Goal: Entertainment & Leisure: Consume media (video, audio)

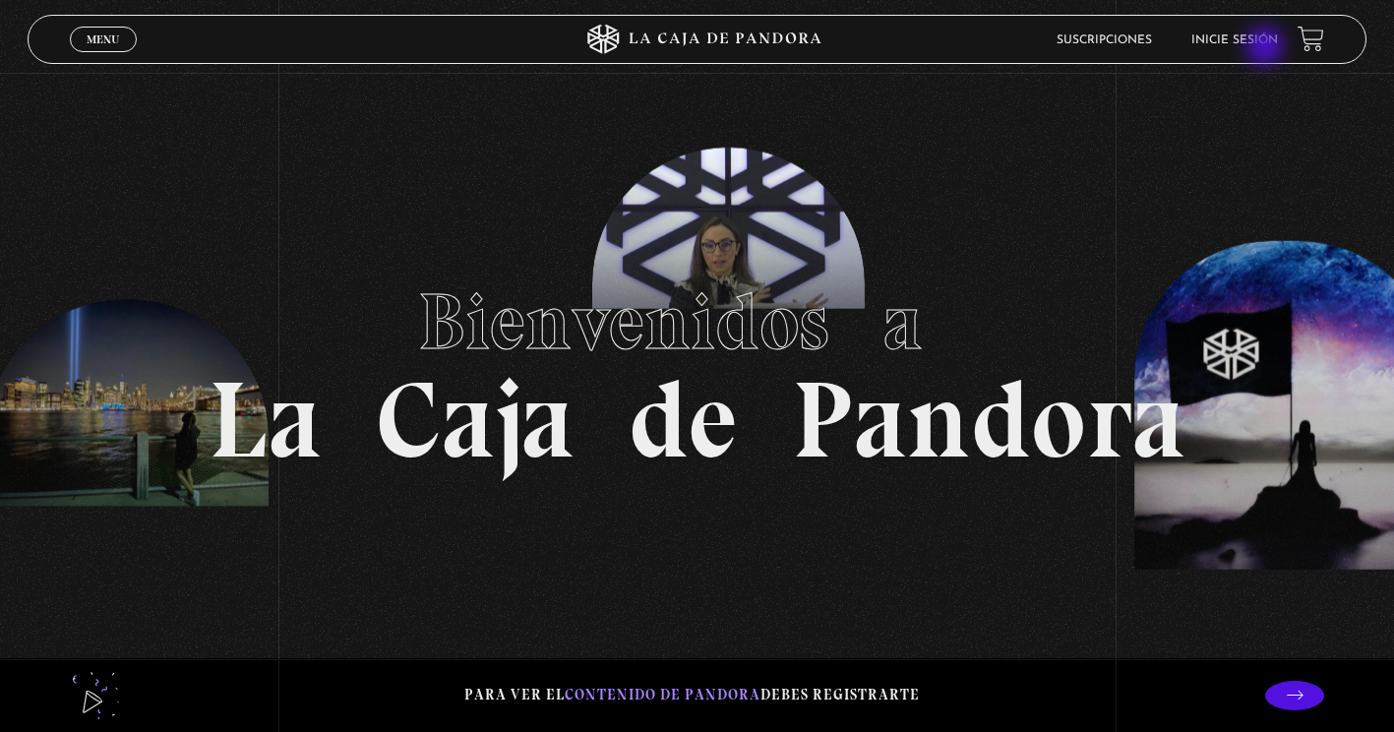
click at [1268, 46] on li "Inicie sesión" at bounding box center [1235, 40] width 87 height 31
click at [1242, 30] on li "Inicie sesión" at bounding box center [1235, 40] width 87 height 31
click at [1244, 34] on link "Inicie sesión" at bounding box center [1235, 40] width 87 height 12
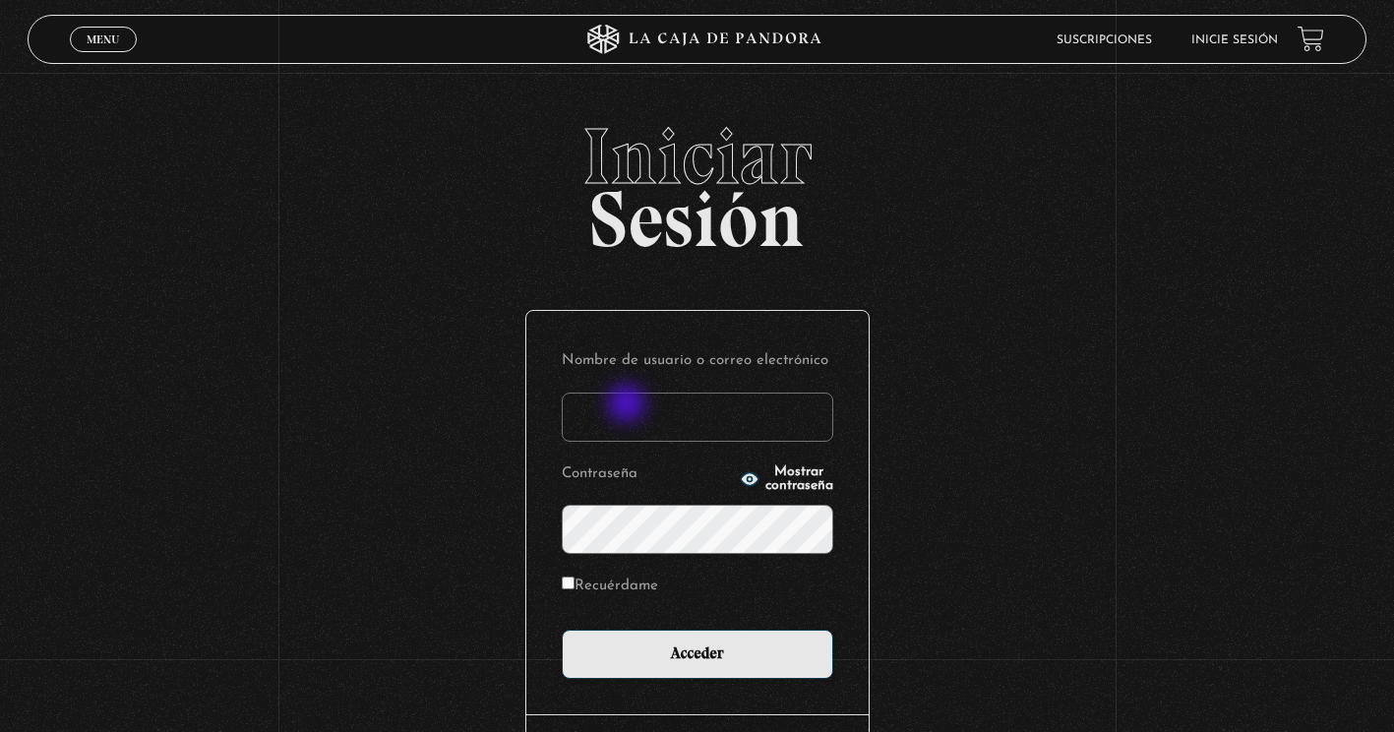
click at [629, 405] on input "Nombre de usuario o correo electrónico" at bounding box center [698, 417] width 272 height 49
type input "karif25@yahoo.es"
click at [614, 583] on label "Recuérdame" at bounding box center [610, 587] width 96 height 31
click at [575, 583] on input "Recuérdame" at bounding box center [568, 583] width 13 height 13
checkbox input "true"
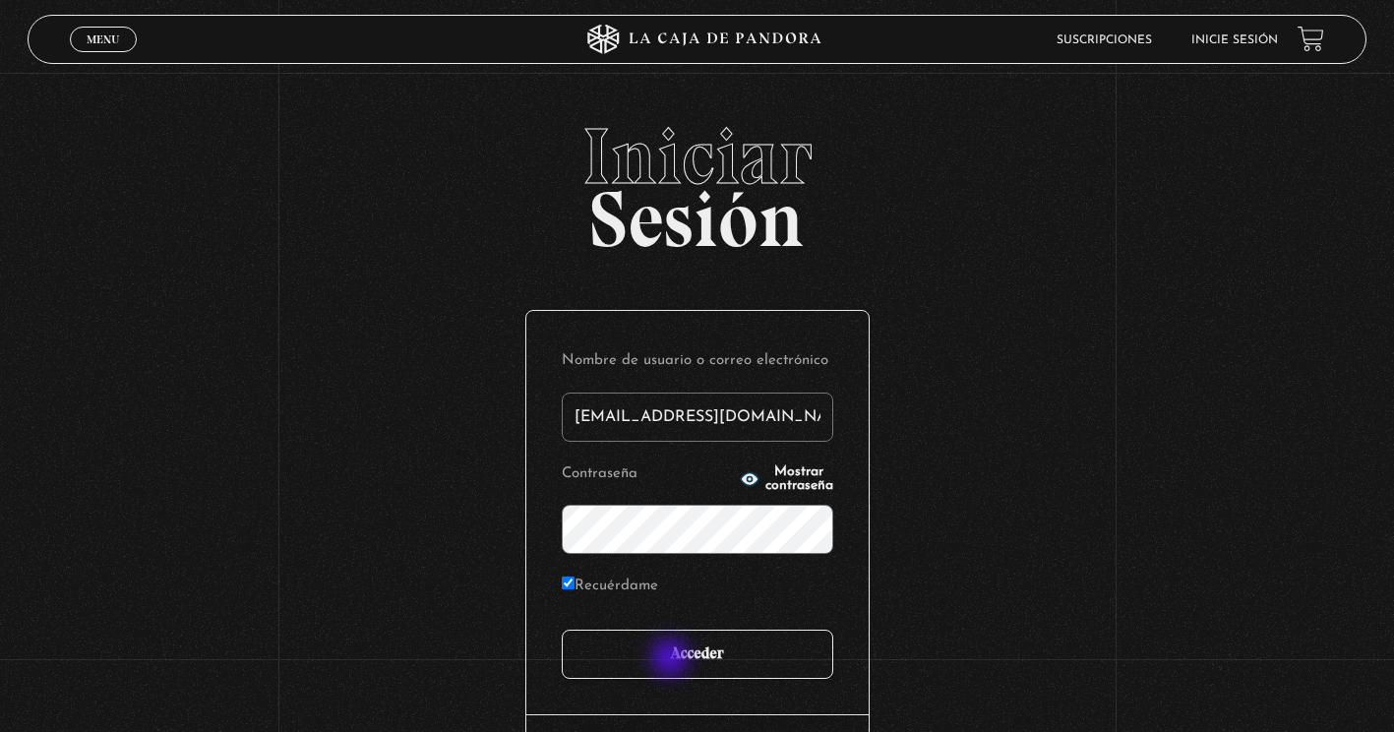
click at [674, 658] on input "Acceder" at bounding box center [698, 654] width 272 height 49
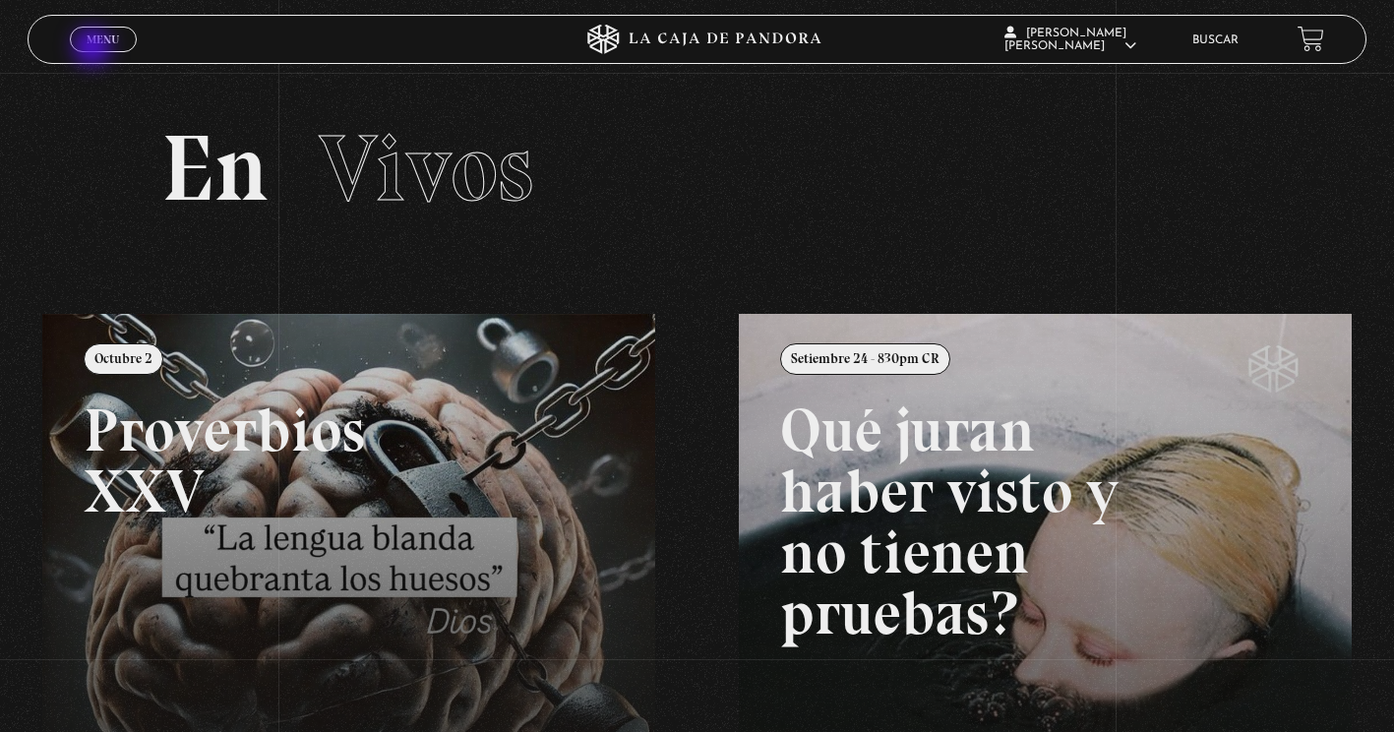
click at [91, 36] on span "Menu" at bounding box center [103, 39] width 32 height 12
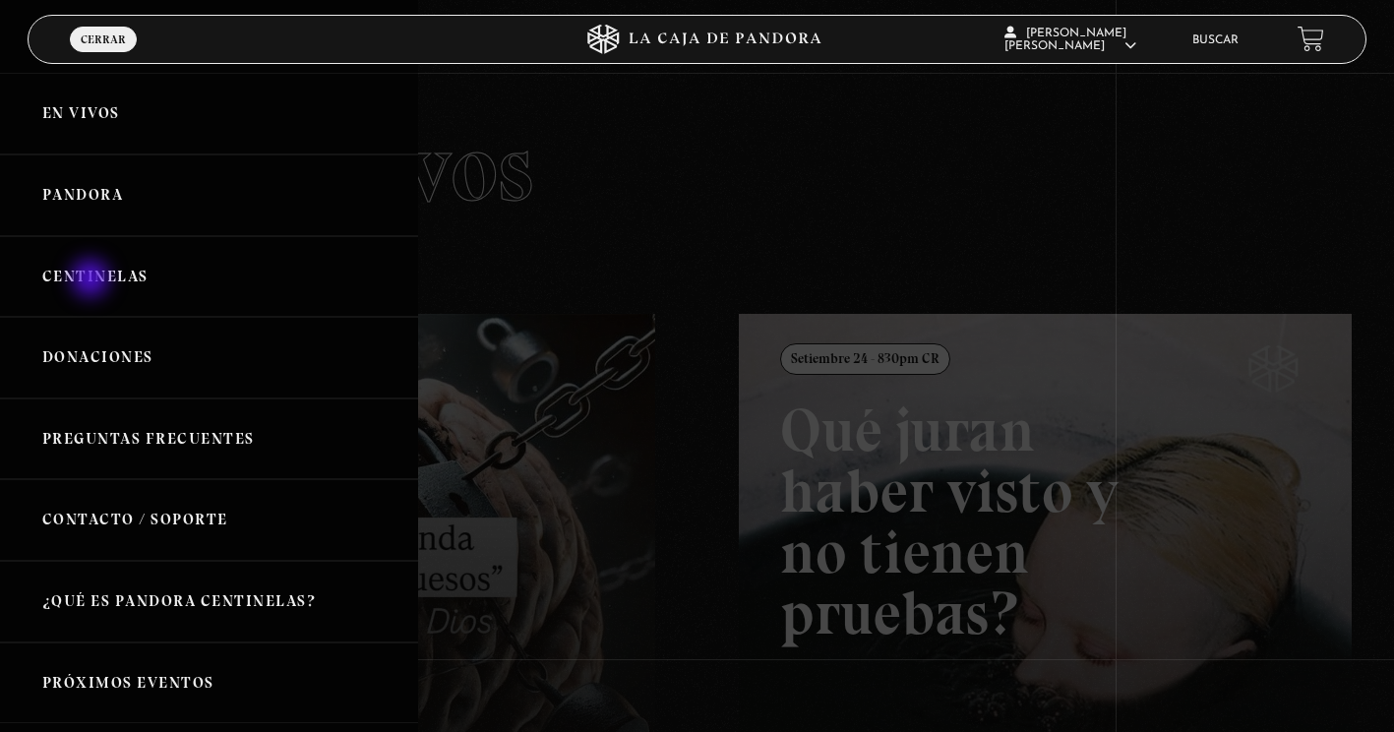
click at [93, 278] on link "Centinelas" at bounding box center [209, 277] width 418 height 82
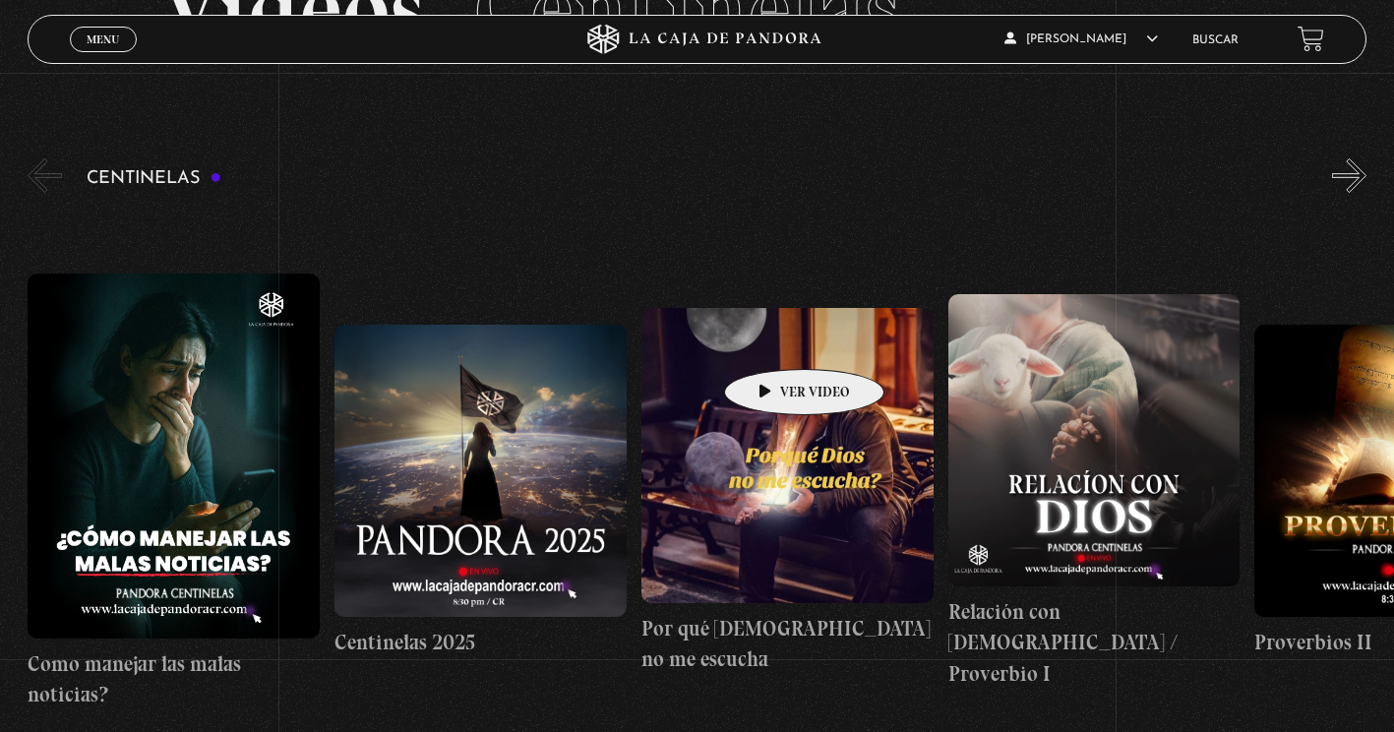
scroll to position [197, 0]
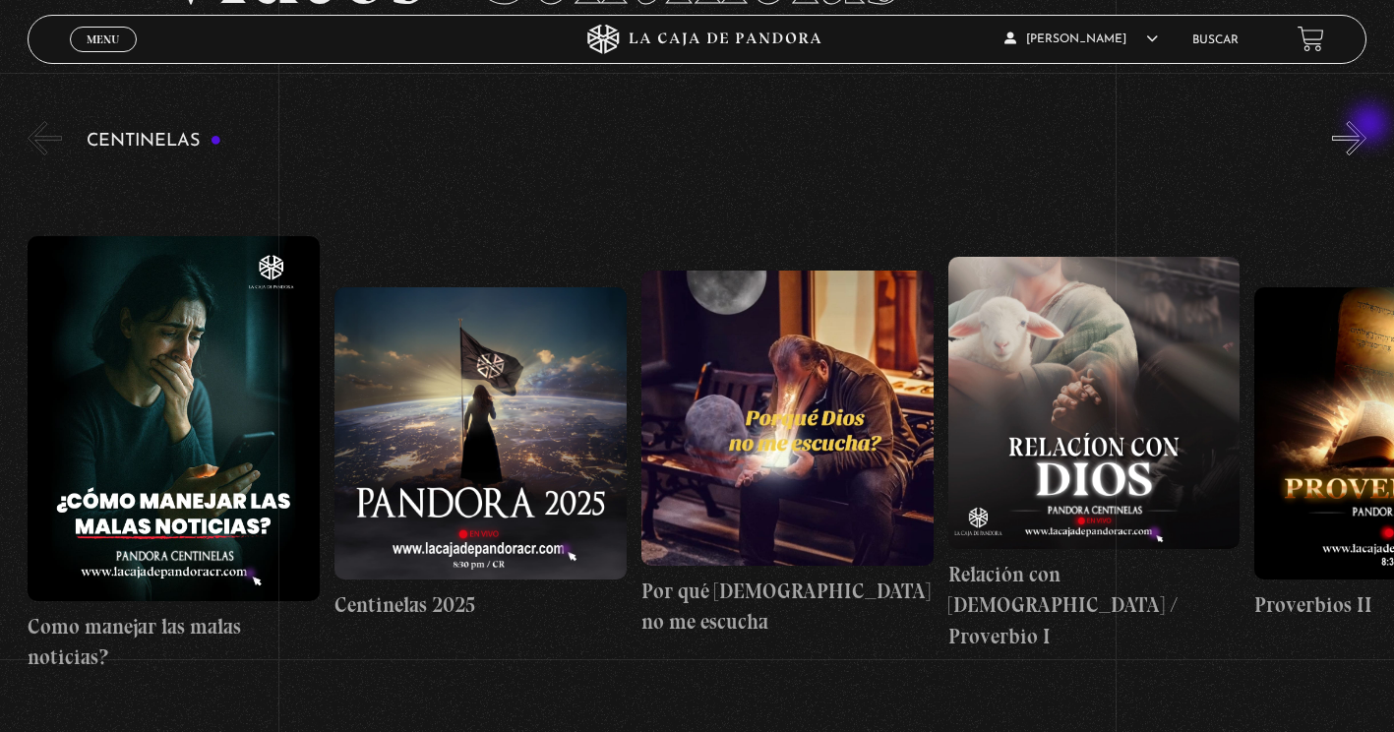
click at [1367, 125] on button "»" at bounding box center [1349, 138] width 34 height 34
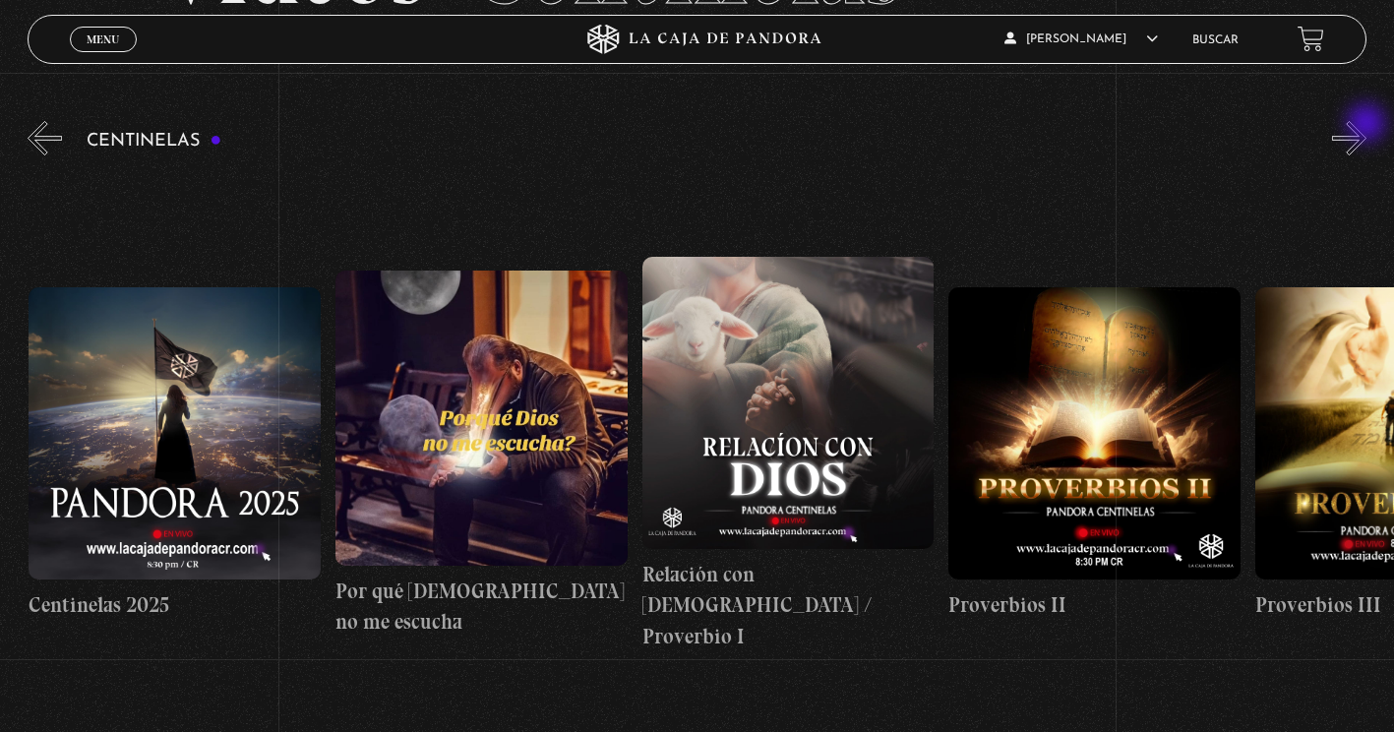
scroll to position [0, 307]
click at [1367, 125] on button "»" at bounding box center [1349, 138] width 34 height 34
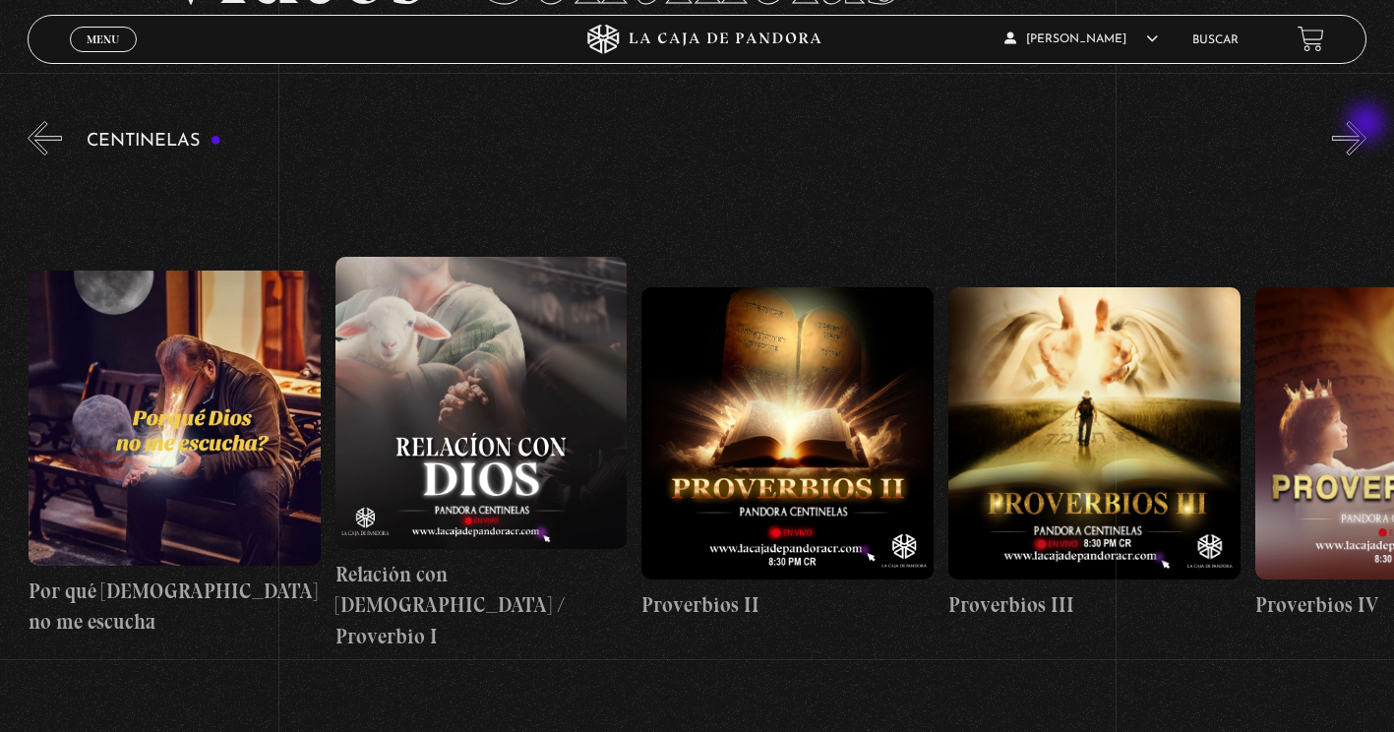
click at [1367, 125] on button "»" at bounding box center [1349, 138] width 34 height 34
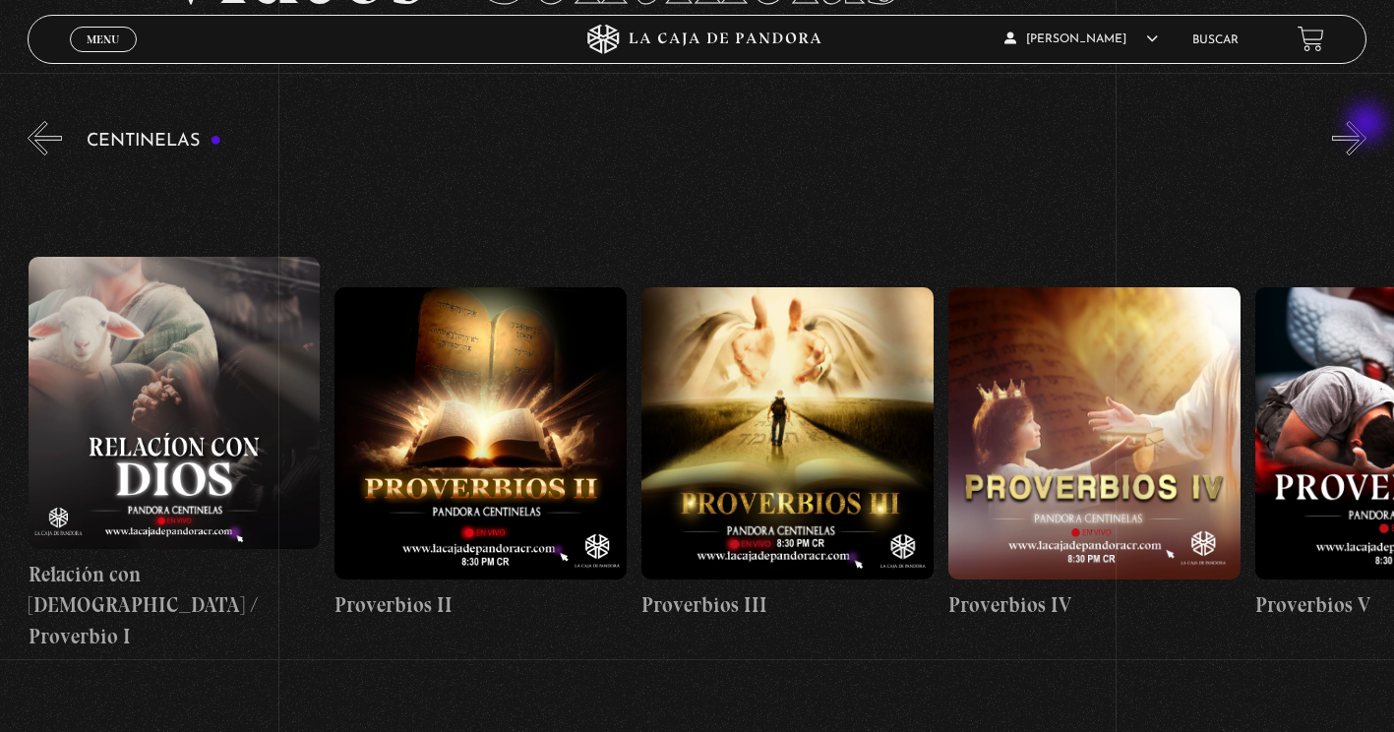
click at [1367, 125] on button "»" at bounding box center [1349, 138] width 34 height 34
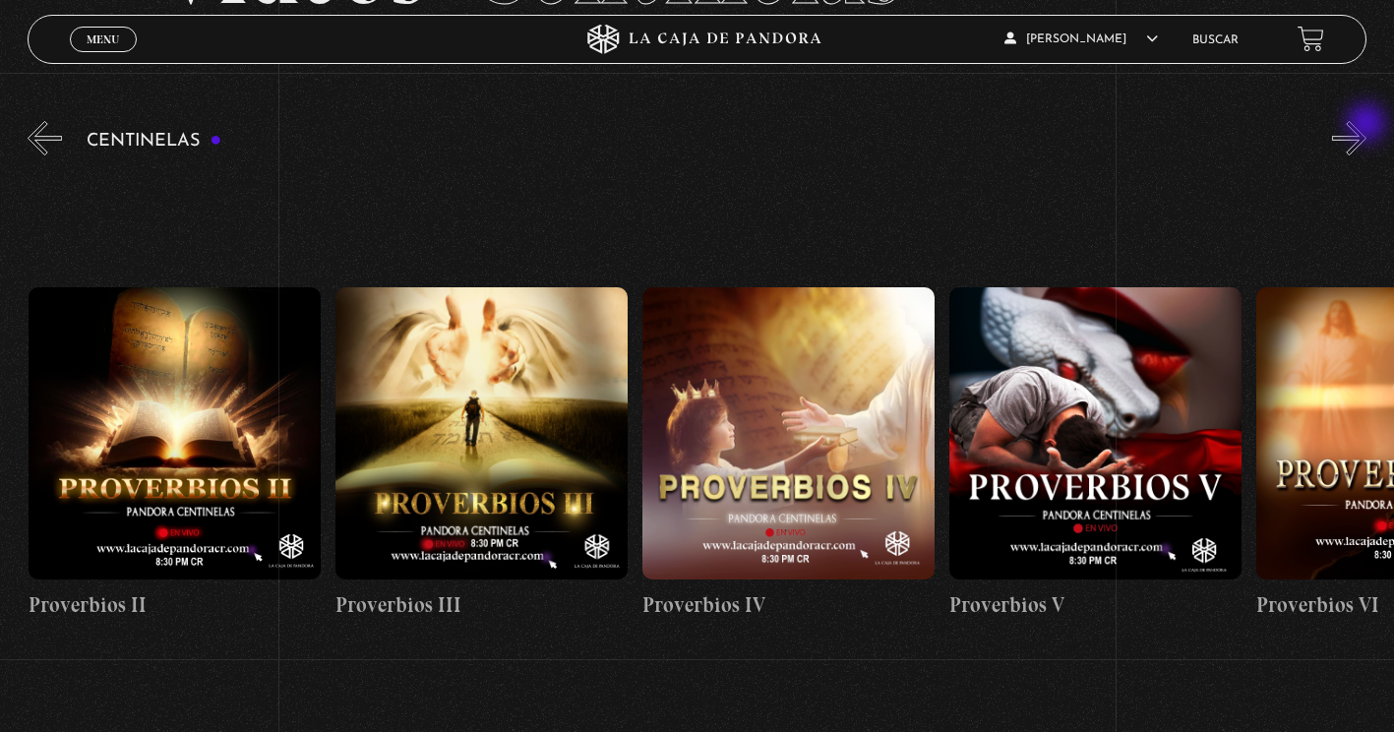
scroll to position [0, 1227]
click at [24, 144] on section "Centinelas" at bounding box center [697, 476] width 1394 height 718
click at [31, 145] on button "«" at bounding box center [45, 138] width 34 height 34
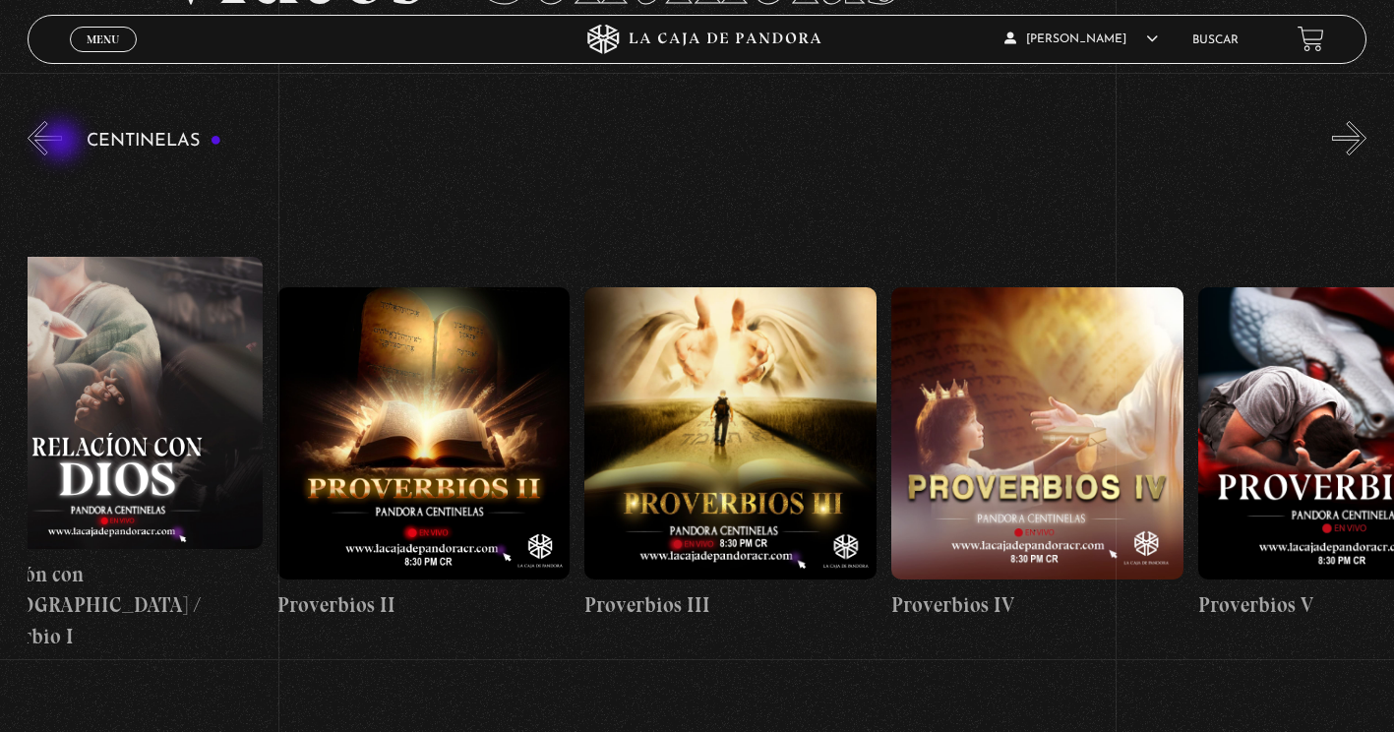
click at [63, 143] on div "Centinelas" at bounding box center [711, 427] width 1367 height 620
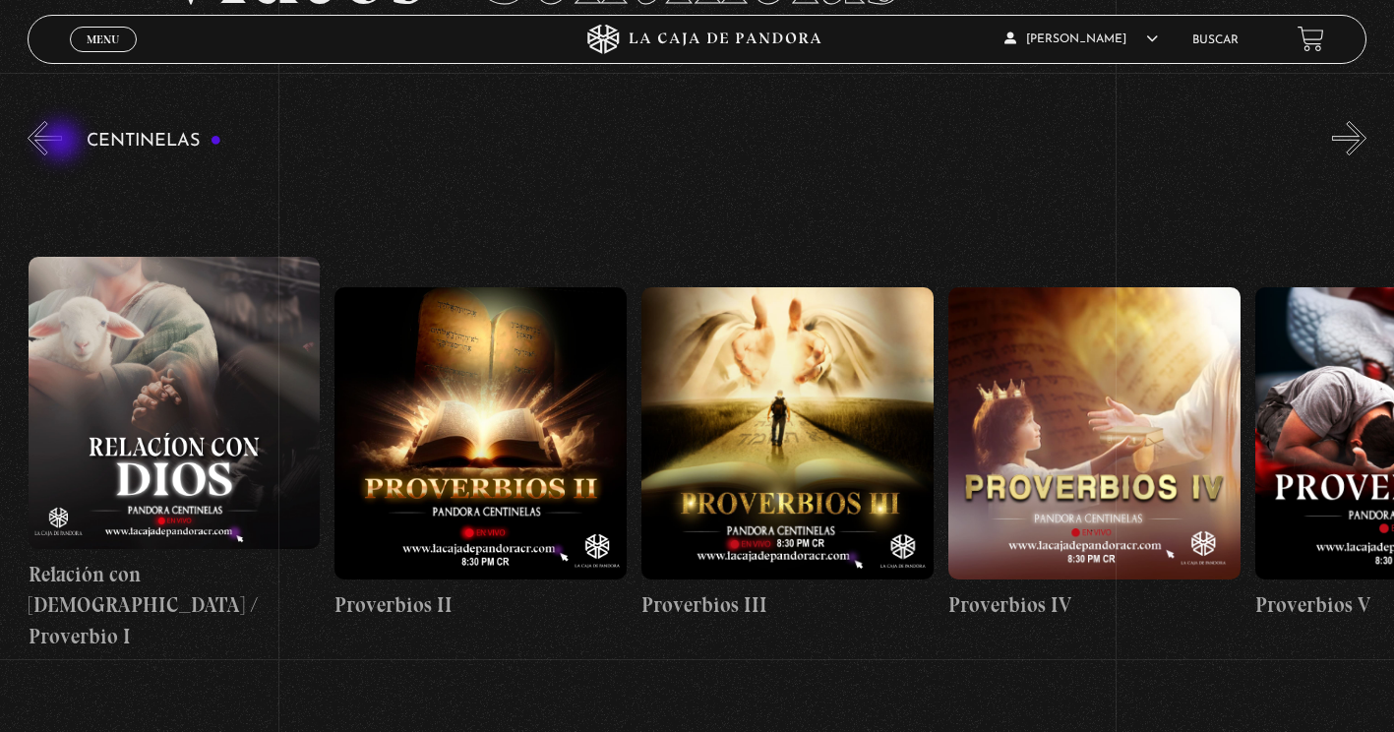
click at [63, 143] on div "Centinelas" at bounding box center [711, 427] width 1367 height 620
click at [32, 137] on button "«" at bounding box center [45, 138] width 34 height 34
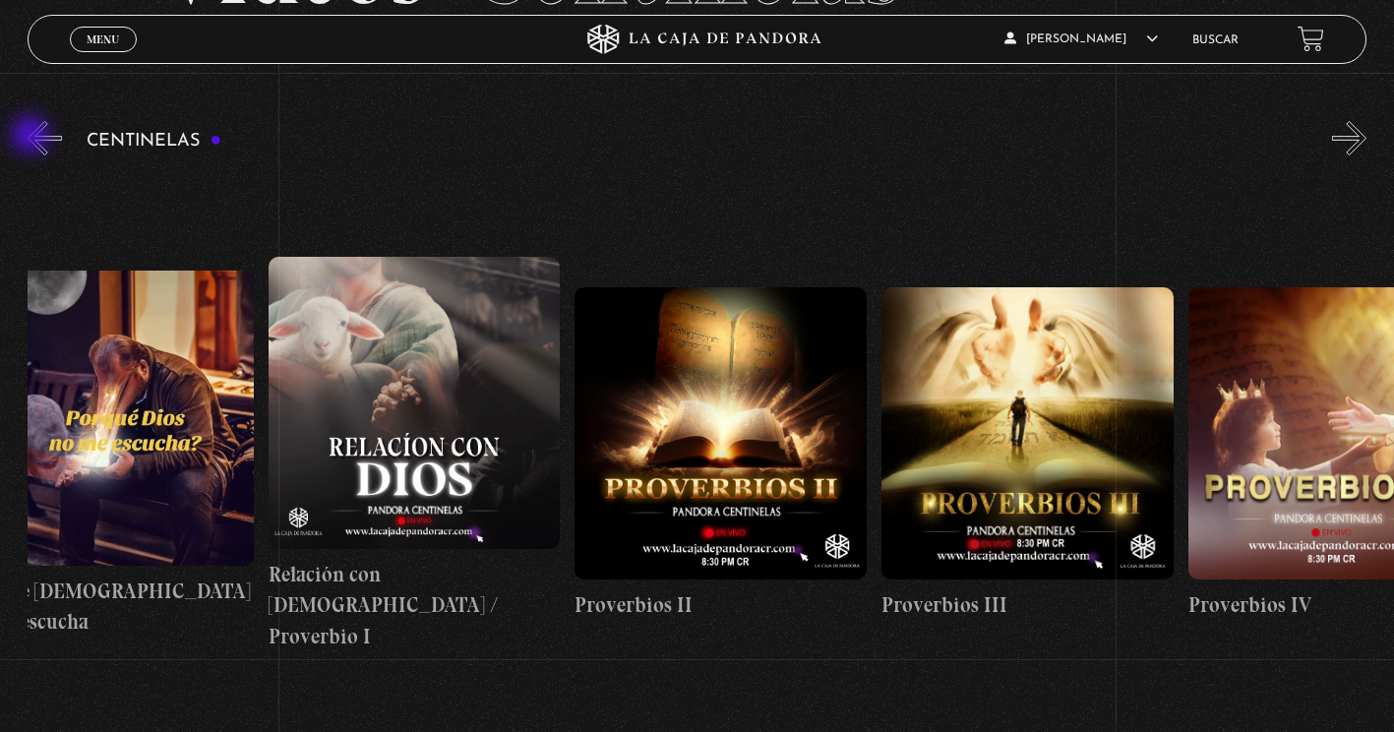
click at [32, 137] on button "«" at bounding box center [45, 138] width 34 height 34
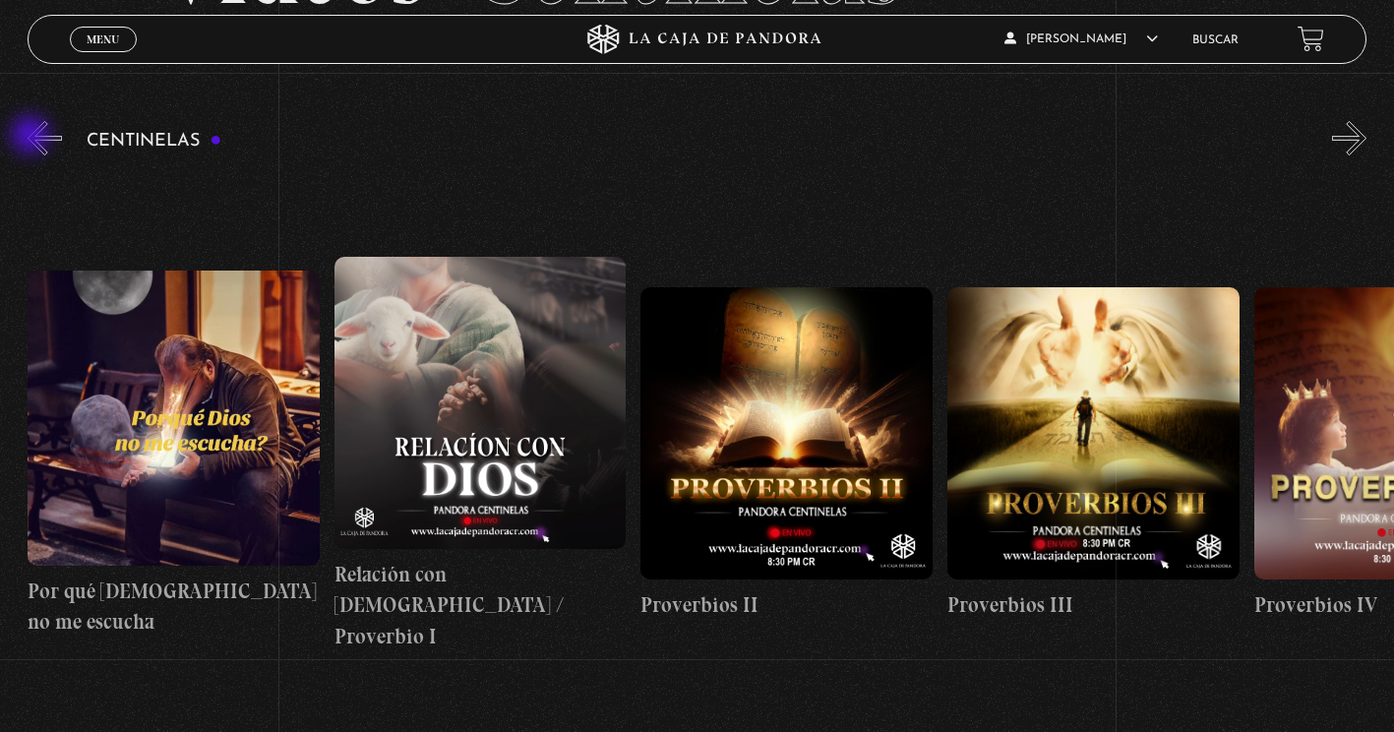
click at [32, 137] on button "«" at bounding box center [45, 138] width 34 height 34
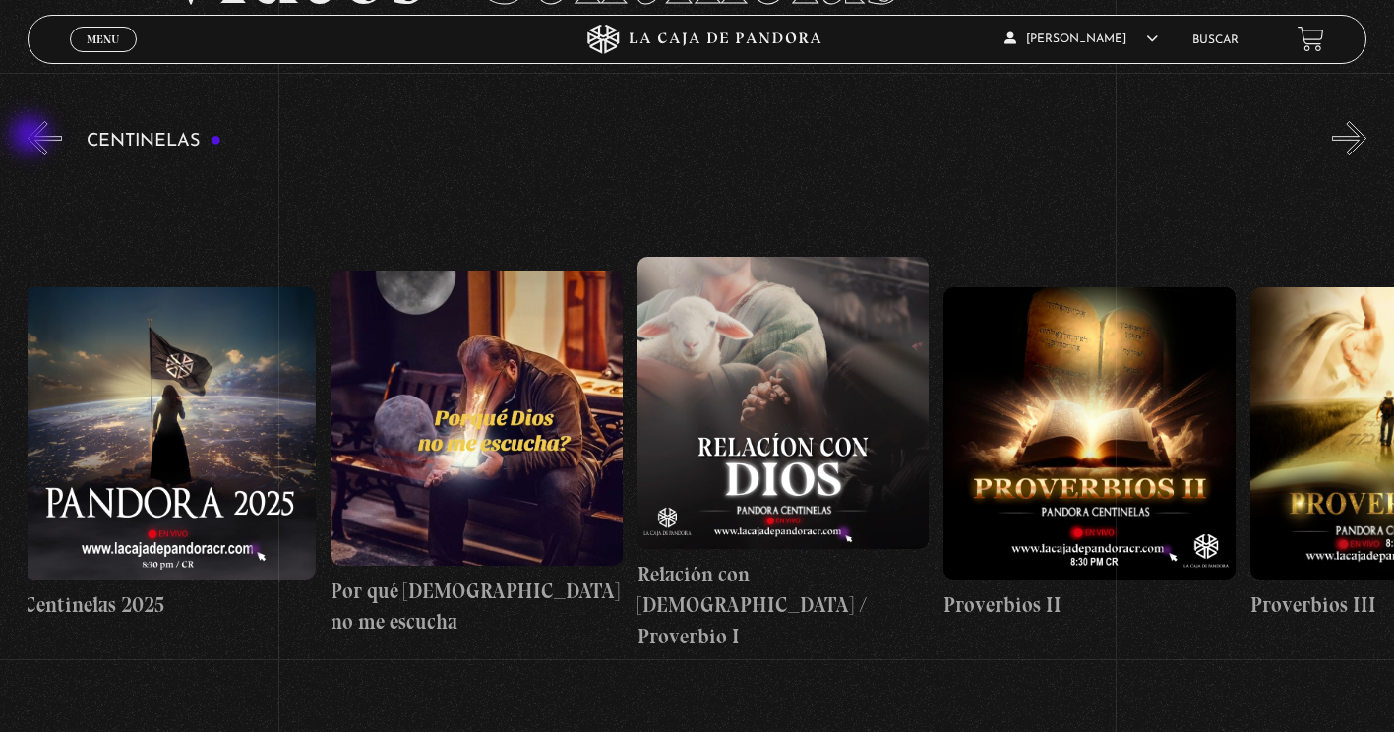
click at [32, 137] on button "«" at bounding box center [45, 138] width 34 height 34
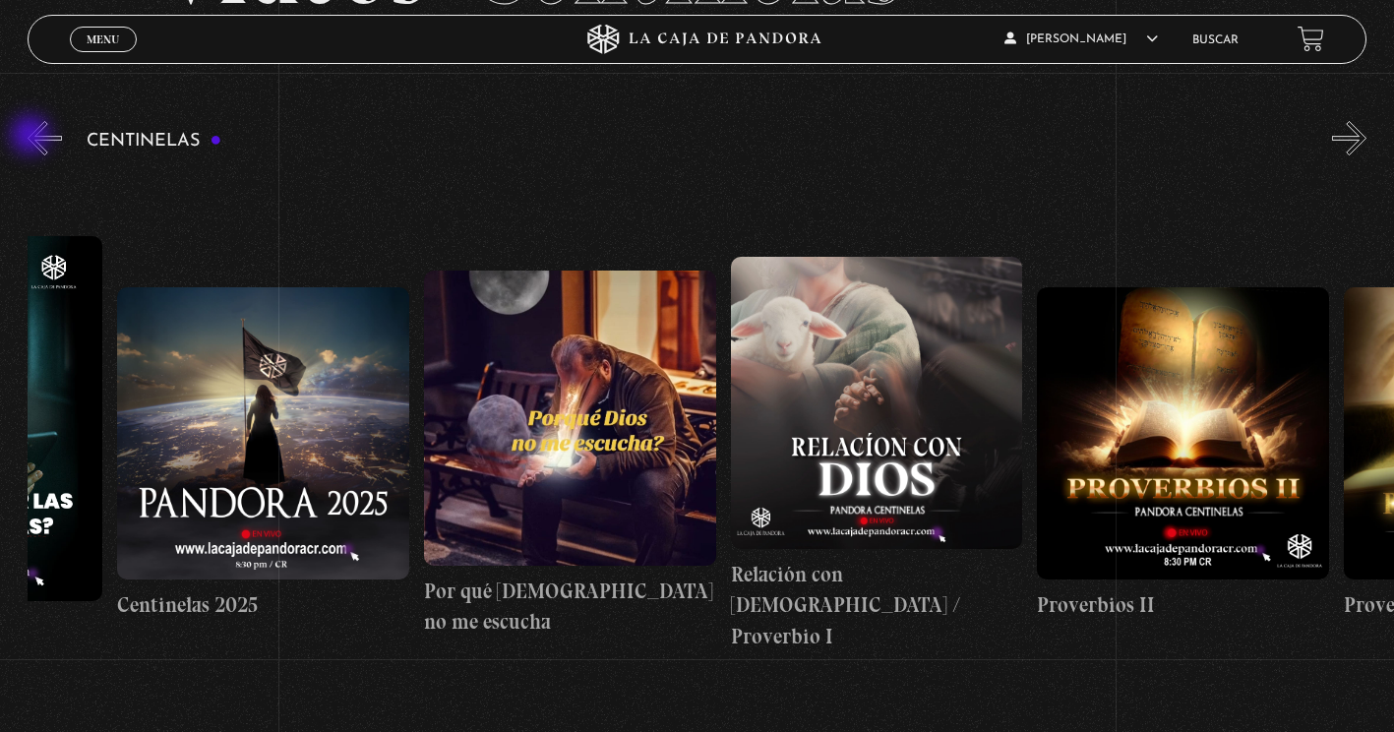
scroll to position [0, 40]
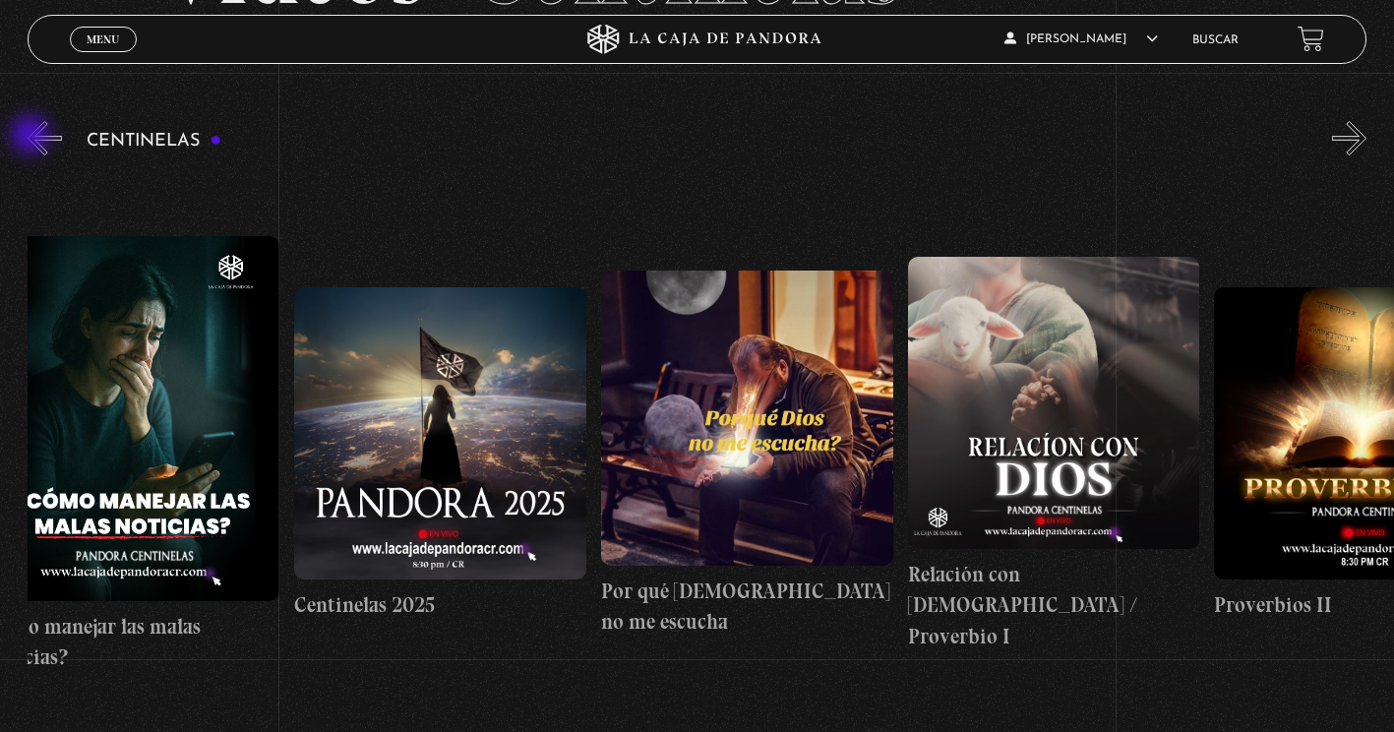
click at [32, 137] on button "«" at bounding box center [45, 138] width 34 height 34
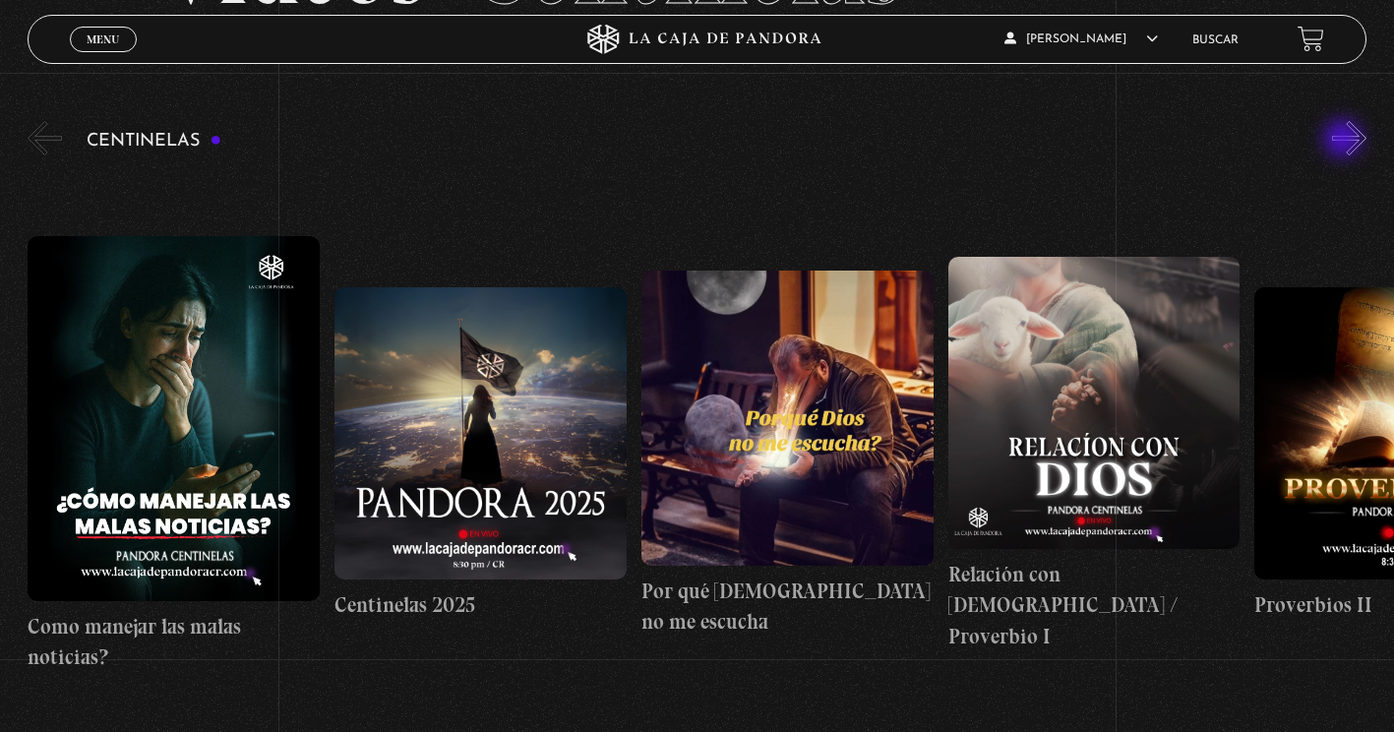
click at [1351, 136] on button "»" at bounding box center [1349, 138] width 34 height 34
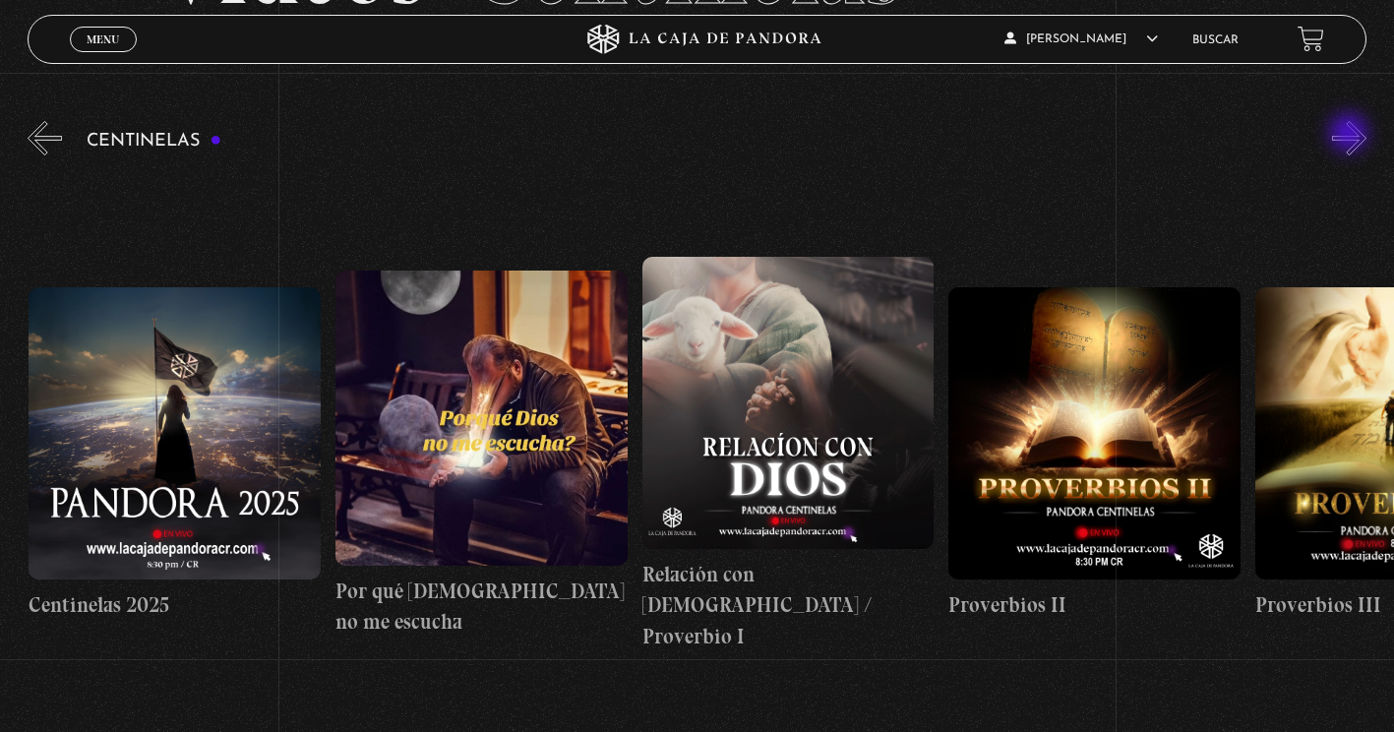
click at [1351, 135] on button "»" at bounding box center [1349, 138] width 34 height 34
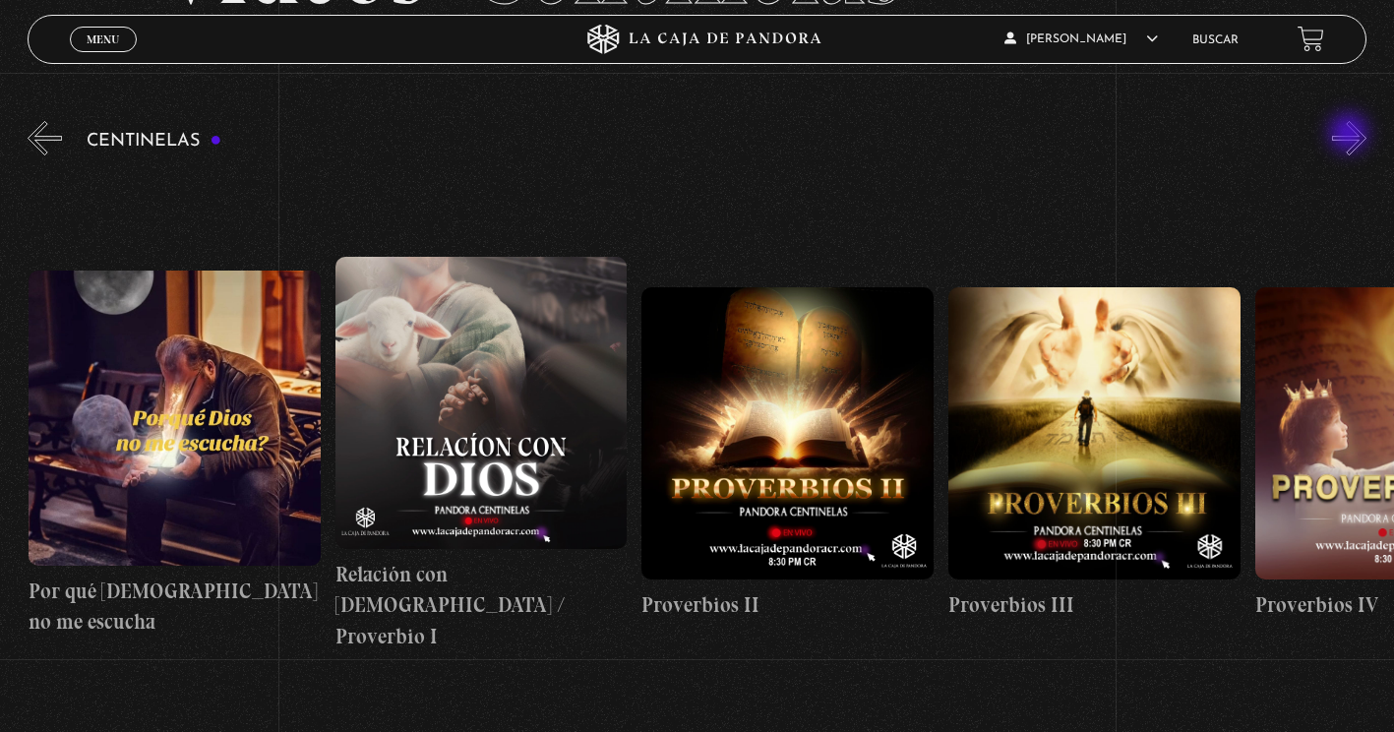
click at [1351, 135] on button "»" at bounding box center [1349, 138] width 34 height 34
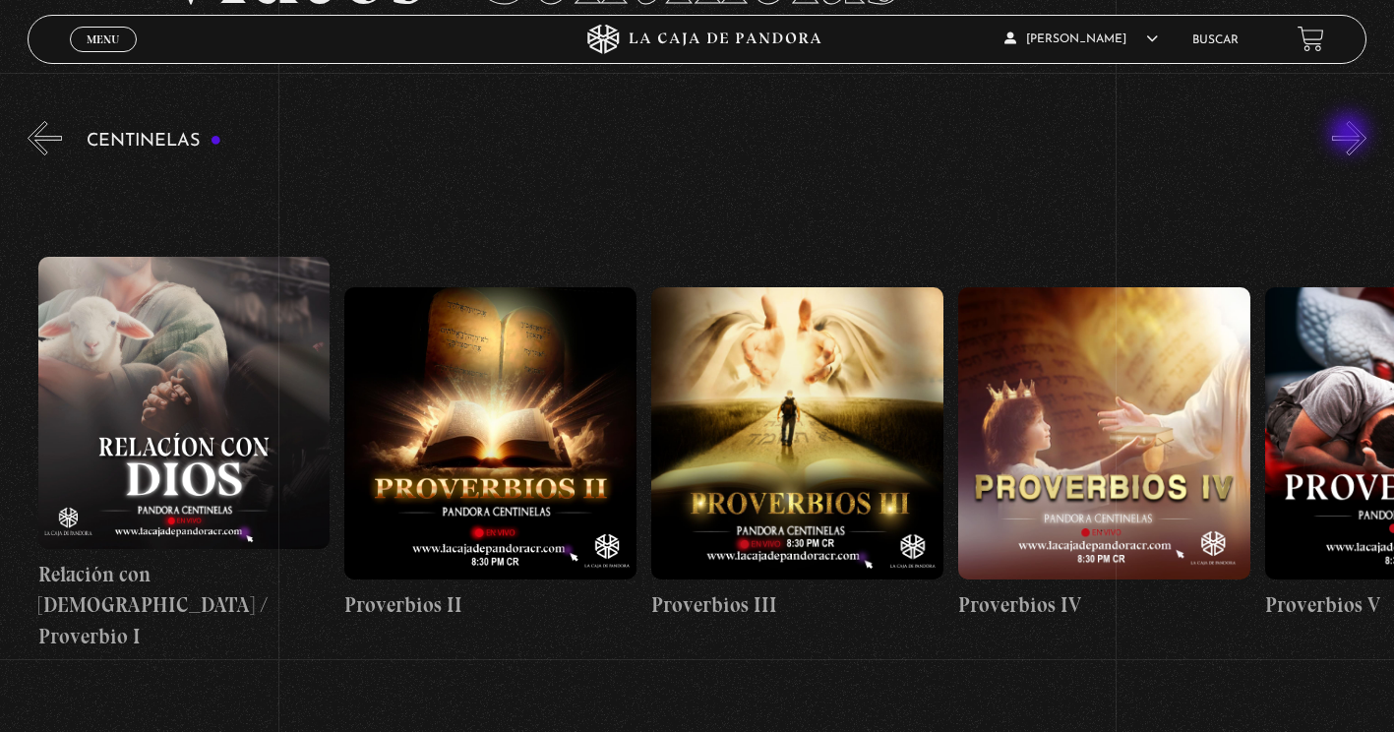
click at [1351, 135] on button "»" at bounding box center [1349, 138] width 34 height 34
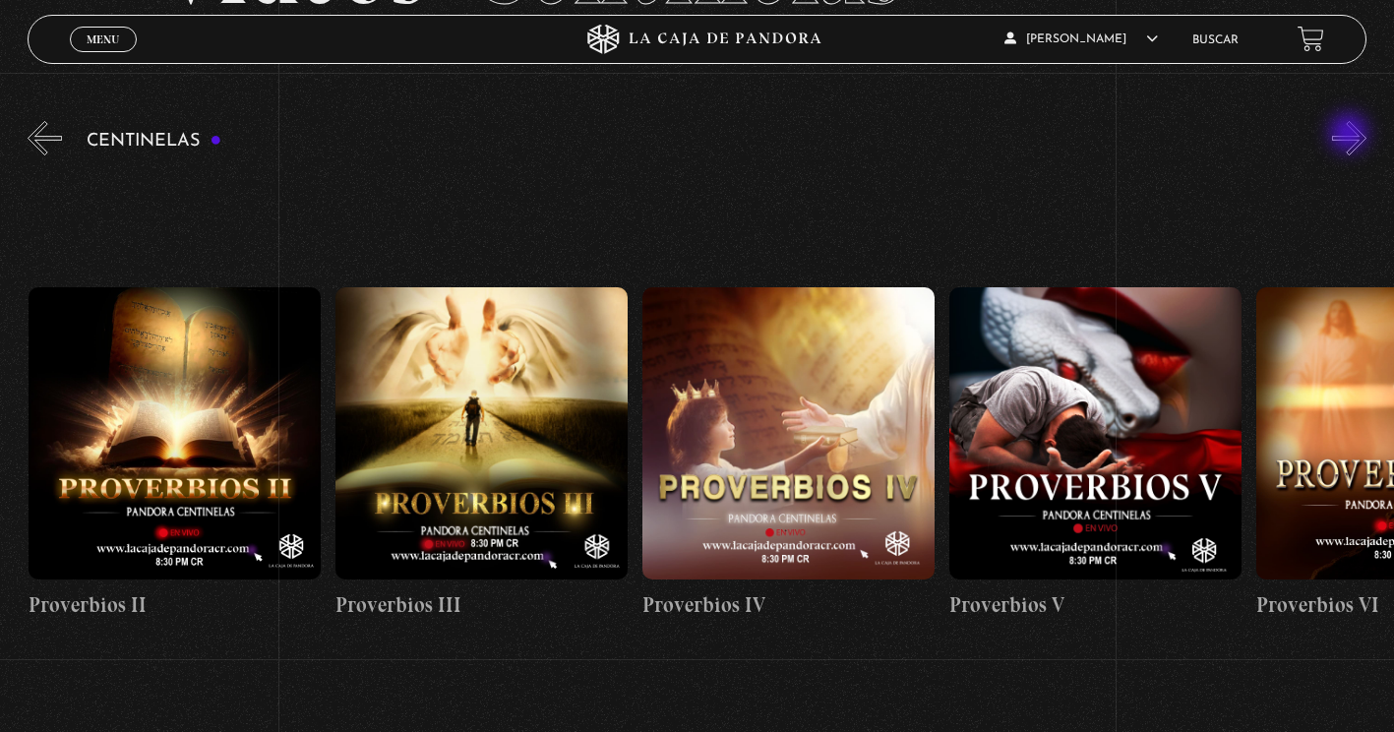
click at [1351, 135] on button "»" at bounding box center [1349, 138] width 34 height 34
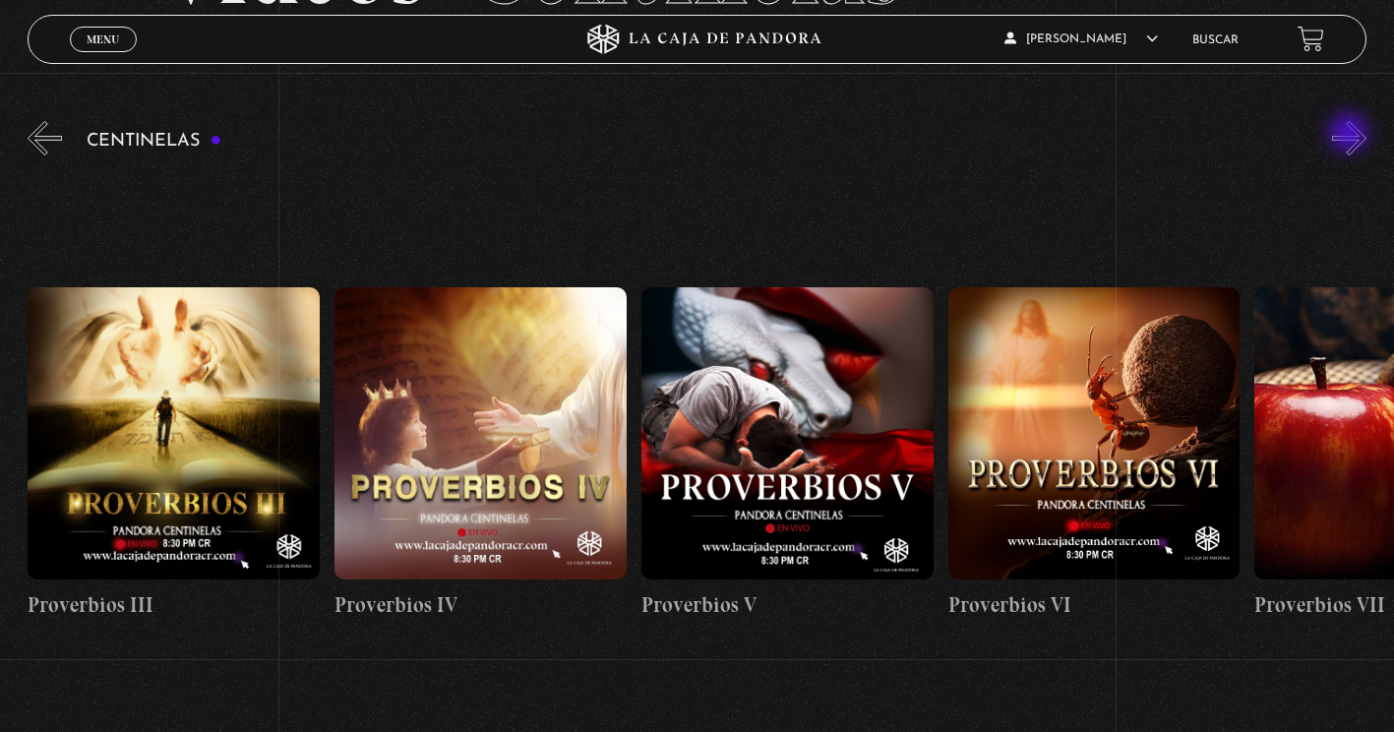
click at [1351, 135] on button "»" at bounding box center [1349, 138] width 34 height 34
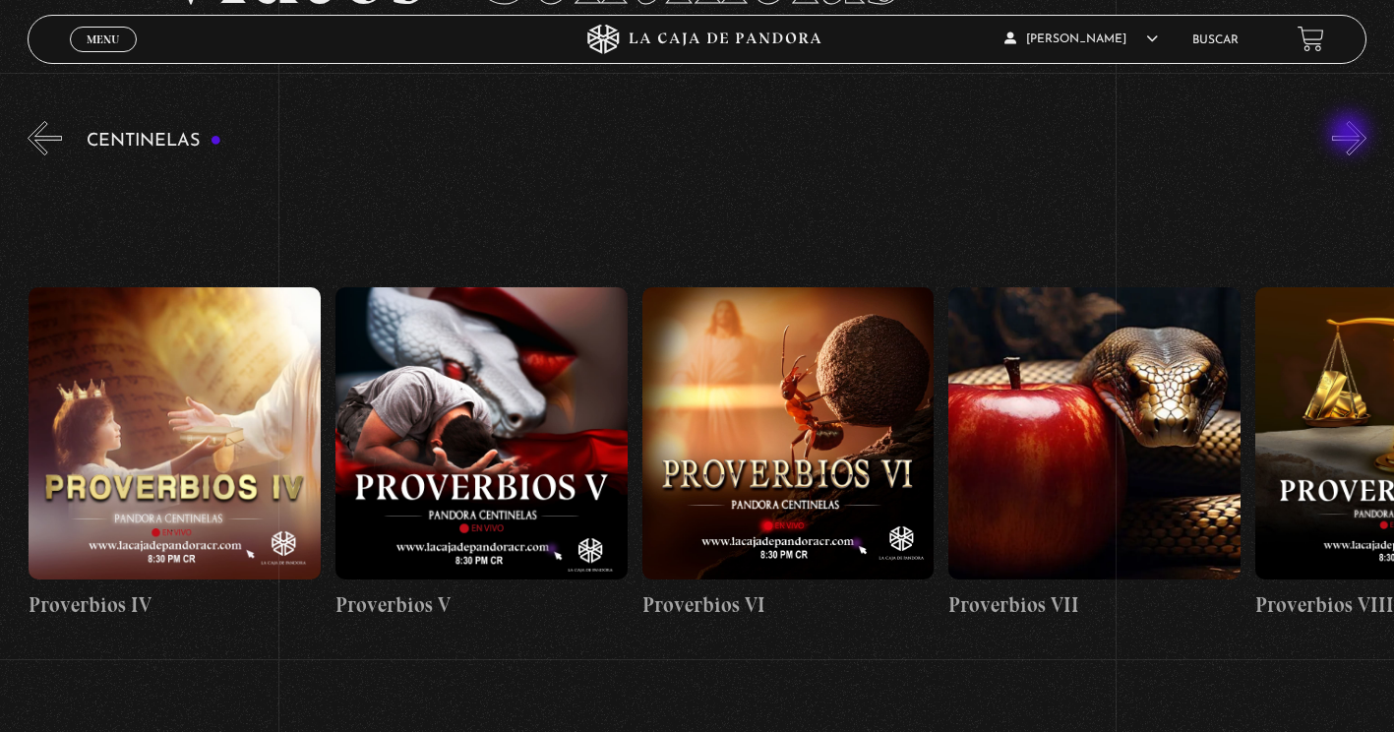
click at [1351, 135] on button "»" at bounding box center [1349, 138] width 34 height 34
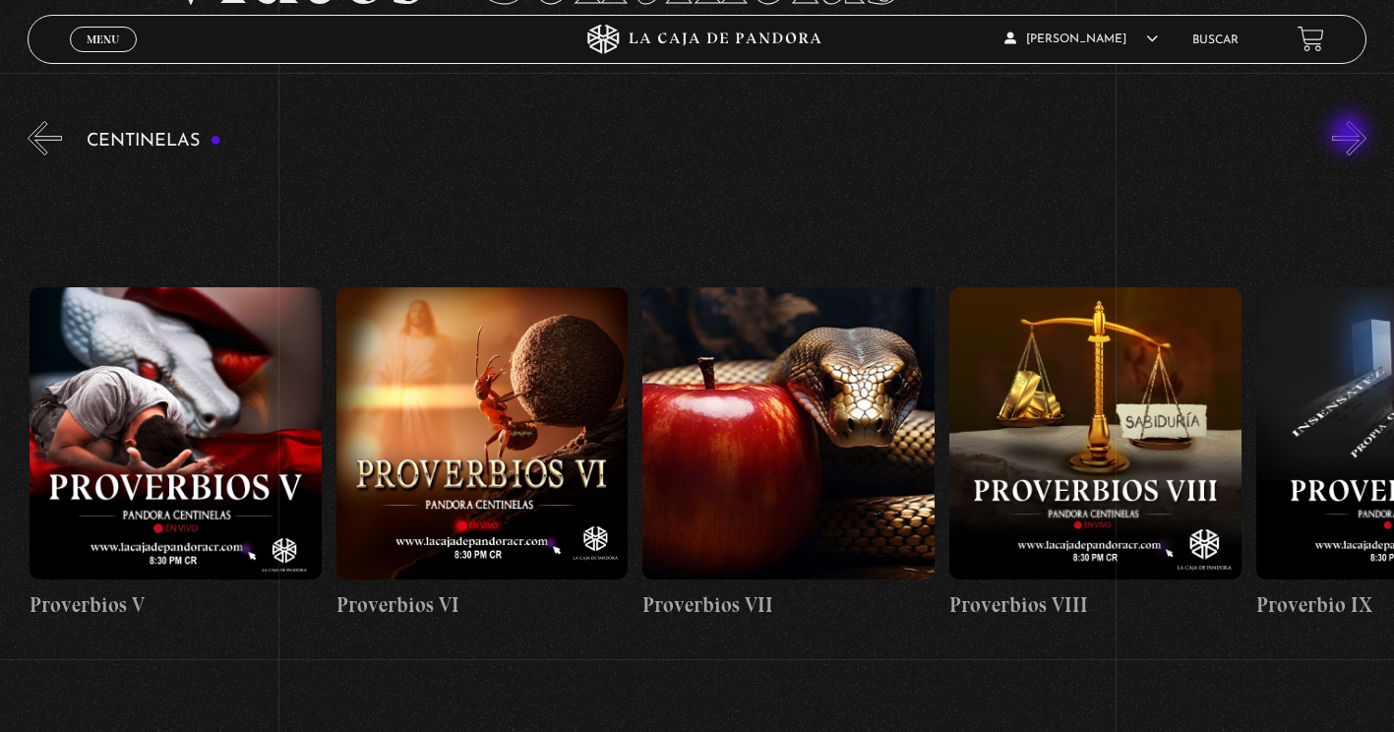
click at [1351, 135] on button "»" at bounding box center [1349, 138] width 34 height 34
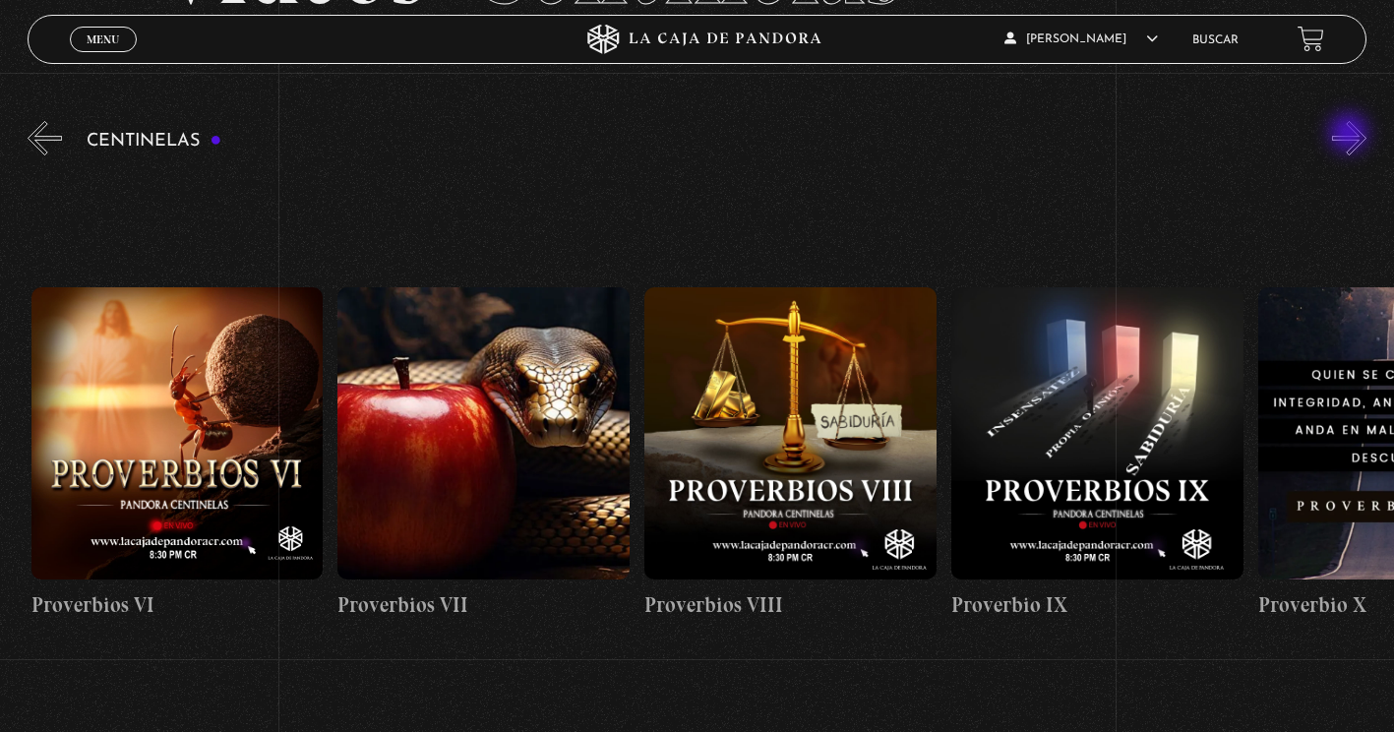
click at [1351, 135] on button "»" at bounding box center [1349, 138] width 34 height 34
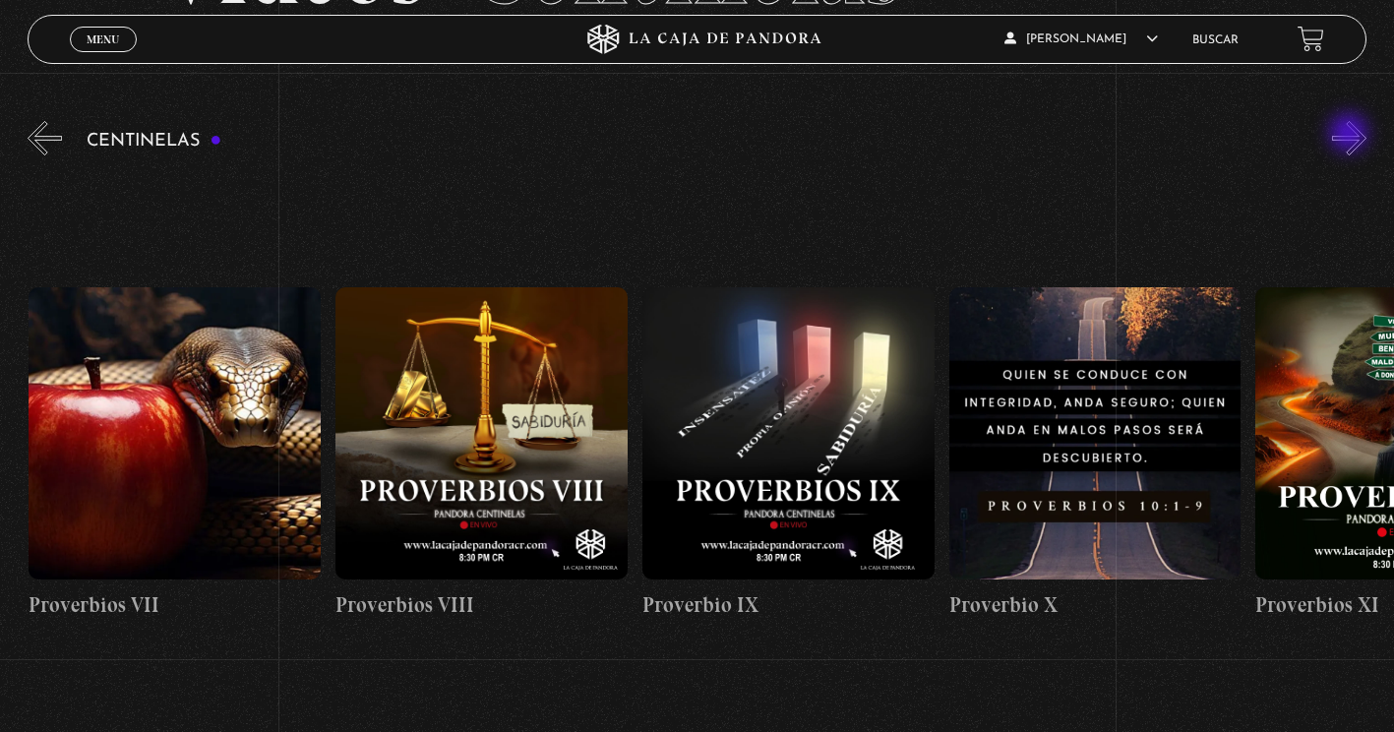
click at [1351, 135] on button "»" at bounding box center [1349, 138] width 34 height 34
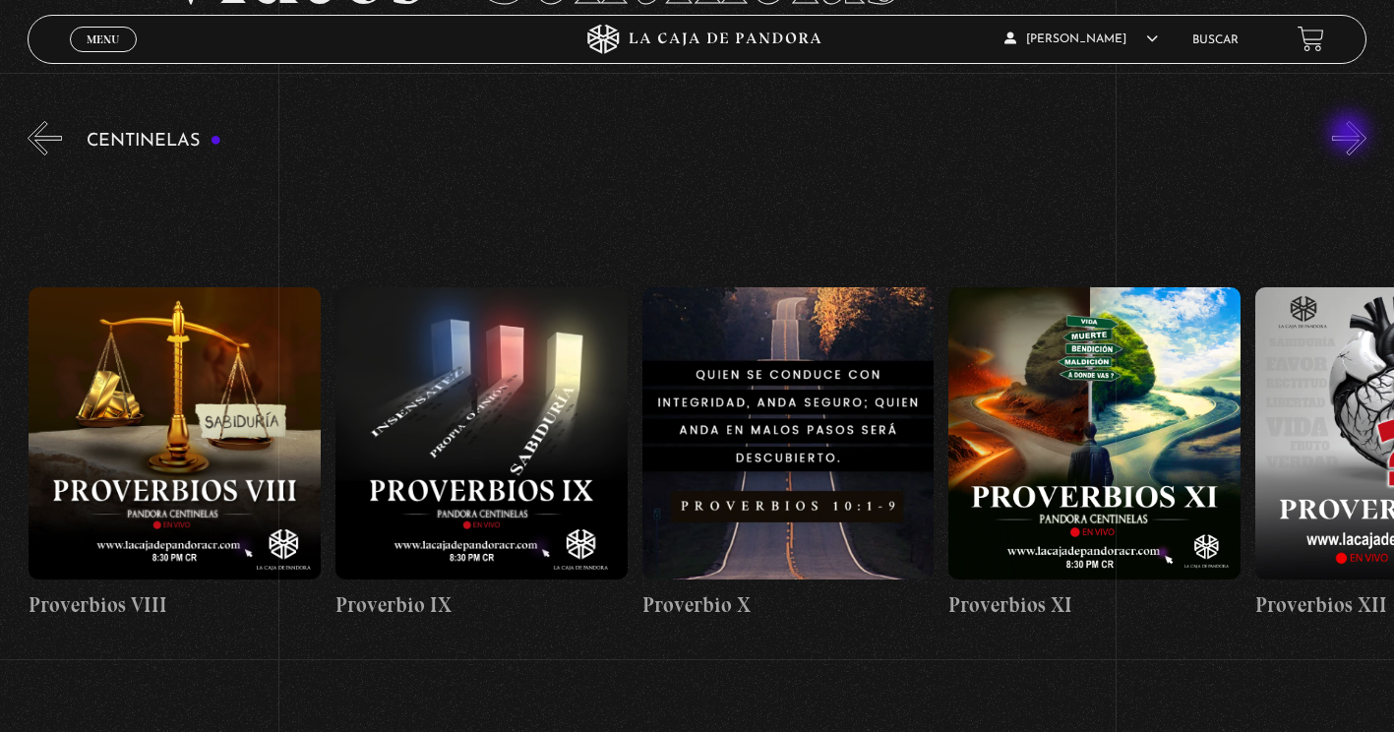
click at [1351, 135] on button "»" at bounding box center [1349, 138] width 34 height 34
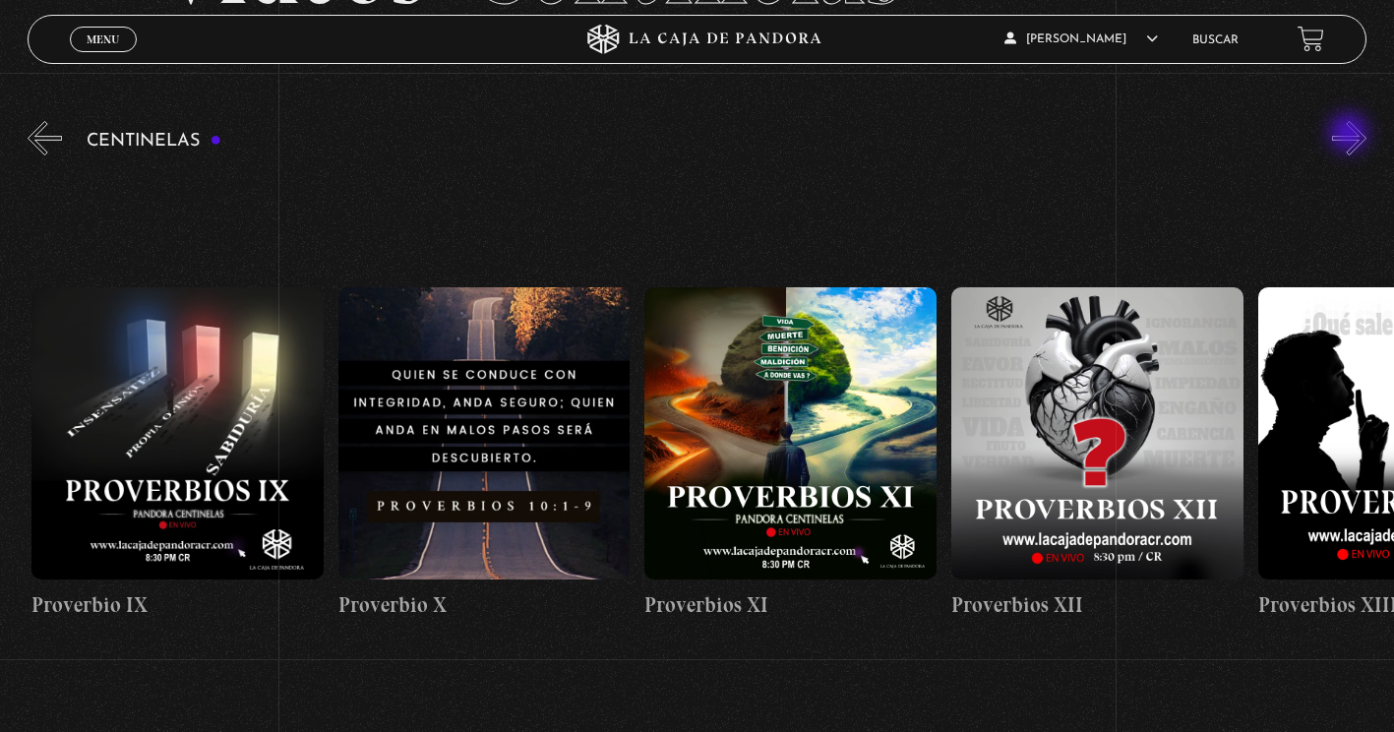
click at [1351, 135] on button "»" at bounding box center [1349, 138] width 34 height 34
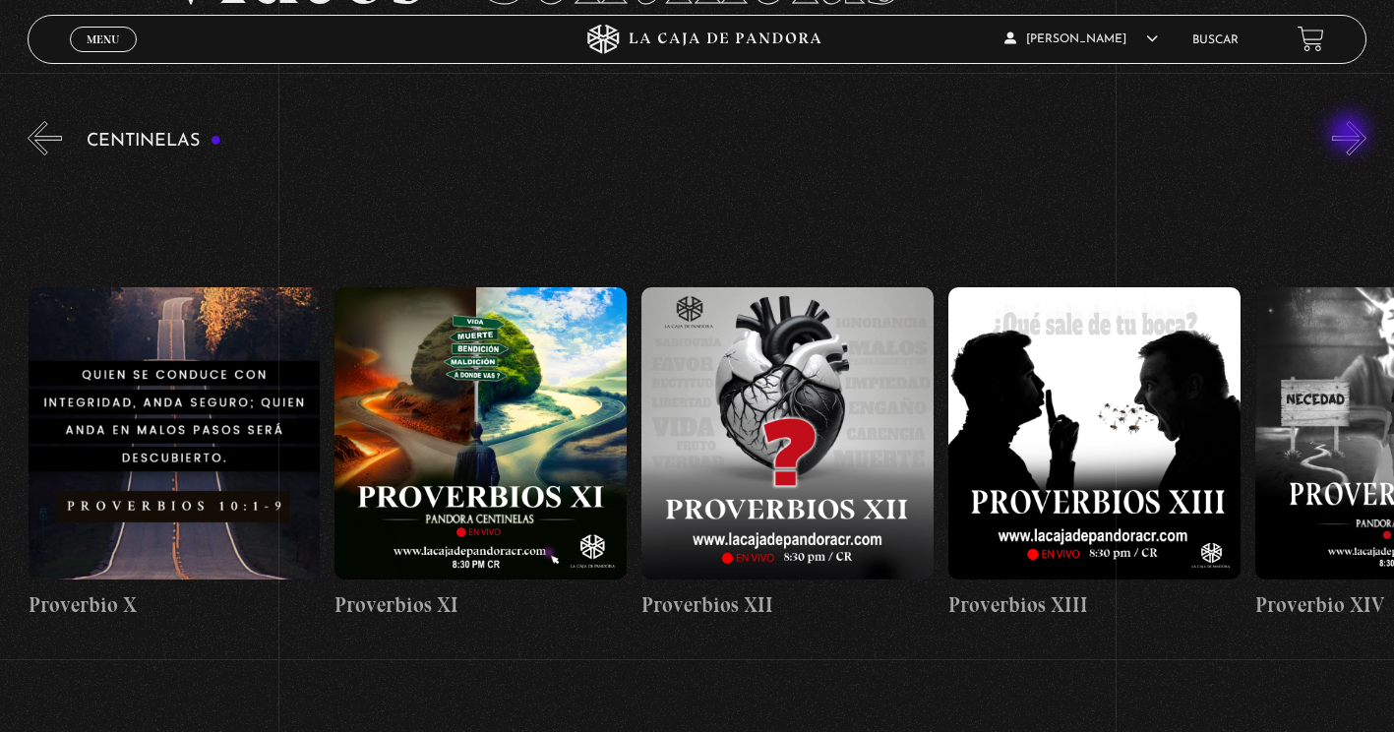
click at [1351, 135] on button "»" at bounding box center [1349, 138] width 34 height 34
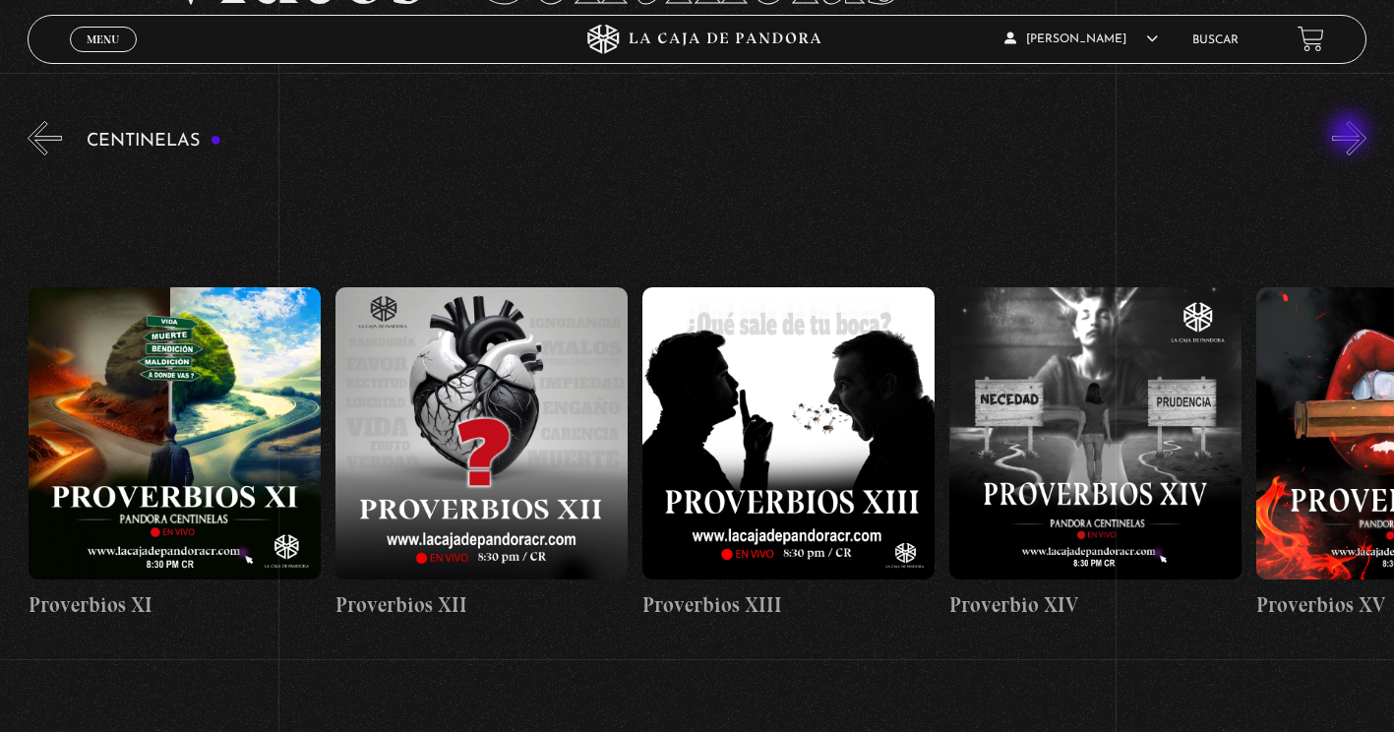
scroll to position [0, 3989]
click at [1351, 135] on button "»" at bounding box center [1349, 138] width 34 height 34
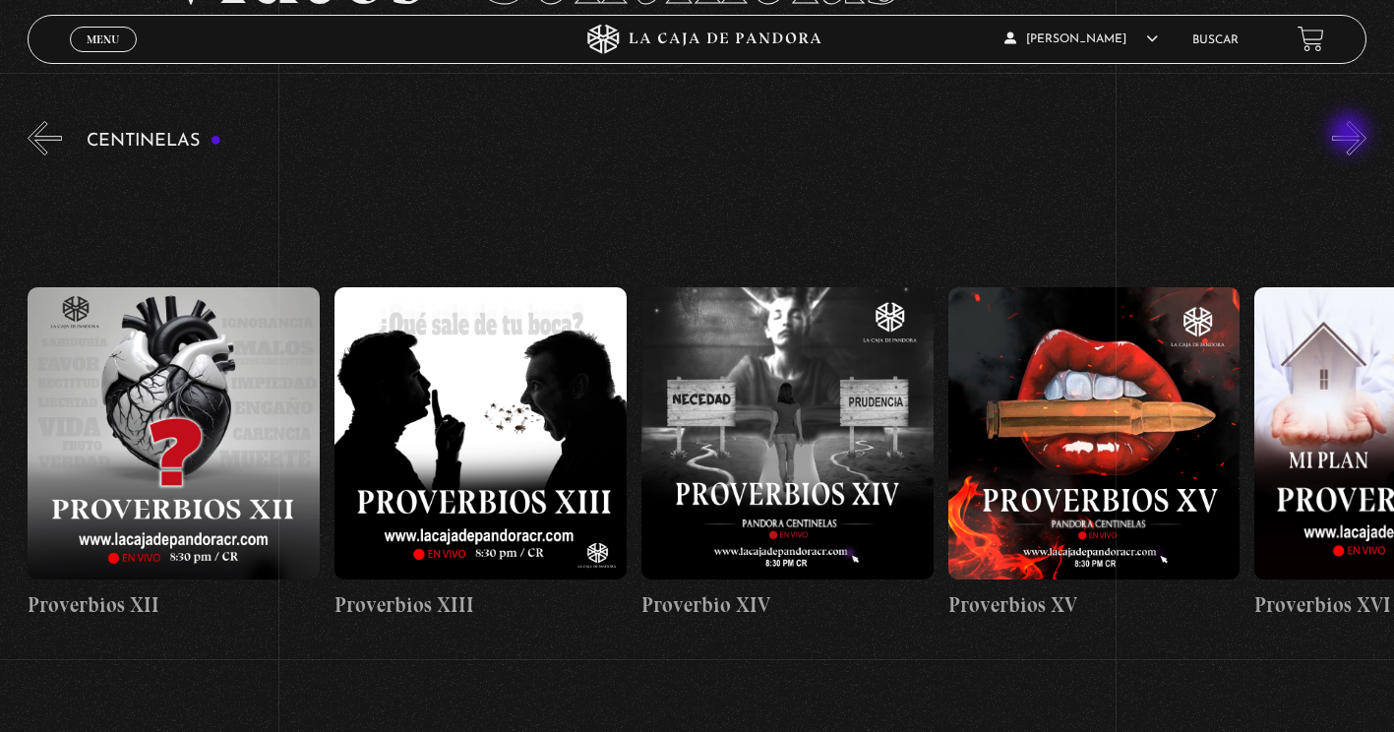
click at [1351, 135] on button "»" at bounding box center [1349, 138] width 34 height 34
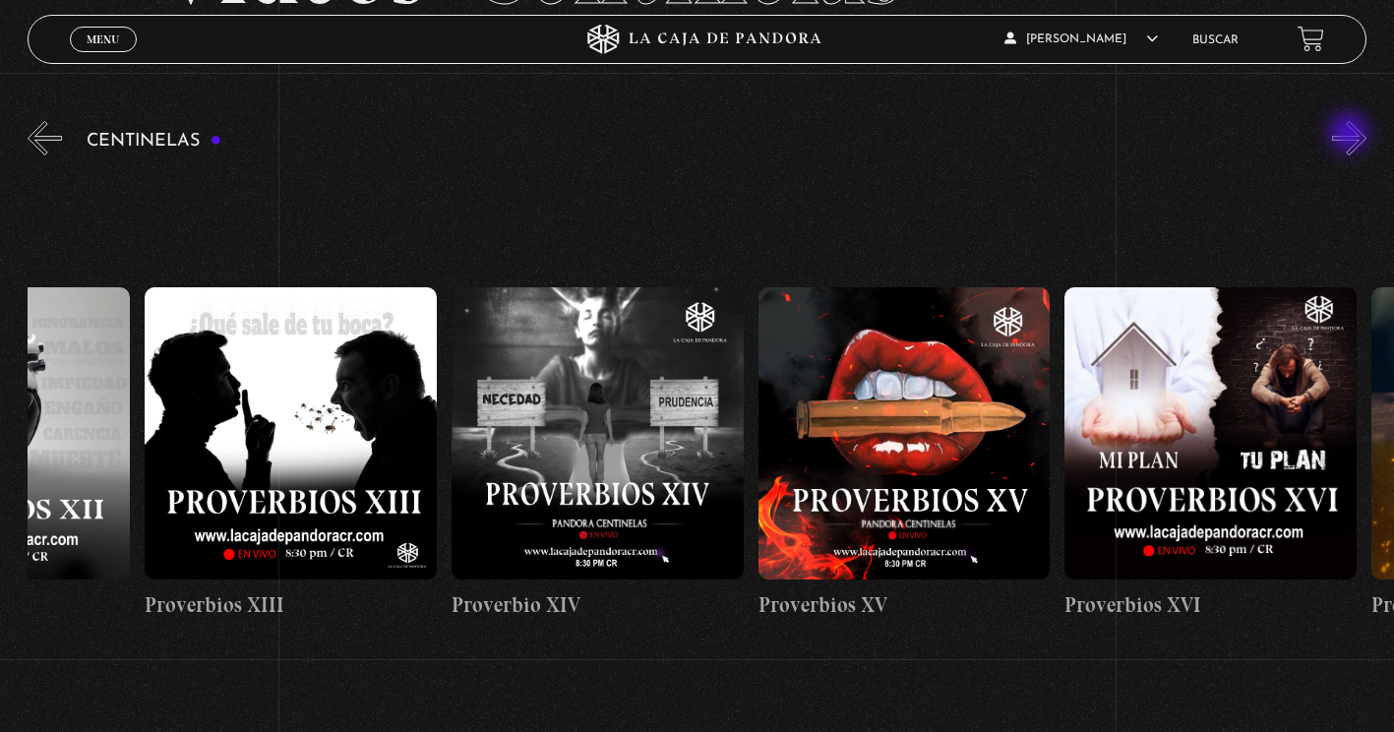
click at [1351, 135] on button "»" at bounding box center [1349, 138] width 34 height 34
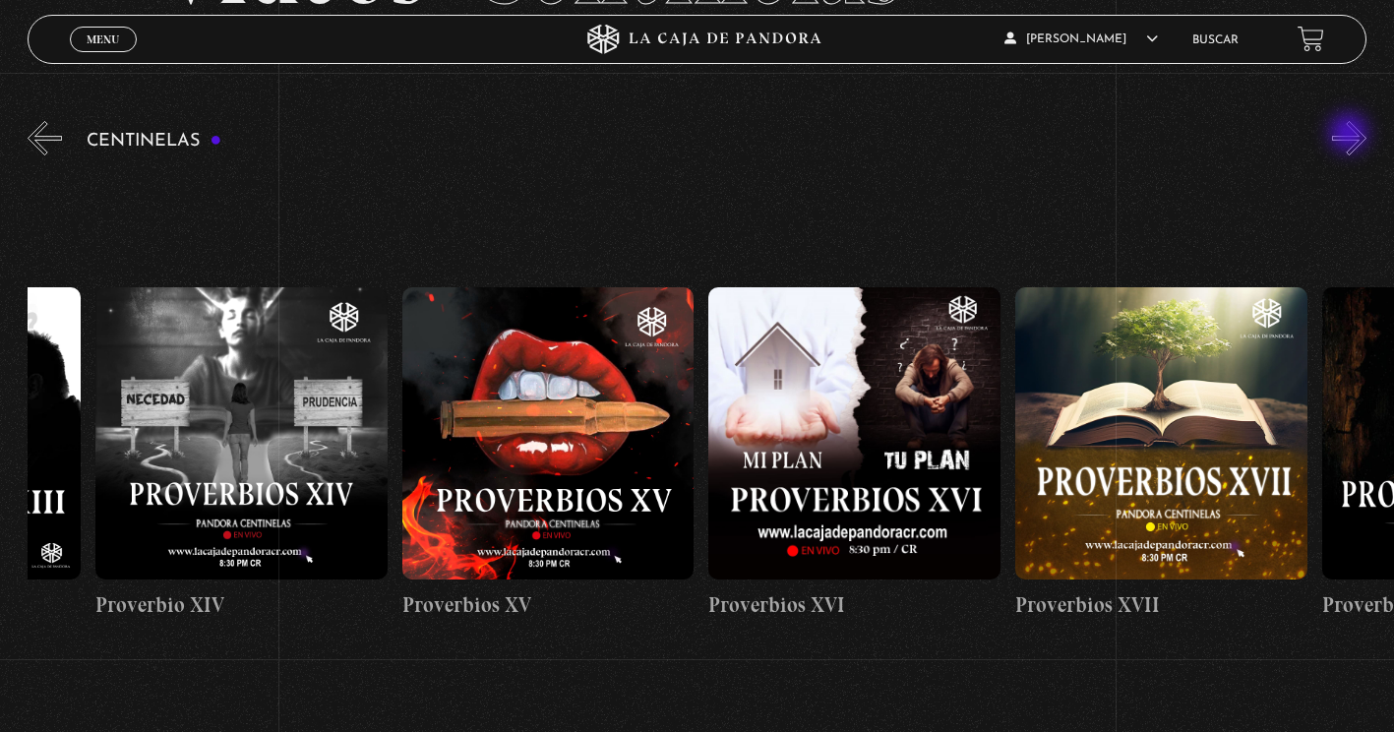
click at [1351, 135] on button "»" at bounding box center [1349, 138] width 34 height 34
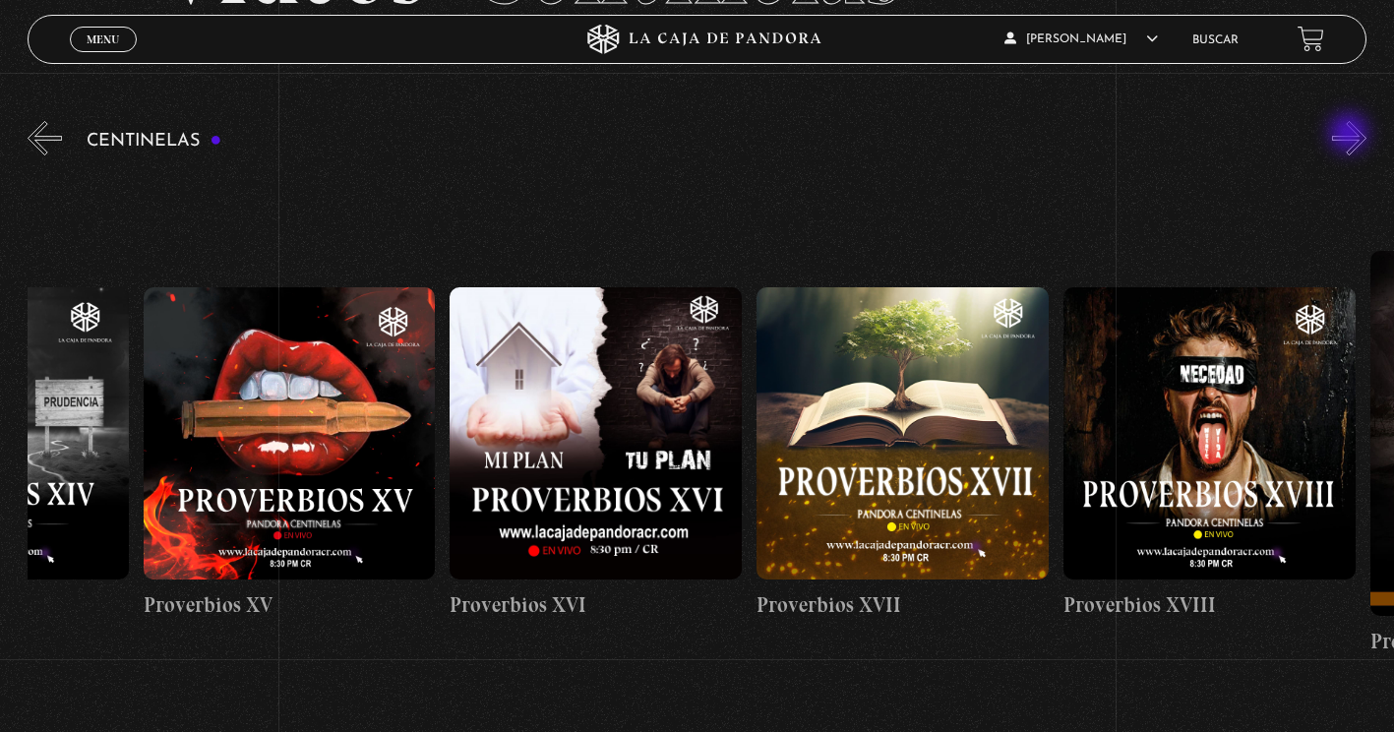
click at [1351, 135] on button "»" at bounding box center [1349, 138] width 34 height 34
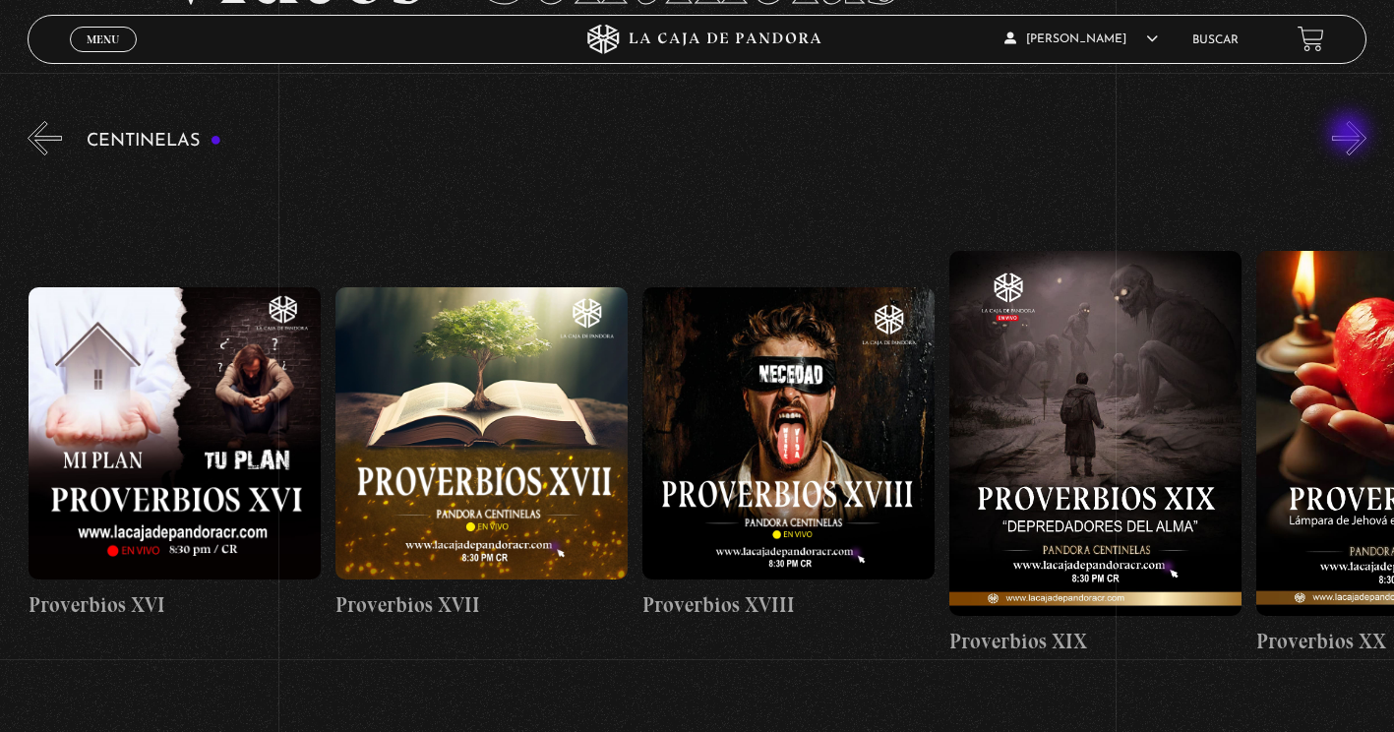
scroll to position [0, 5523]
click at [1351, 135] on button "»" at bounding box center [1349, 138] width 34 height 34
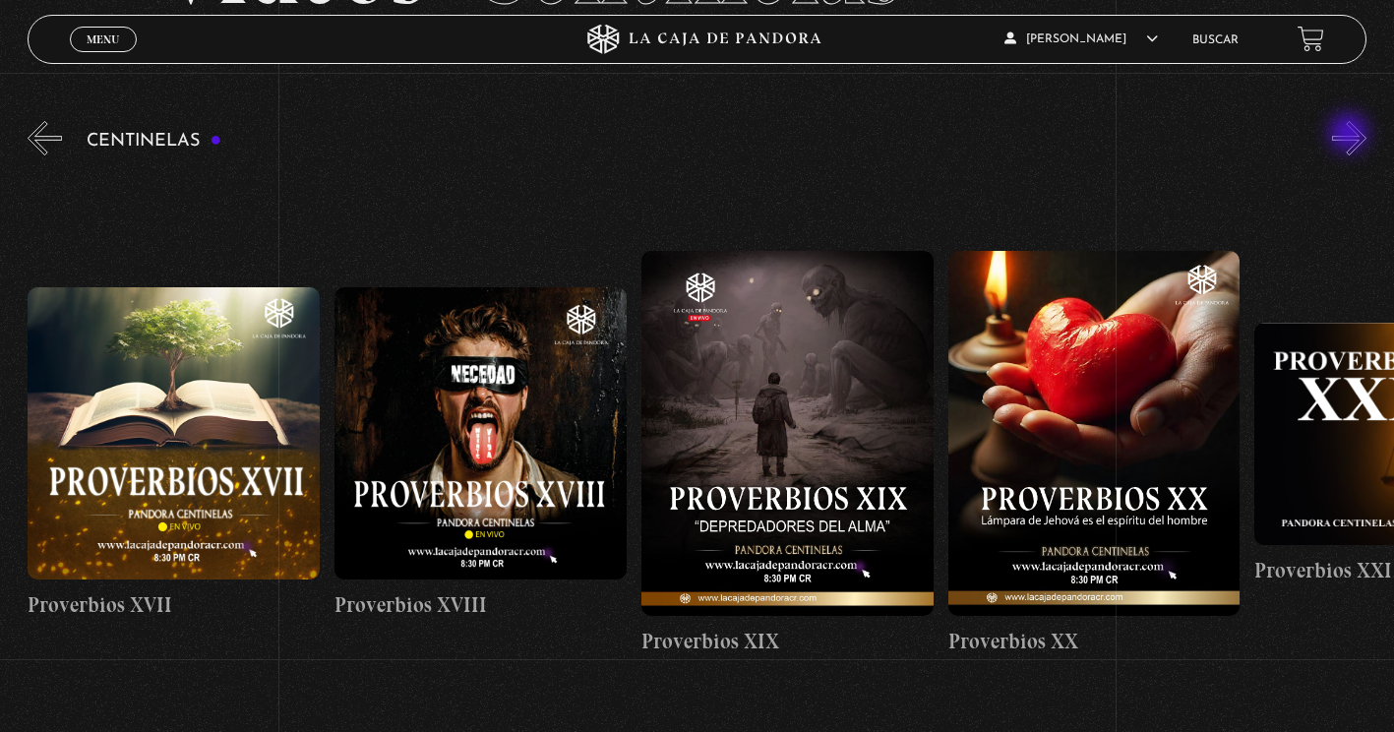
click at [1351, 135] on button "»" at bounding box center [1349, 138] width 34 height 34
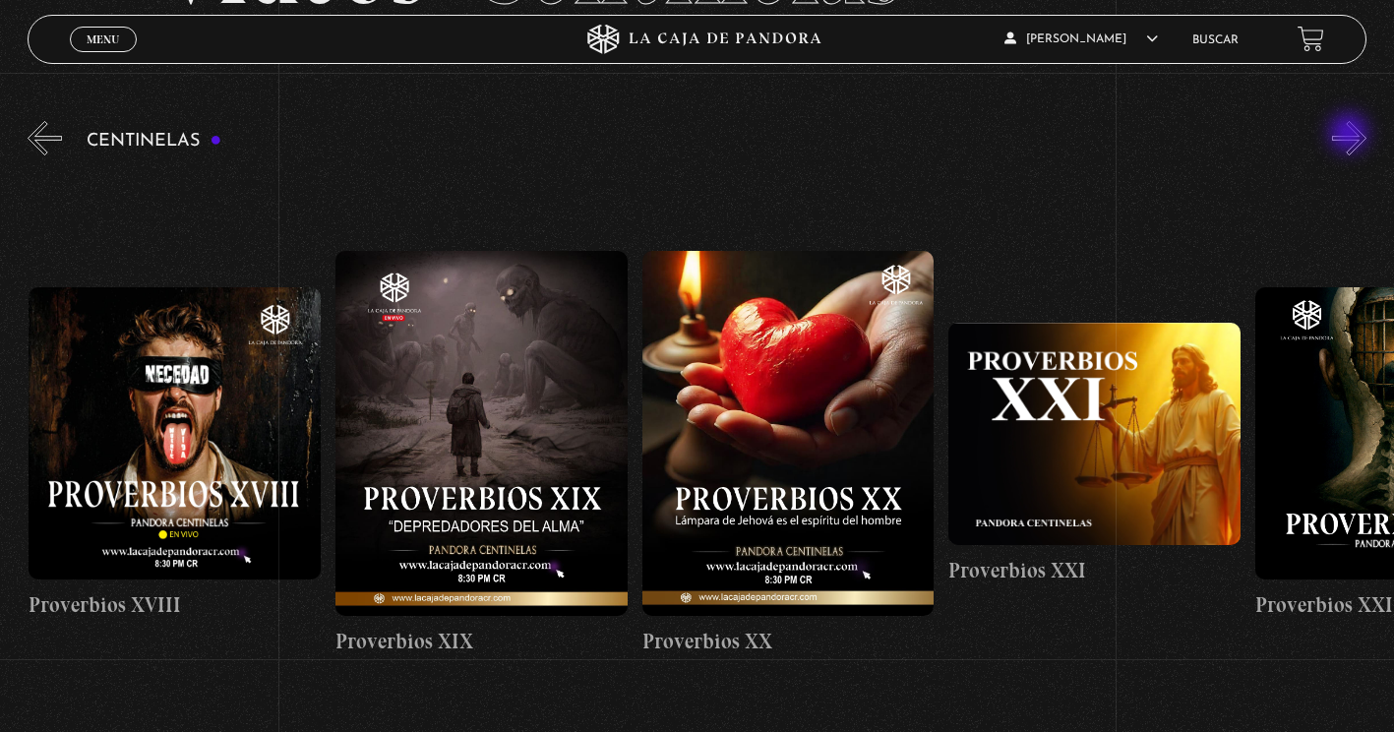
click at [1351, 135] on button "»" at bounding box center [1349, 138] width 34 height 34
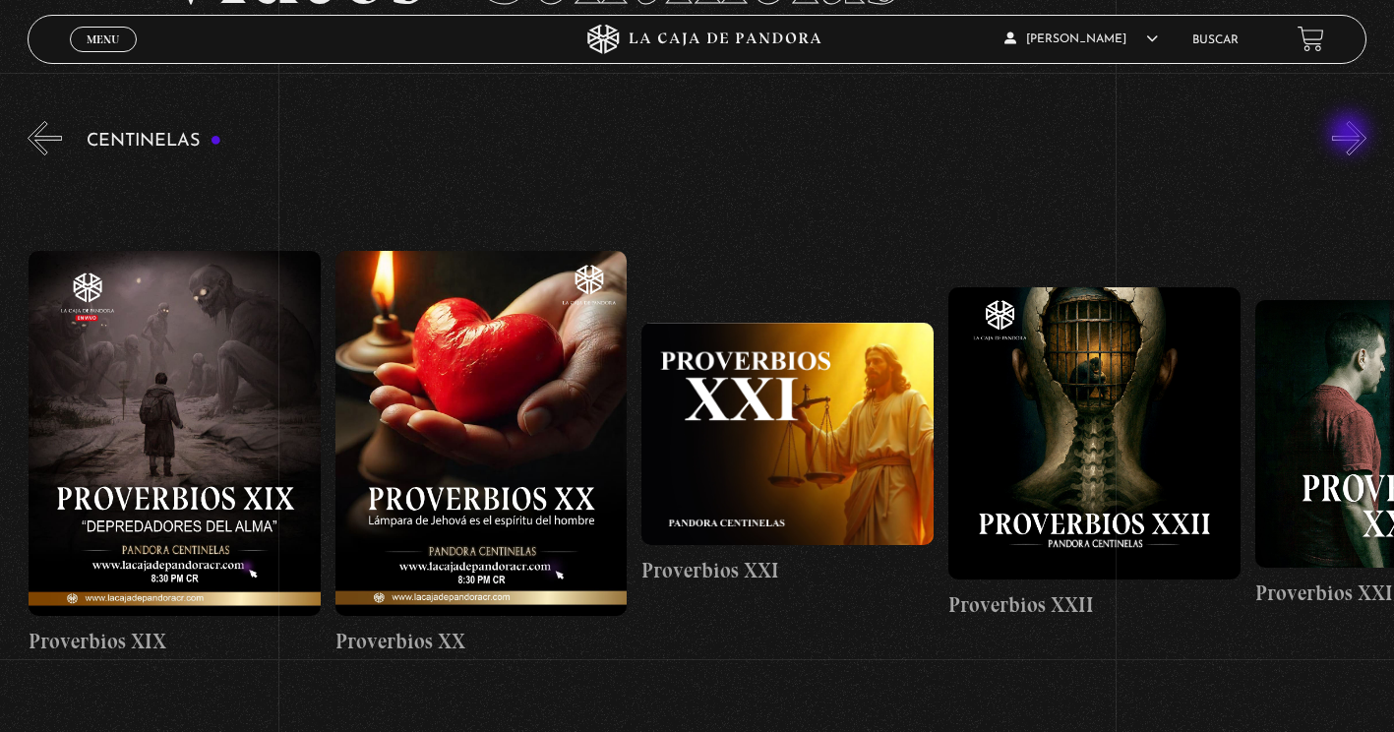
click at [1351, 135] on button "»" at bounding box center [1349, 138] width 34 height 34
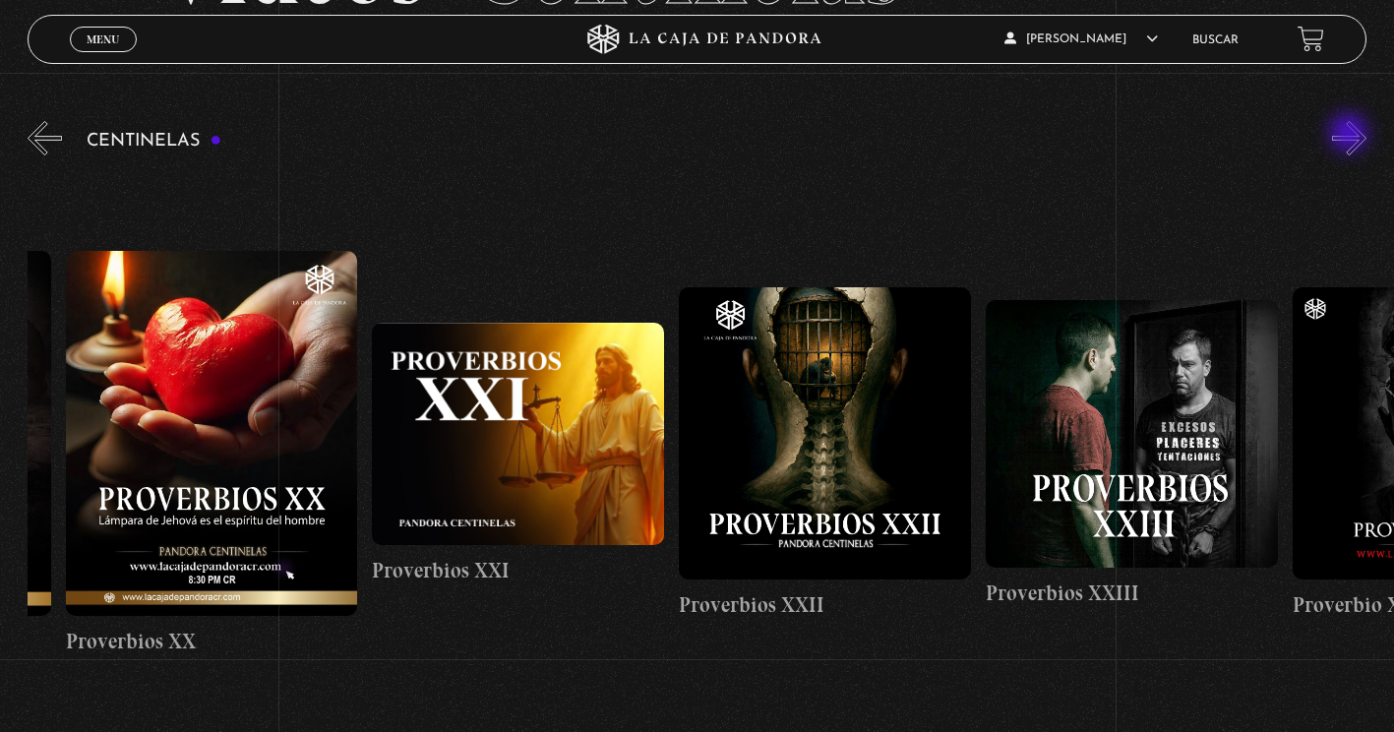
click at [1351, 135] on button "»" at bounding box center [1349, 138] width 34 height 34
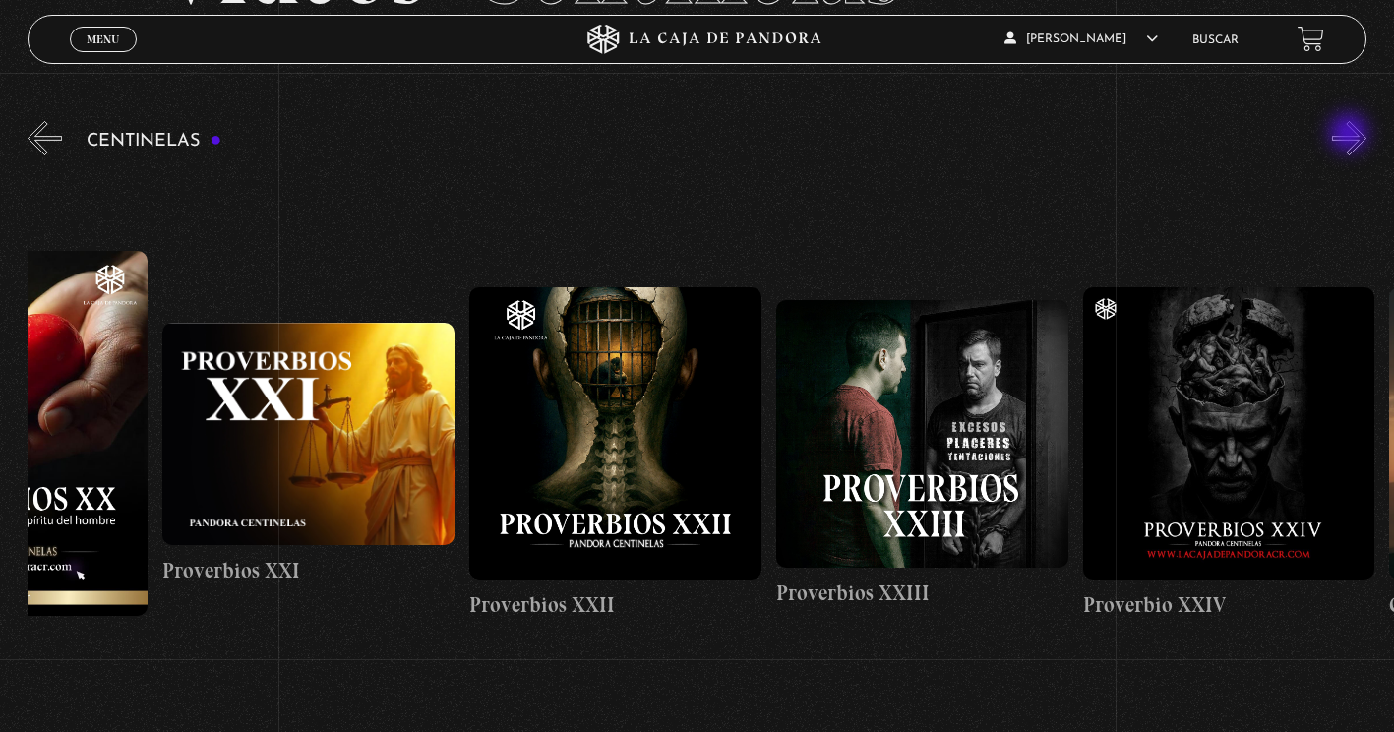
click at [1351, 135] on button "»" at bounding box center [1349, 138] width 34 height 34
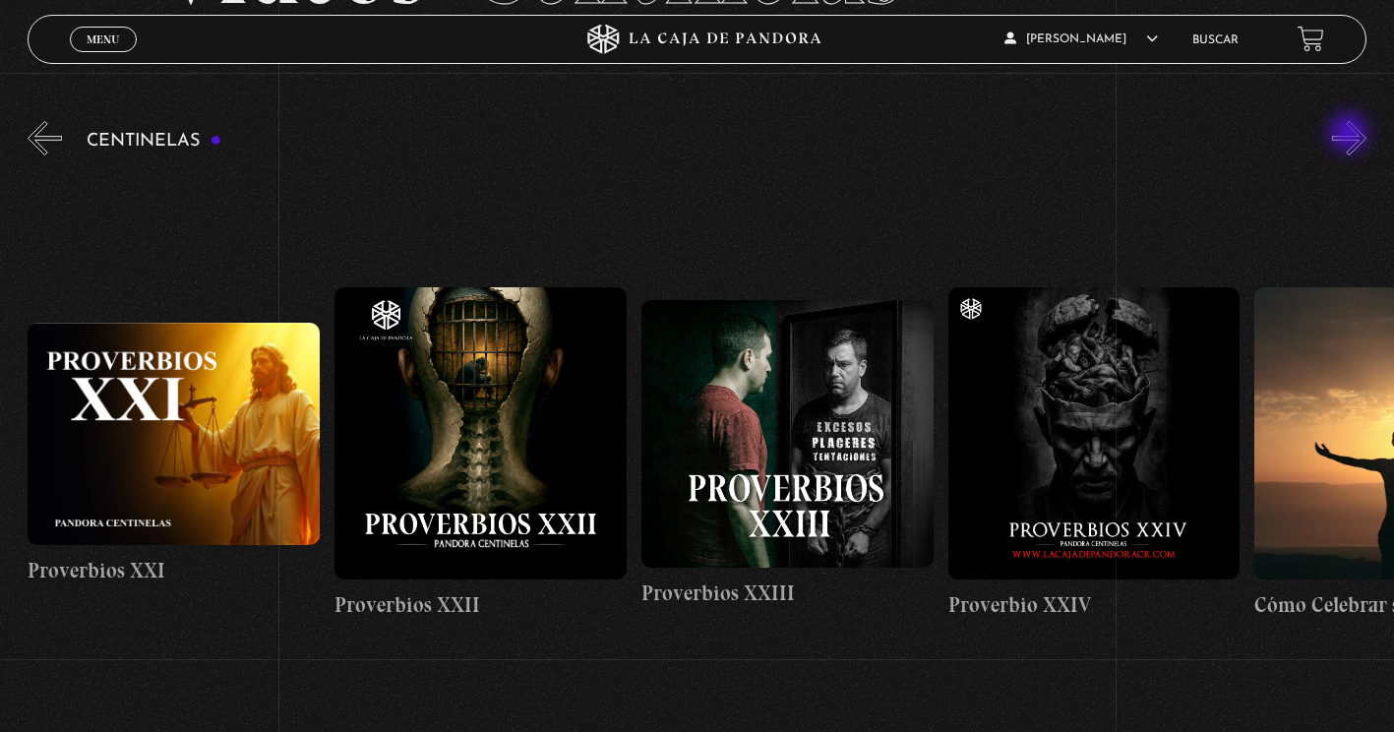
click at [1351, 135] on button "»" at bounding box center [1349, 138] width 34 height 34
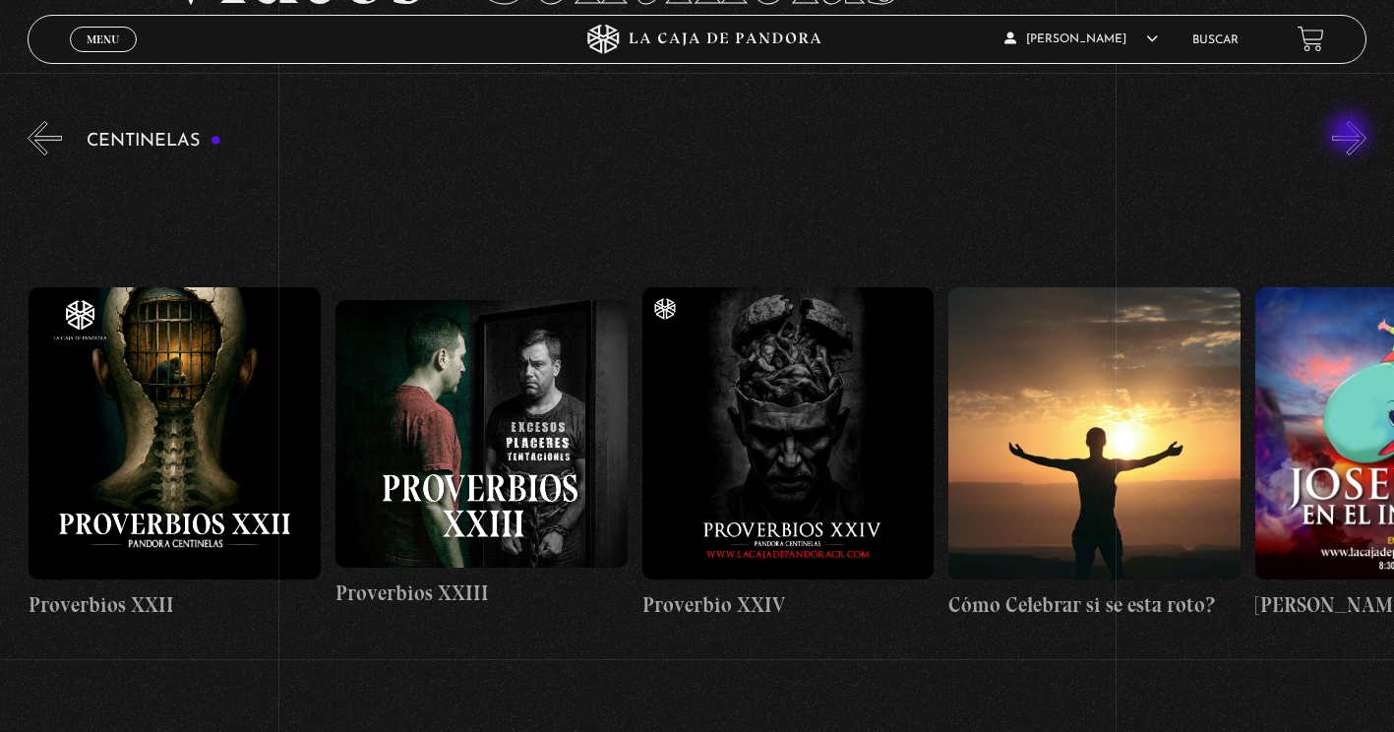
scroll to position [0, 7364]
click at [1357, 139] on button "»" at bounding box center [1349, 138] width 34 height 34
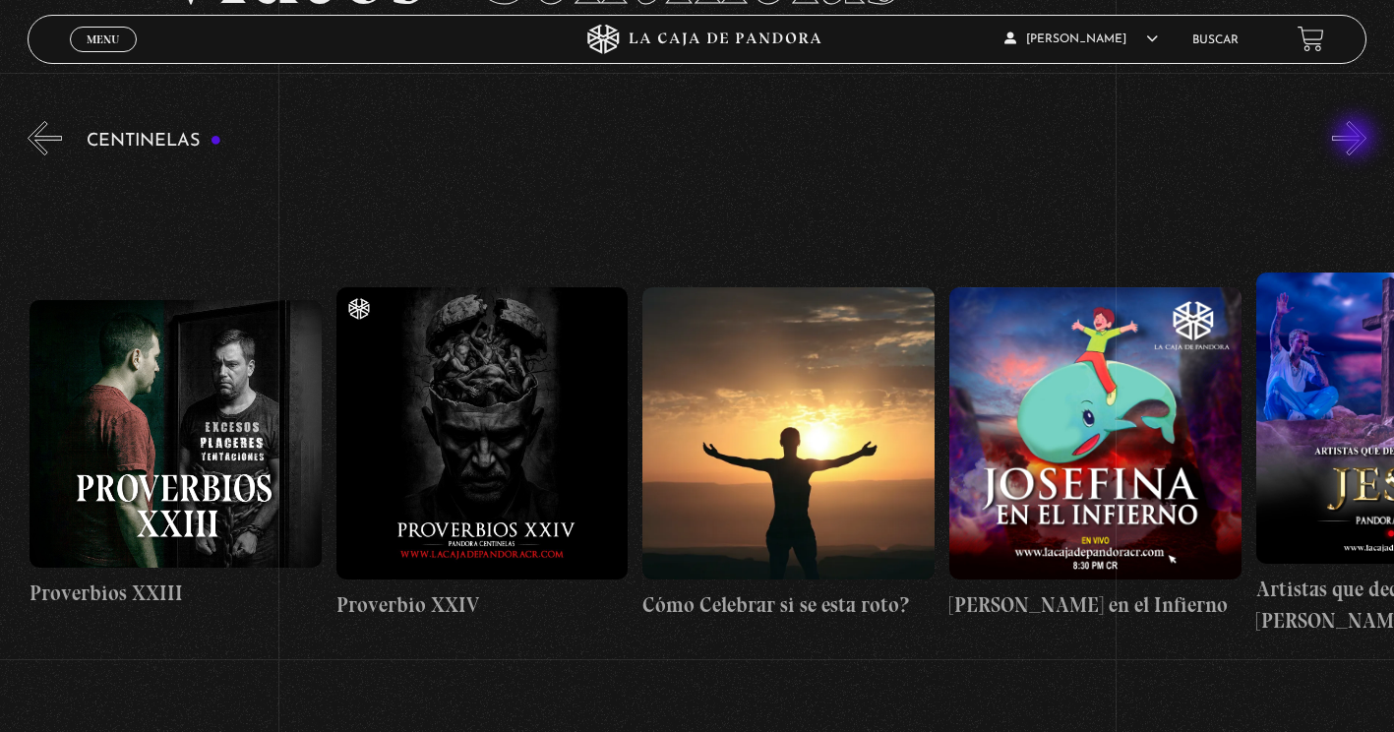
scroll to position [0, 7670]
click at [1357, 139] on button "»" at bounding box center [1349, 138] width 34 height 34
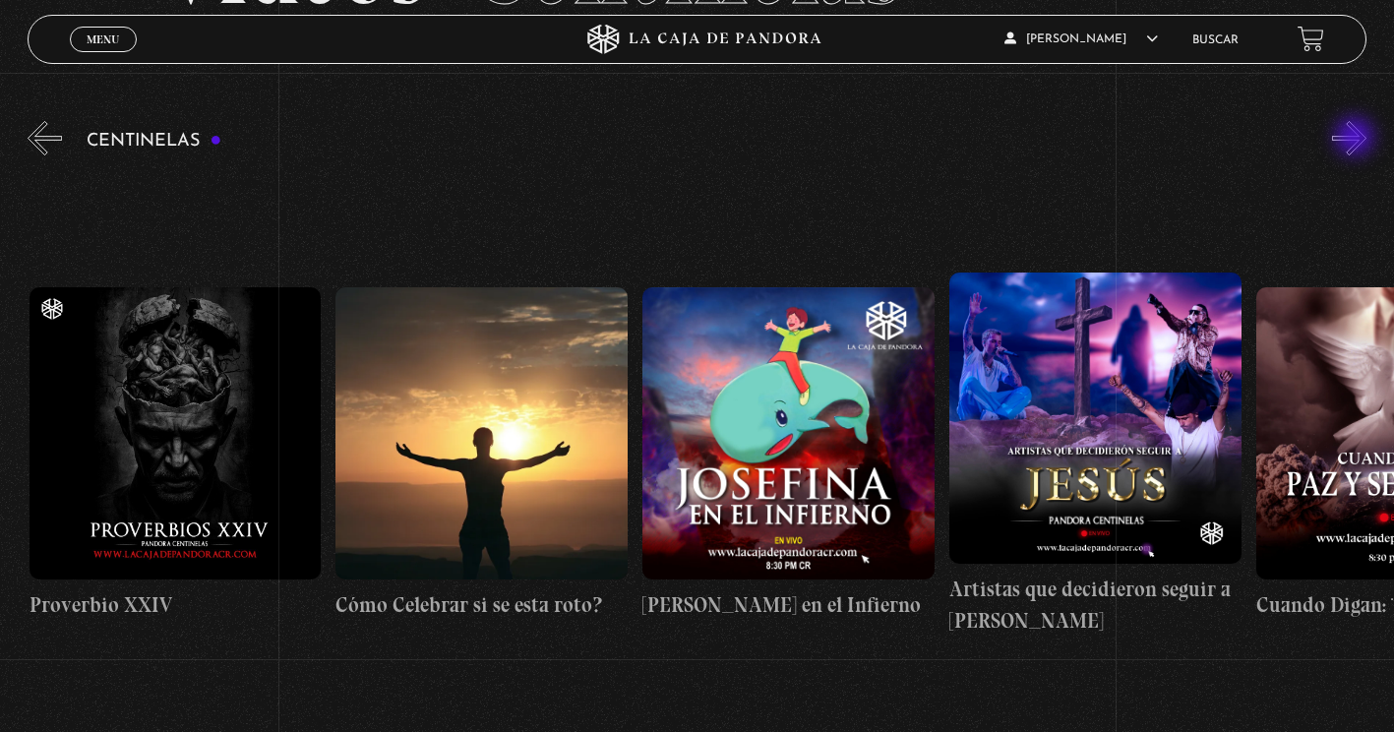
scroll to position [0, 7977]
click at [1357, 139] on button "»" at bounding box center [1349, 138] width 34 height 34
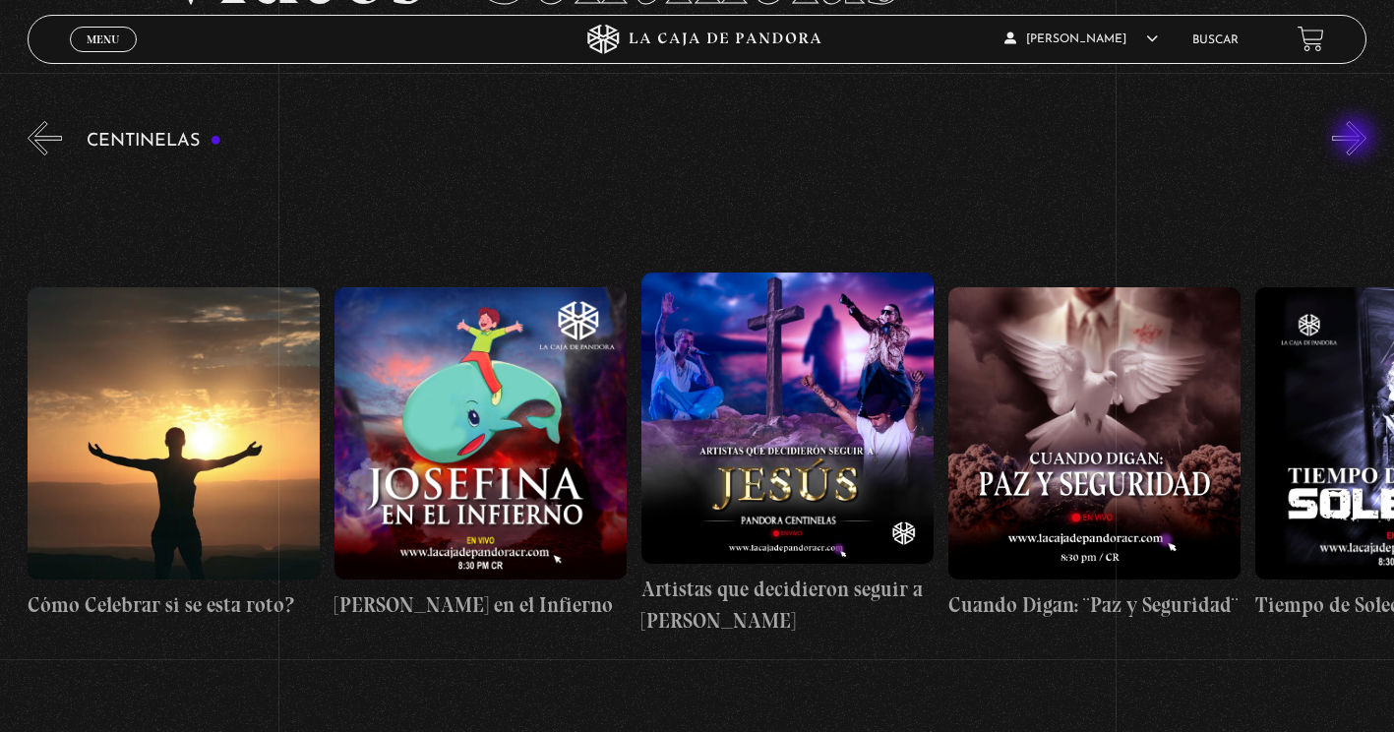
click at [1357, 139] on button "»" at bounding box center [1349, 138] width 34 height 34
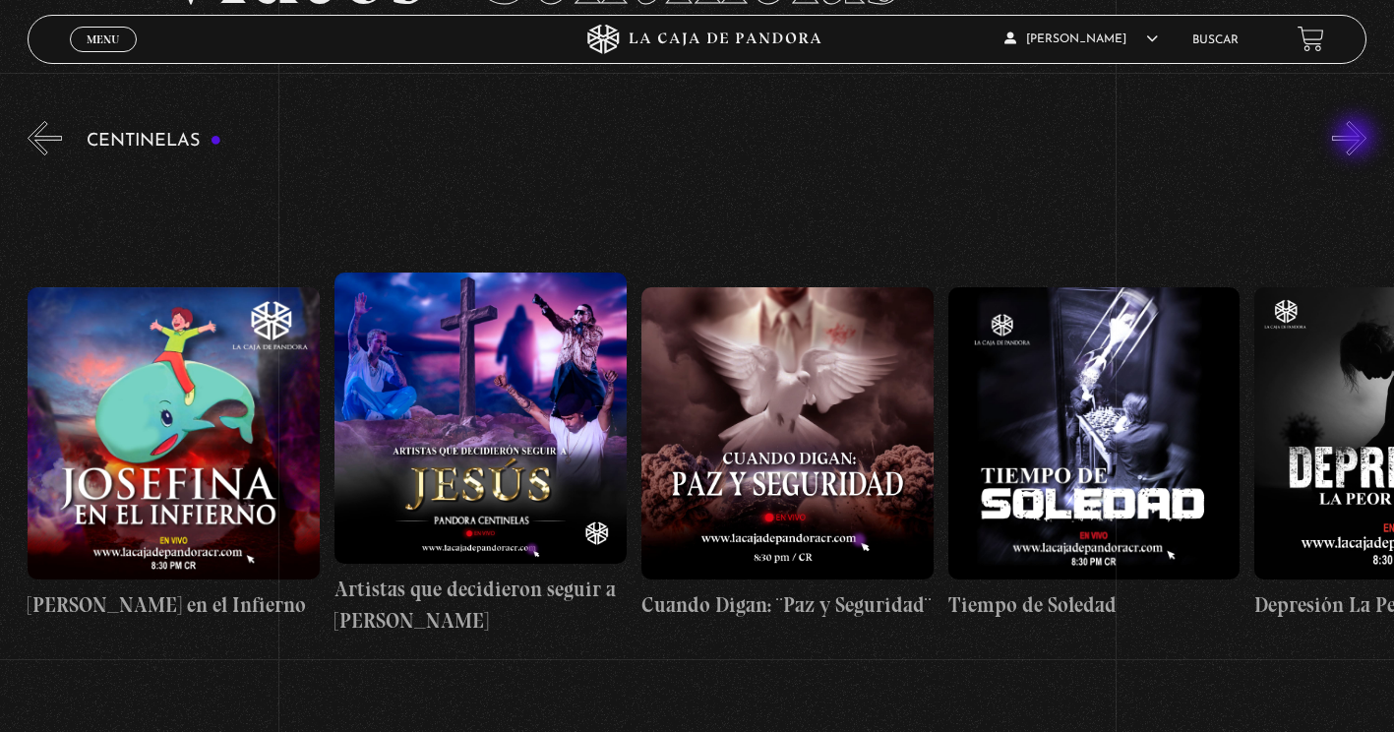
click at [1357, 139] on button "»" at bounding box center [1349, 138] width 34 height 34
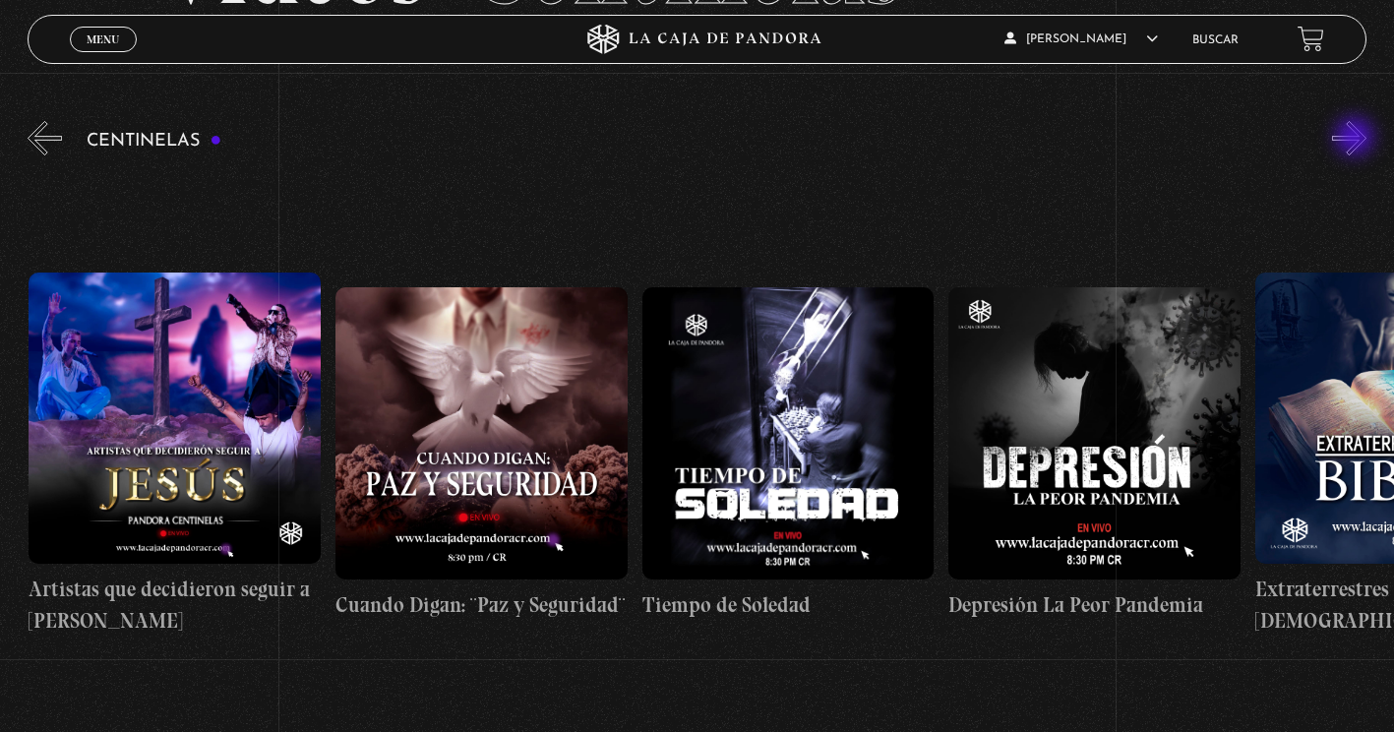
click at [1357, 139] on button "»" at bounding box center [1349, 138] width 34 height 34
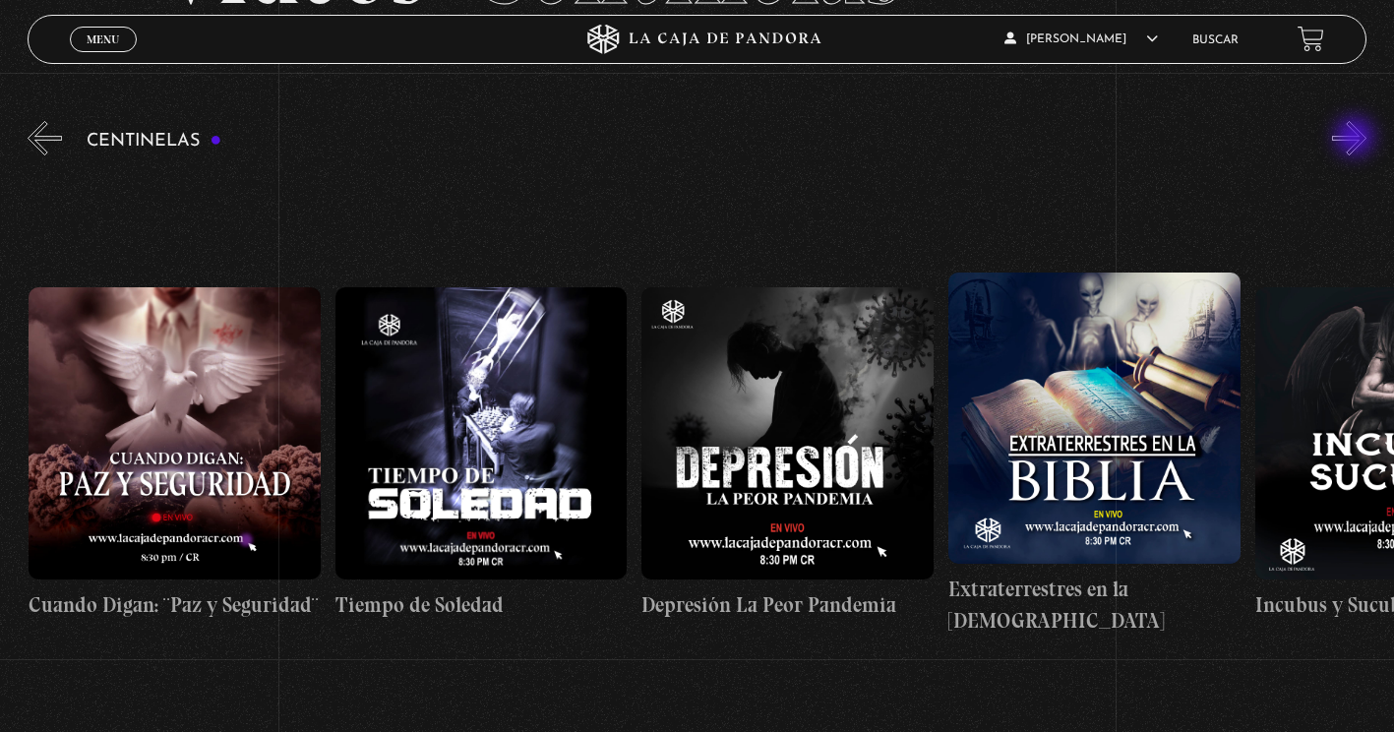
click at [1357, 139] on button "»" at bounding box center [1349, 138] width 34 height 34
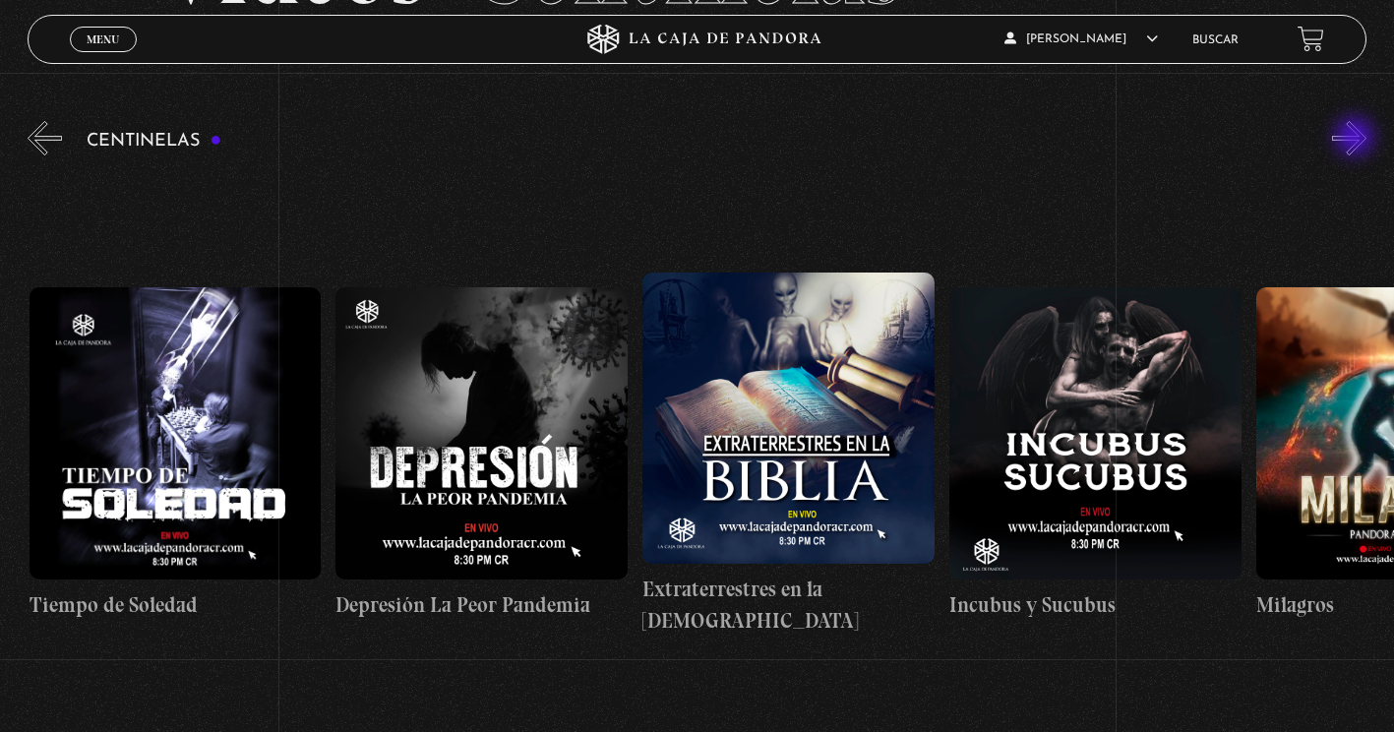
scroll to position [0, 9511]
click at [1357, 139] on button "»" at bounding box center [1349, 138] width 34 height 34
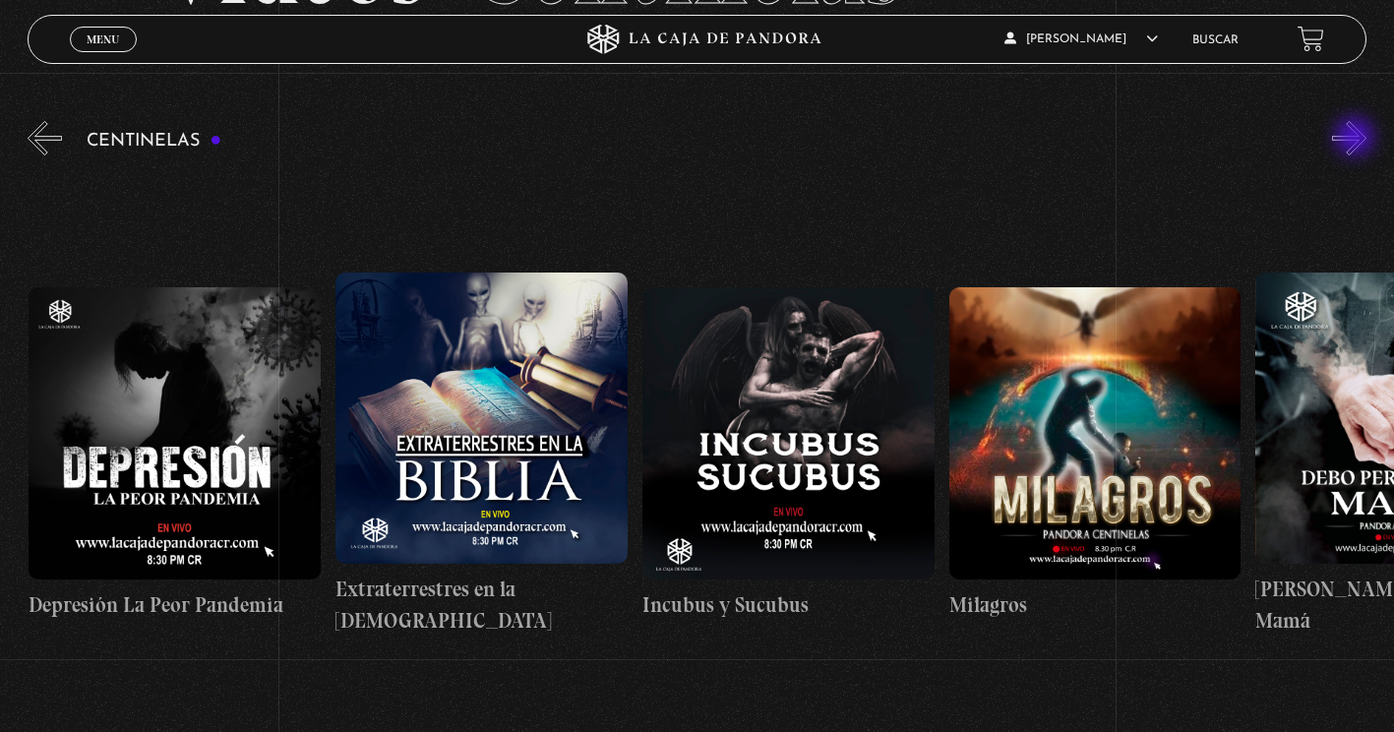
scroll to position [0, 9818]
click at [1357, 139] on button "»" at bounding box center [1349, 138] width 34 height 34
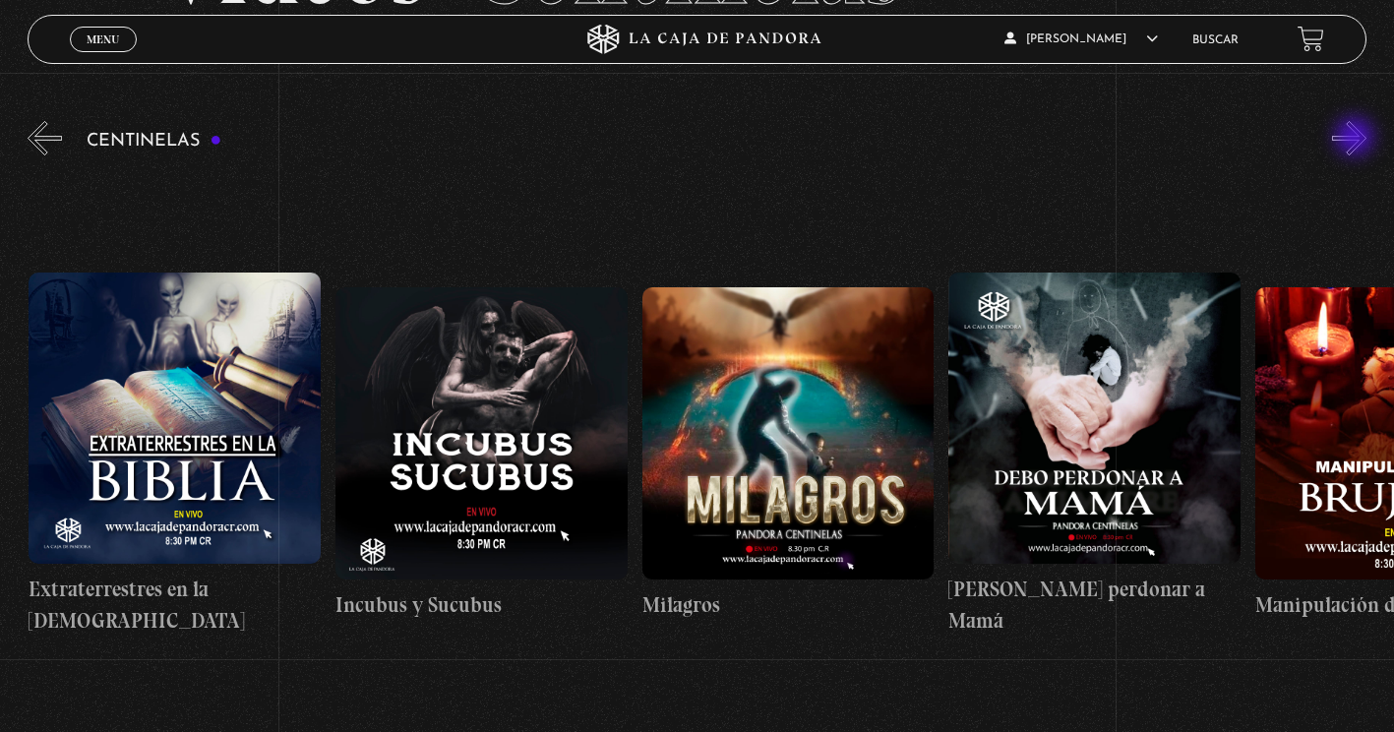
click at [1357, 139] on button "»" at bounding box center [1349, 138] width 34 height 34
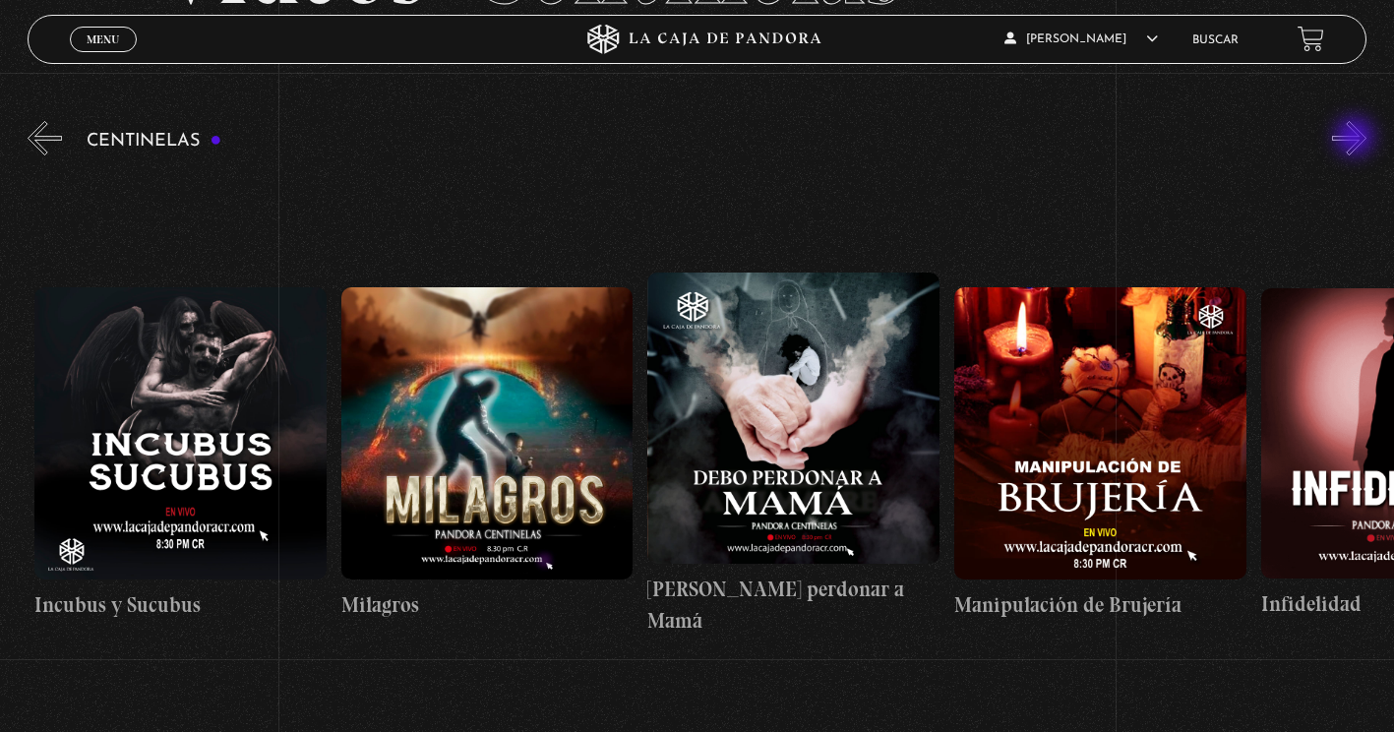
scroll to position [0, 10431]
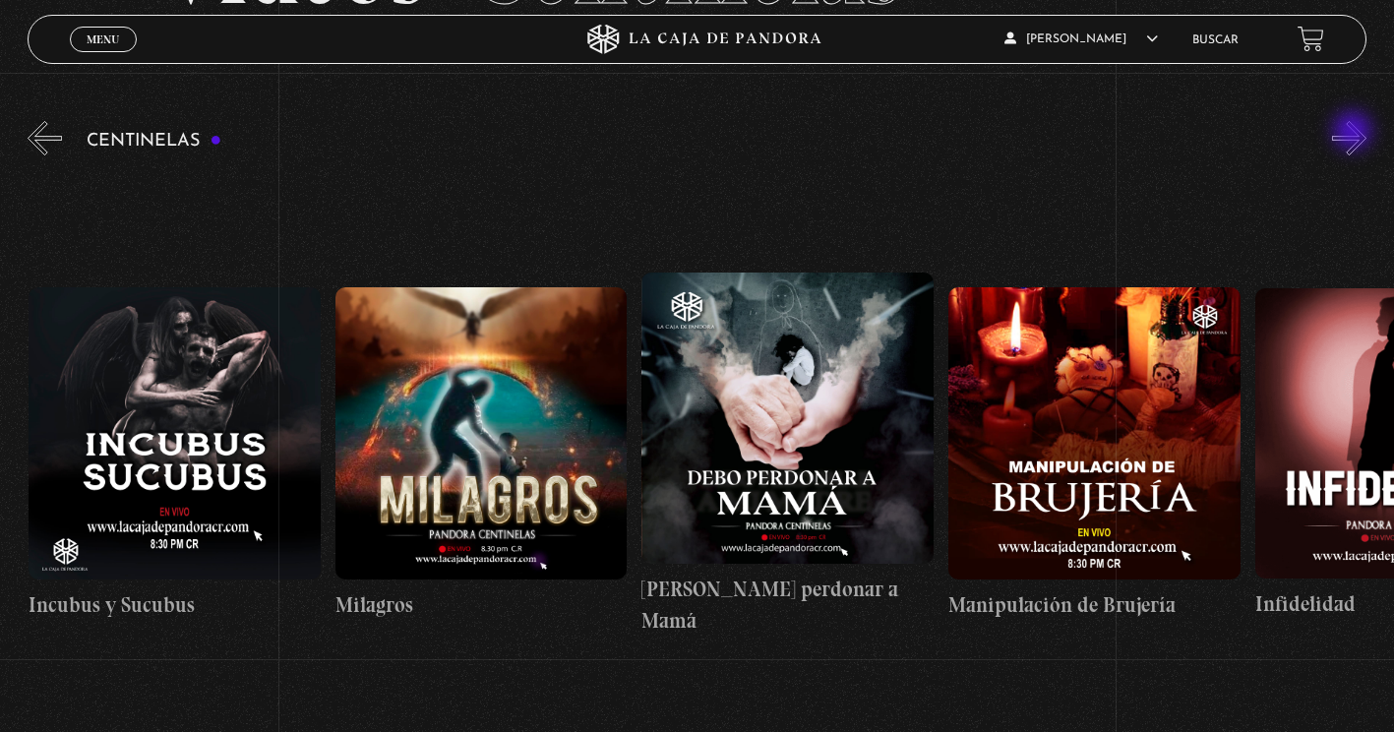
click at [1355, 133] on button "»" at bounding box center [1349, 138] width 34 height 34
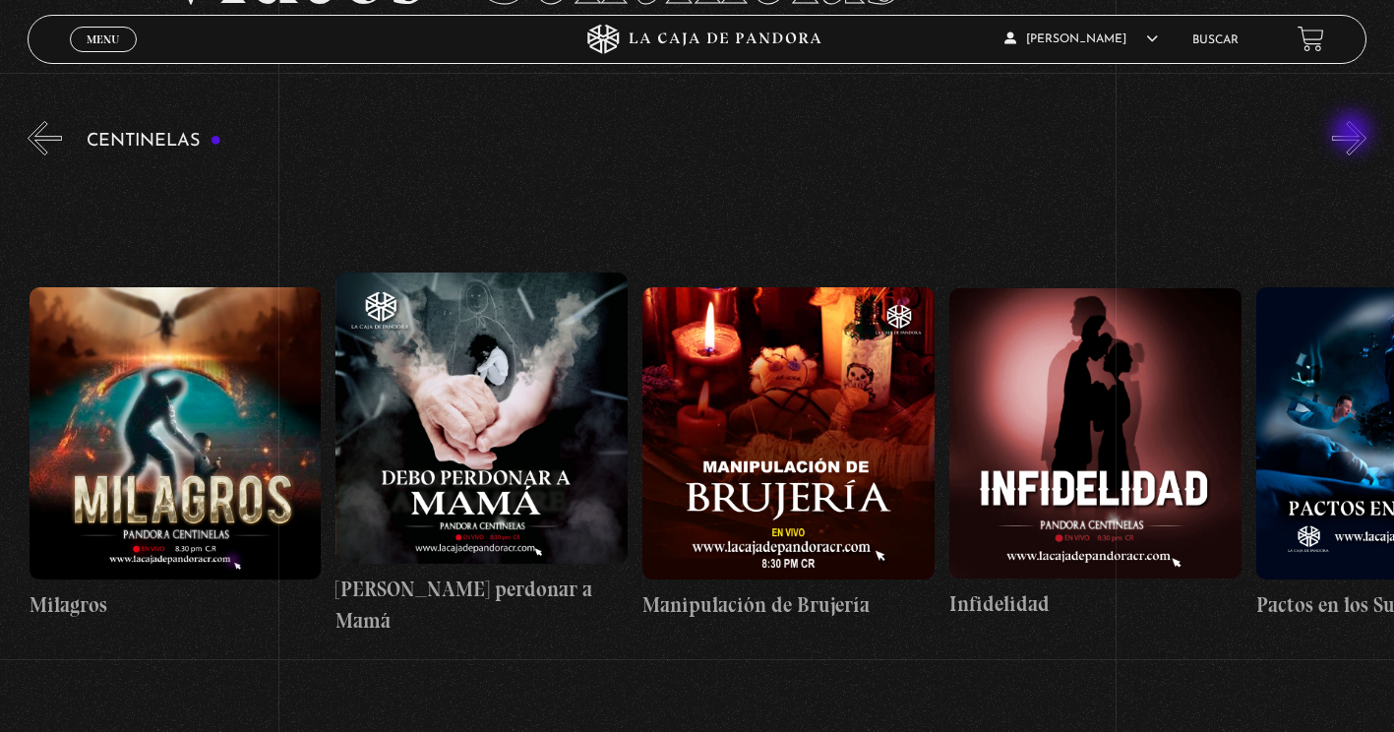
scroll to position [0, 10738]
click at [1353, 134] on button "»" at bounding box center [1349, 138] width 34 height 34
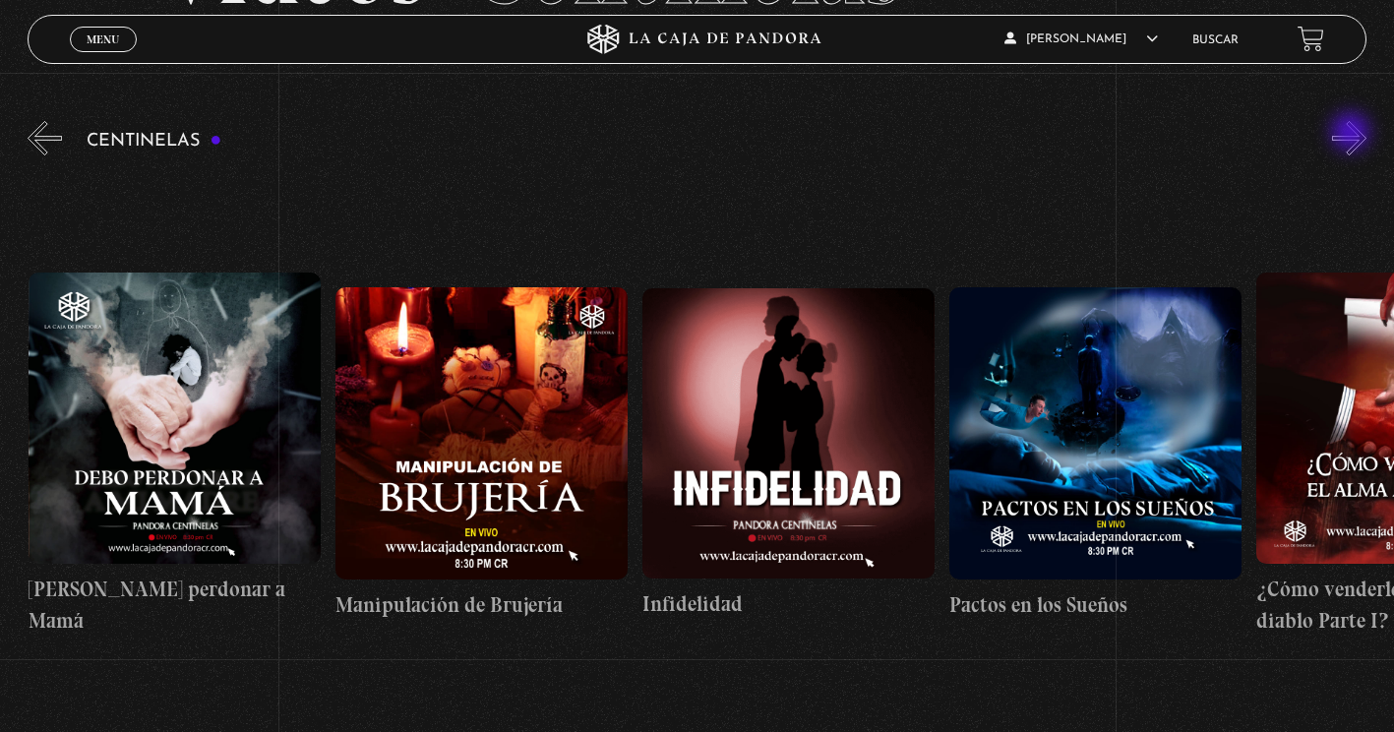
scroll to position [0, 11045]
click at [1353, 134] on button "»" at bounding box center [1349, 138] width 34 height 34
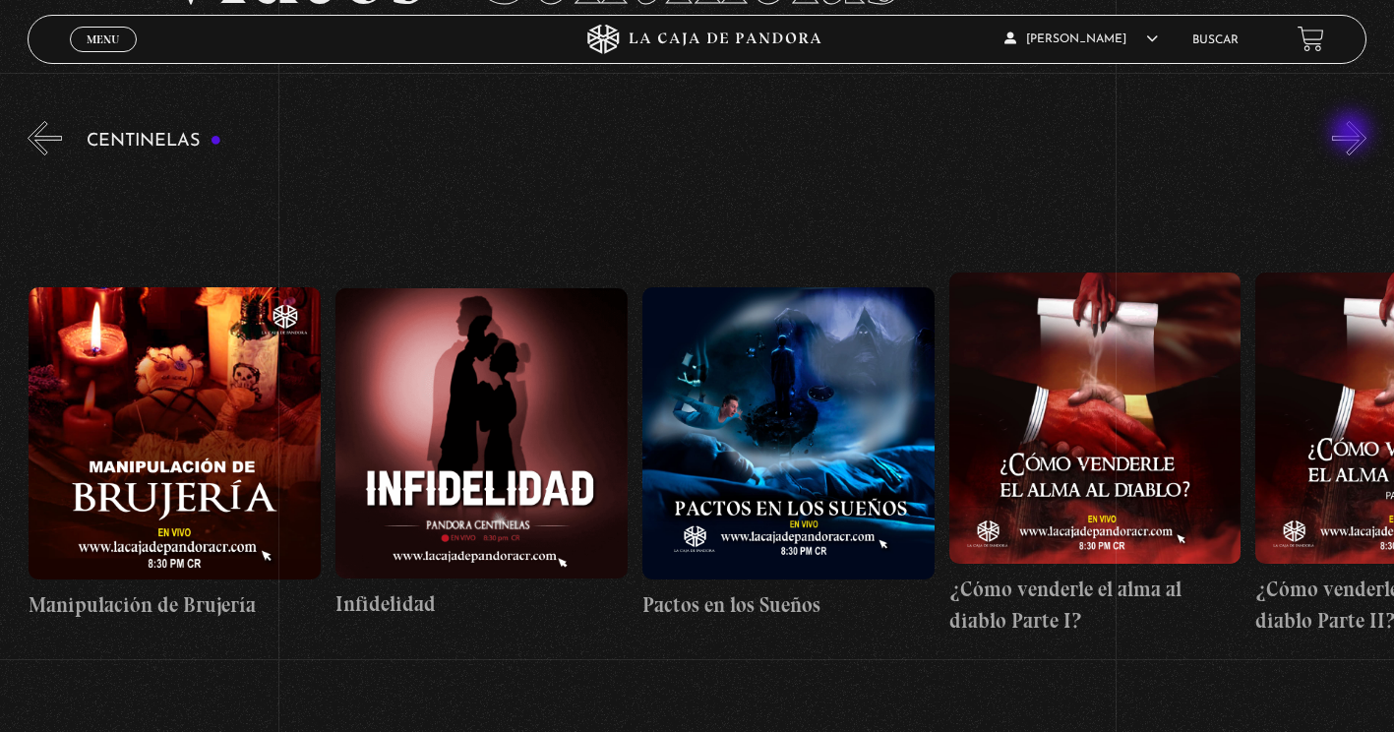
scroll to position [0, 11352]
click at [1353, 134] on button "»" at bounding box center [1349, 138] width 34 height 34
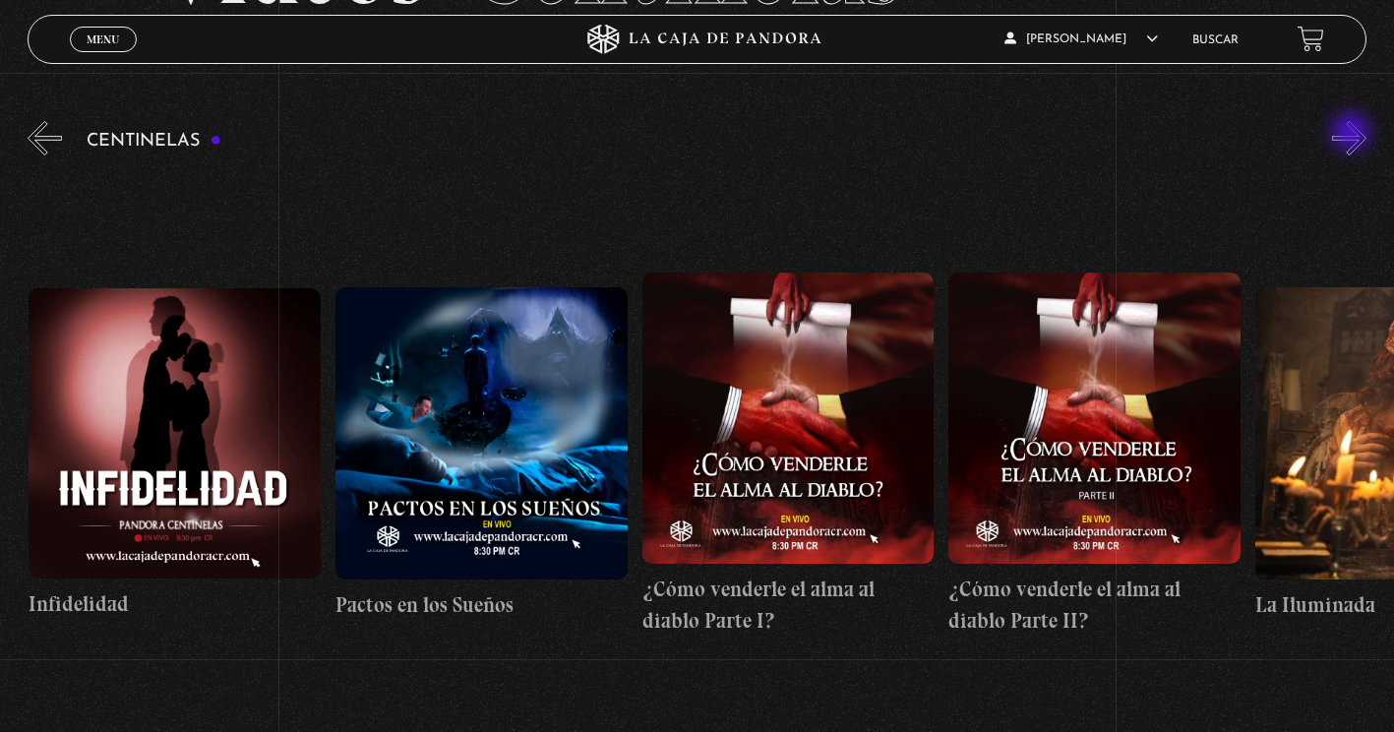
scroll to position [0, 11660]
click at [1353, 134] on button "»" at bounding box center [1349, 138] width 34 height 34
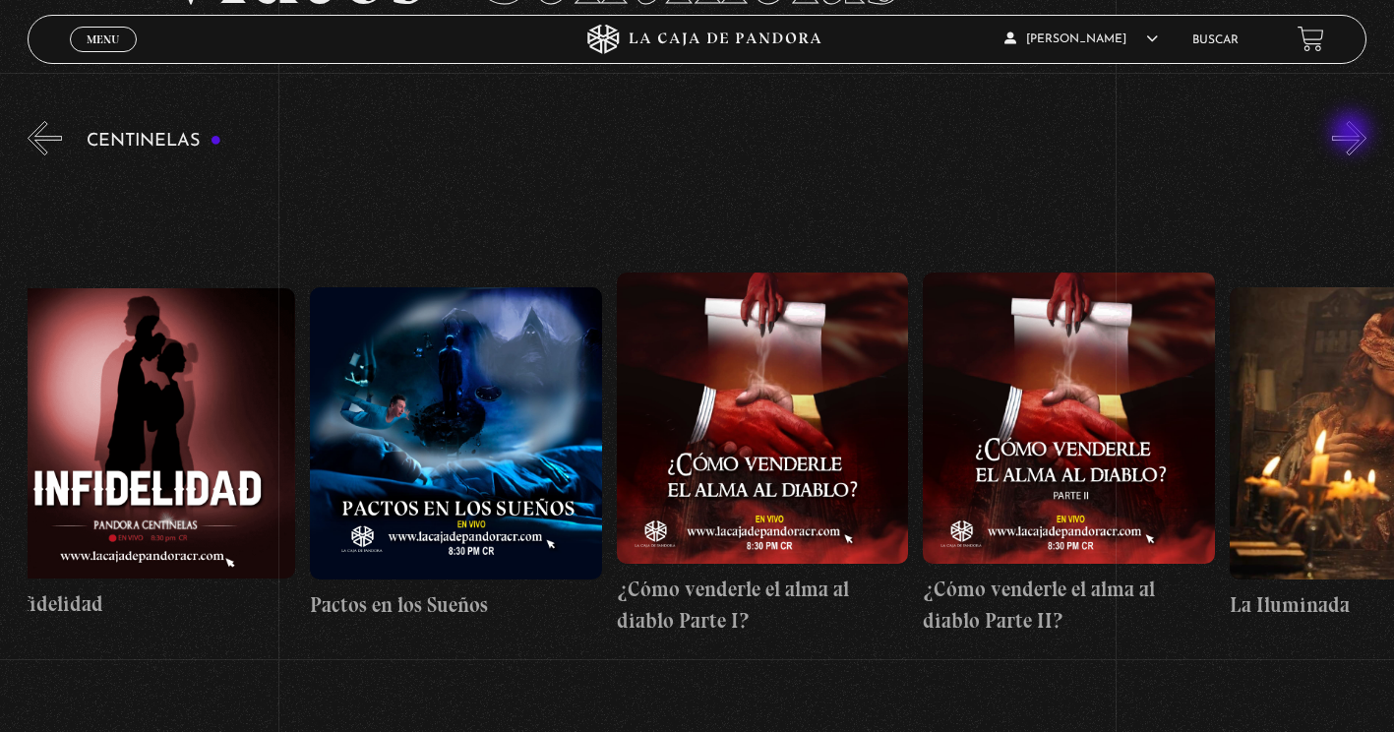
click at [1353, 134] on button "»" at bounding box center [1349, 138] width 34 height 34
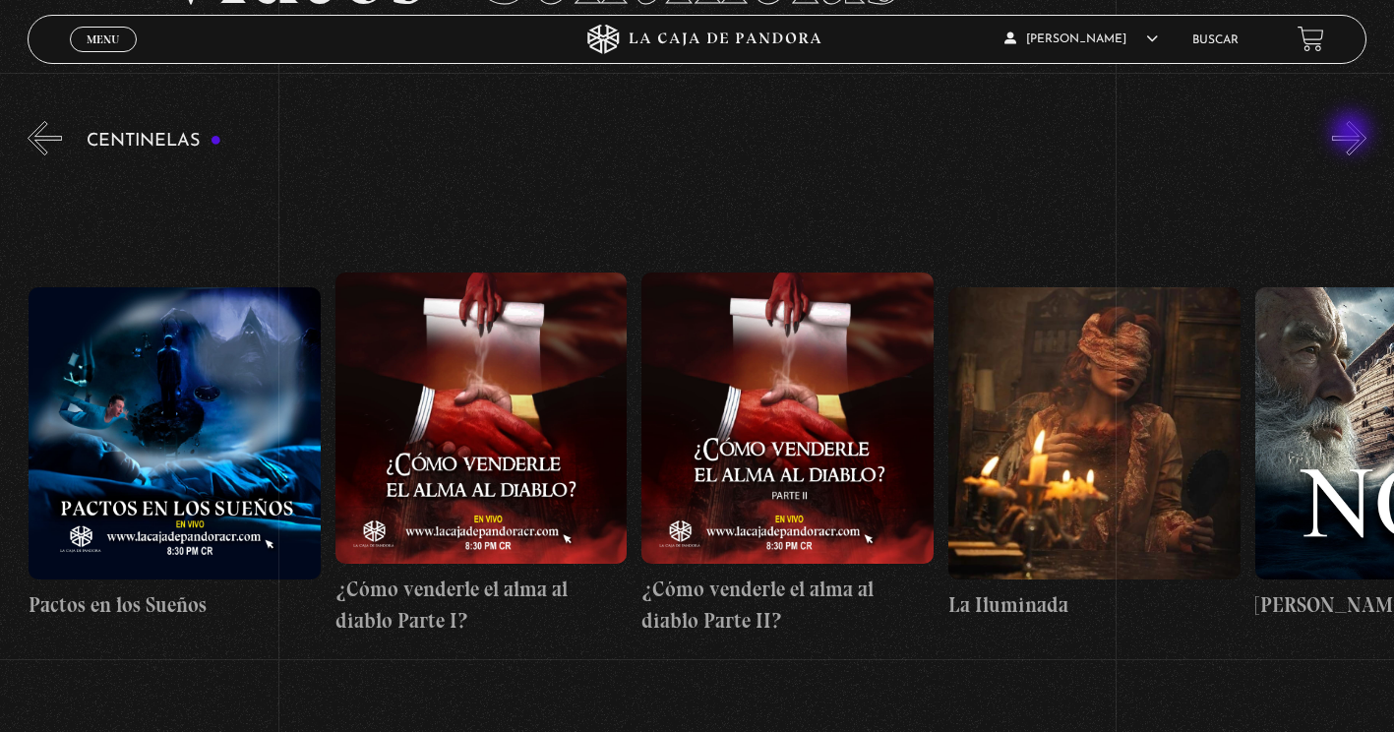
click at [1353, 134] on button "»" at bounding box center [1349, 138] width 34 height 34
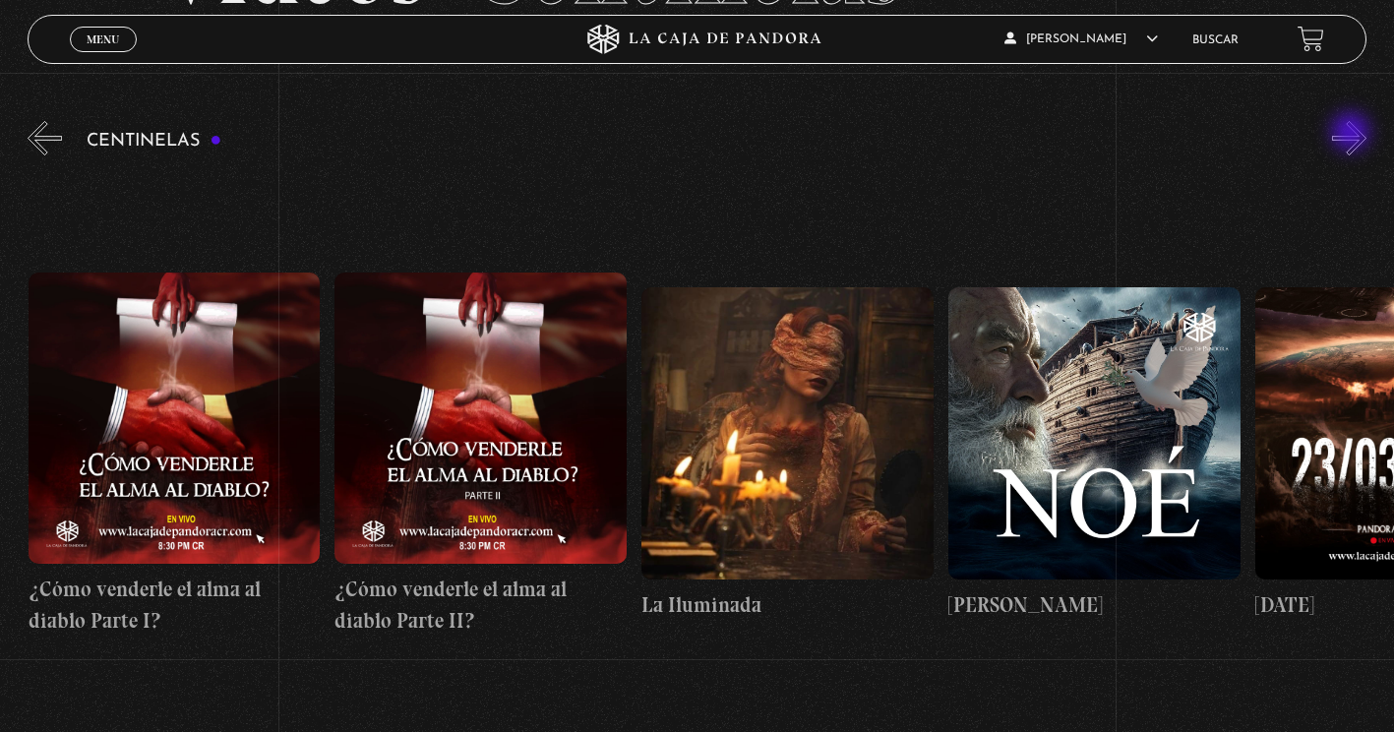
click at [1353, 134] on button "»" at bounding box center [1349, 138] width 34 height 34
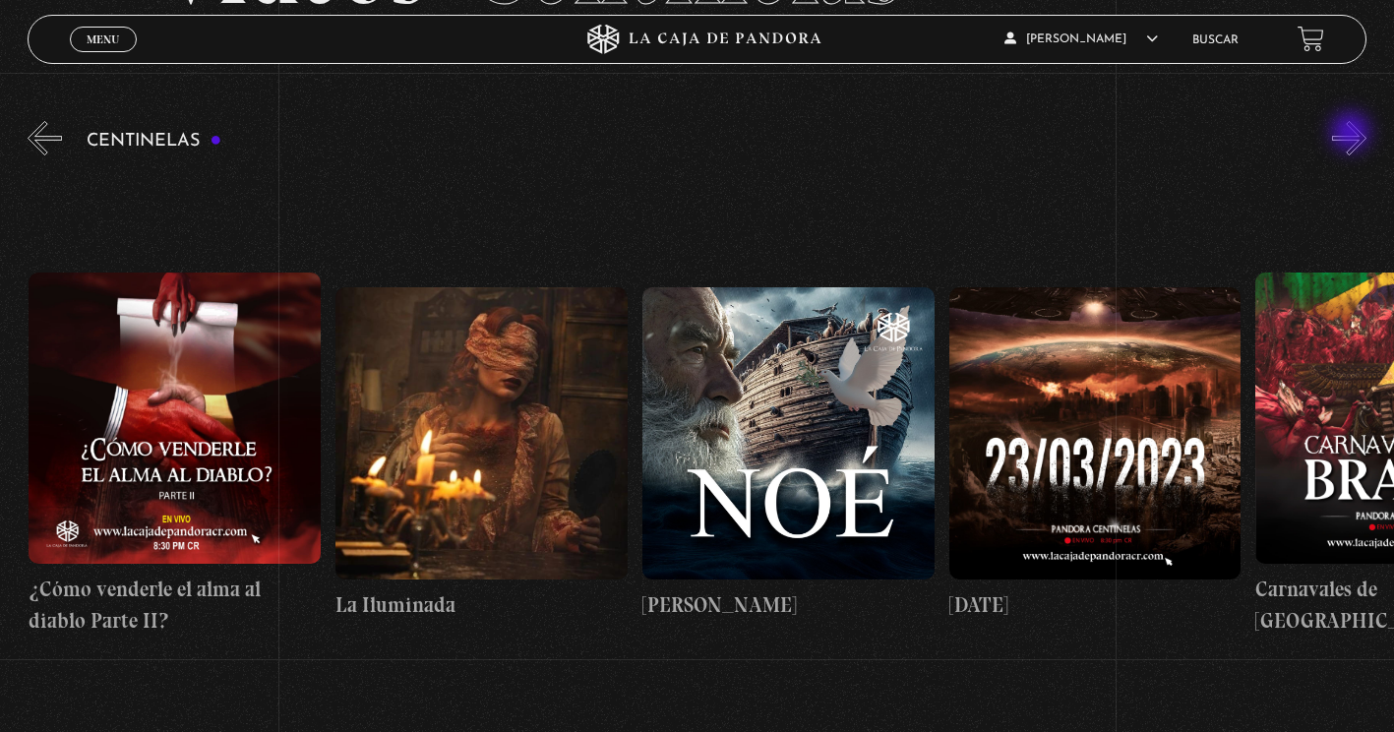
click at [1353, 134] on button "»" at bounding box center [1349, 138] width 34 height 34
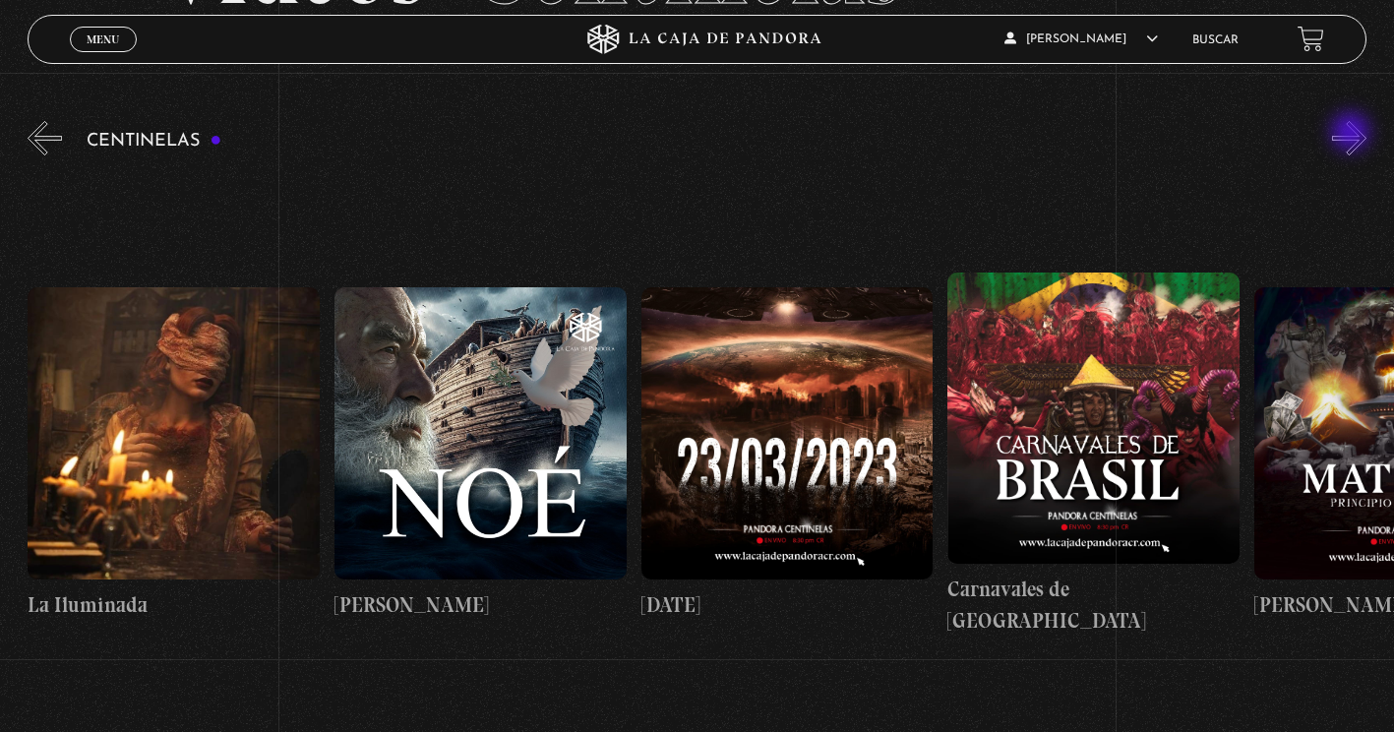
click at [1353, 134] on button "»" at bounding box center [1349, 138] width 34 height 34
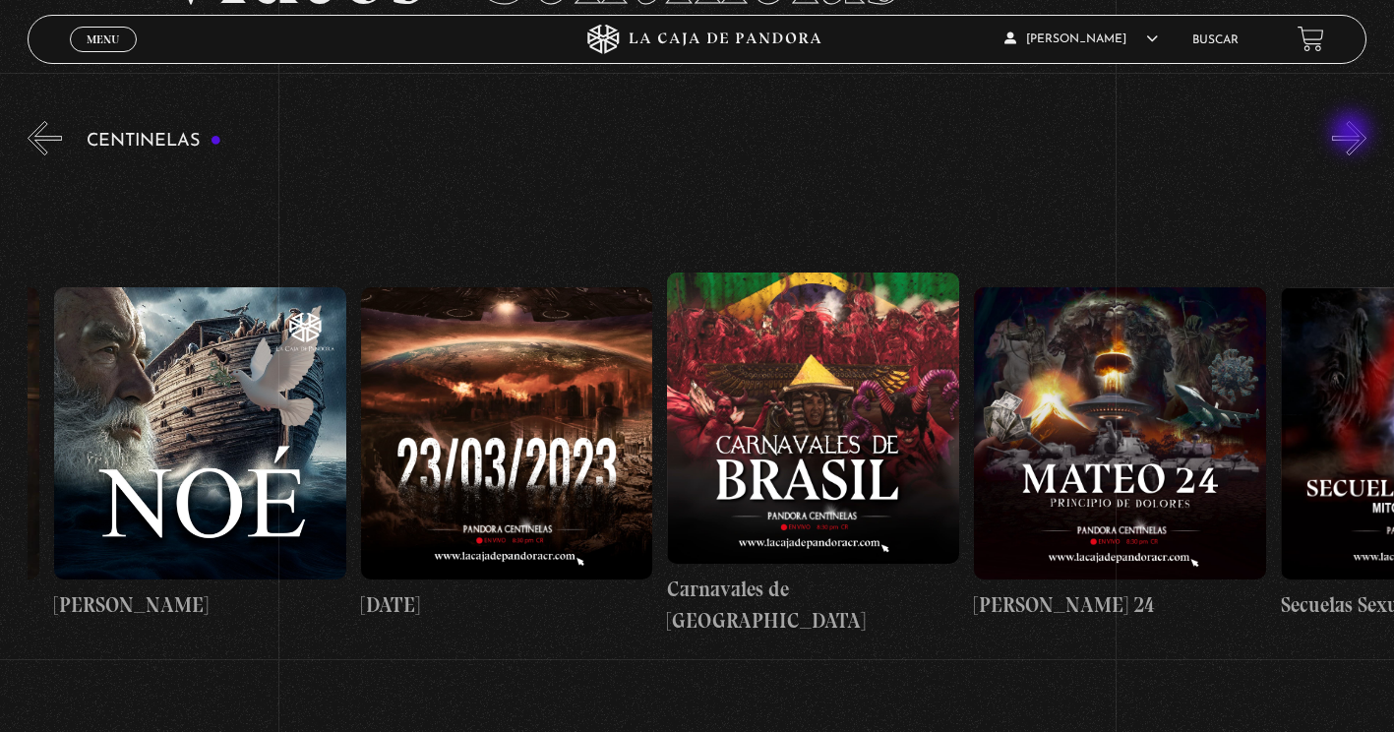
scroll to position [0, 13193]
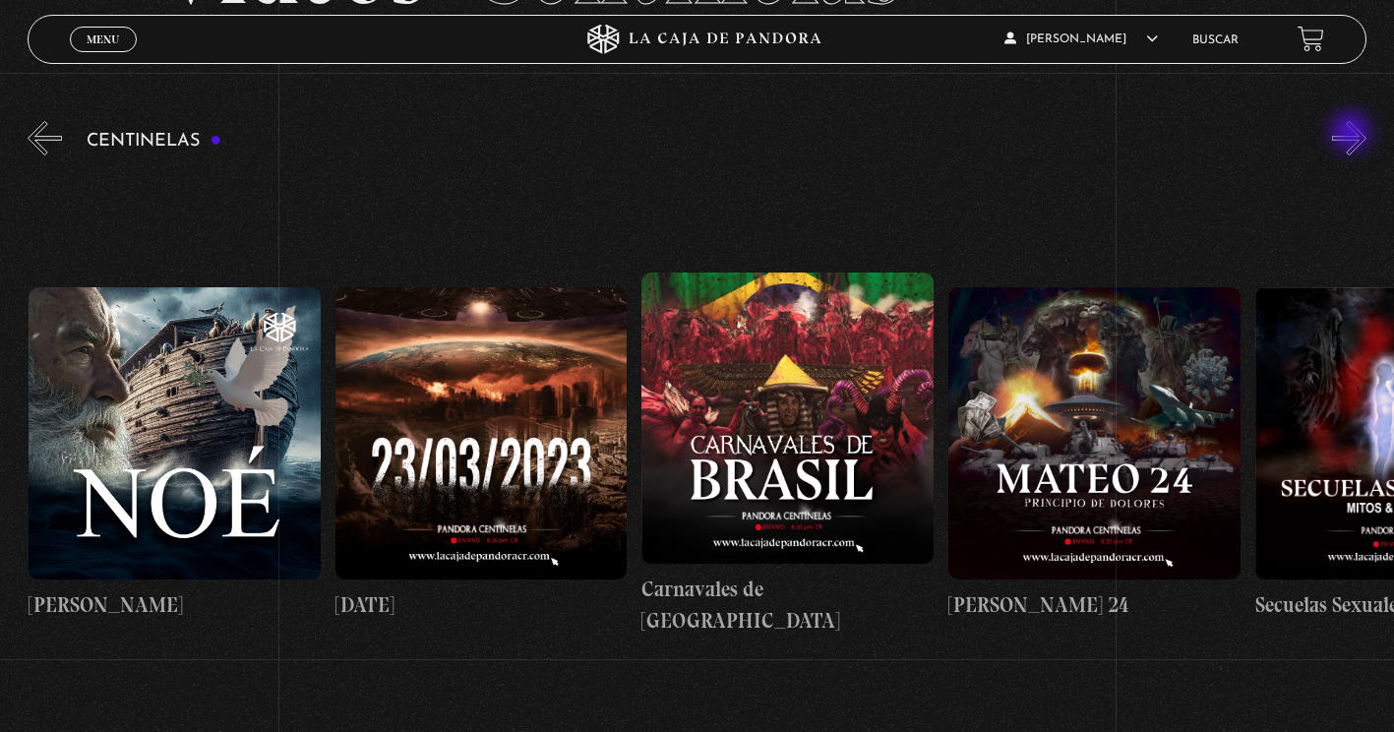
click at [1353, 134] on button "»" at bounding box center [1349, 138] width 34 height 34
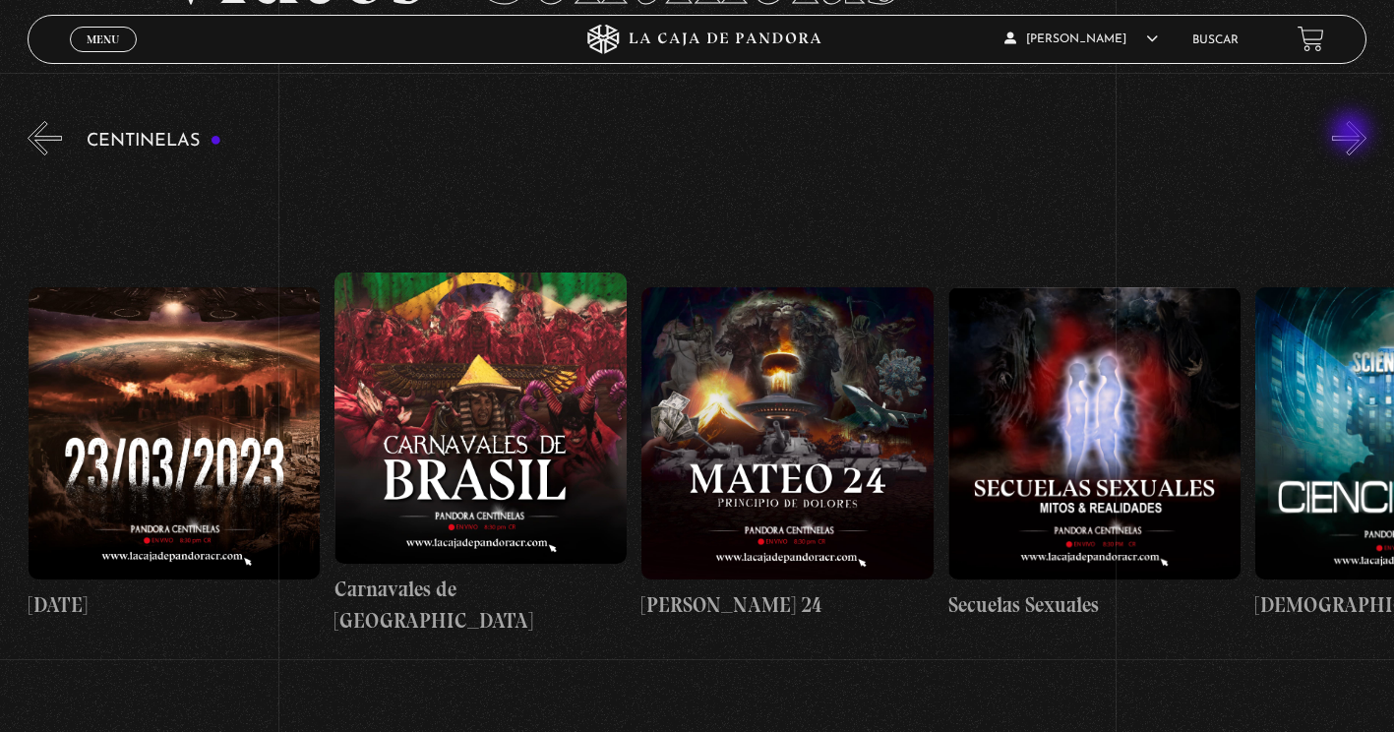
click at [1353, 134] on button "»" at bounding box center [1349, 138] width 34 height 34
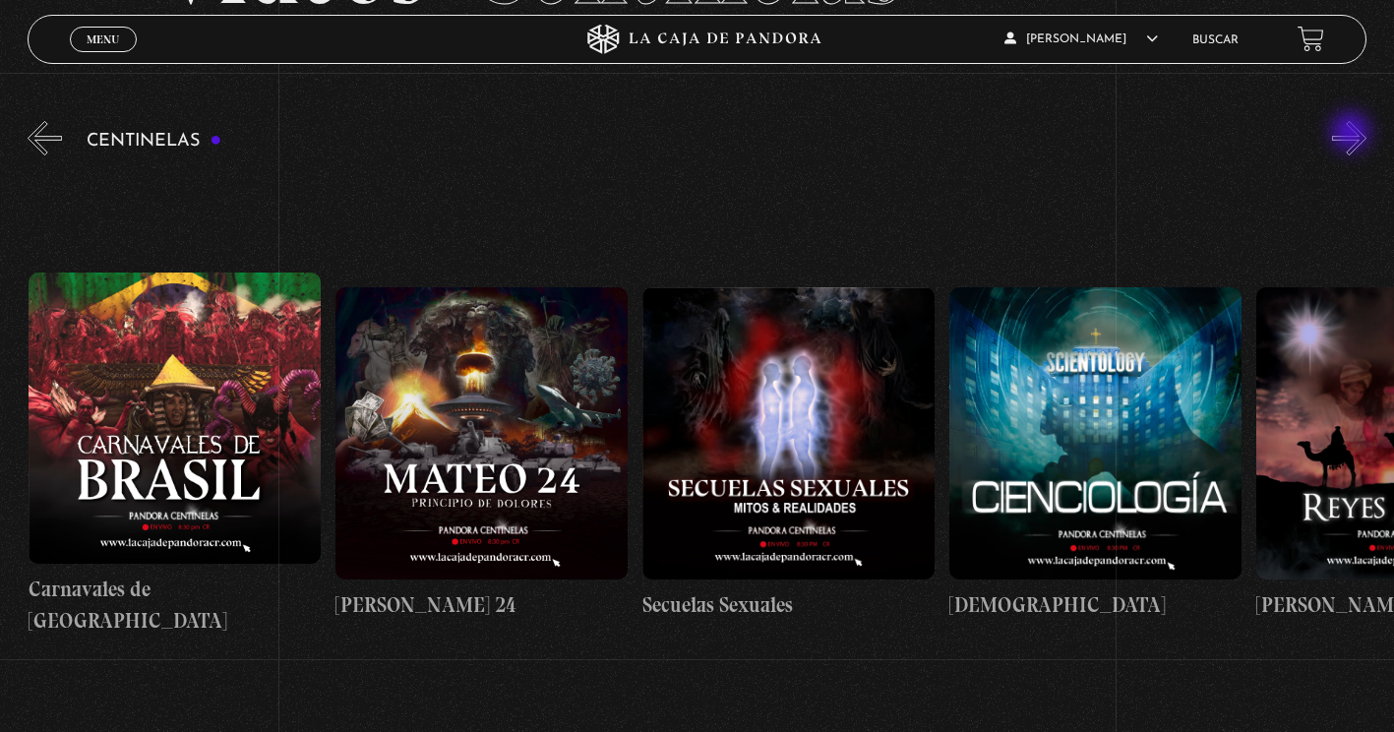
click at [1353, 134] on button "»" at bounding box center [1349, 138] width 34 height 34
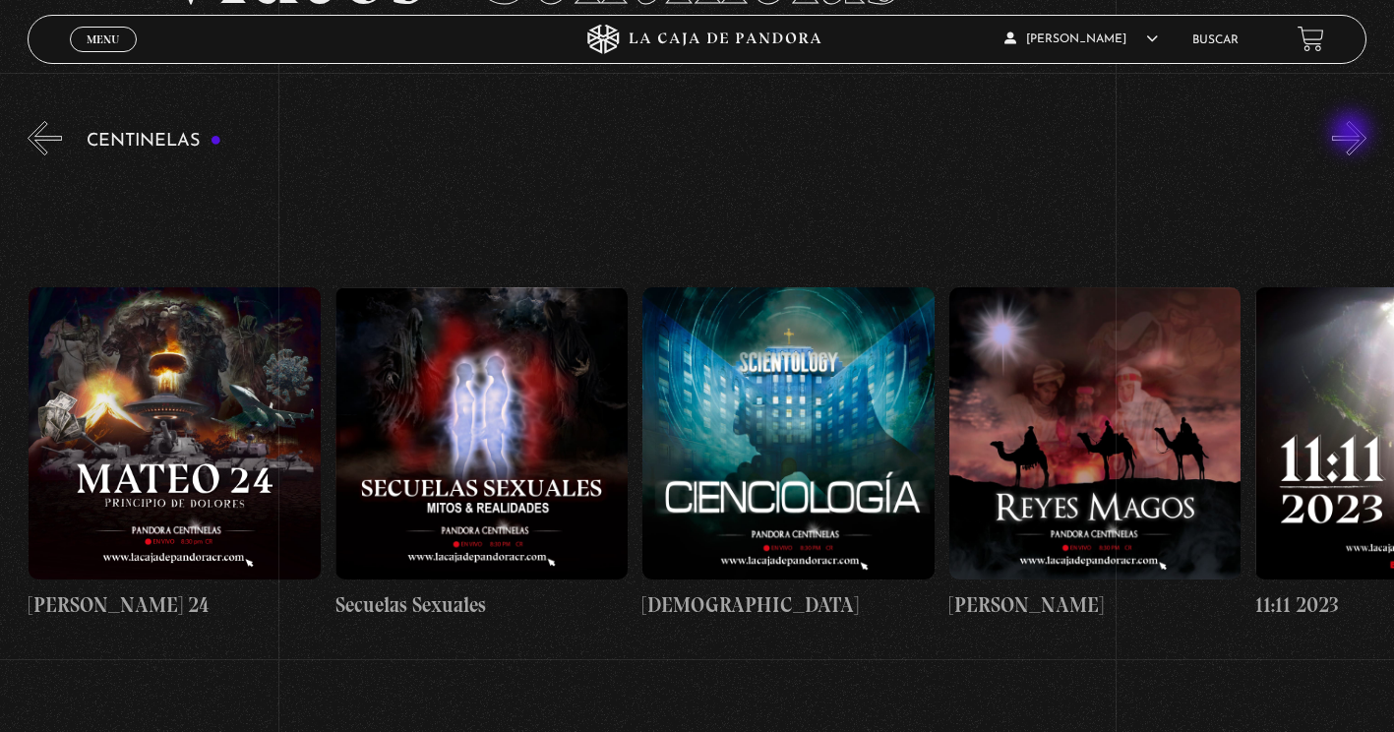
click at [1353, 134] on button "»" at bounding box center [1349, 138] width 34 height 34
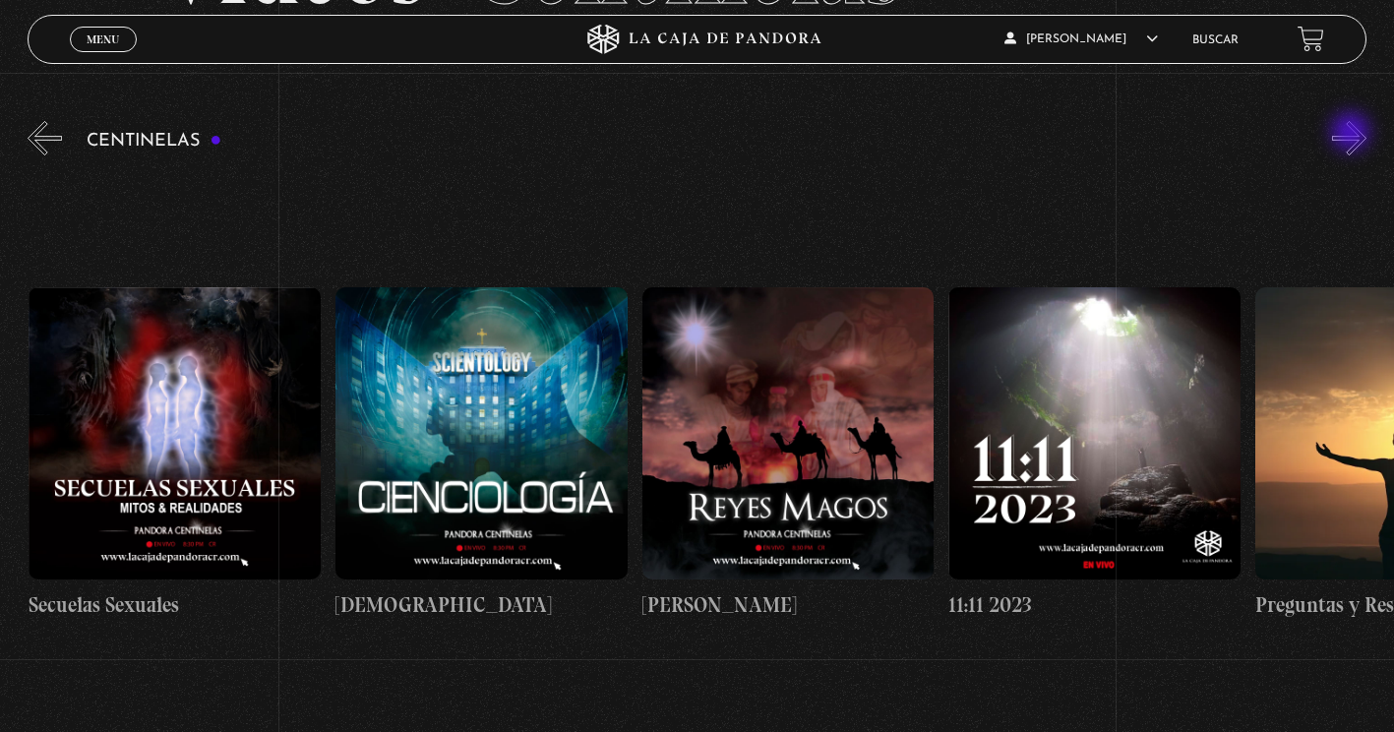
click at [1353, 134] on button "»" at bounding box center [1349, 138] width 34 height 34
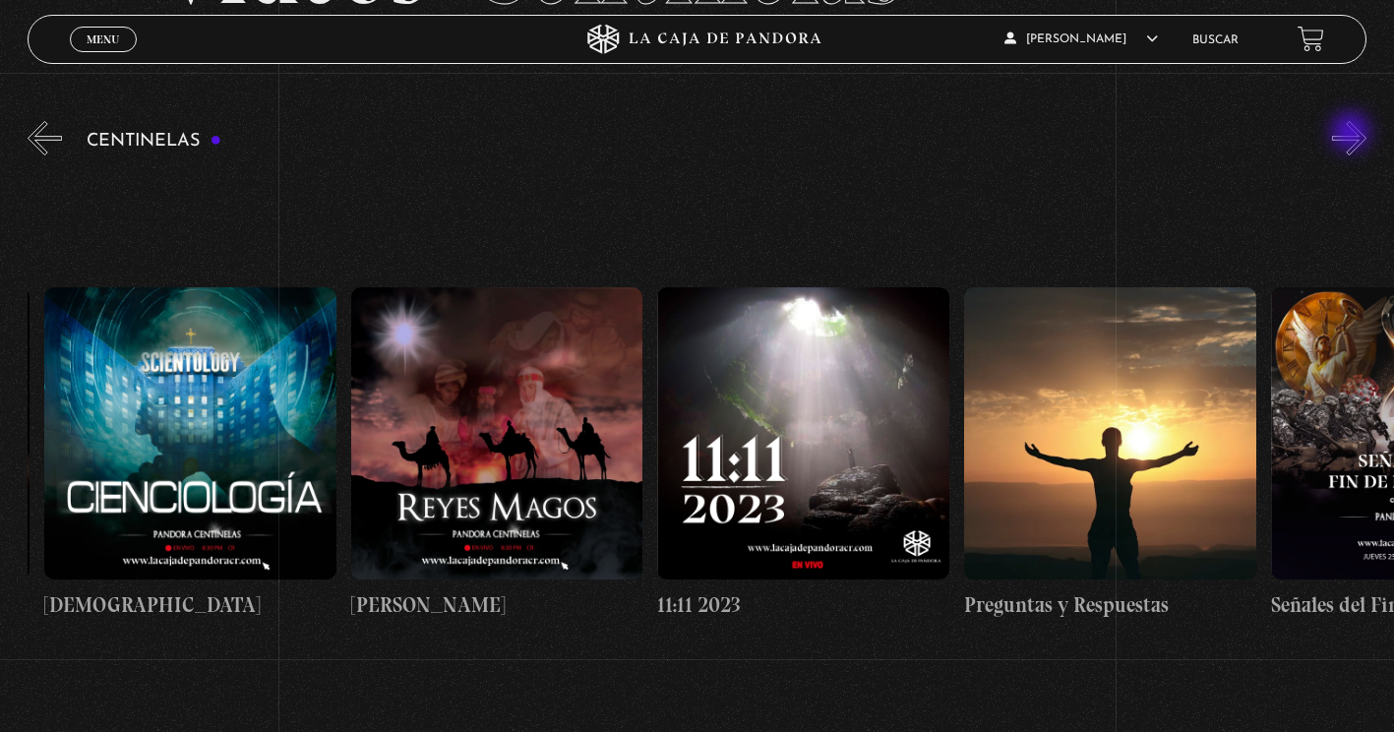
click at [1353, 134] on button "»" at bounding box center [1349, 138] width 34 height 34
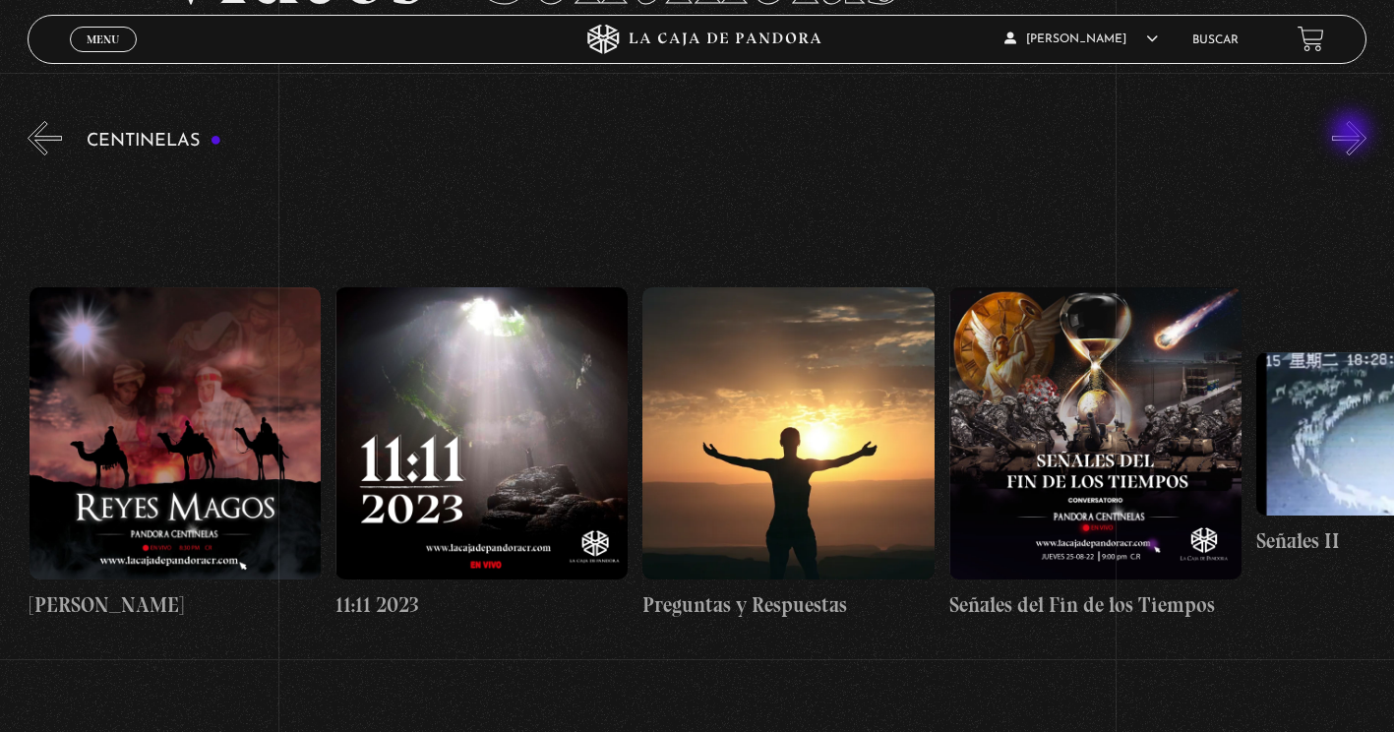
click at [1353, 134] on button "»" at bounding box center [1349, 138] width 34 height 34
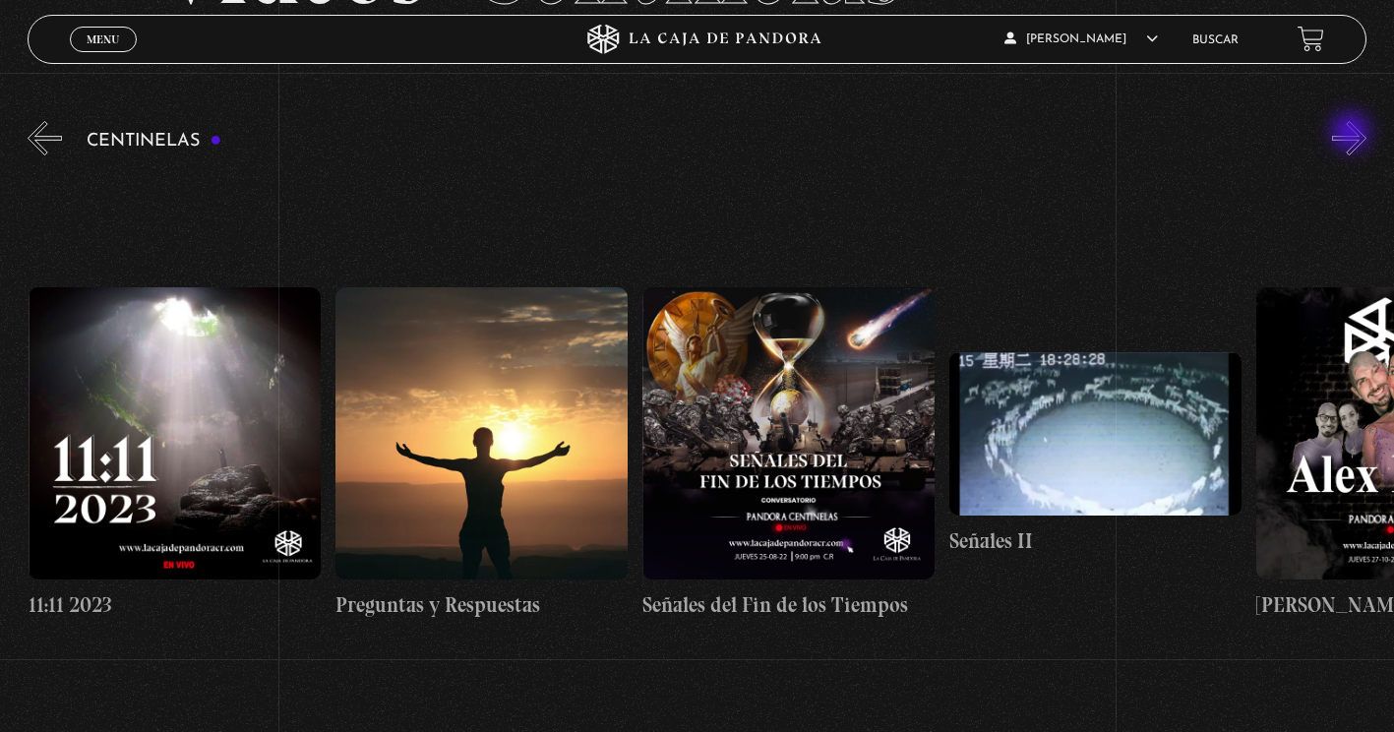
click at [1353, 134] on button "»" at bounding box center [1349, 138] width 34 height 34
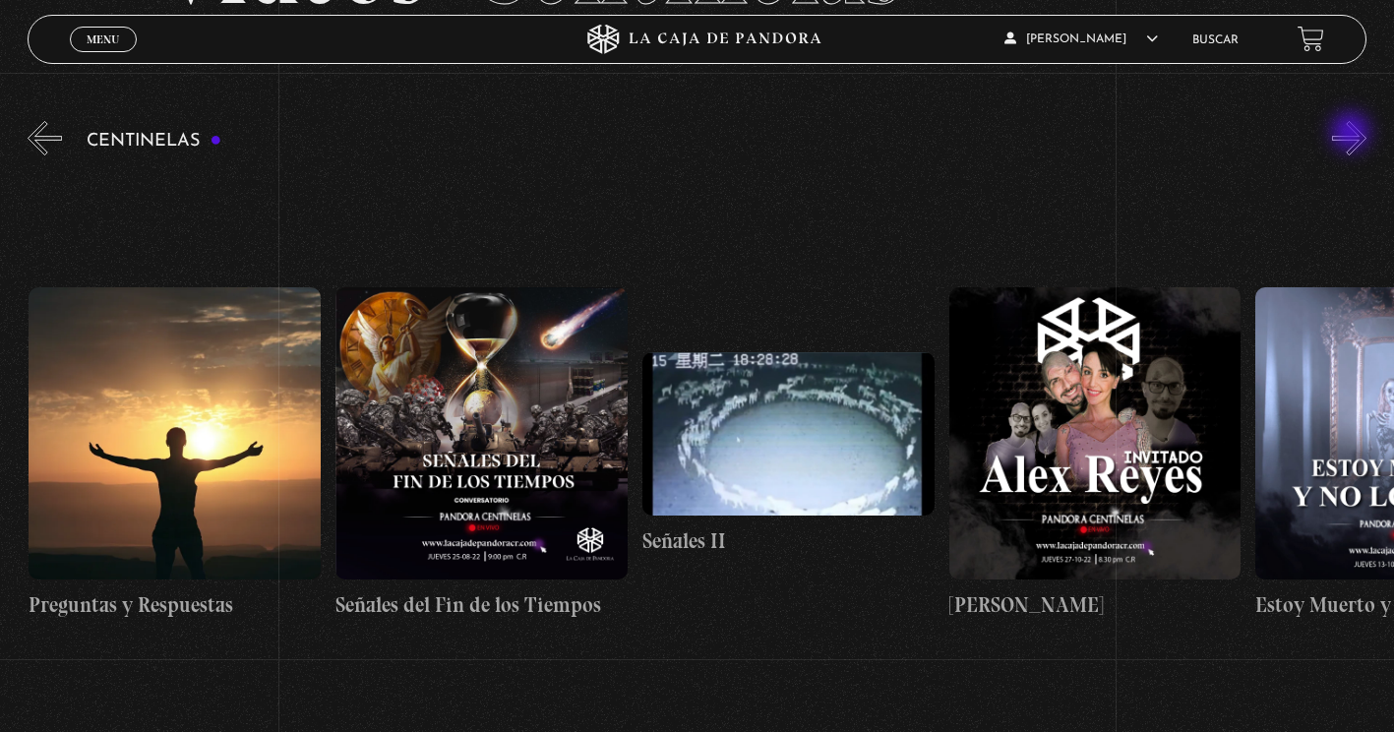
click at [1353, 134] on button "»" at bounding box center [1349, 138] width 34 height 34
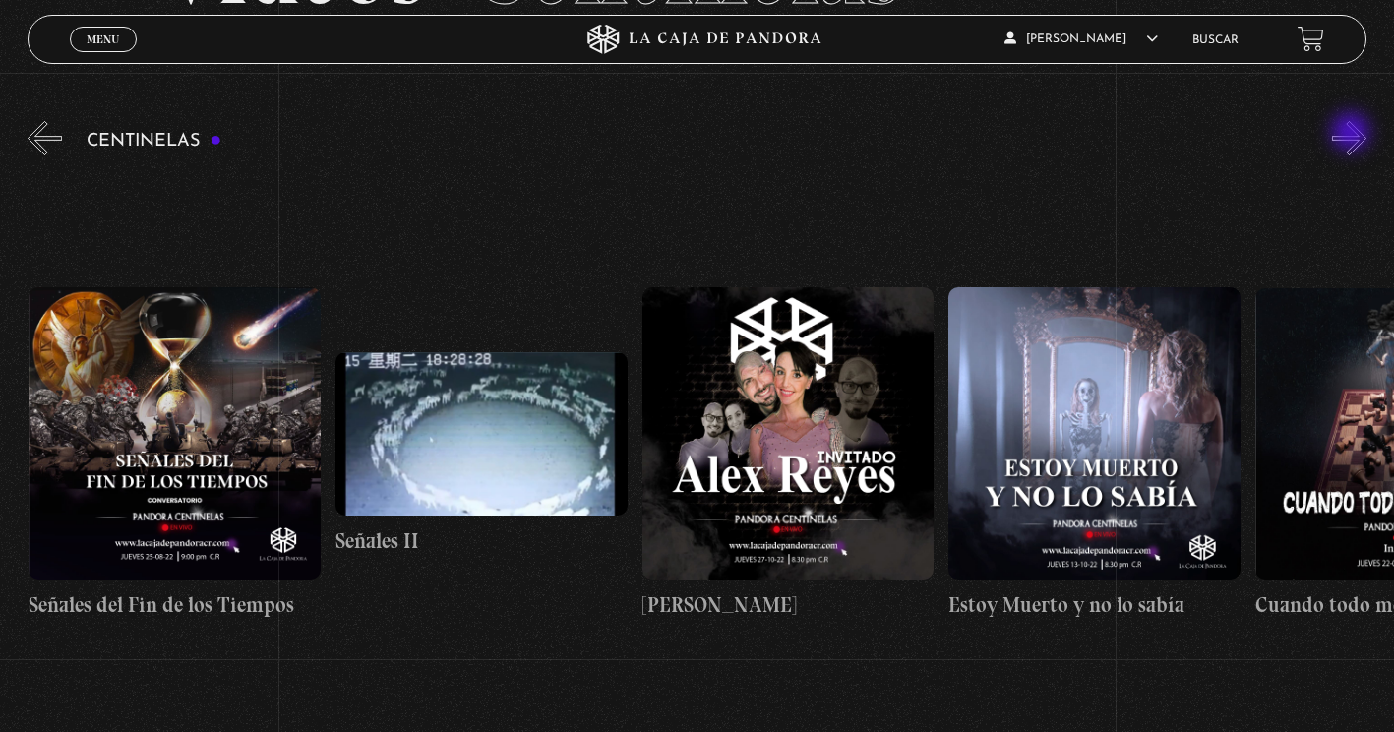
click at [1353, 134] on button "»" at bounding box center [1349, 138] width 34 height 34
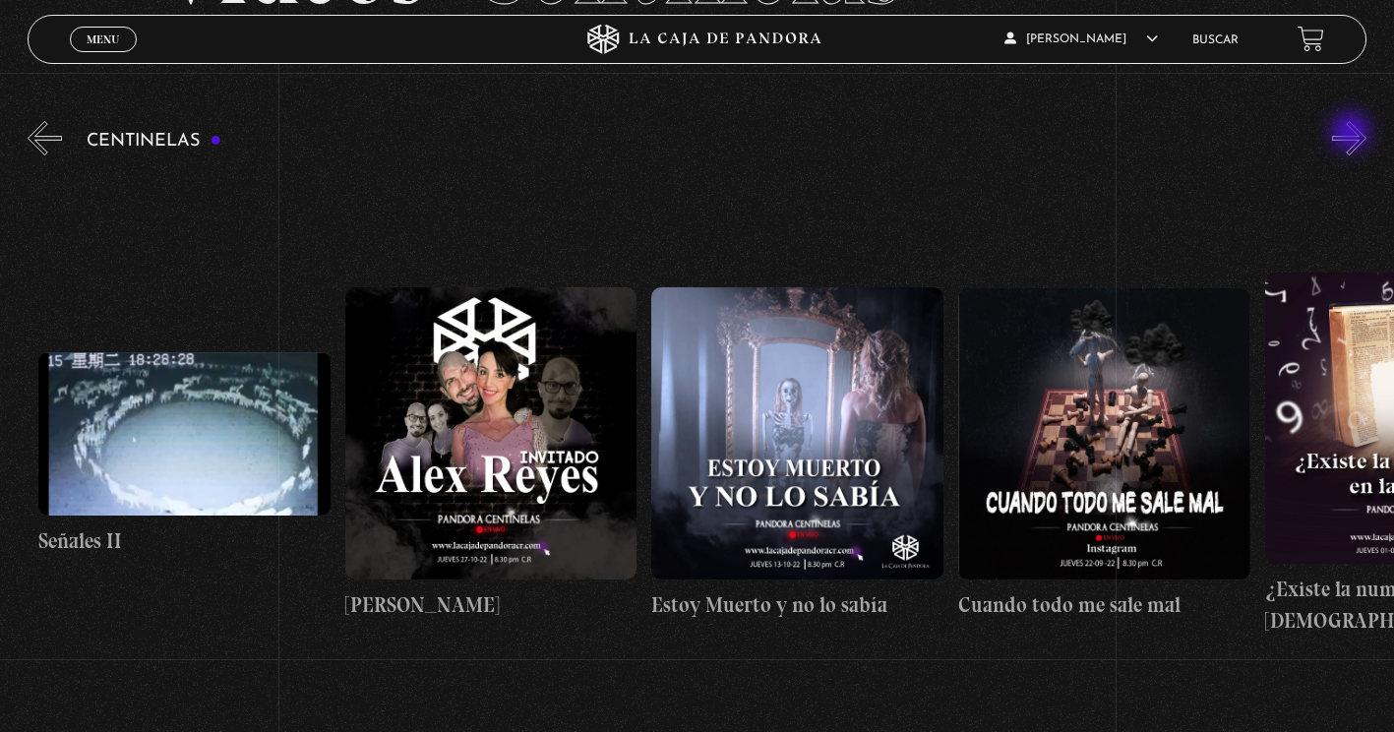
click at [1353, 134] on button "»" at bounding box center [1349, 138] width 34 height 34
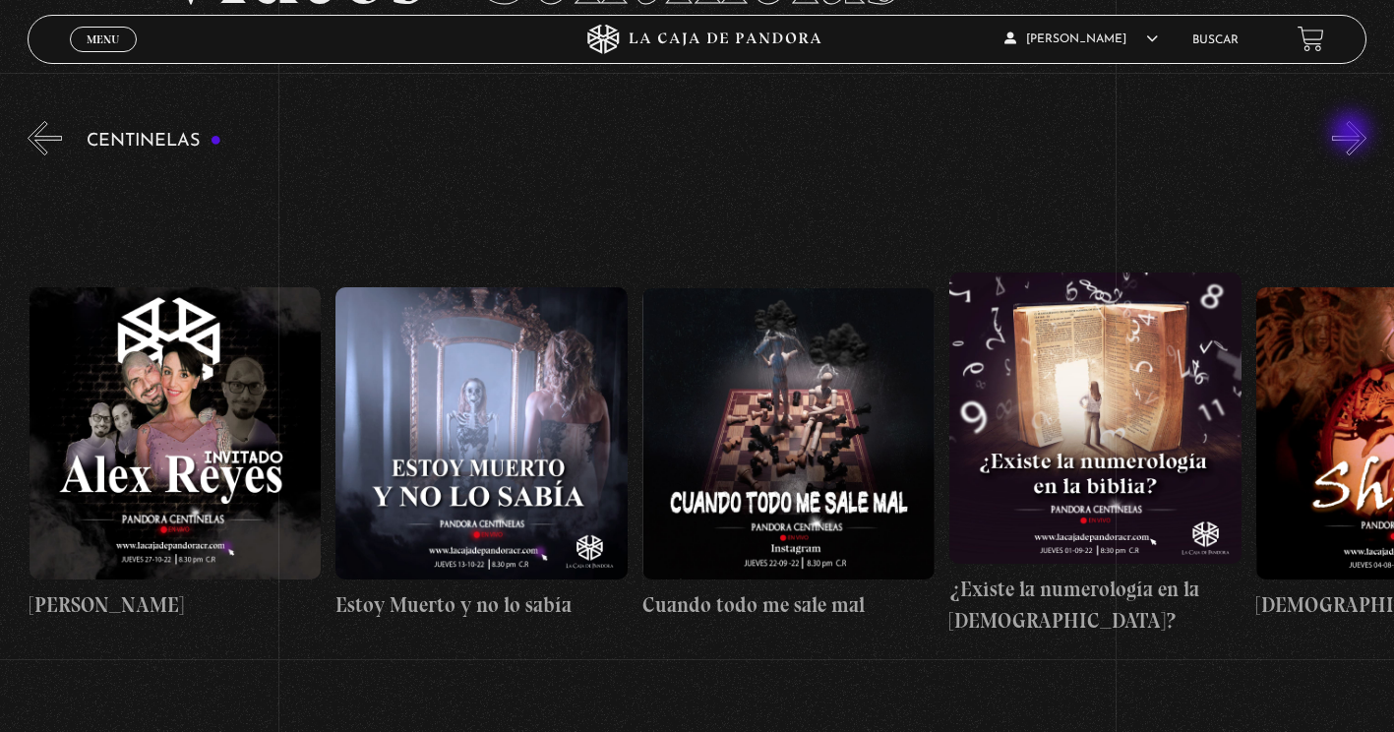
click at [1353, 134] on button "»" at bounding box center [1349, 138] width 34 height 34
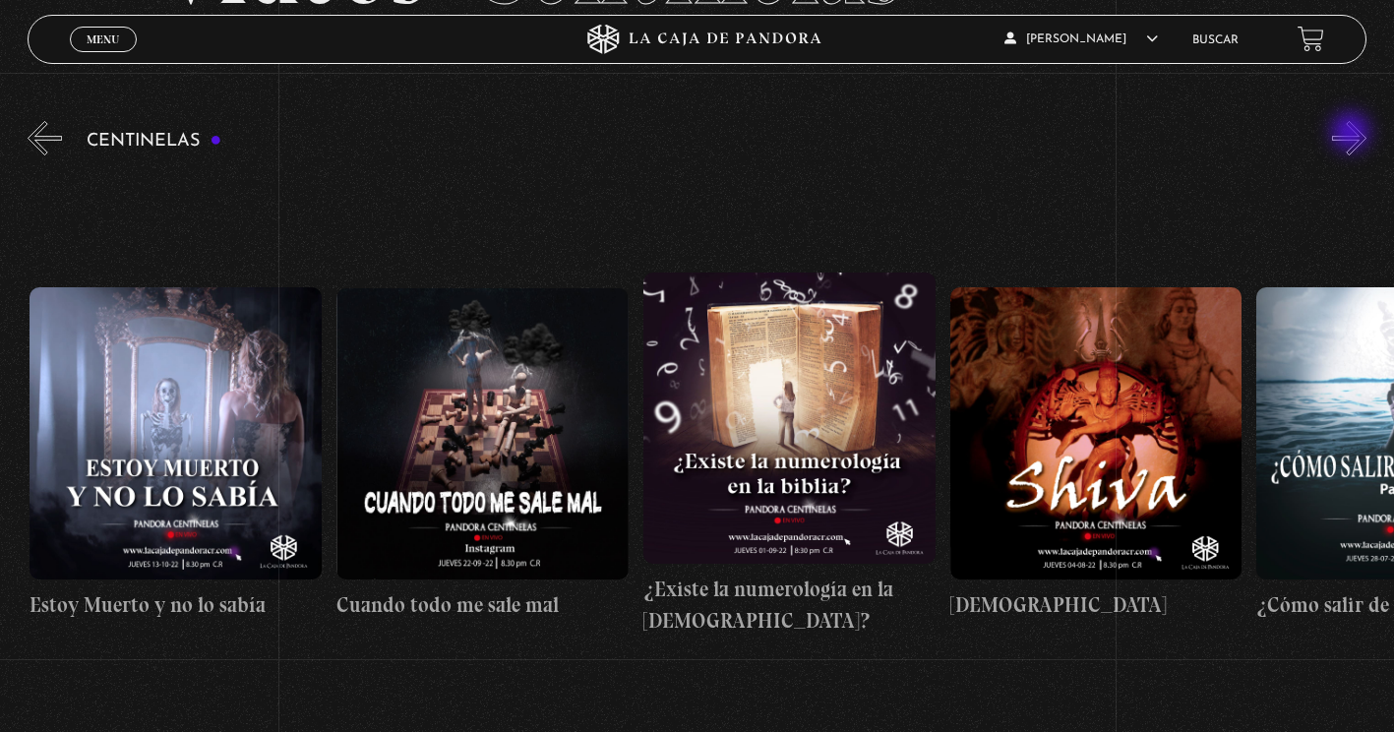
click at [1353, 134] on button "»" at bounding box center [1349, 138] width 34 height 34
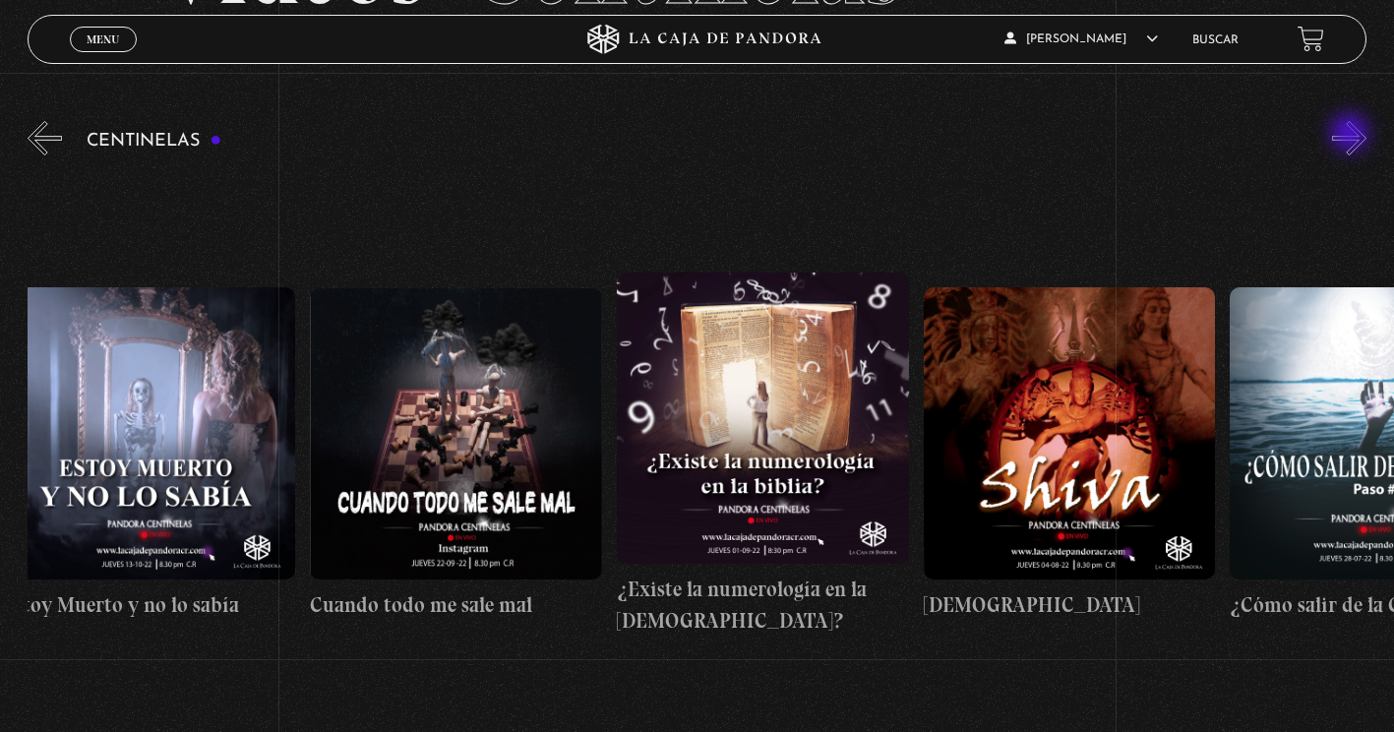
click at [1352, 135] on button "»" at bounding box center [1349, 138] width 34 height 34
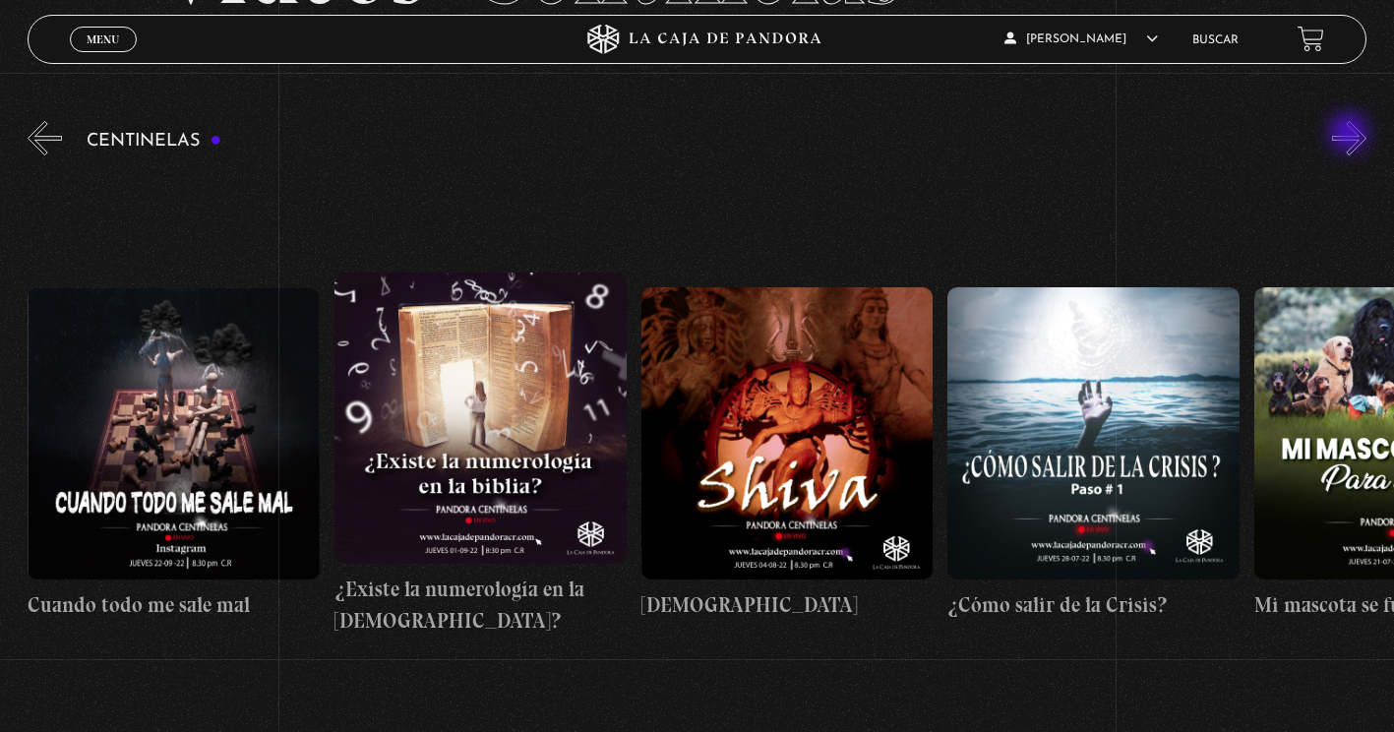
click at [1351, 135] on button "»" at bounding box center [1349, 138] width 34 height 34
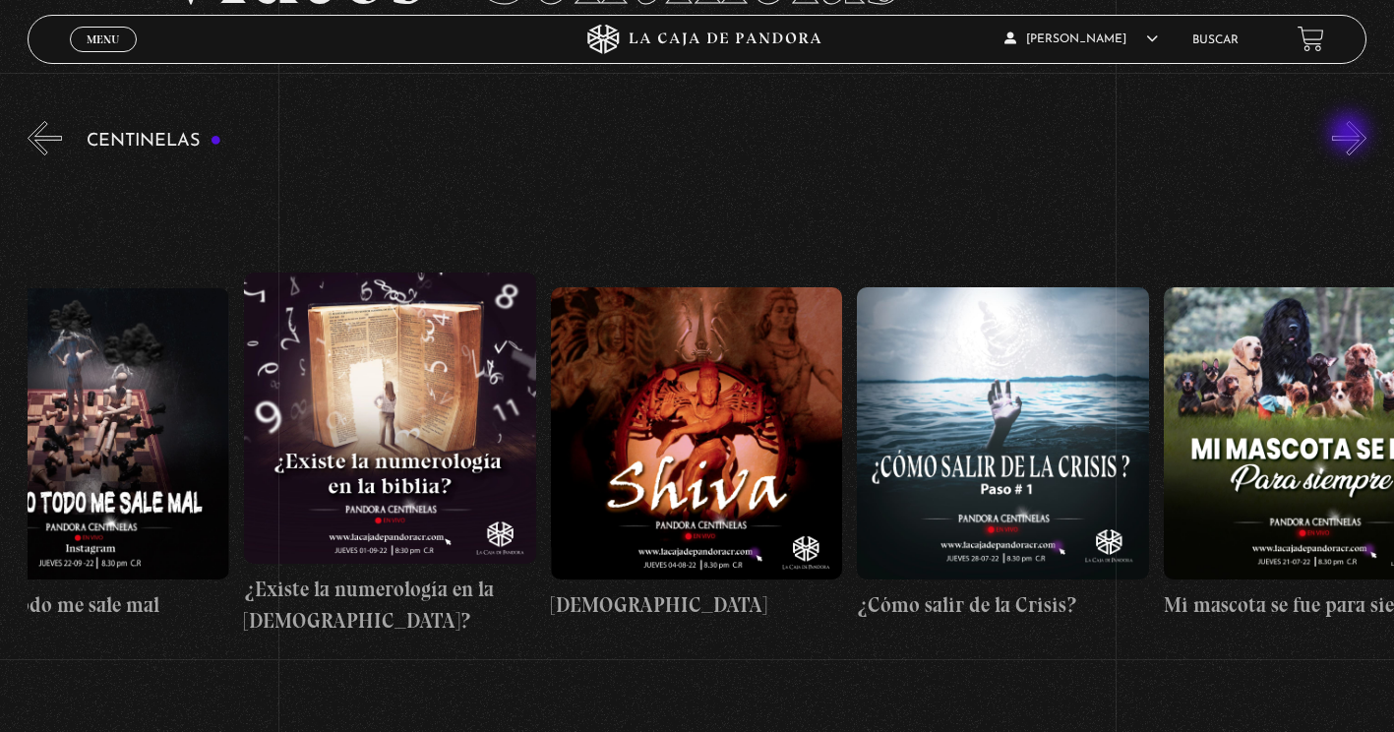
click at [1351, 135] on button "»" at bounding box center [1349, 138] width 34 height 34
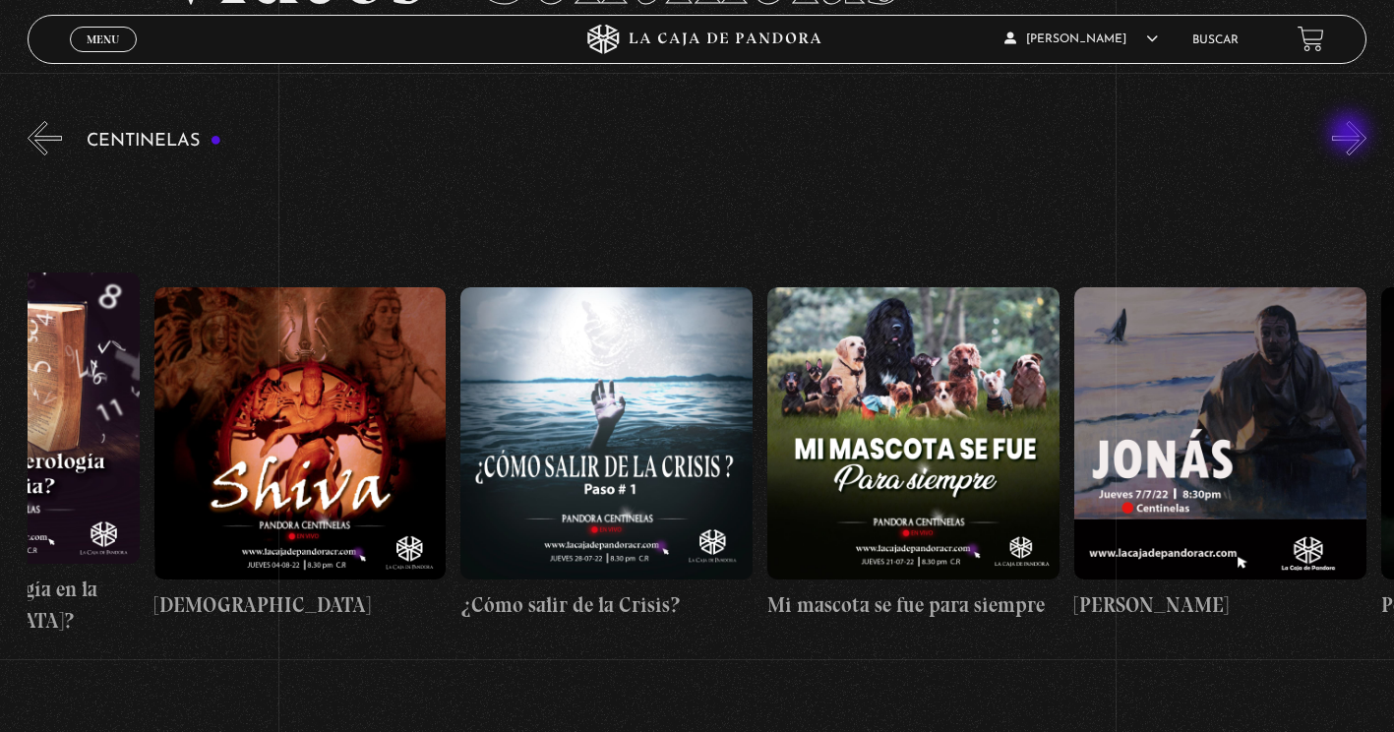
click at [1351, 135] on button "»" at bounding box center [1349, 138] width 34 height 34
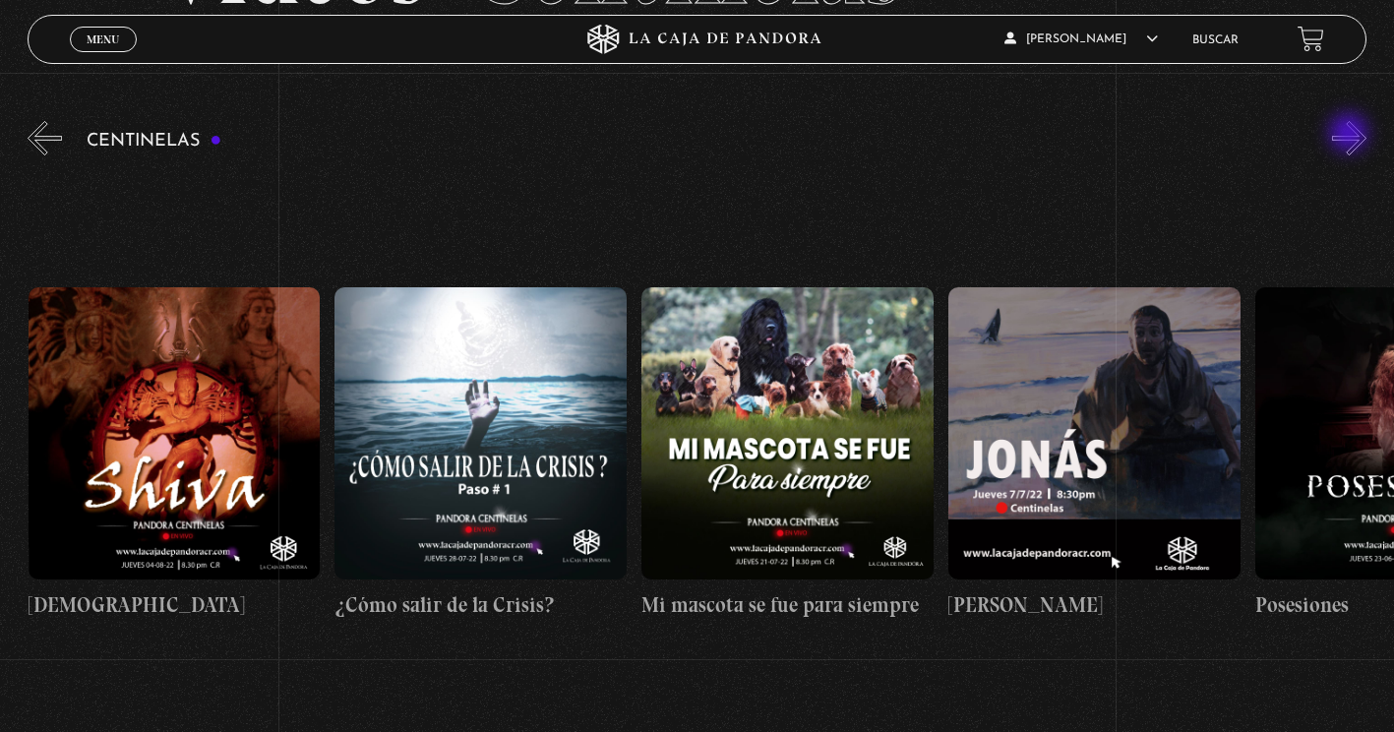
click at [1351, 135] on button "»" at bounding box center [1349, 138] width 34 height 34
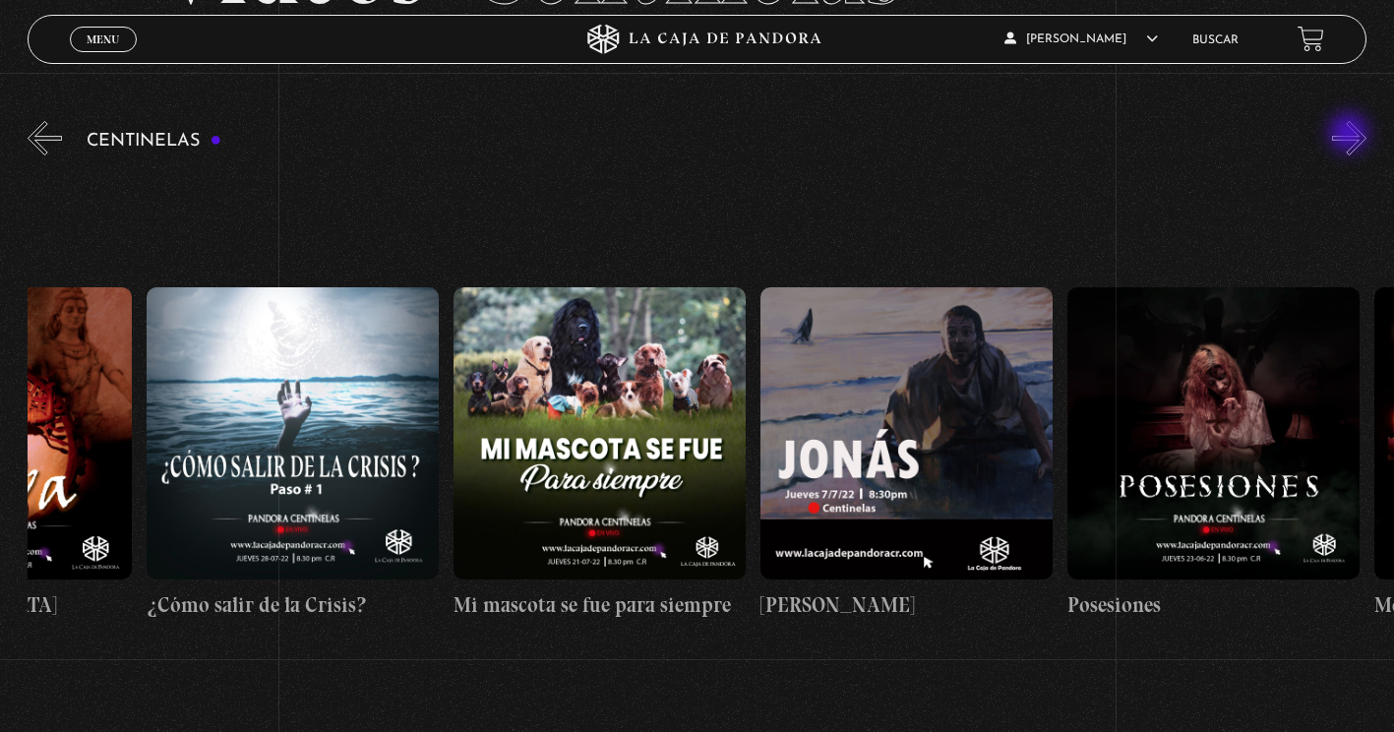
click at [1351, 135] on button "»" at bounding box center [1349, 138] width 34 height 34
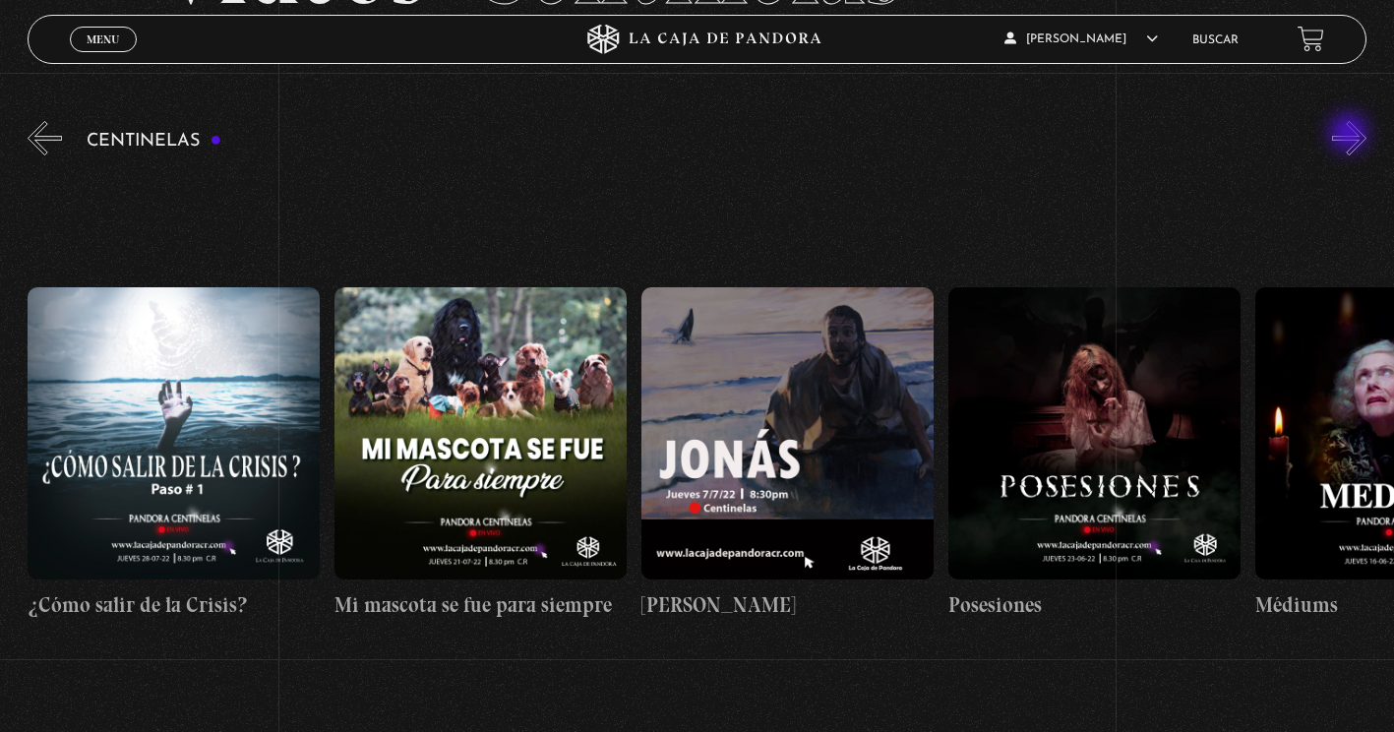
click at [1351, 135] on button "»" at bounding box center [1349, 138] width 34 height 34
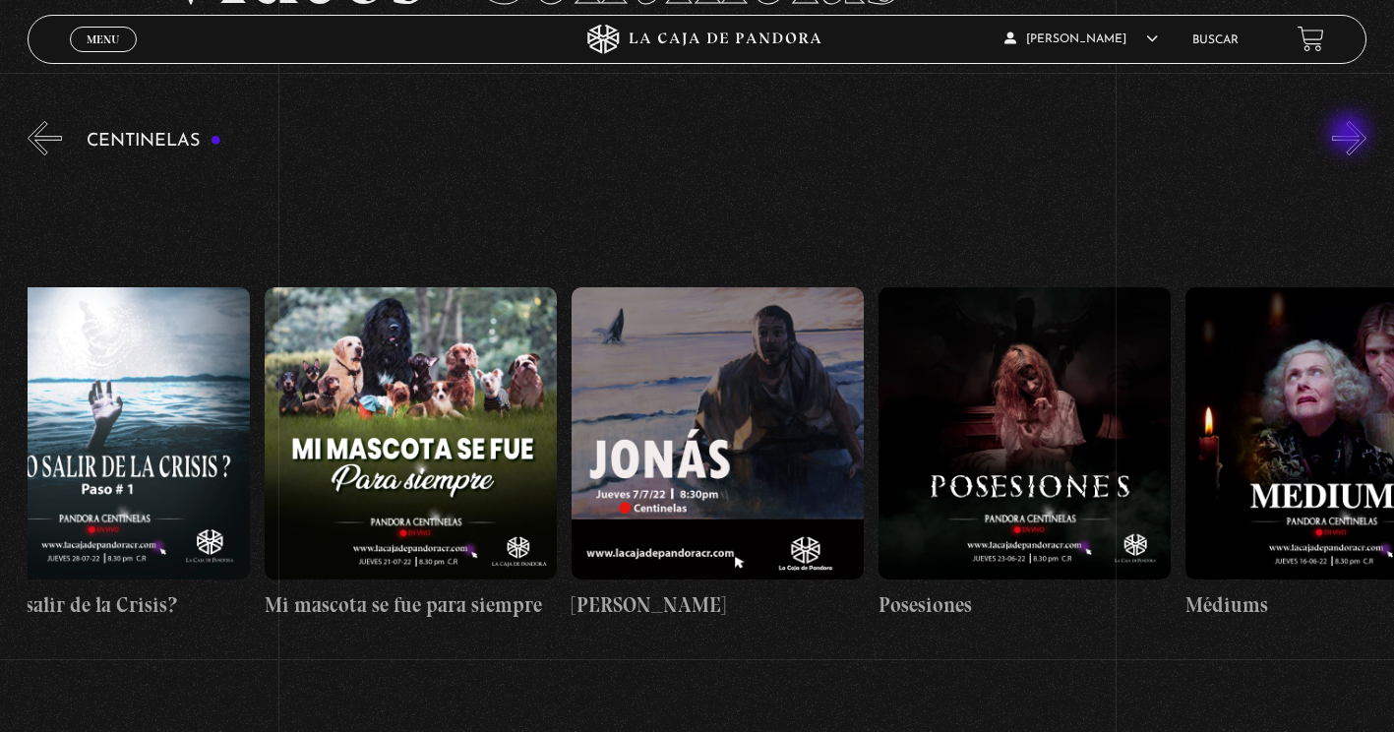
click at [1351, 135] on button "»" at bounding box center [1349, 138] width 34 height 34
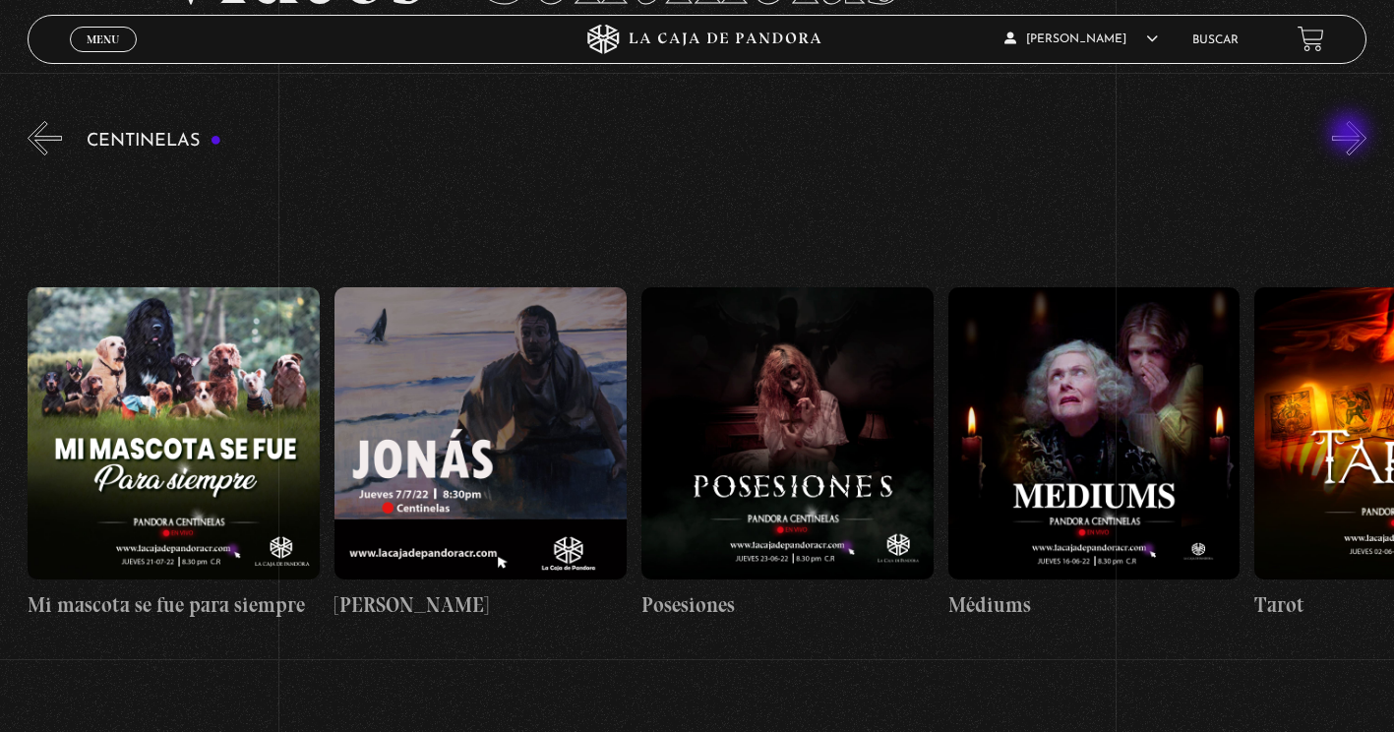
click at [1351, 135] on button "»" at bounding box center [1349, 138] width 34 height 34
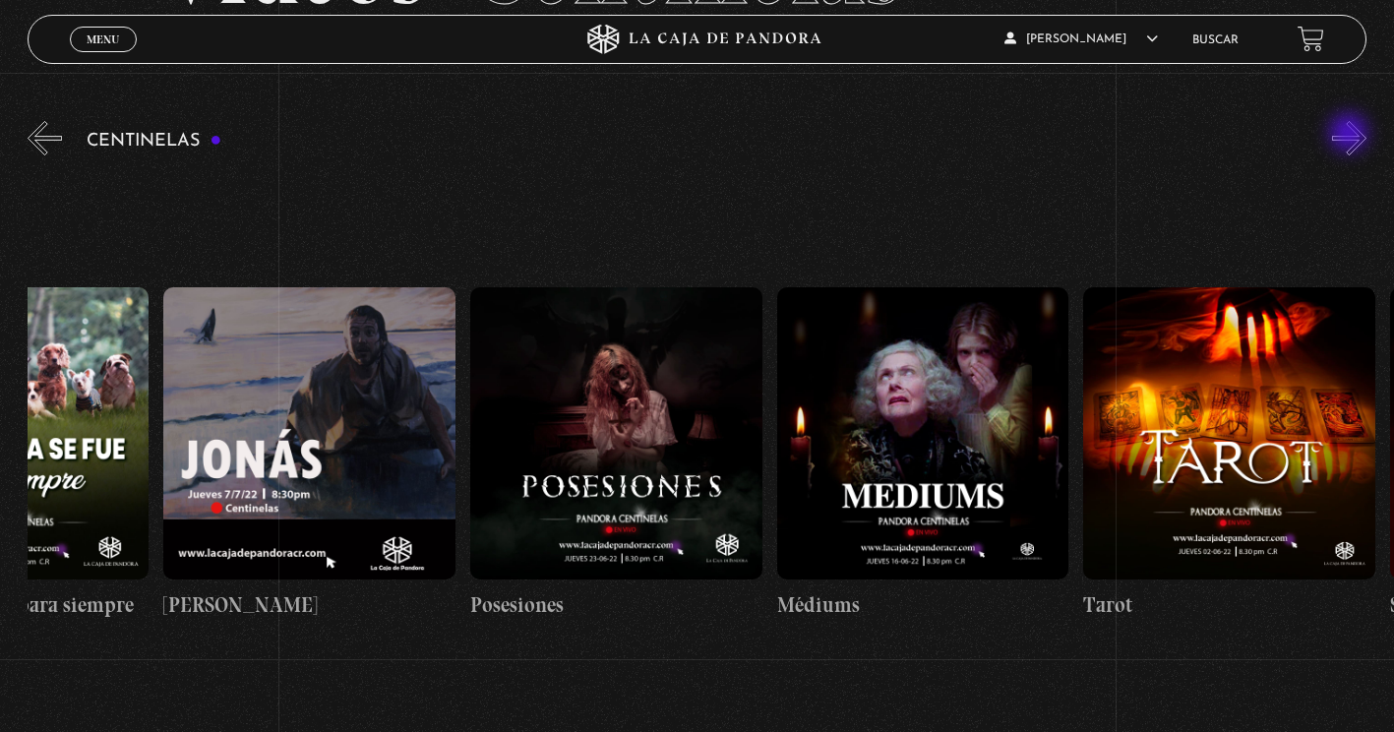
click at [1351, 135] on button "»" at bounding box center [1349, 138] width 34 height 34
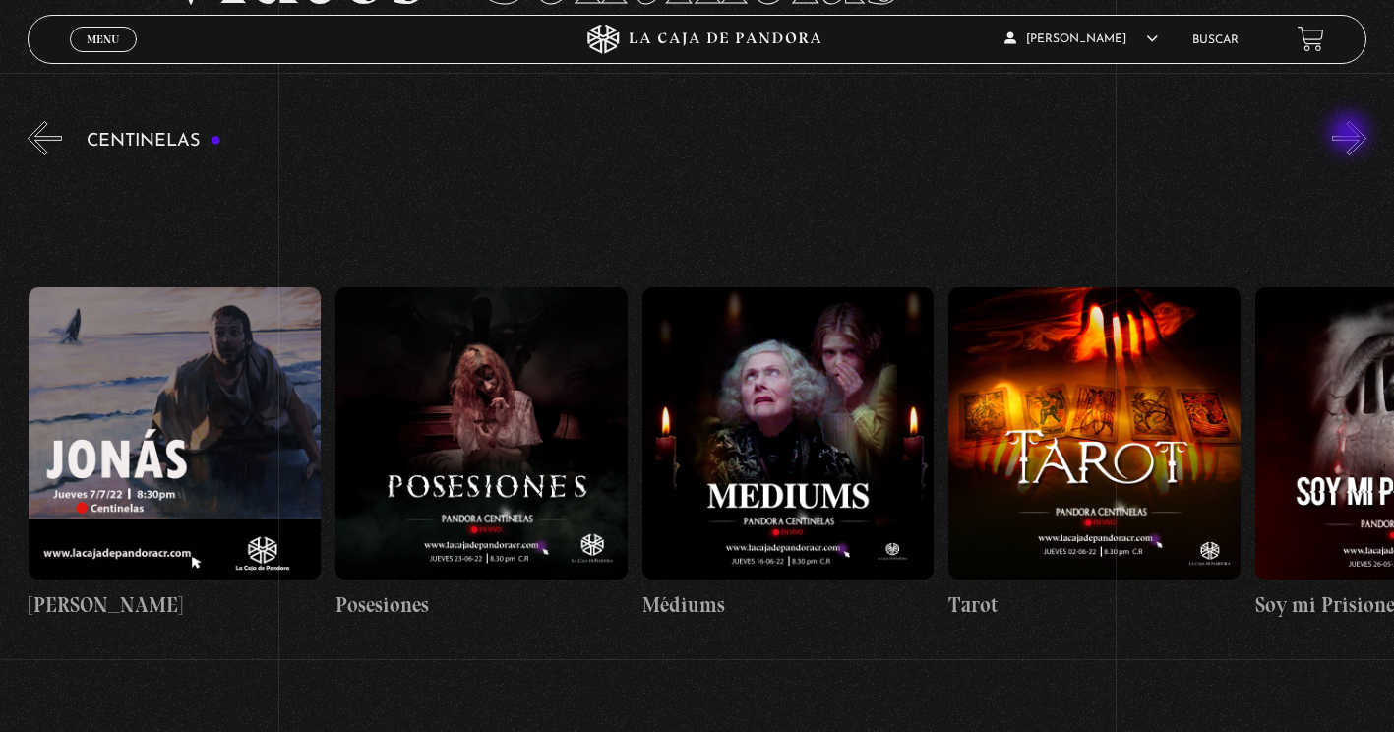
click at [1351, 135] on button "»" at bounding box center [1349, 138] width 34 height 34
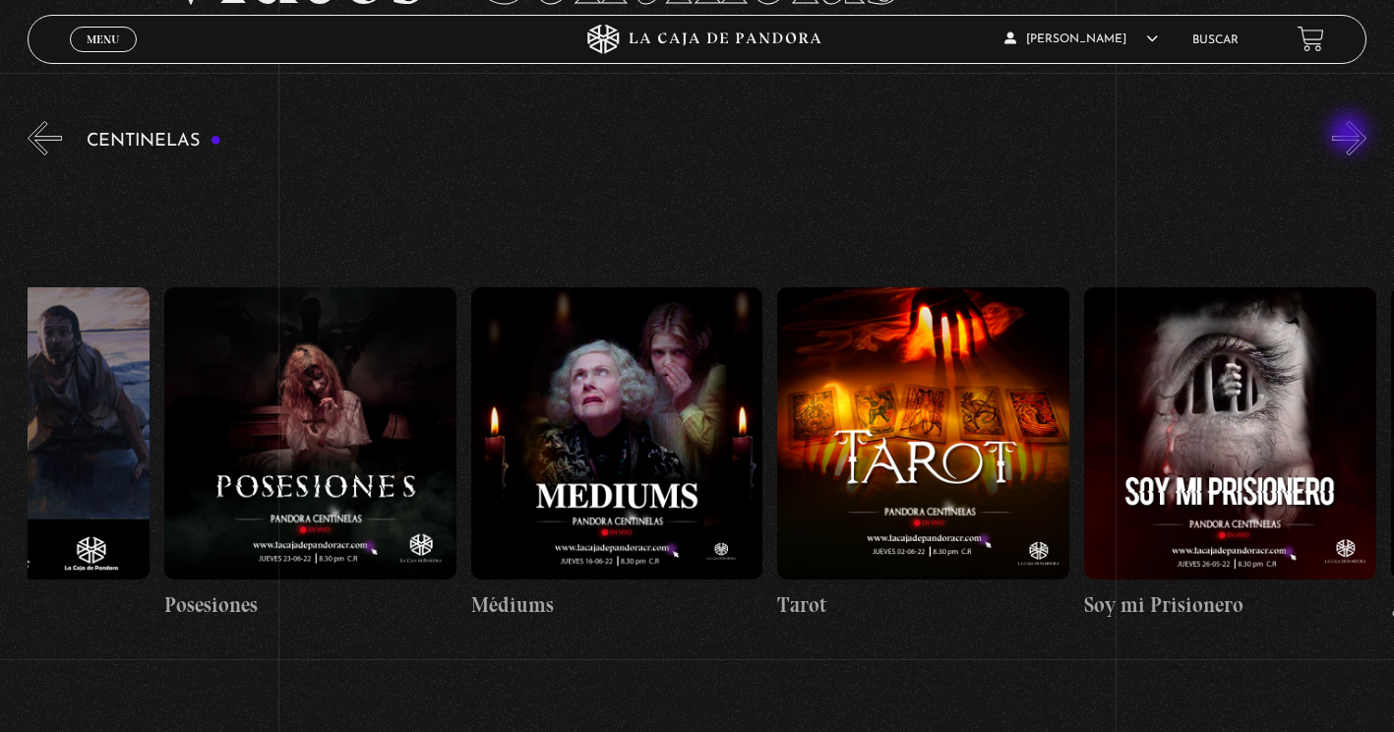
click at [1351, 135] on button "»" at bounding box center [1349, 138] width 34 height 34
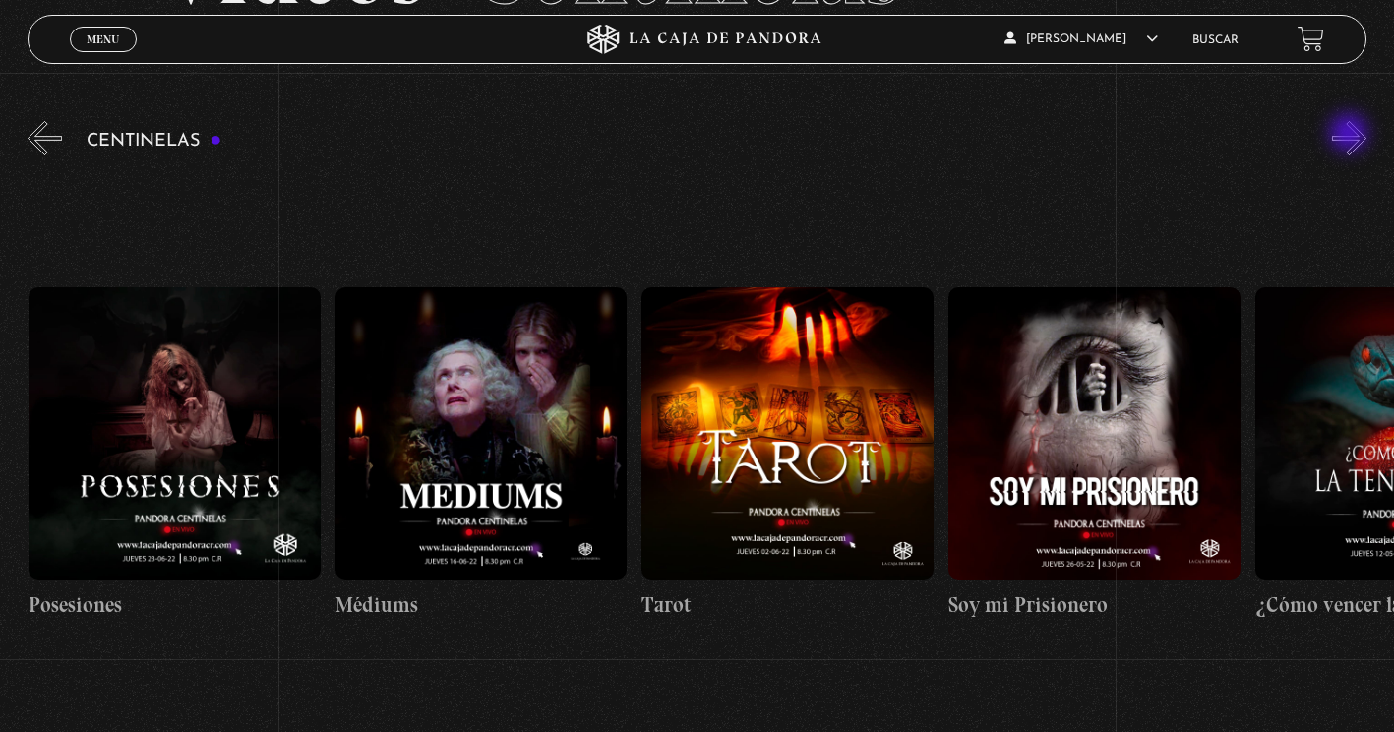
click at [1351, 135] on button "»" at bounding box center [1349, 138] width 34 height 34
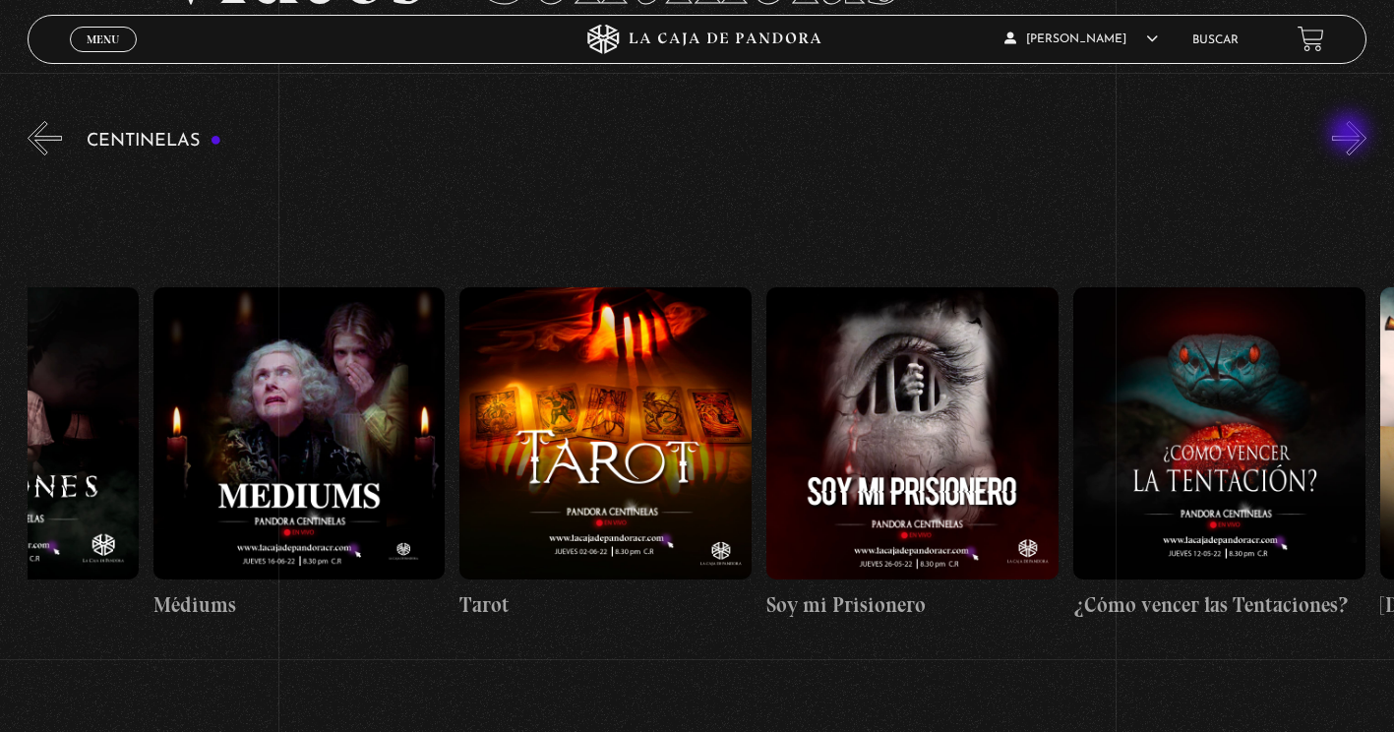
click at [1351, 135] on button "»" at bounding box center [1349, 138] width 34 height 34
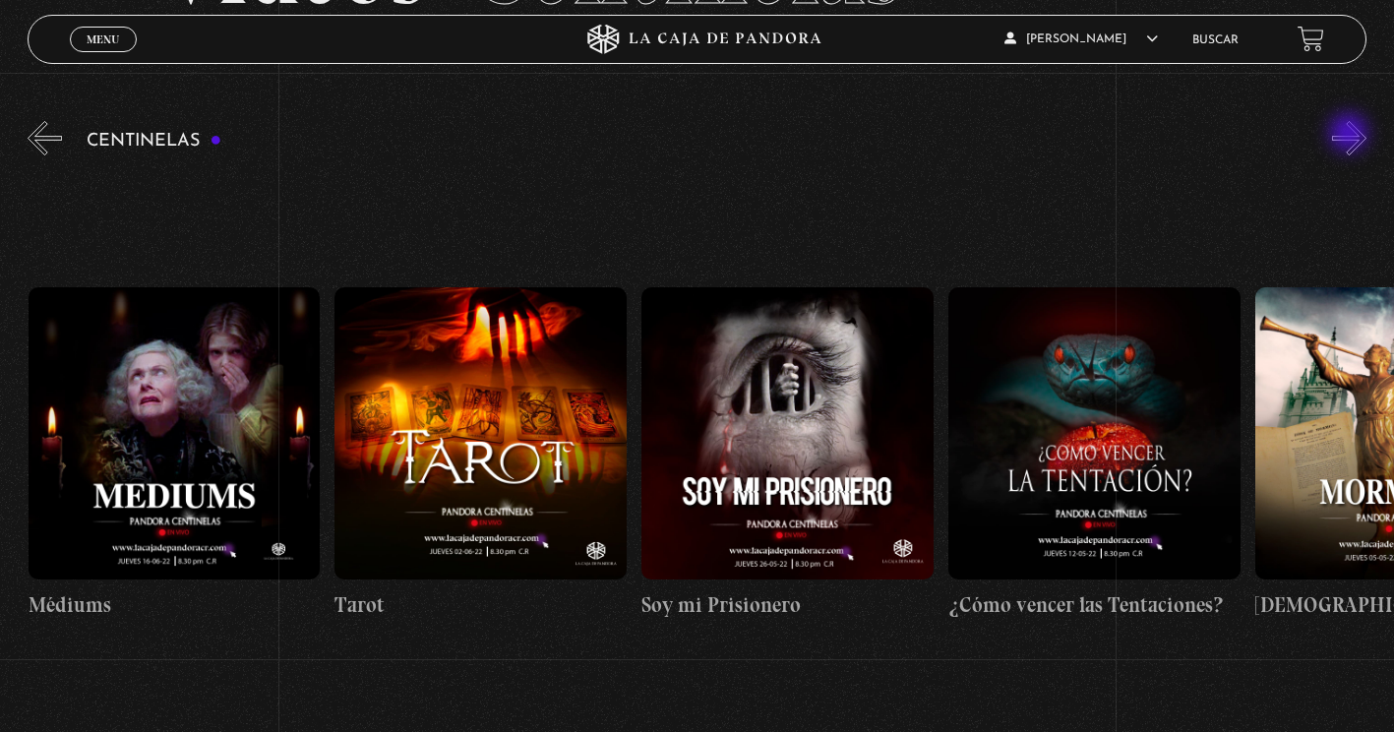
click at [1351, 135] on button "»" at bounding box center [1349, 138] width 34 height 34
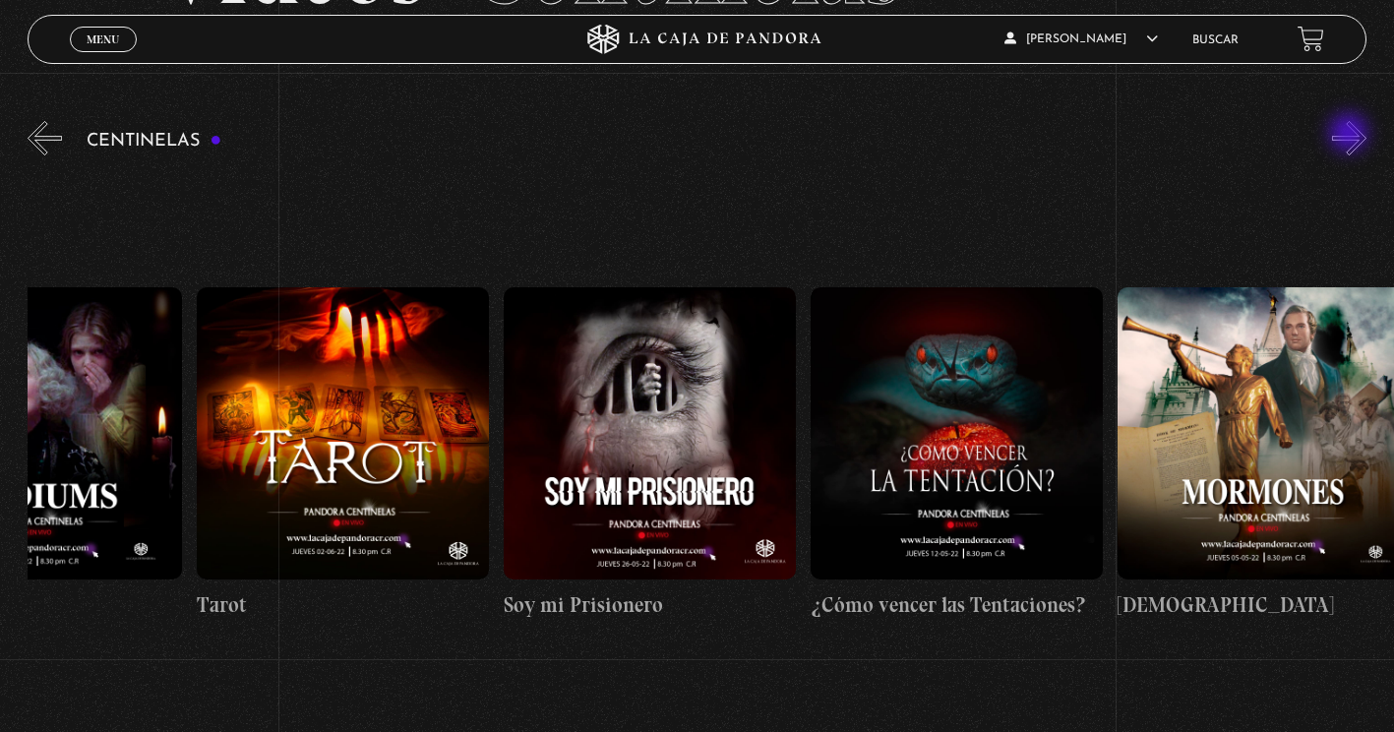
click at [1351, 135] on button "»" at bounding box center [1349, 138] width 34 height 34
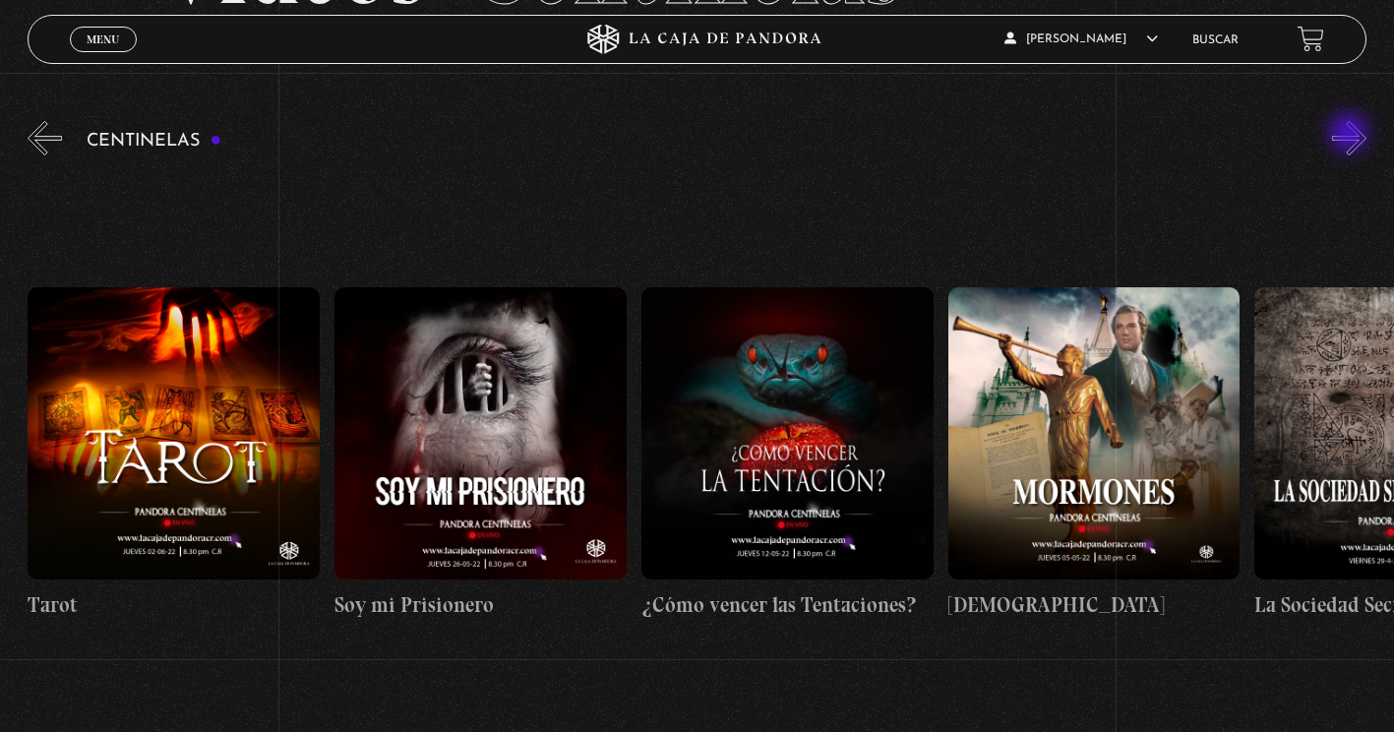
click at [1351, 135] on button "»" at bounding box center [1349, 138] width 34 height 34
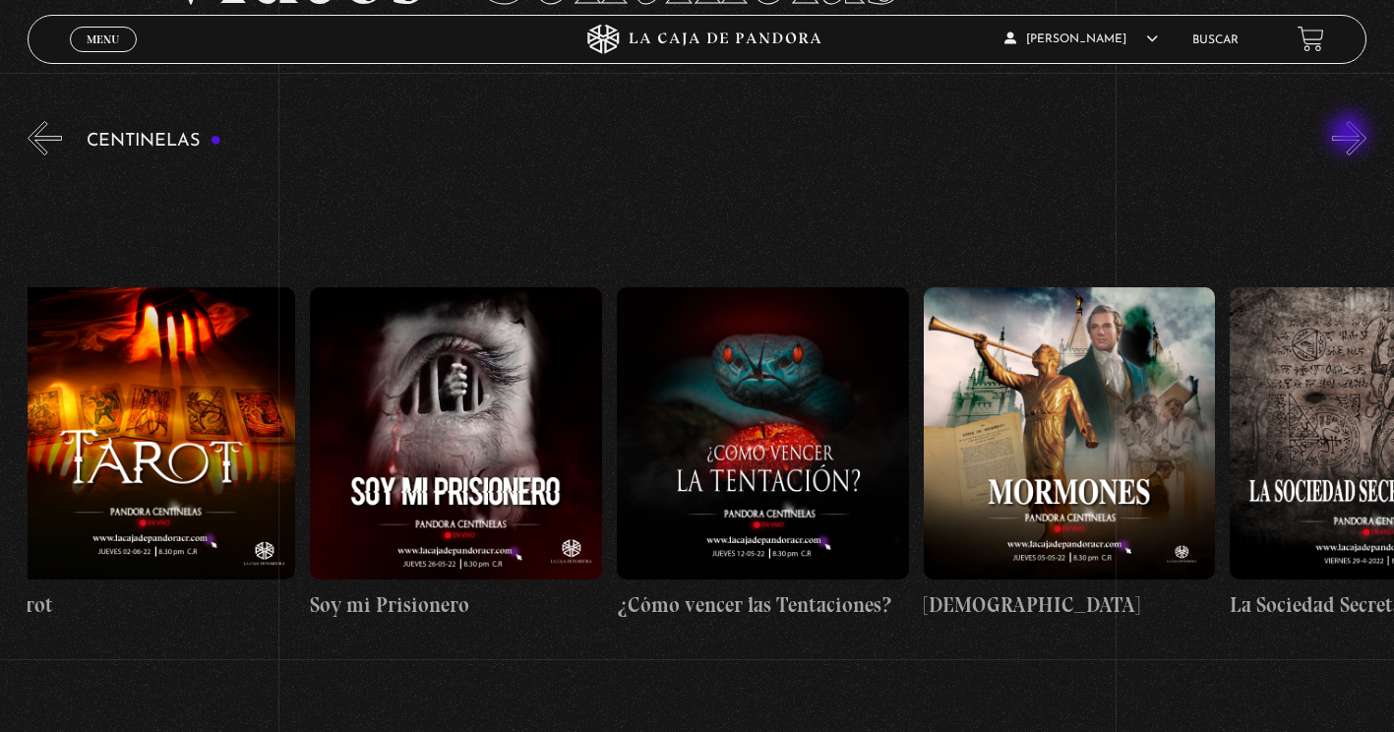
click at [1351, 135] on button "»" at bounding box center [1349, 138] width 34 height 34
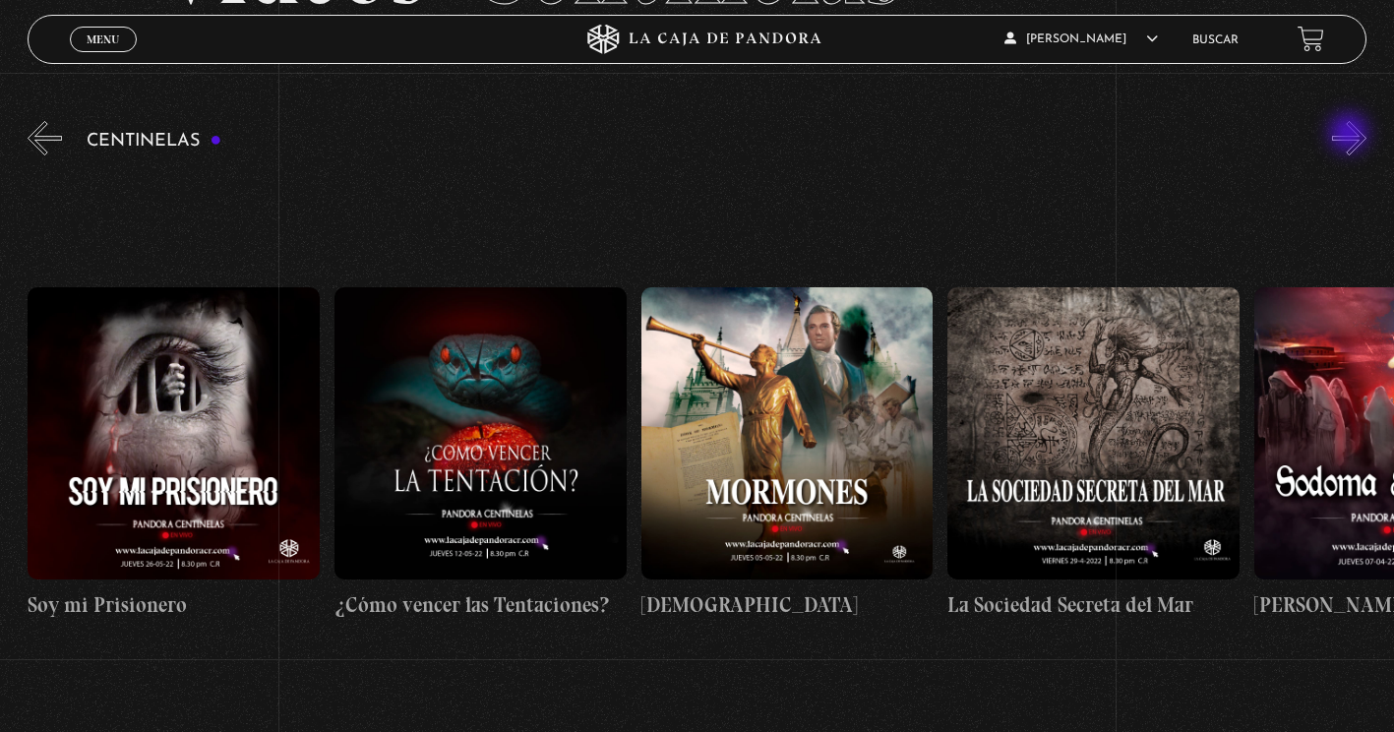
click at [1351, 135] on button "»" at bounding box center [1349, 138] width 34 height 34
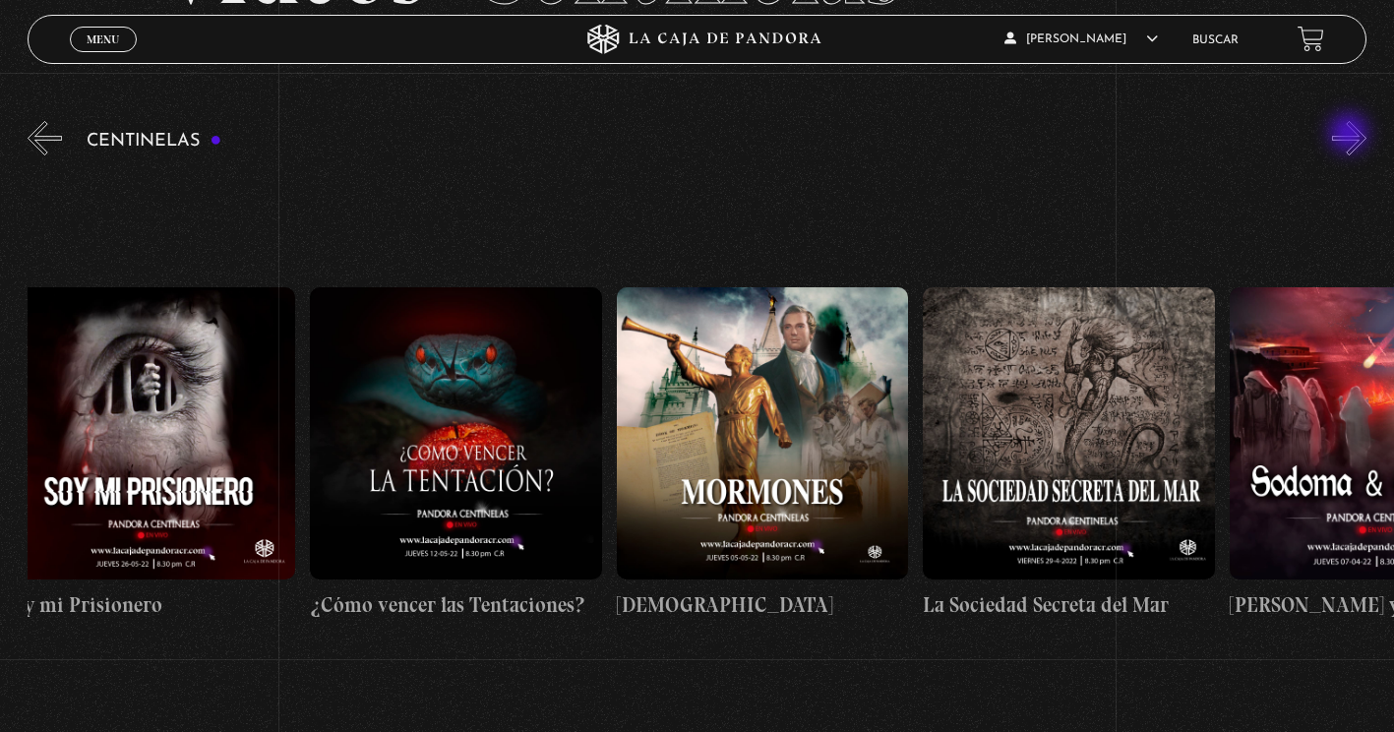
click at [1351, 135] on button "»" at bounding box center [1349, 138] width 34 height 34
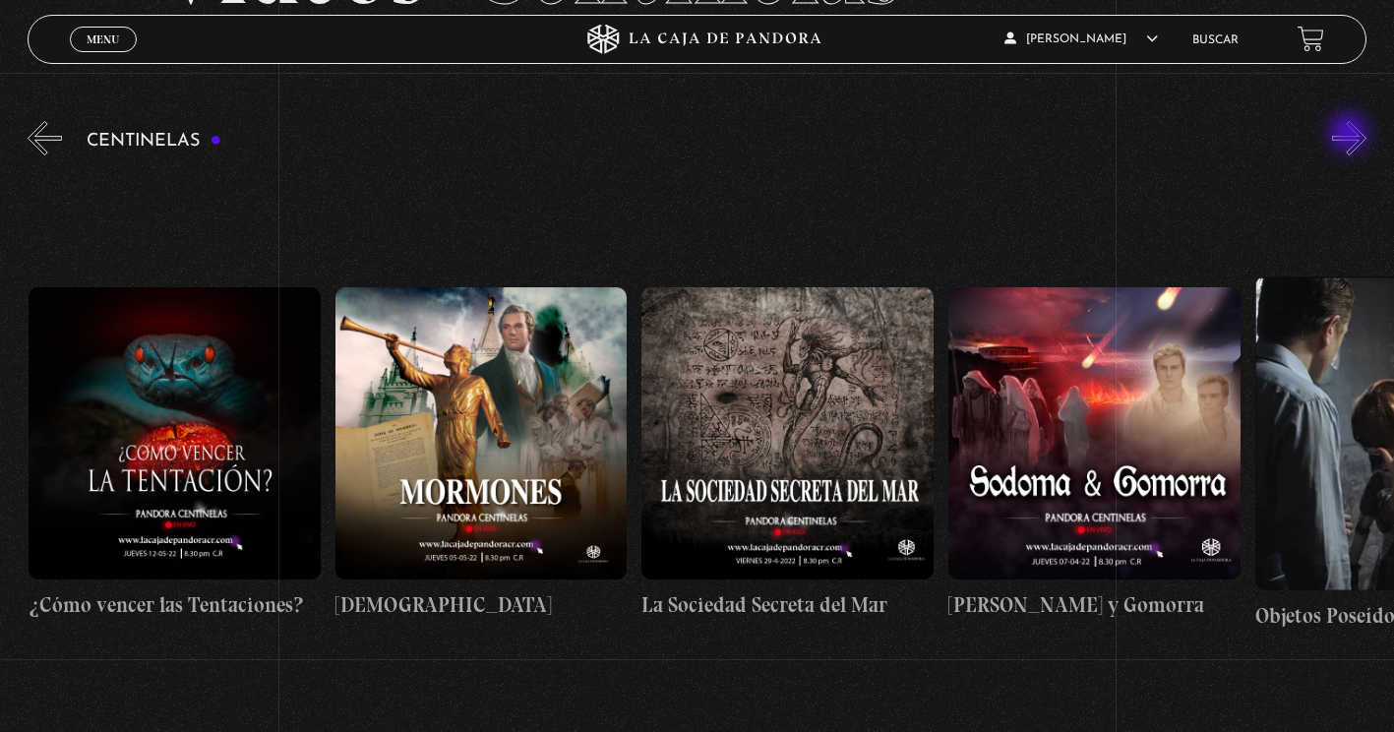
click at [1351, 135] on button "»" at bounding box center [1349, 138] width 34 height 34
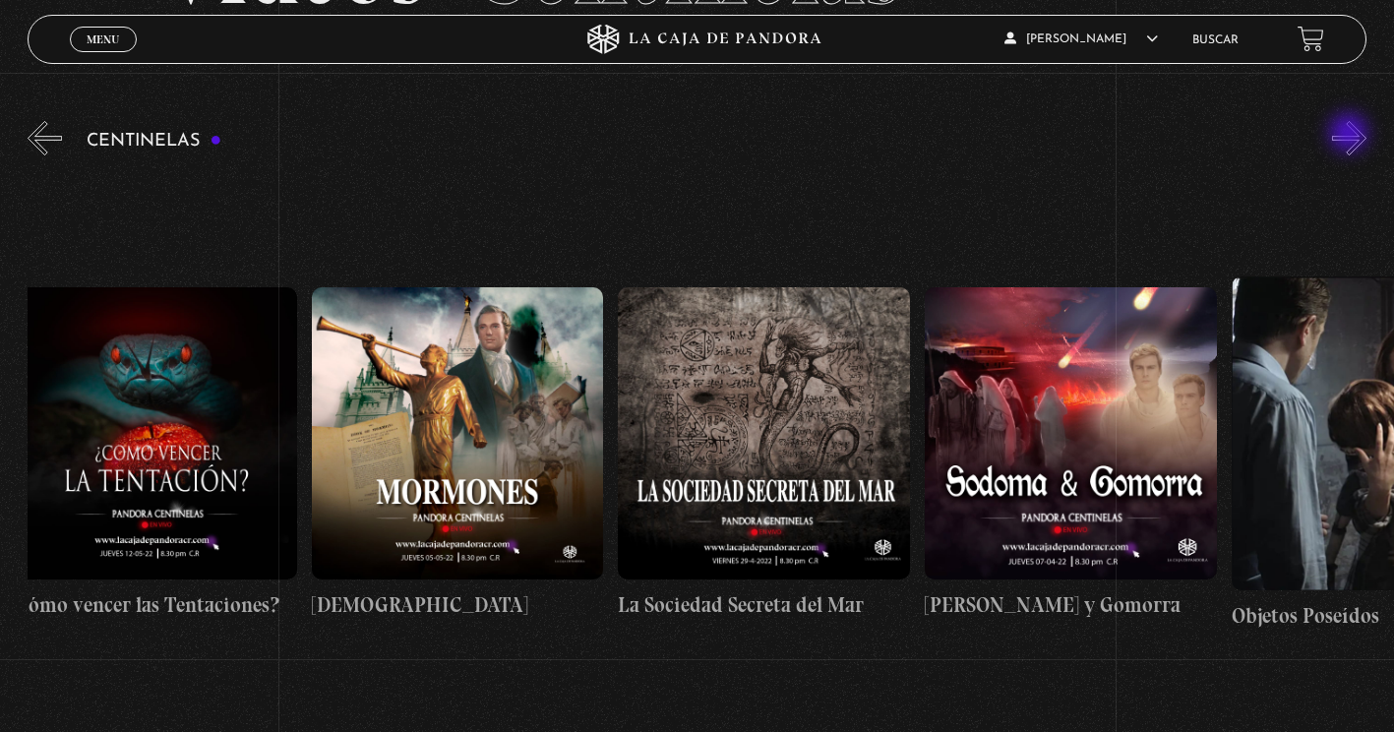
click at [1351, 135] on button "»" at bounding box center [1349, 138] width 34 height 34
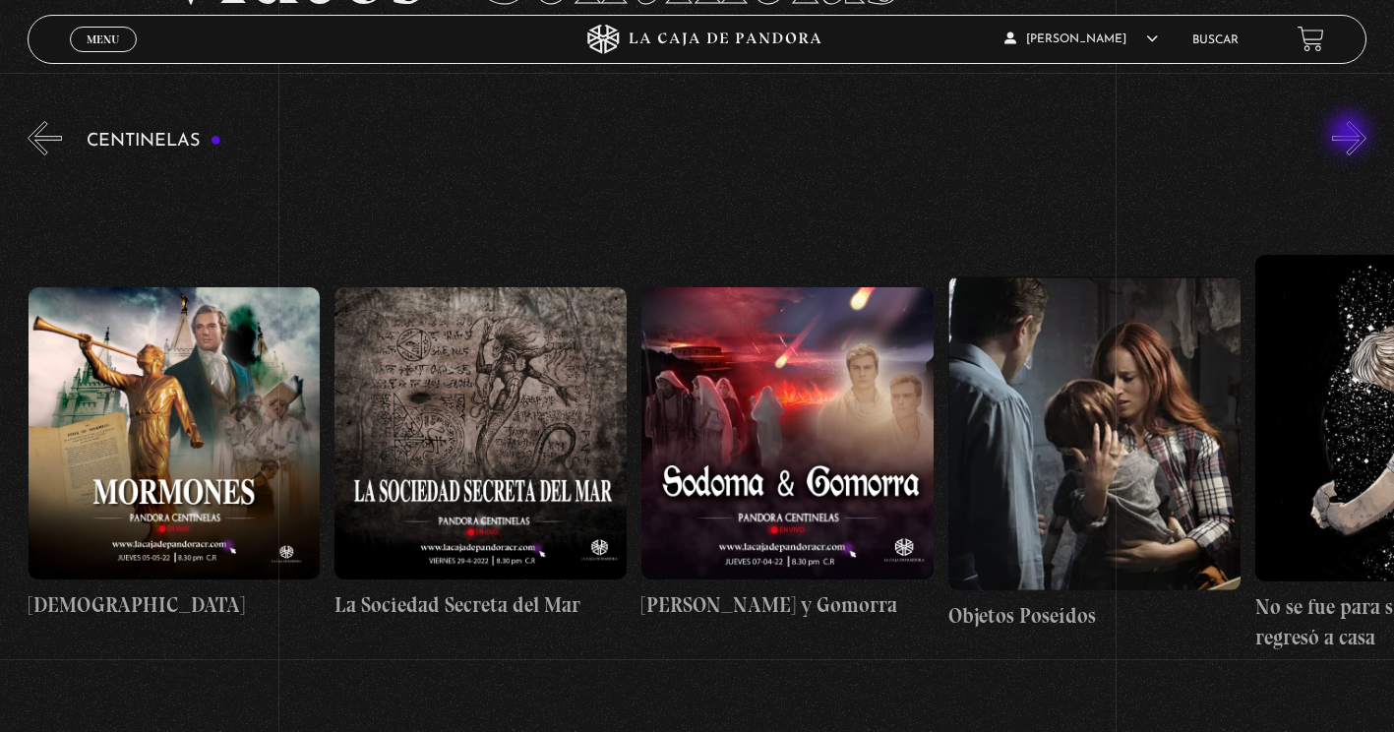
click at [1351, 135] on button "»" at bounding box center [1349, 138] width 34 height 34
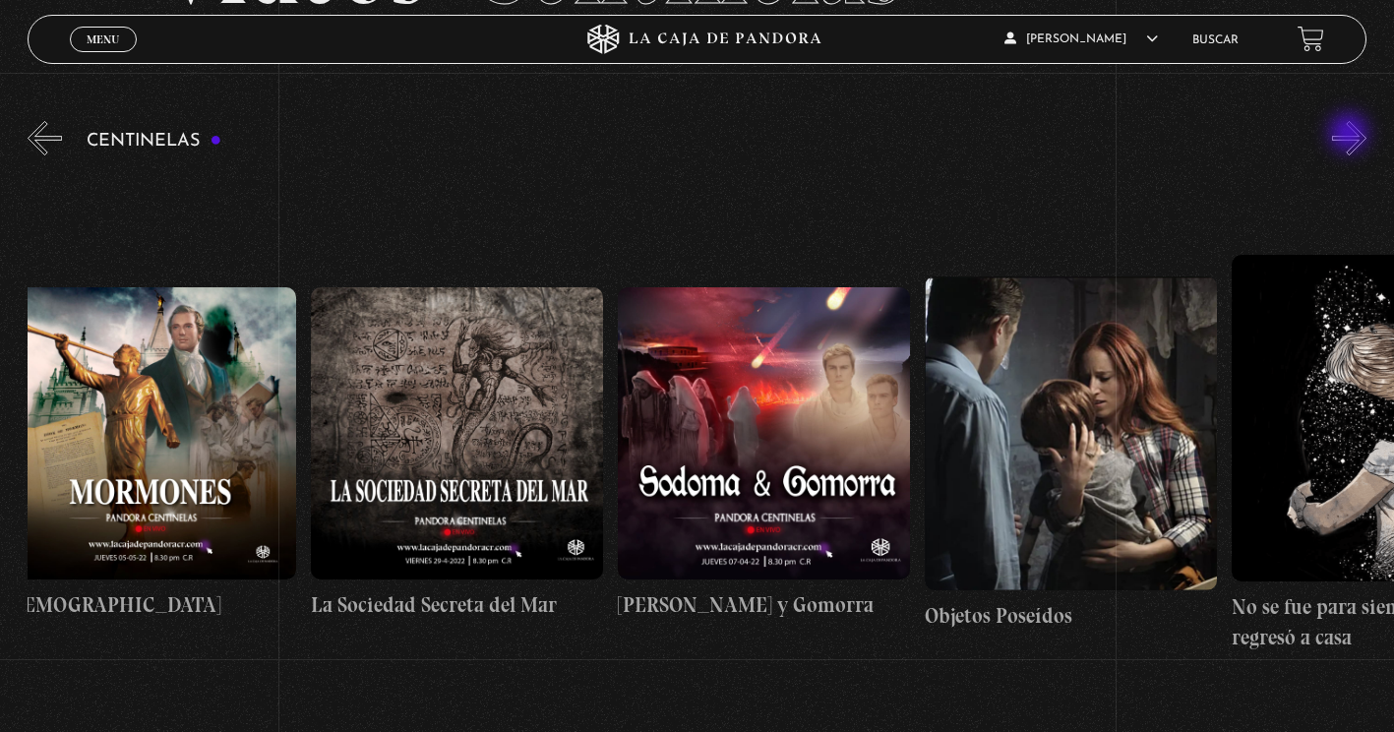
click at [1351, 135] on button "»" at bounding box center [1349, 138] width 34 height 34
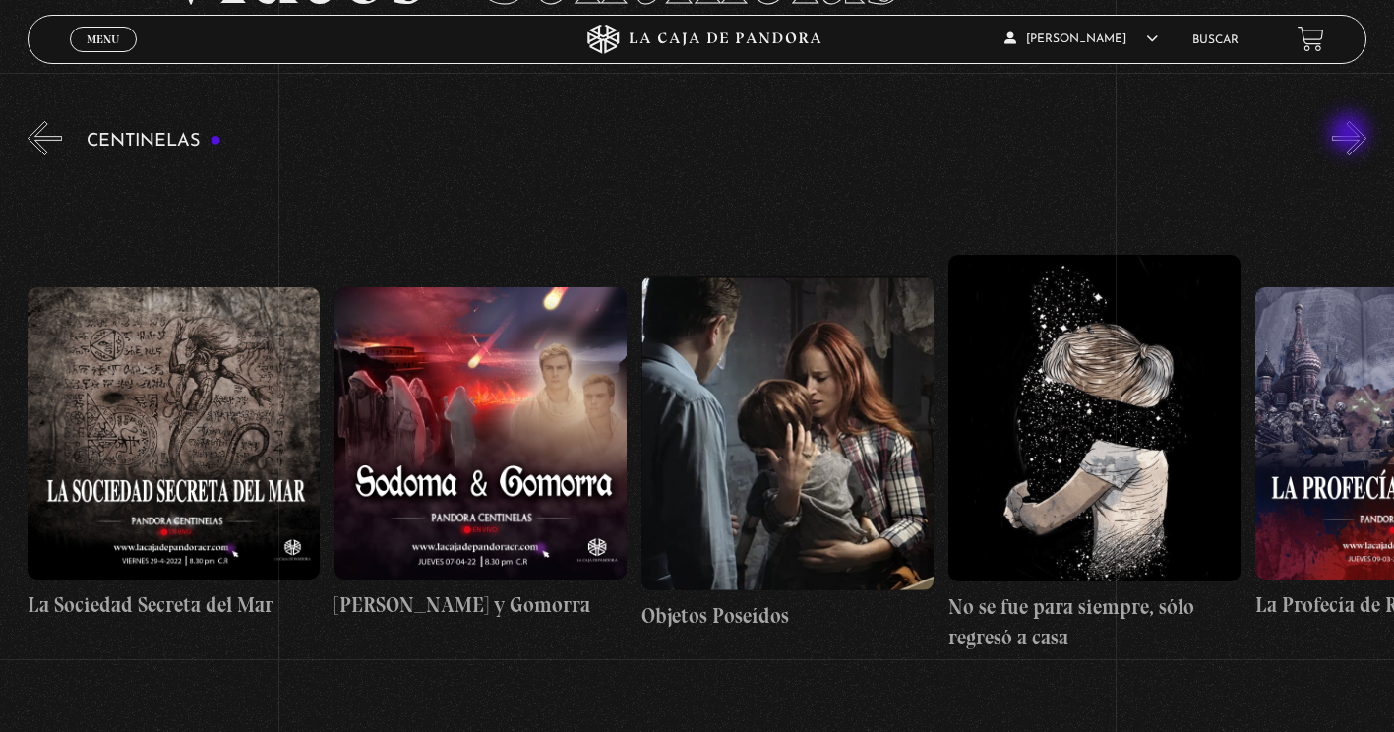
click at [1351, 135] on button "»" at bounding box center [1349, 138] width 34 height 34
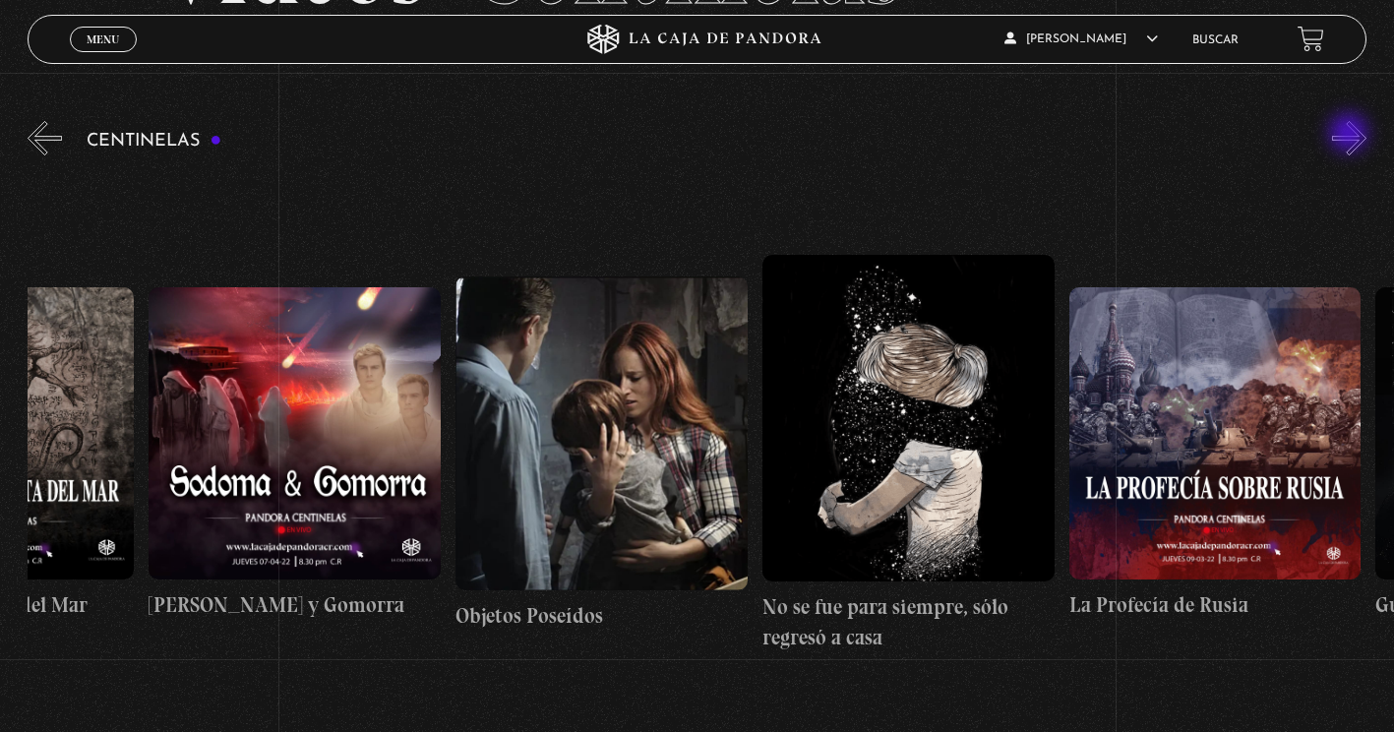
click at [1351, 135] on button "»" at bounding box center [1349, 138] width 34 height 34
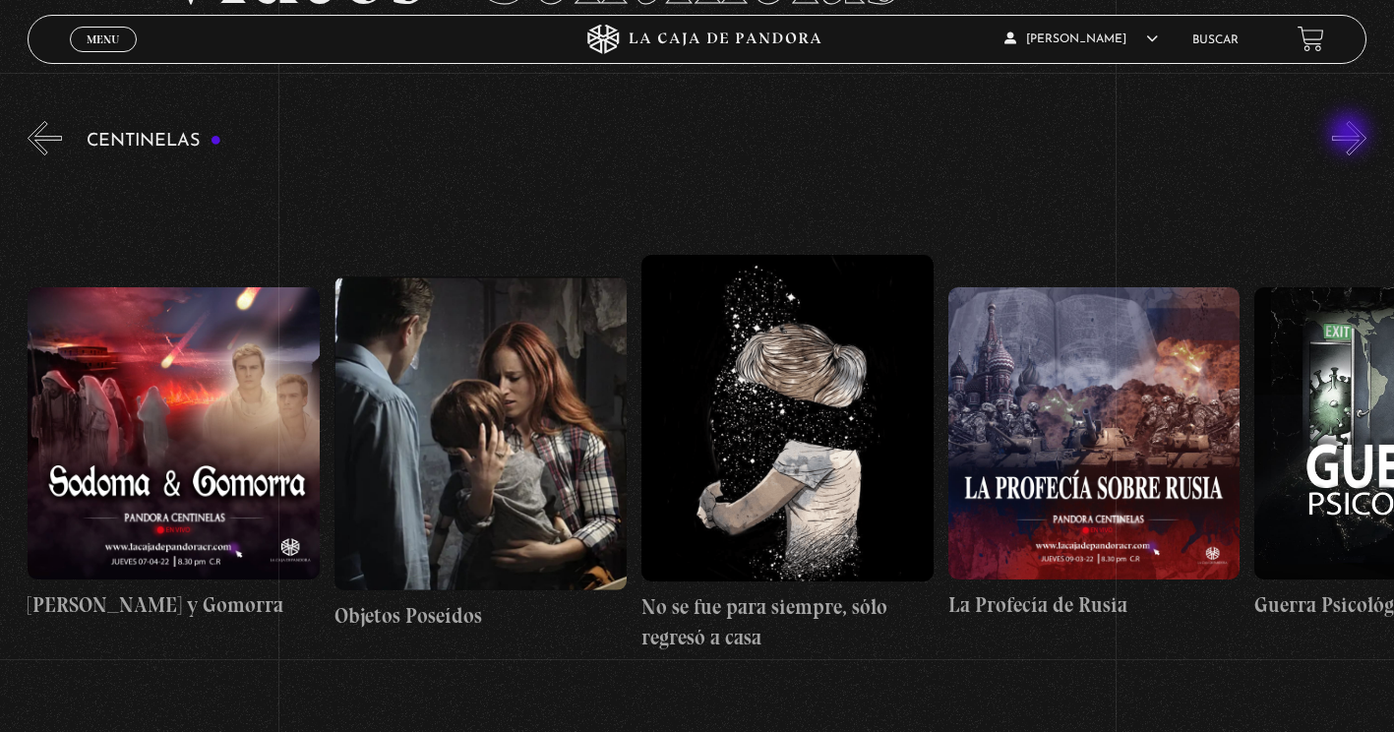
click at [1351, 135] on button "»" at bounding box center [1349, 138] width 34 height 34
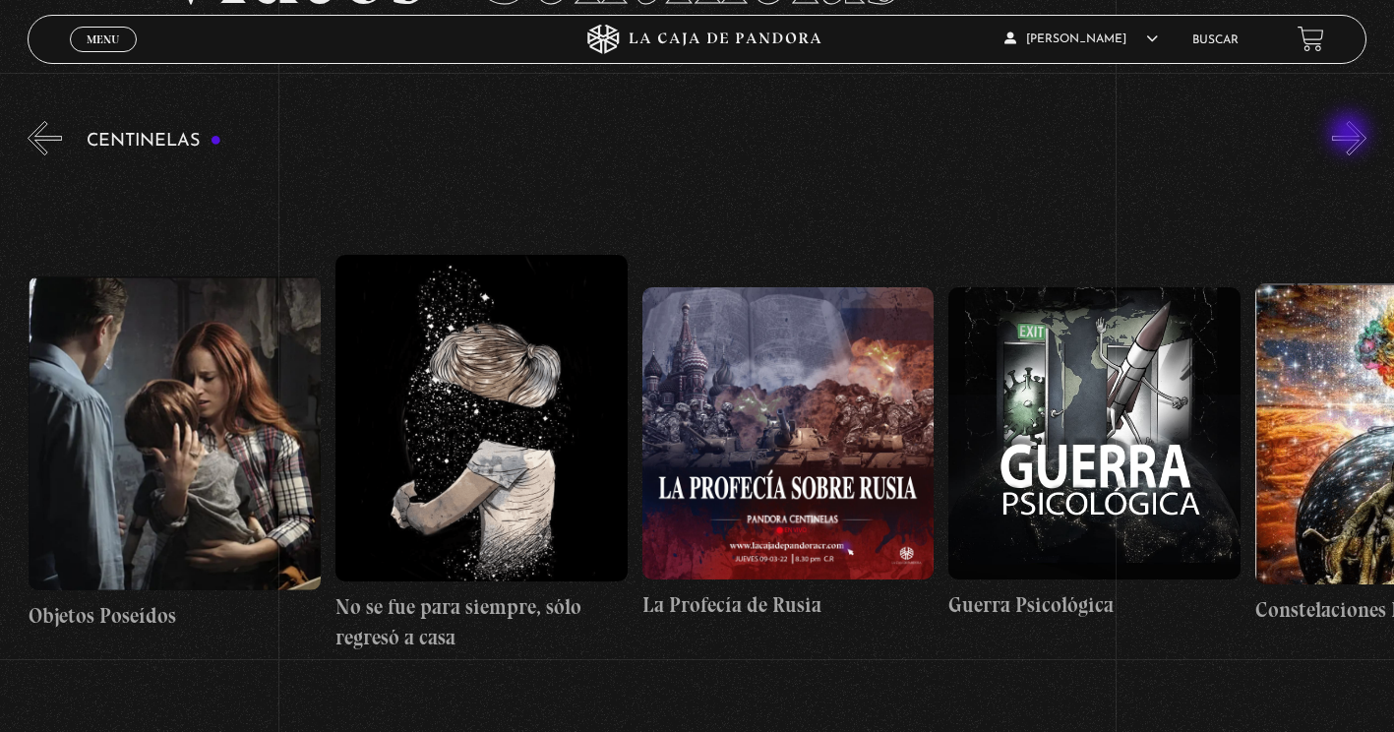
scroll to position [0, 21477]
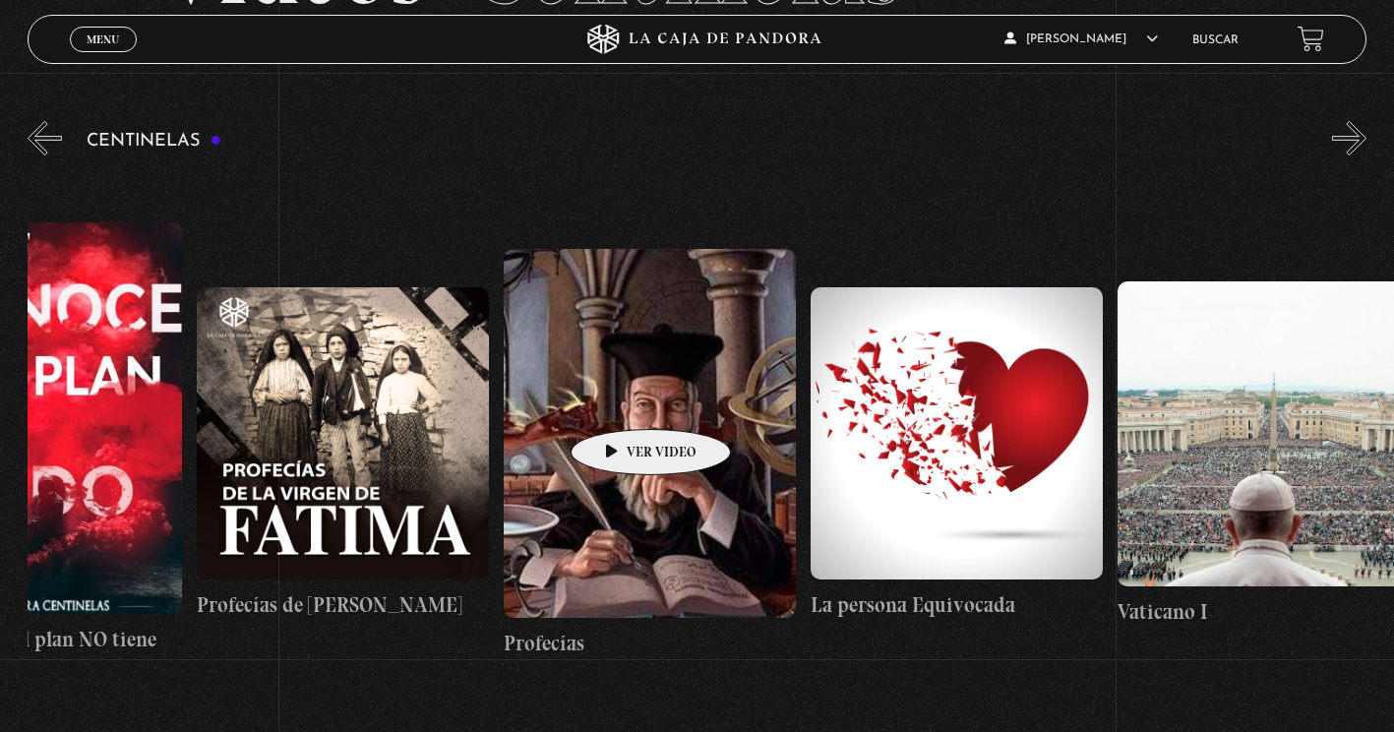
drag, startPoint x: 1197, startPoint y: 373, endPoint x: 652, endPoint y: 444, distance: 548.8
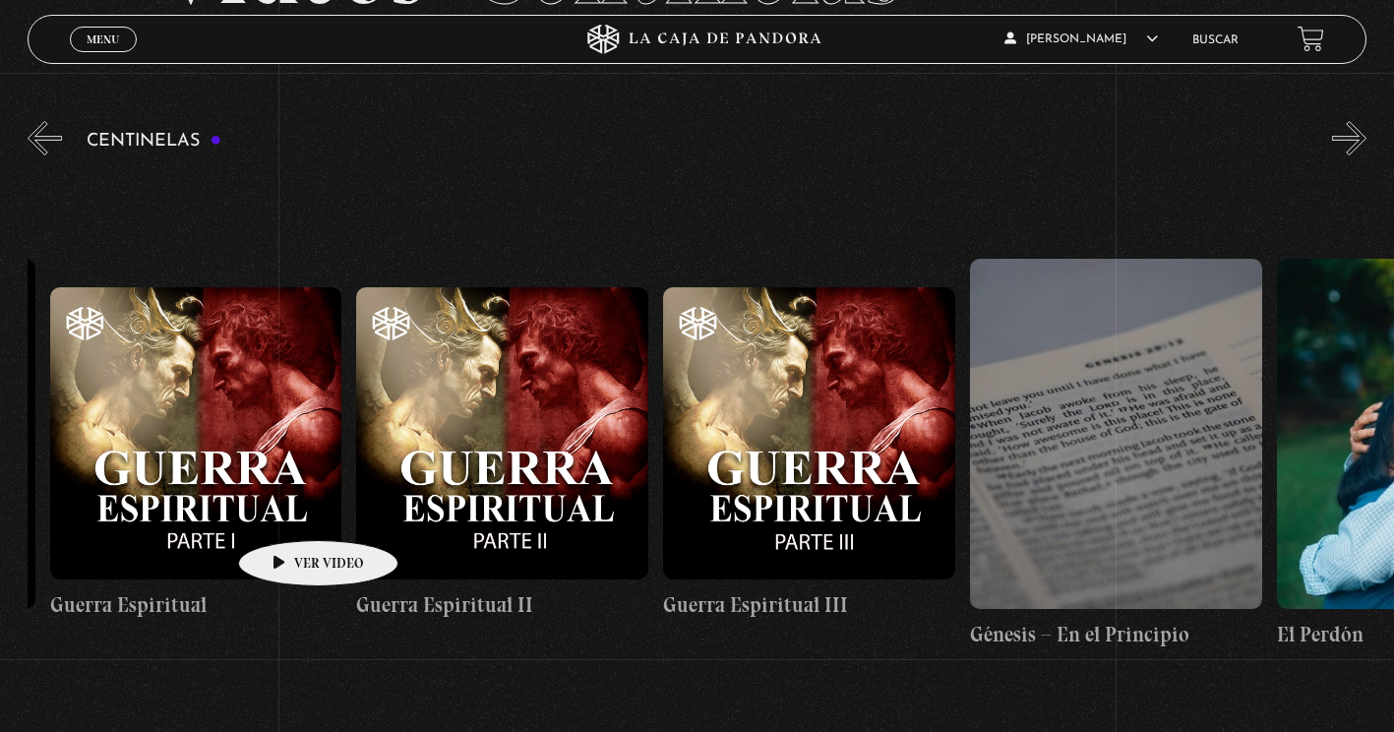
drag, startPoint x: 1344, startPoint y: 444, endPoint x: 273, endPoint y: 513, distance: 1073.9
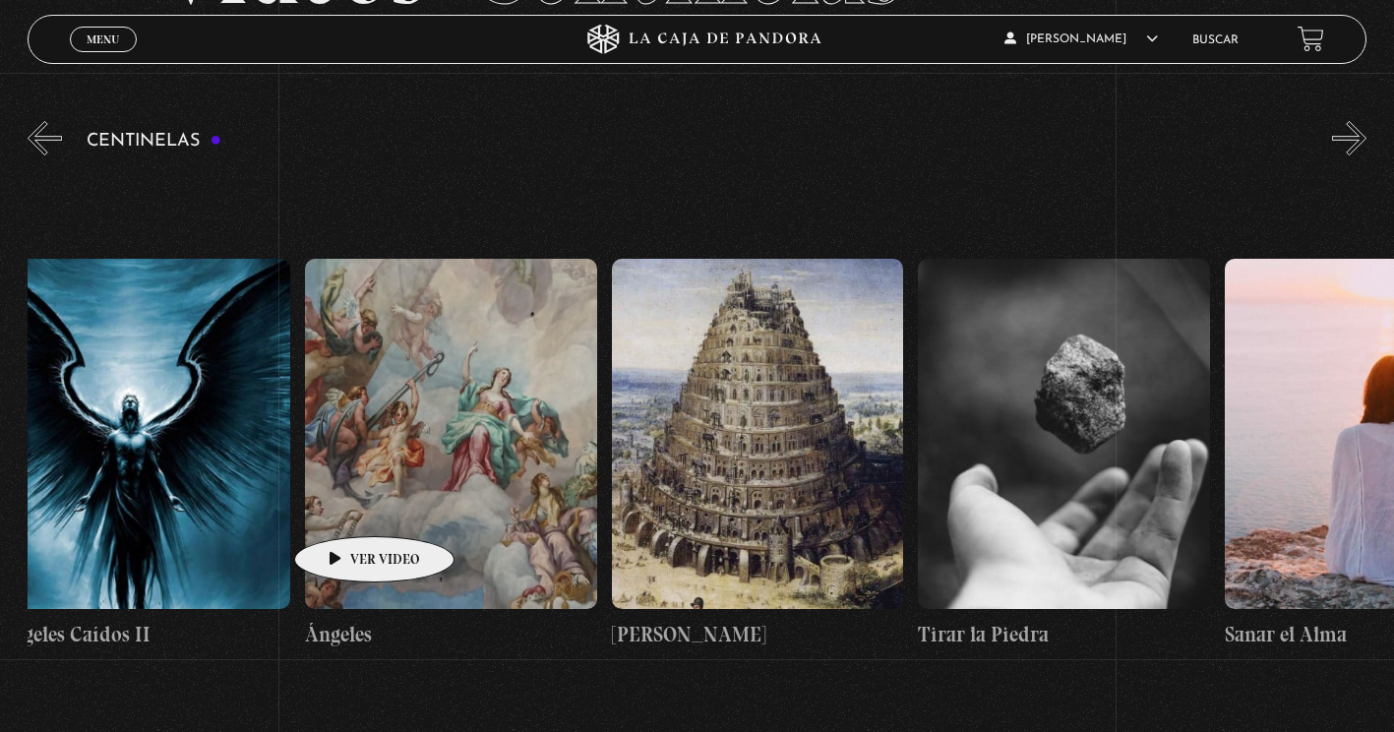
scroll to position [0, 34517]
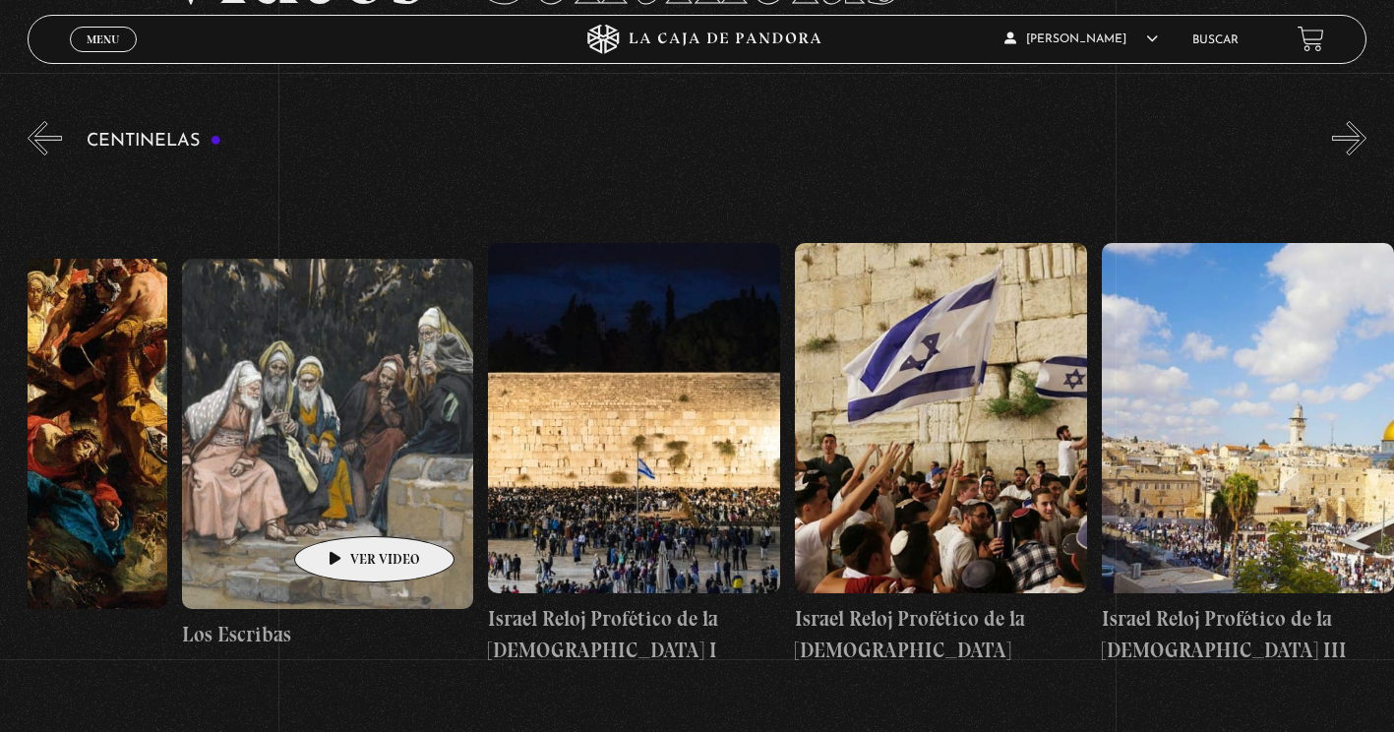
drag, startPoint x: 1096, startPoint y: 488, endPoint x: 185, endPoint y: 508, distance: 911.5
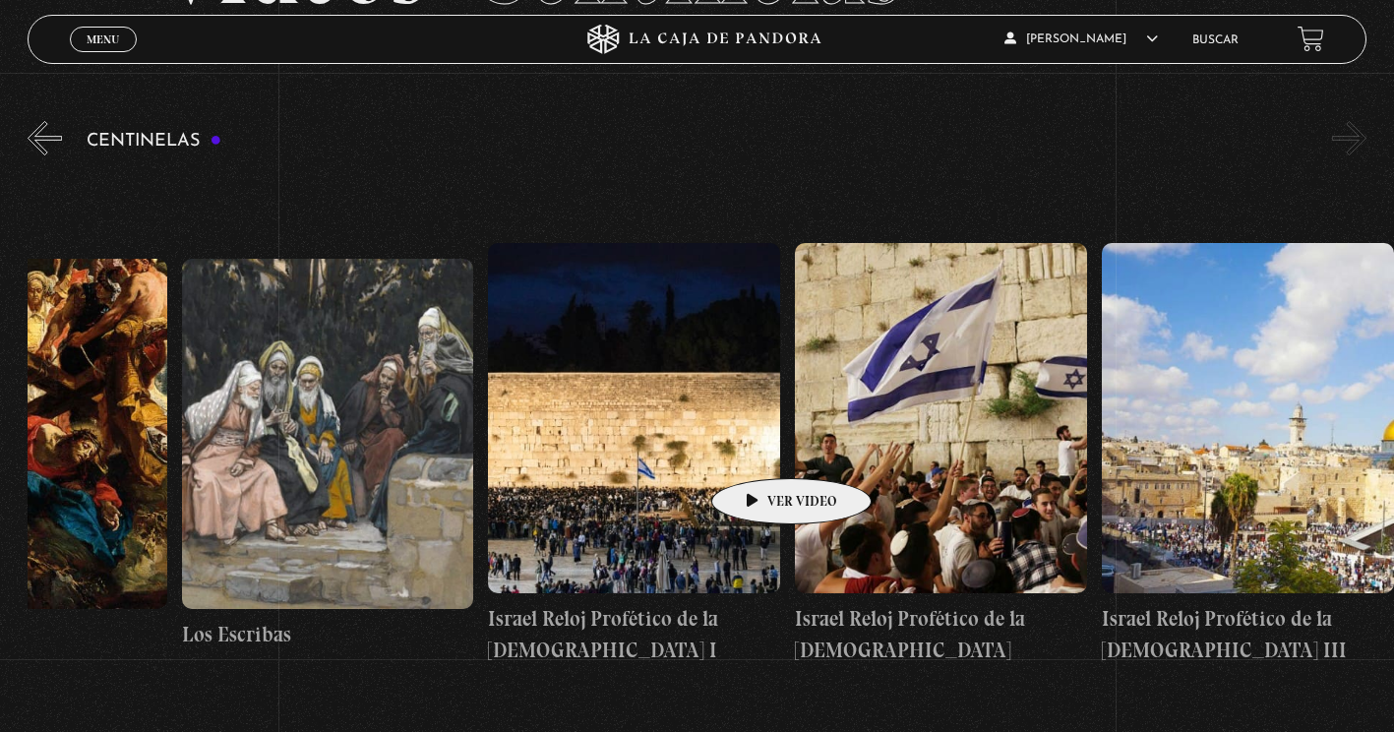
drag, startPoint x: 1040, startPoint y: 427, endPoint x: 186, endPoint y: 454, distance: 854.6
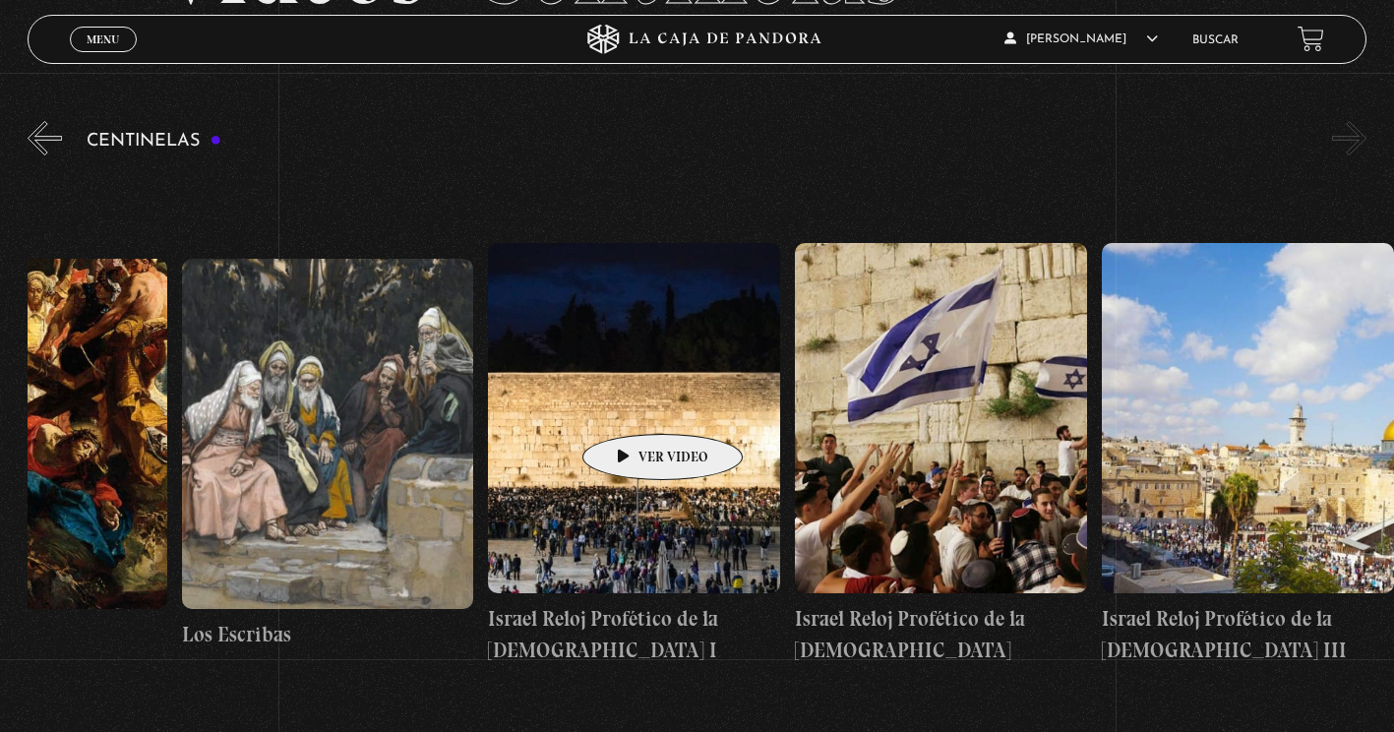
drag, startPoint x: 917, startPoint y: 408, endPoint x: 308, endPoint y: 408, distance: 609.2
click at [55, 137] on button "«" at bounding box center [45, 138] width 34 height 34
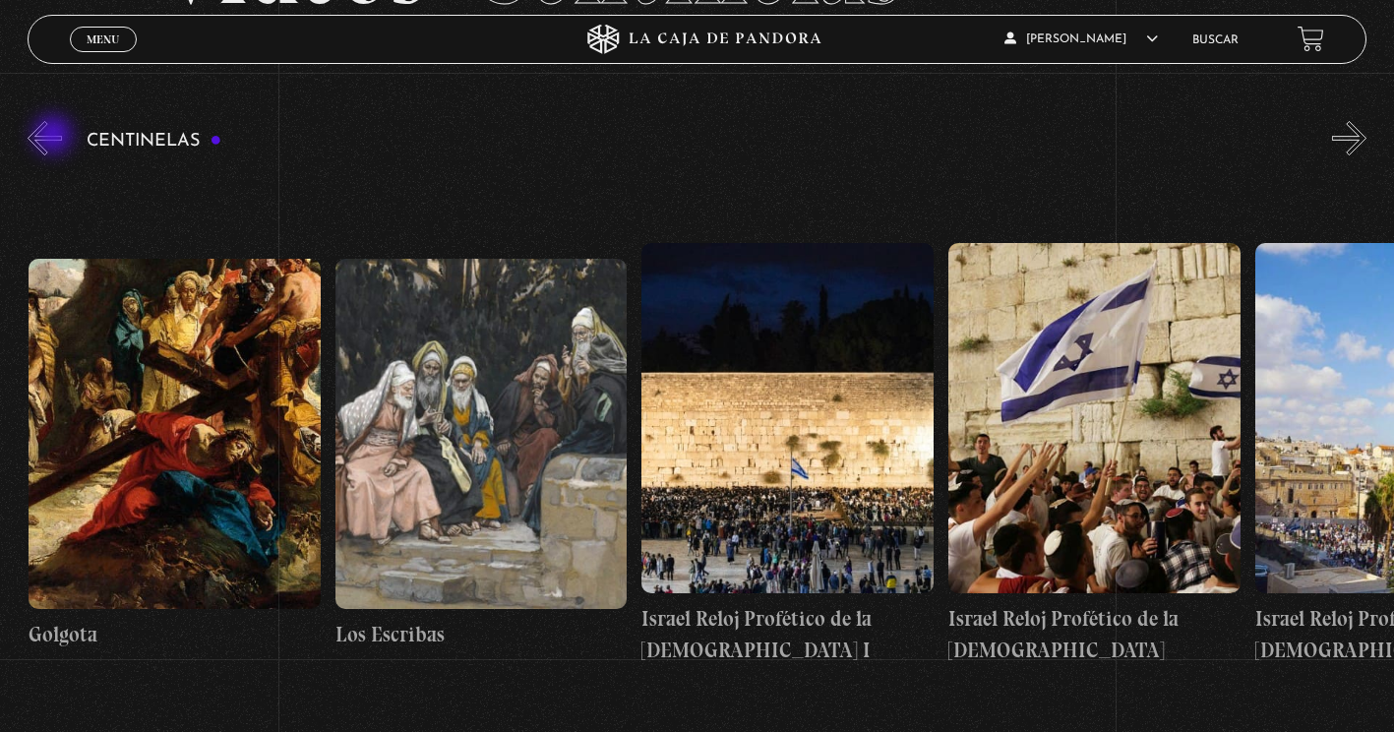
click at [55, 137] on button "«" at bounding box center [45, 138] width 34 height 34
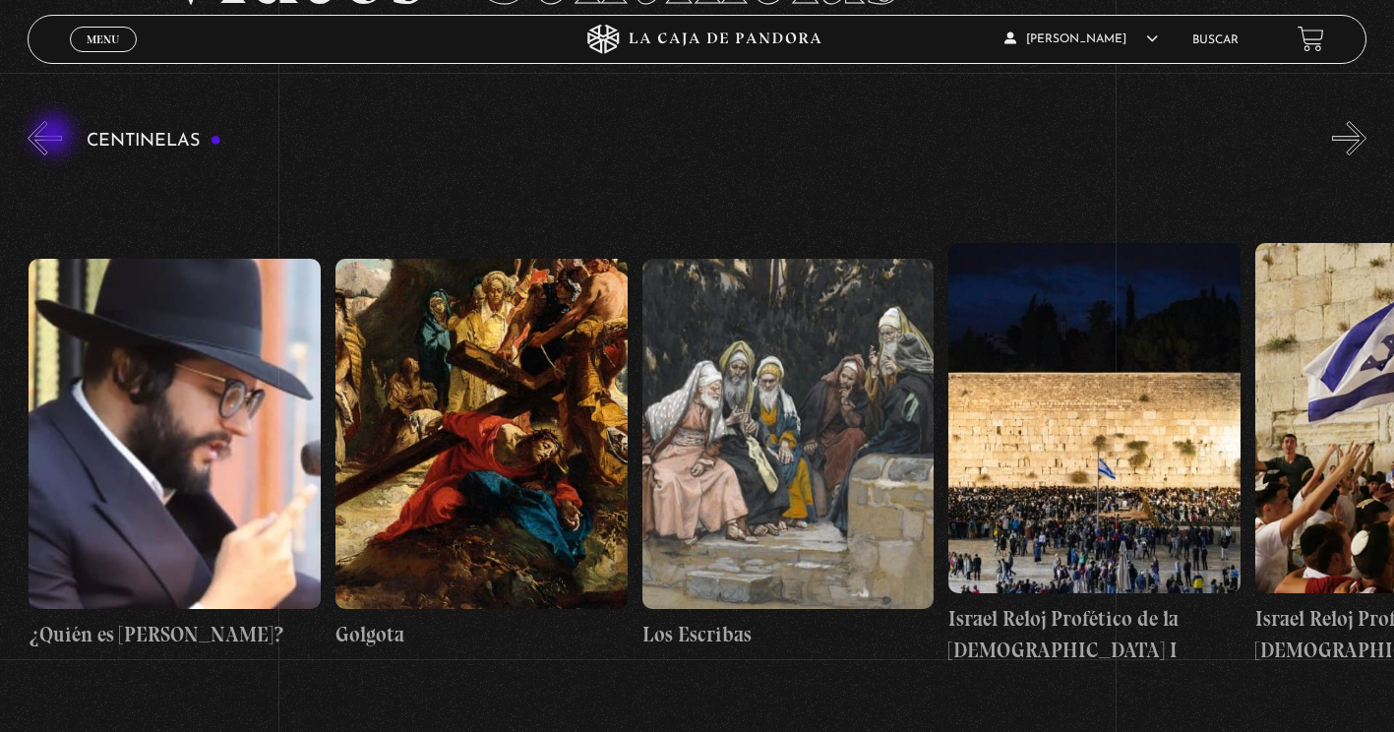
click at [55, 137] on button "«" at bounding box center [45, 138] width 34 height 34
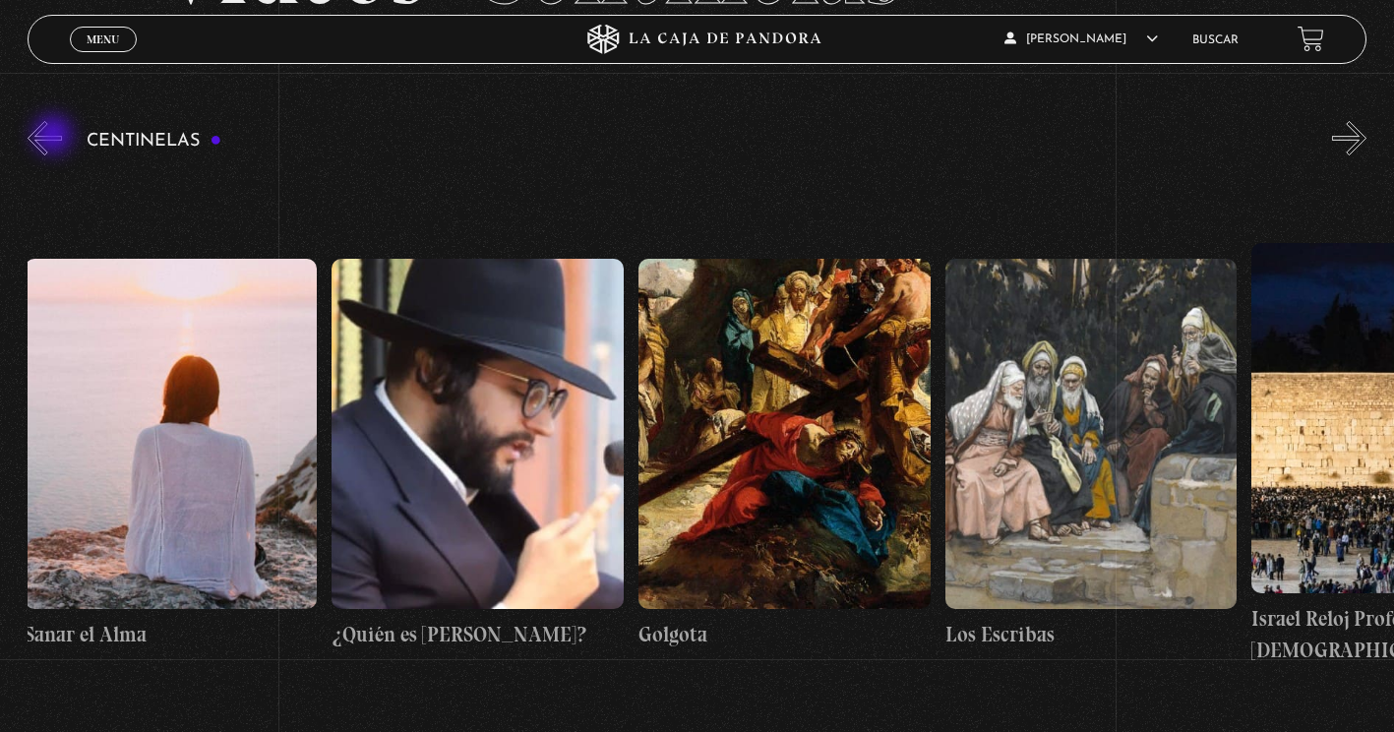
scroll to position [0, 33750]
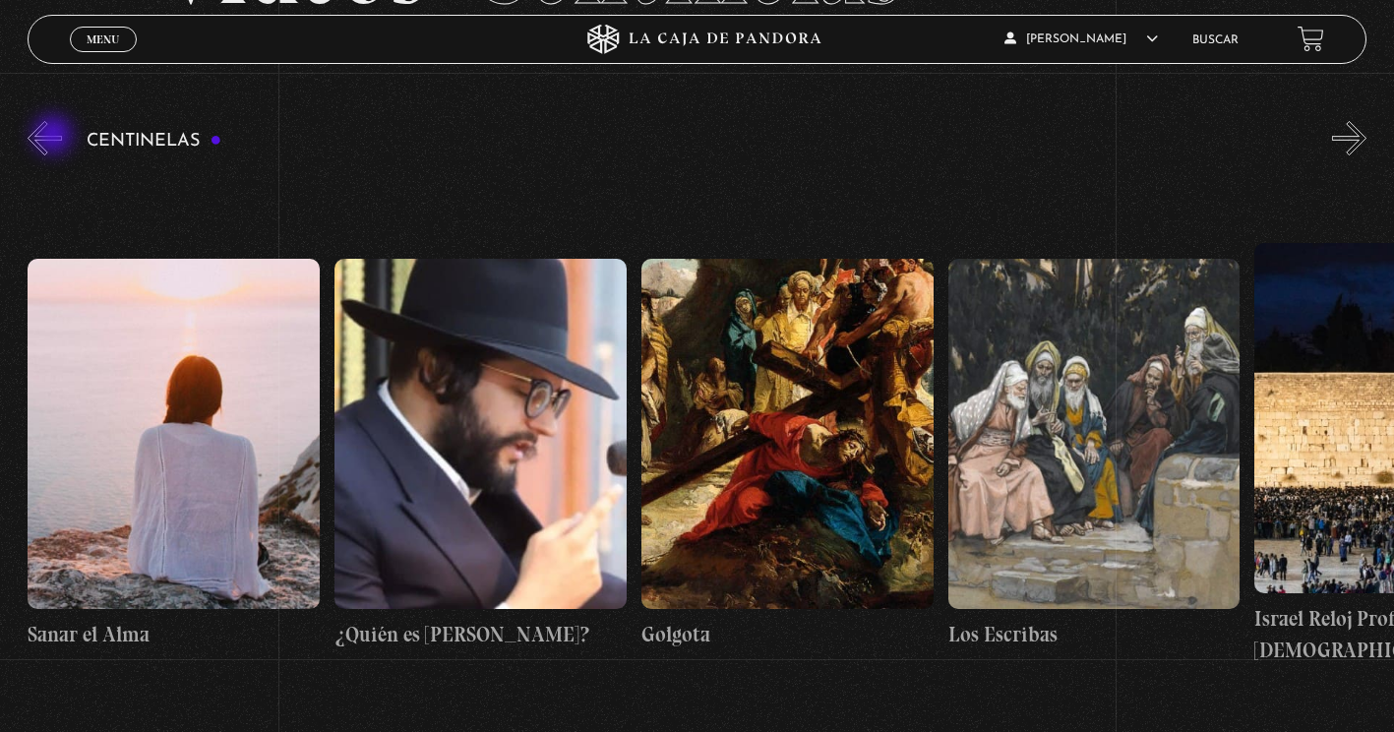
click at [55, 137] on button "«" at bounding box center [45, 138] width 34 height 34
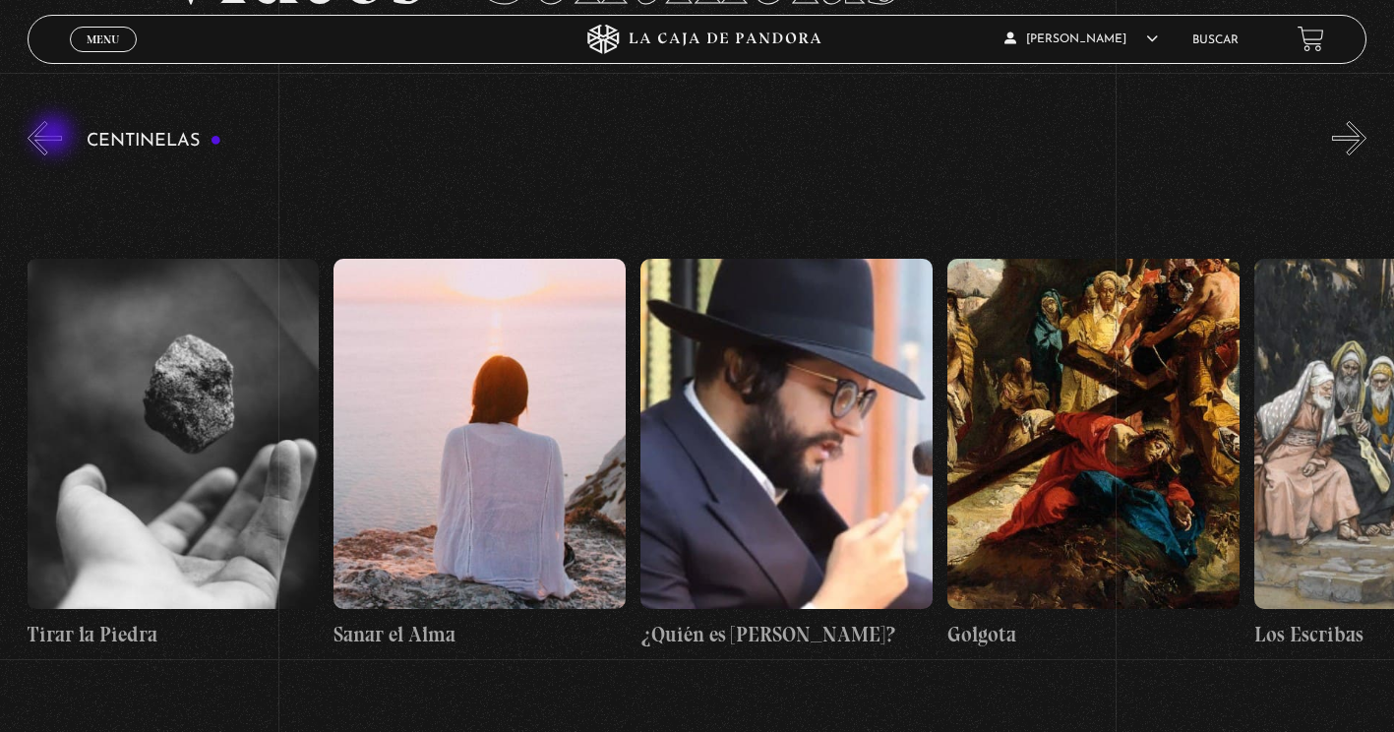
scroll to position [0, 33443]
click at [59, 144] on button "«" at bounding box center [45, 138] width 34 height 34
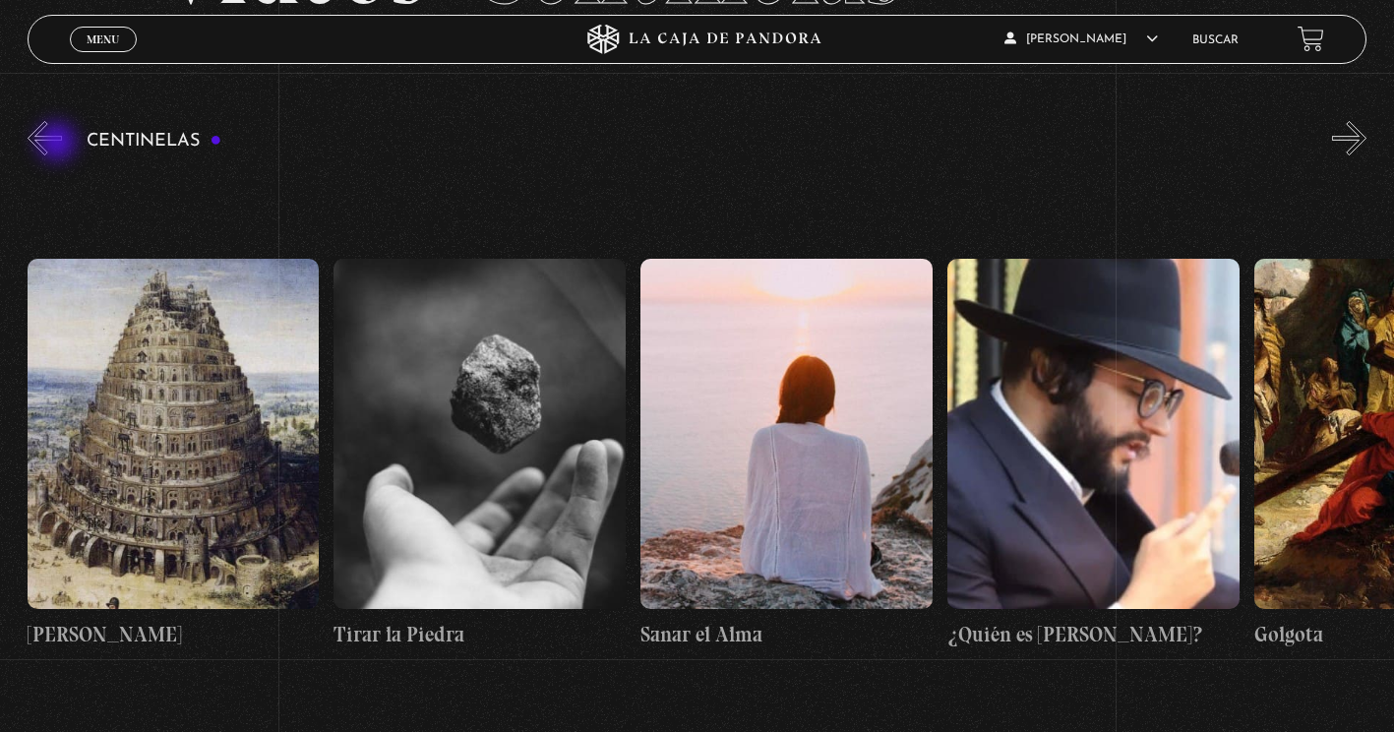
scroll to position [0, 33136]
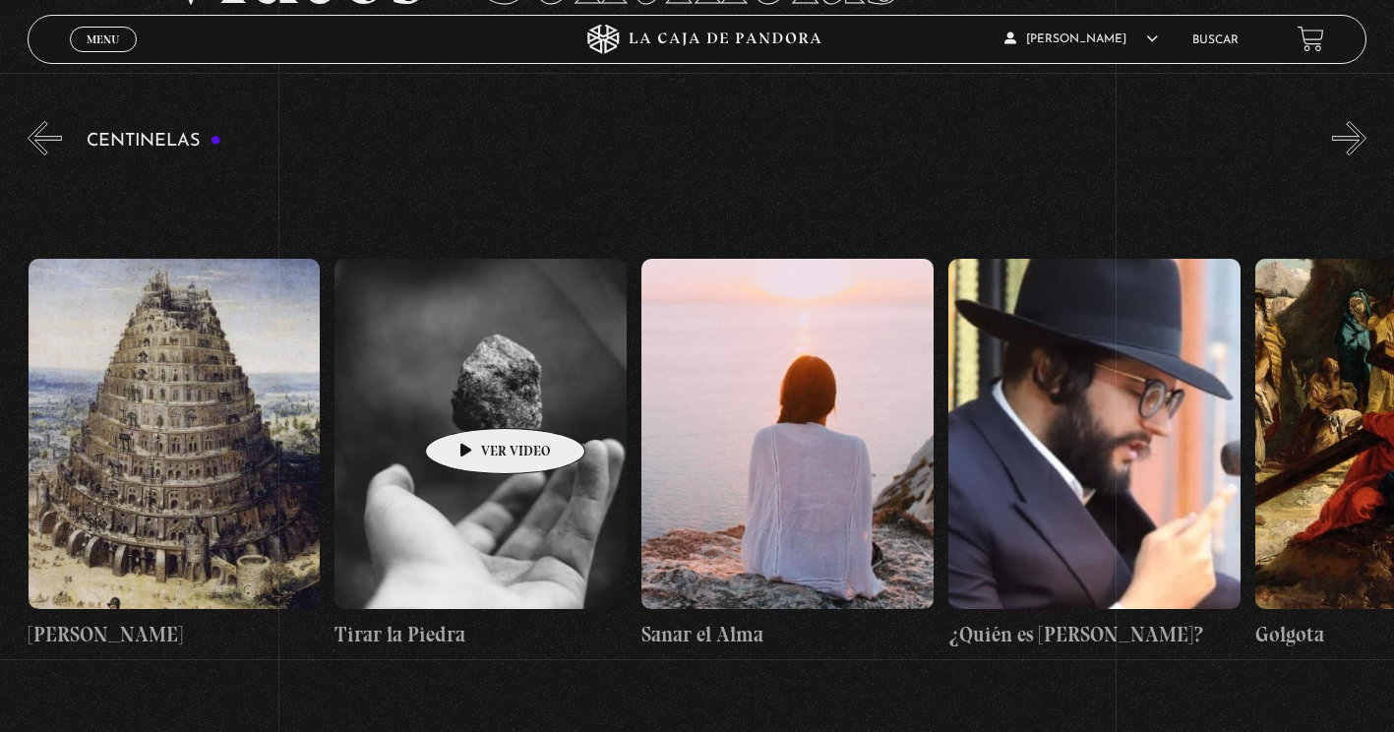
click at [474, 399] on figure at bounding box center [481, 434] width 292 height 350
click at [492, 406] on figure at bounding box center [481, 434] width 292 height 350
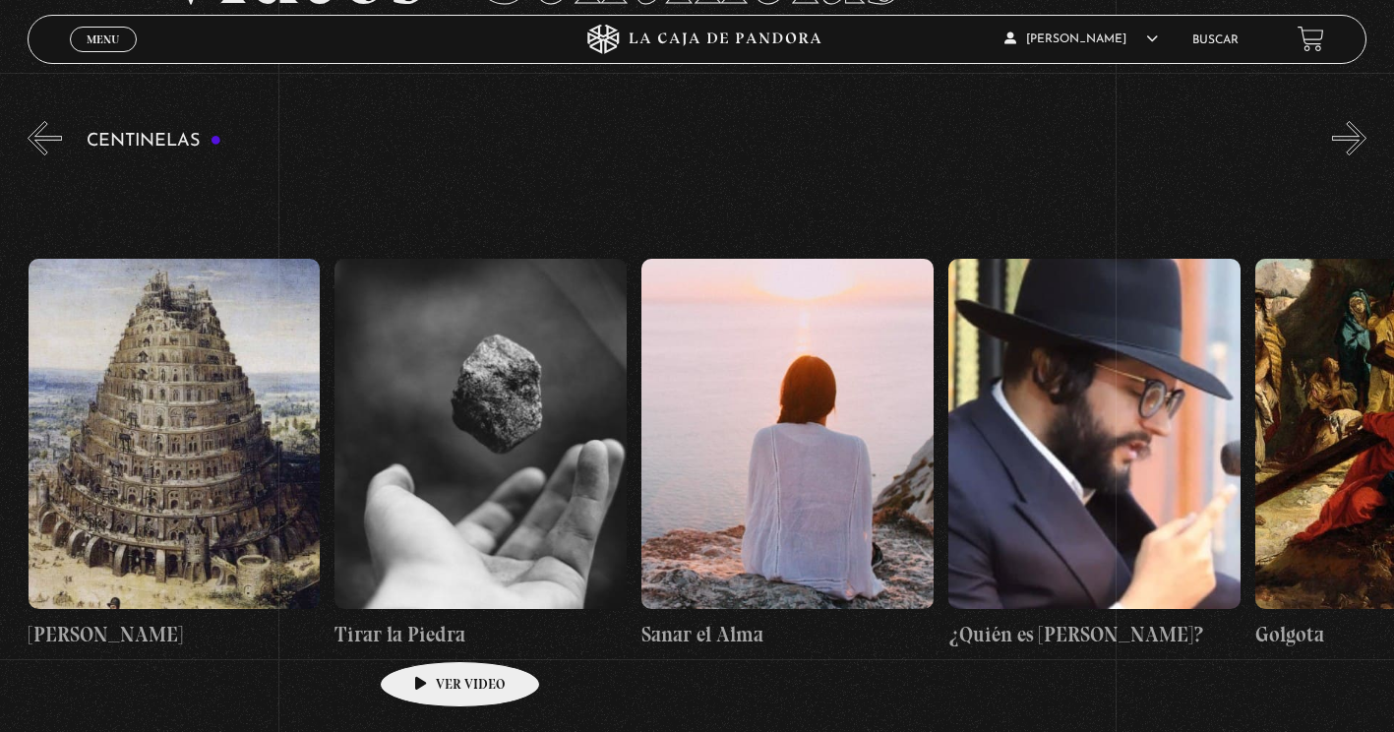
click at [429, 632] on h4 "Tirar la Piedra" at bounding box center [481, 634] width 292 height 31
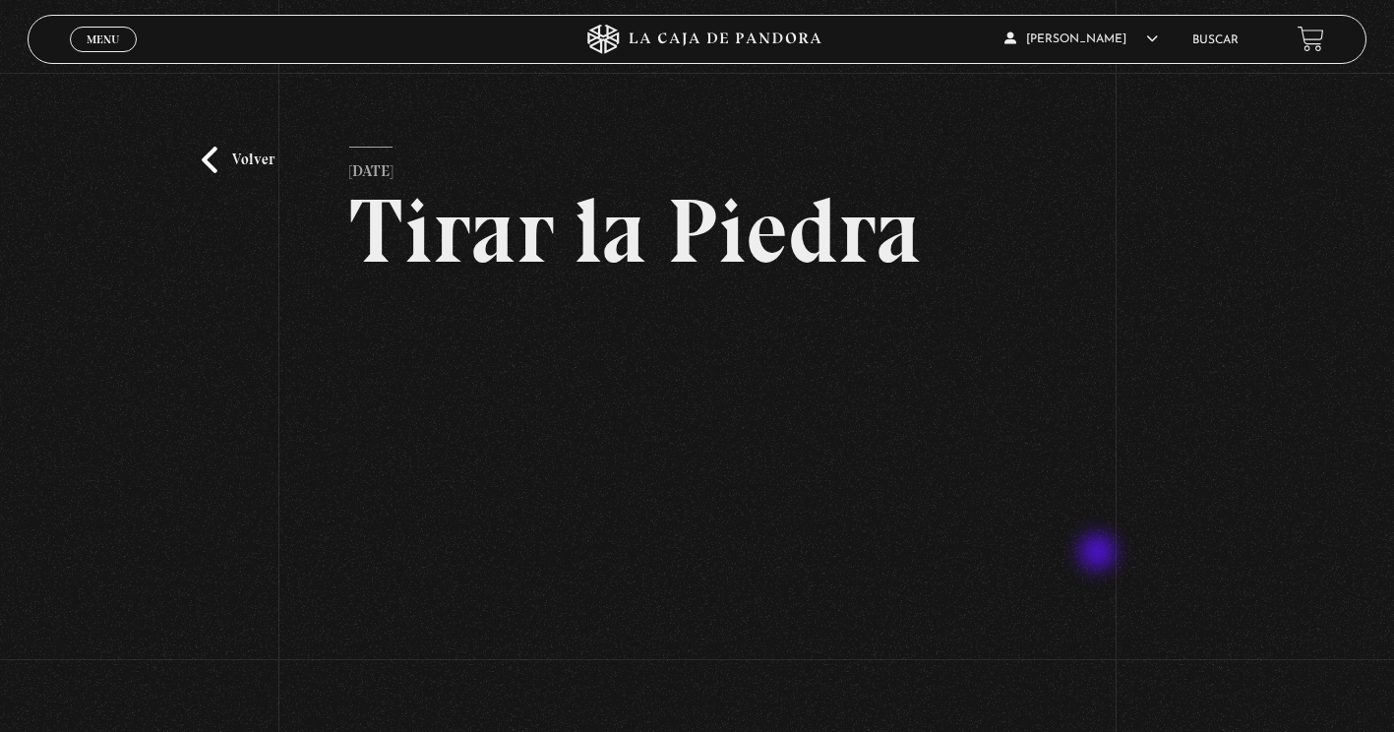
scroll to position [98, 0]
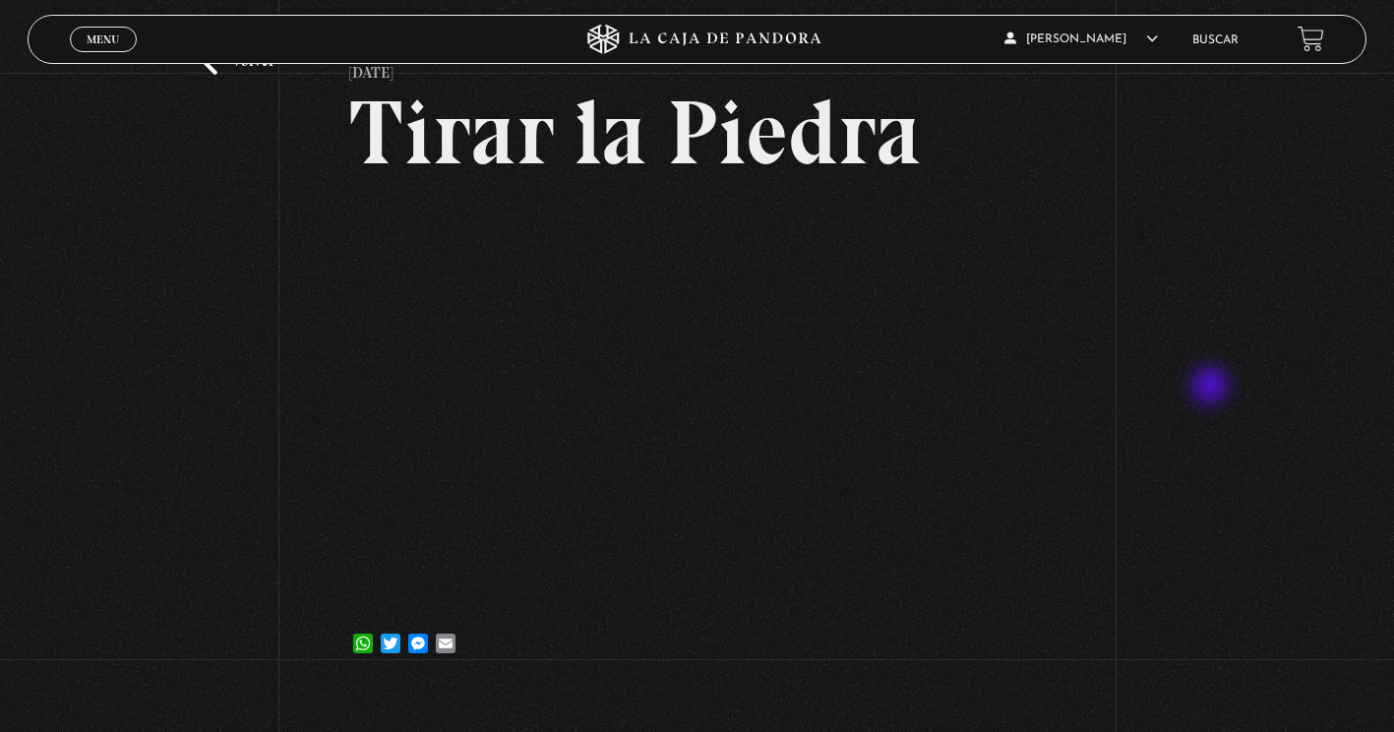
click at [1212, 388] on div "Volver [DATE] [GEOGRAPHIC_DATA] WhatsApp Twitter Messenger Email" at bounding box center [697, 331] width 1394 height 714
click at [743, 623] on div "WhatsApp Twitter Messenger Email" at bounding box center [697, 633] width 696 height 39
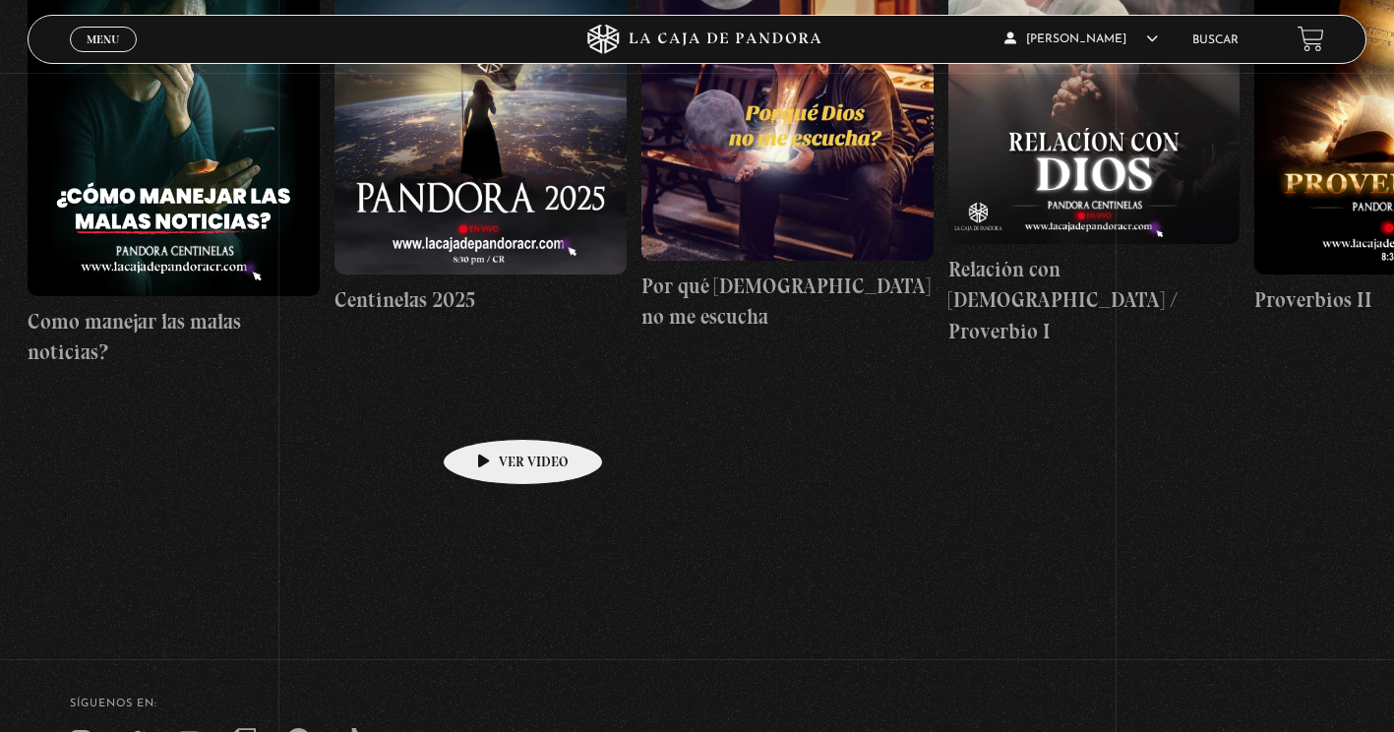
scroll to position [10, 0]
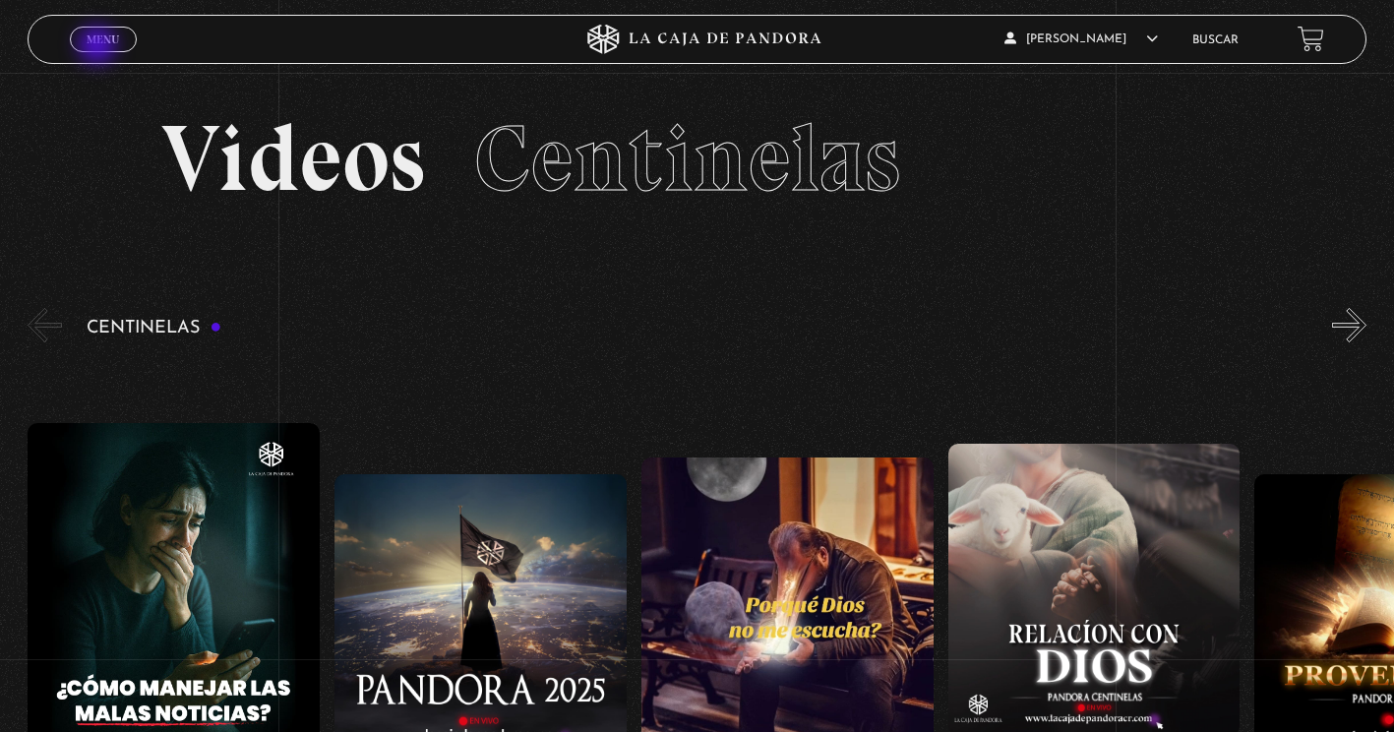
click at [99, 47] on link "Menu Cerrar" at bounding box center [103, 40] width 67 height 26
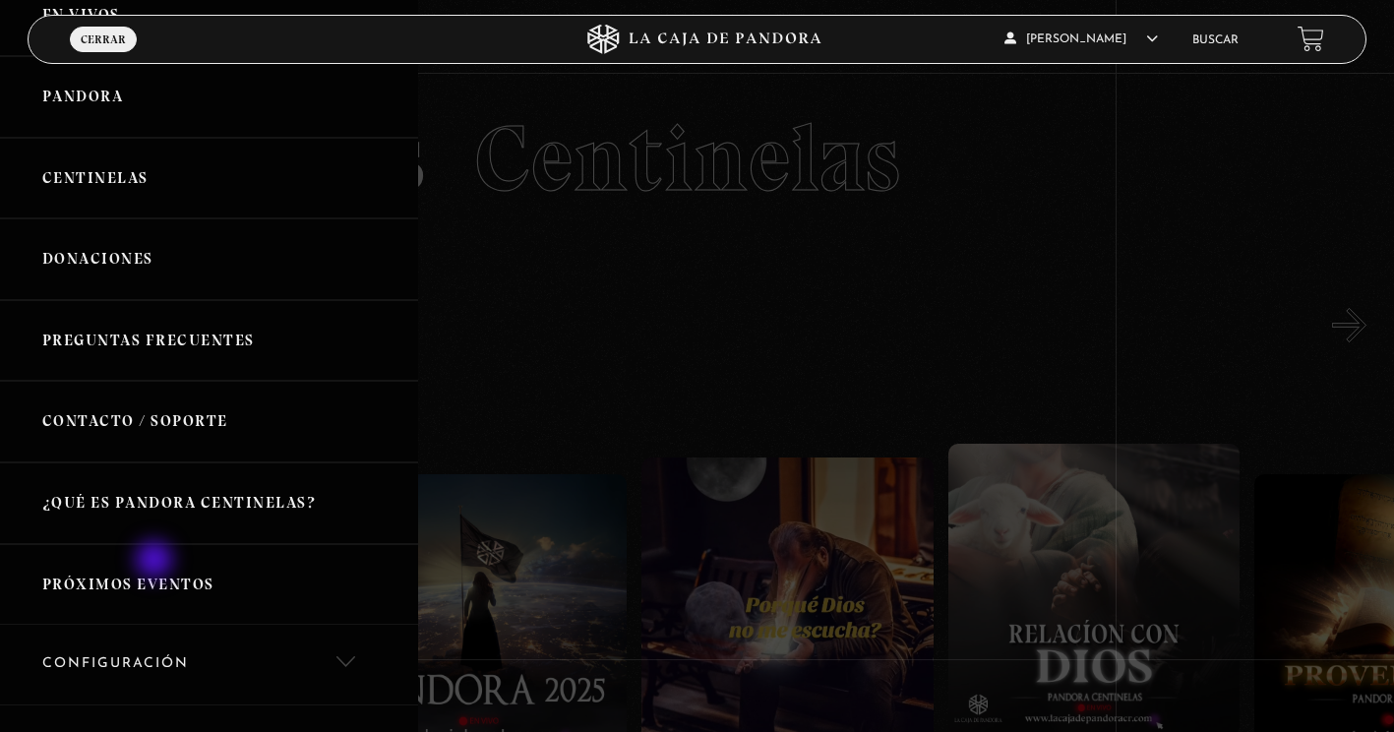
scroll to position [197, 0]
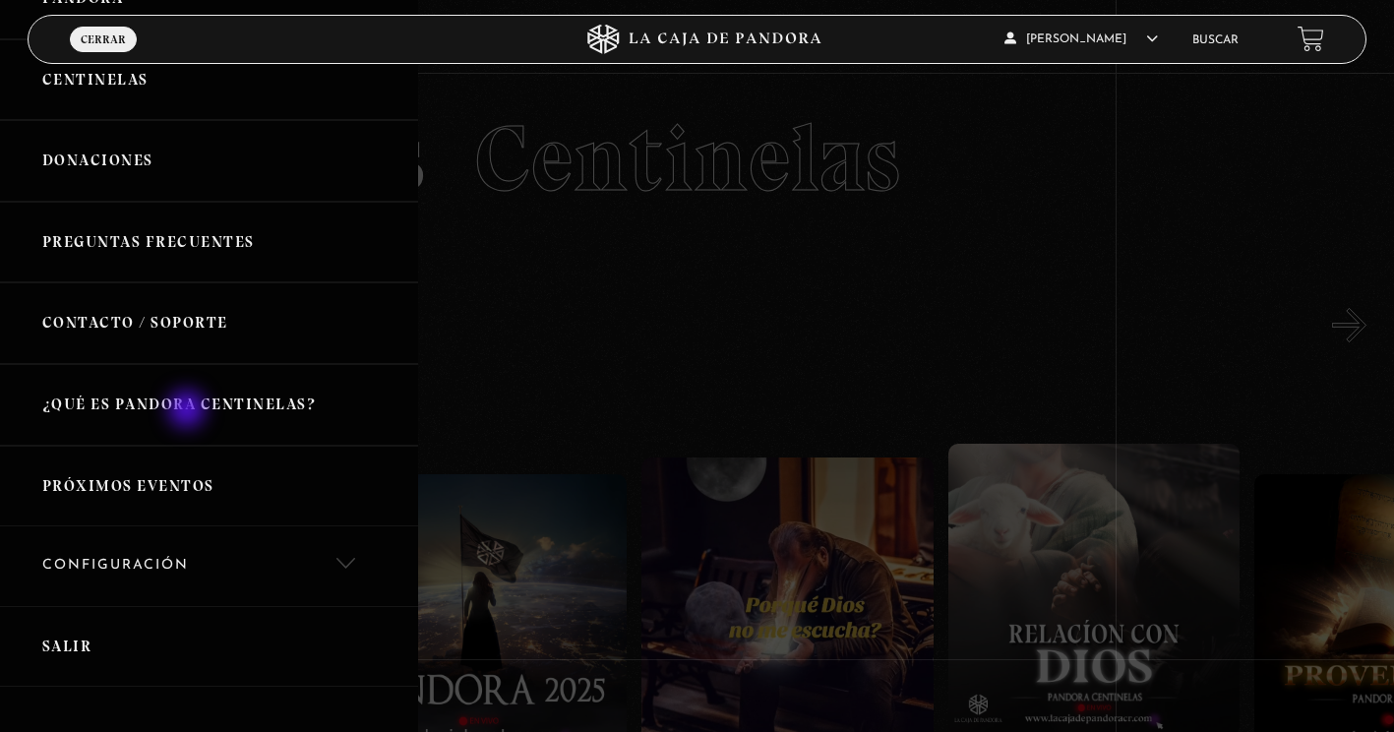
click at [189, 411] on link "¿Qué es Pandora Centinelas?" at bounding box center [209, 405] width 418 height 82
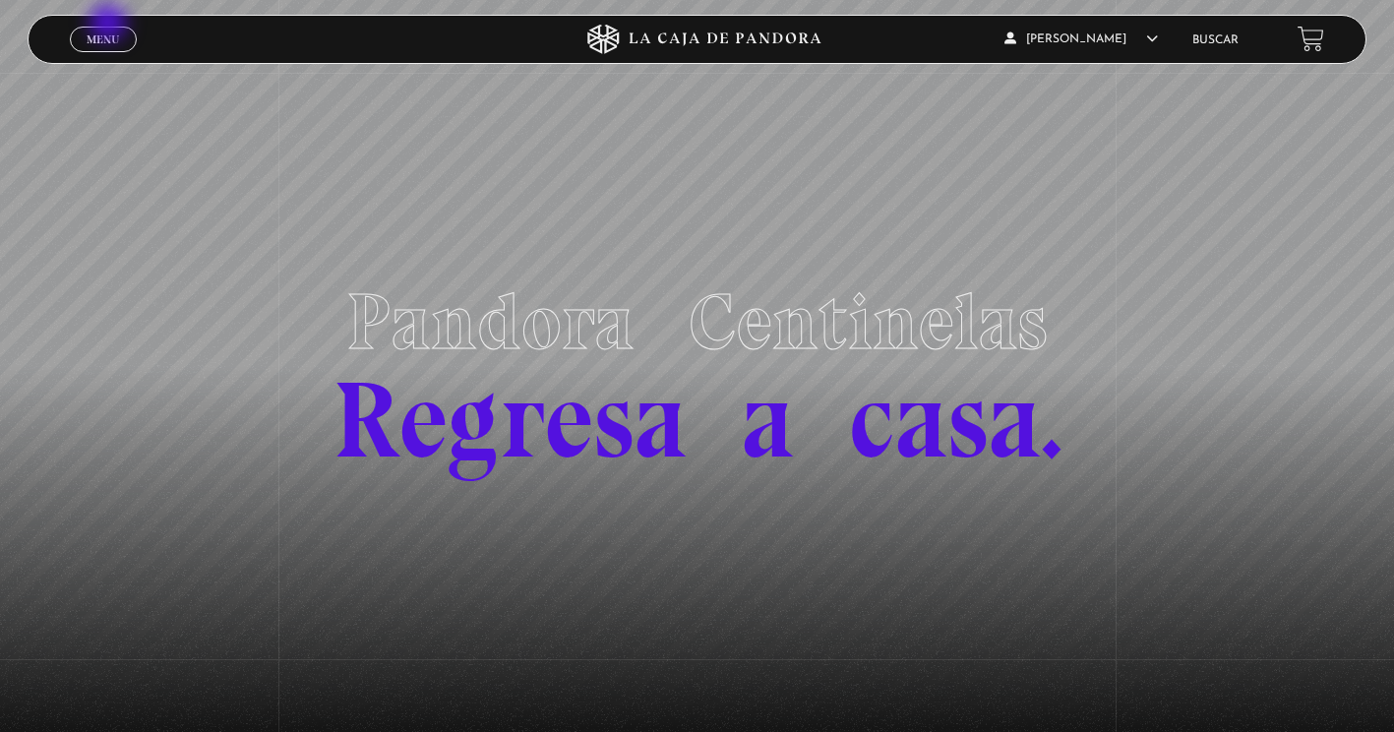
click at [97, 16] on div "Menu Cerrar" at bounding box center [279, 39] width 418 height 47
click at [103, 30] on link "Menu Cerrar" at bounding box center [103, 40] width 67 height 26
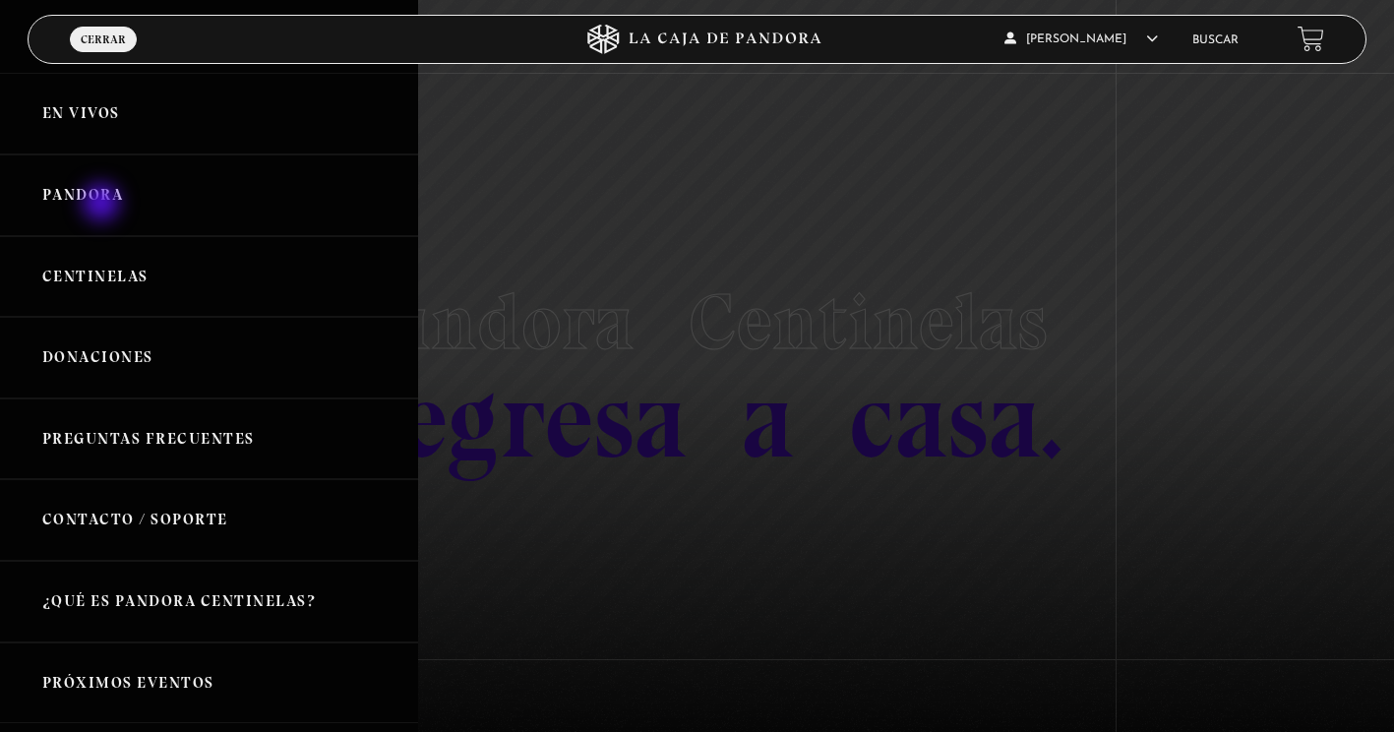
click at [102, 203] on link "Pandora" at bounding box center [209, 196] width 418 height 82
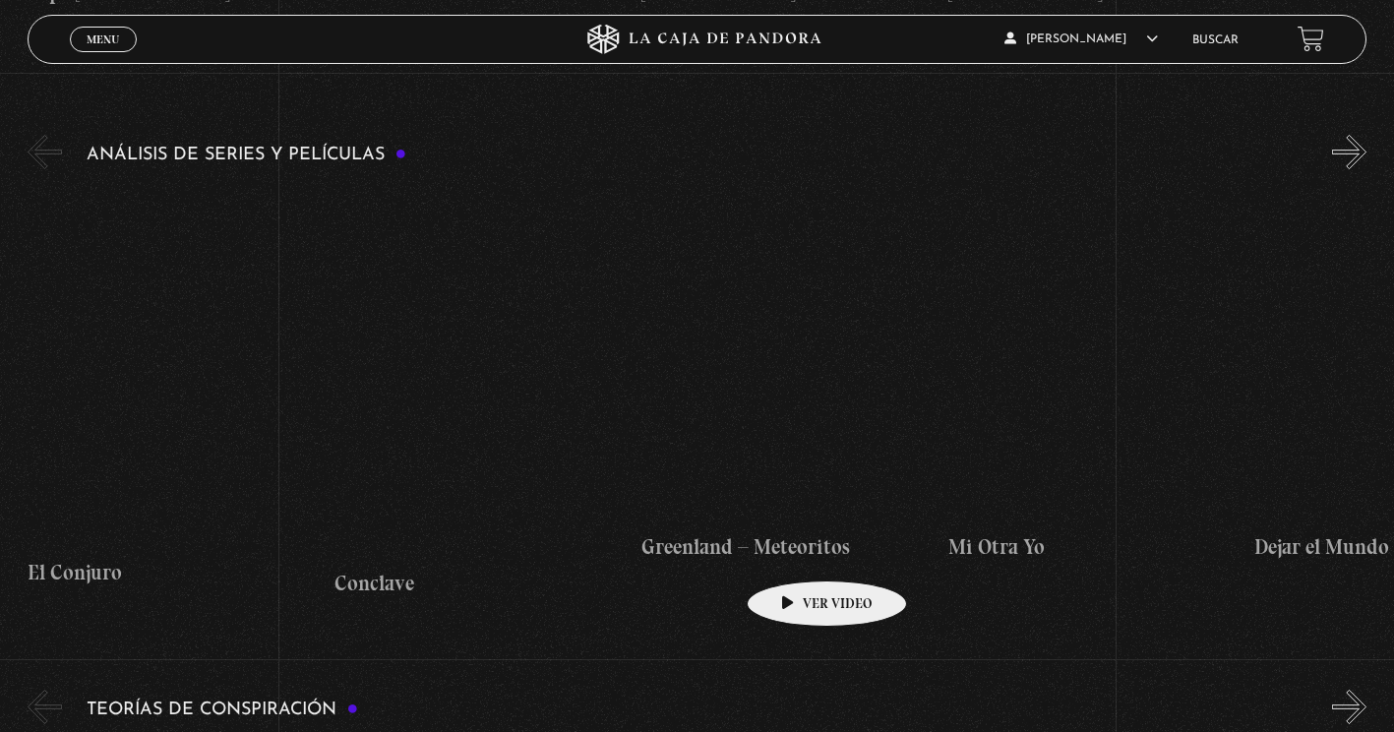
scroll to position [3543, 0]
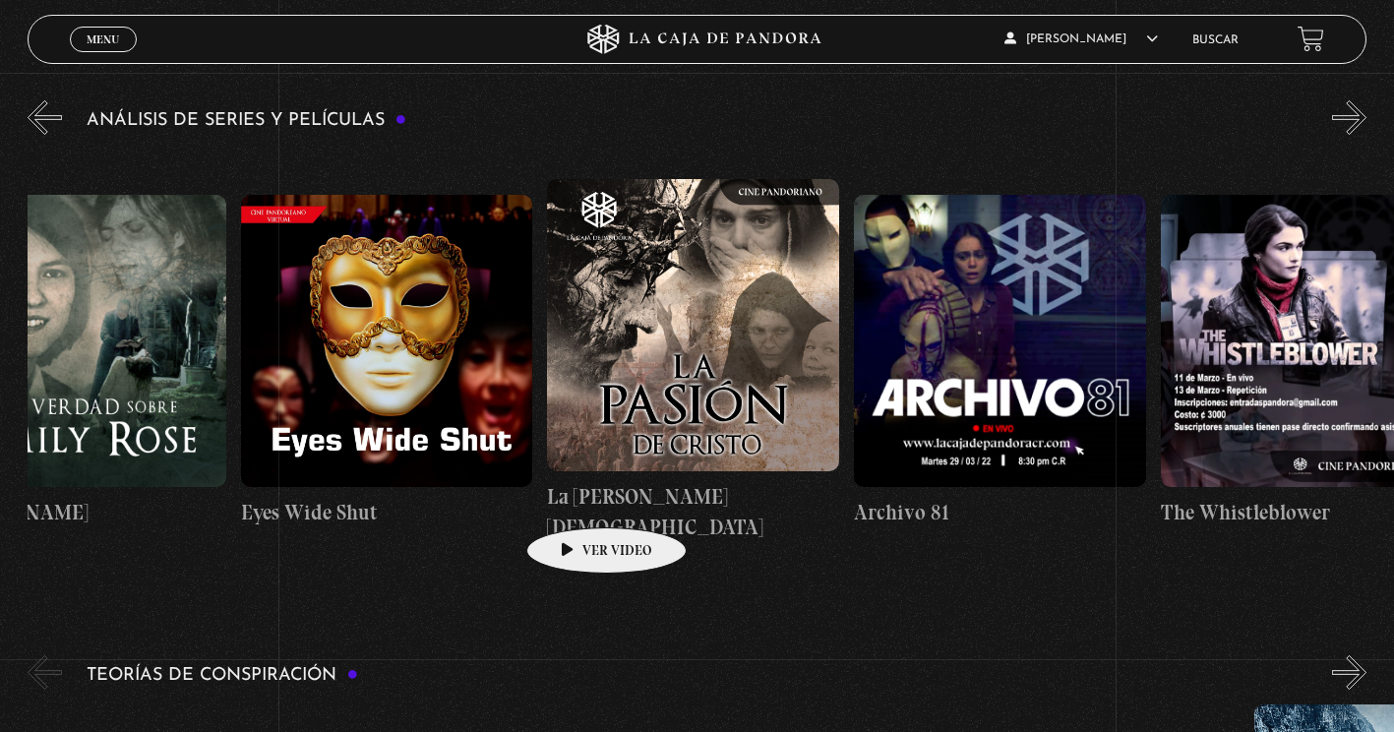
drag, startPoint x: 1192, startPoint y: 435, endPoint x: 504, endPoint y: 503, distance: 691.2
click at [504, 502] on div "El Conjuro Conclave [GEOGRAPHIC_DATA] – Meteoritos Mi Otra Yo Dejar el Mundo At…" at bounding box center [87, 361] width 7057 height 422
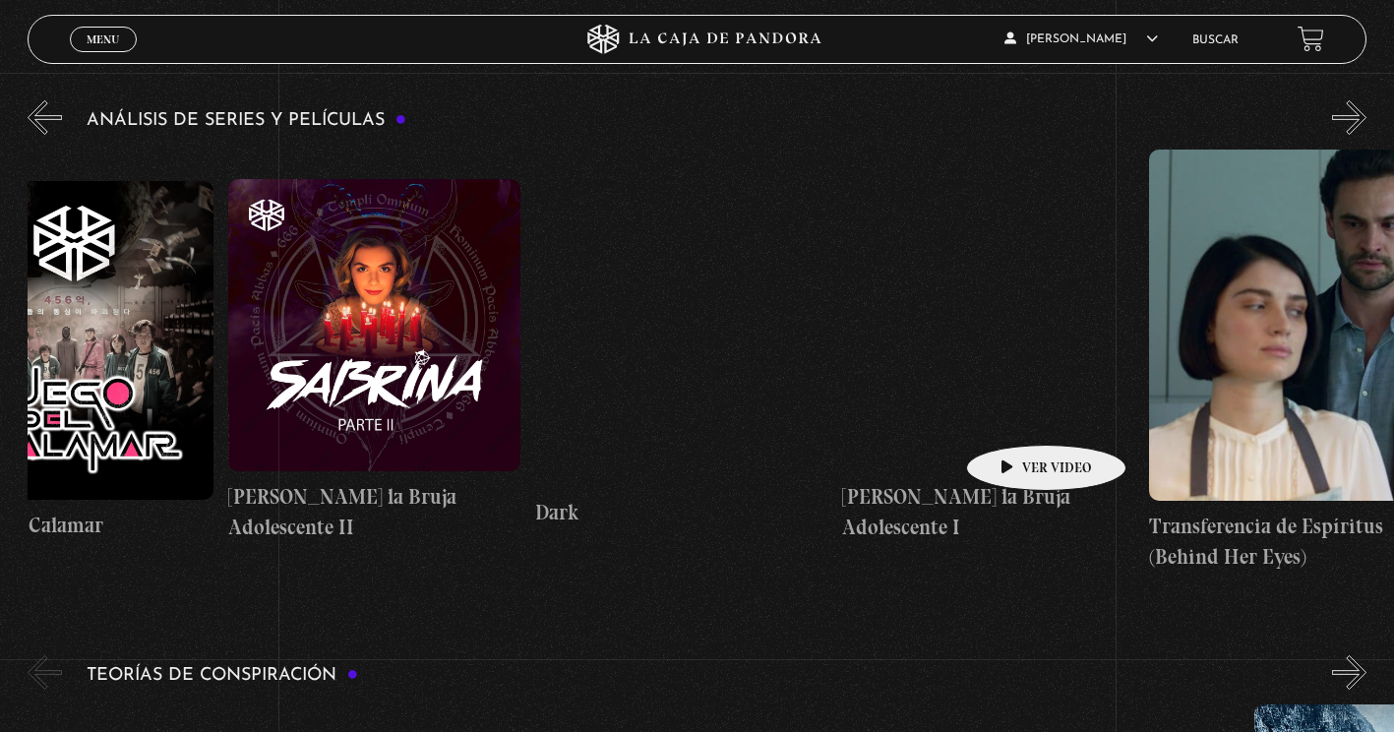
scroll to position [0, 5676]
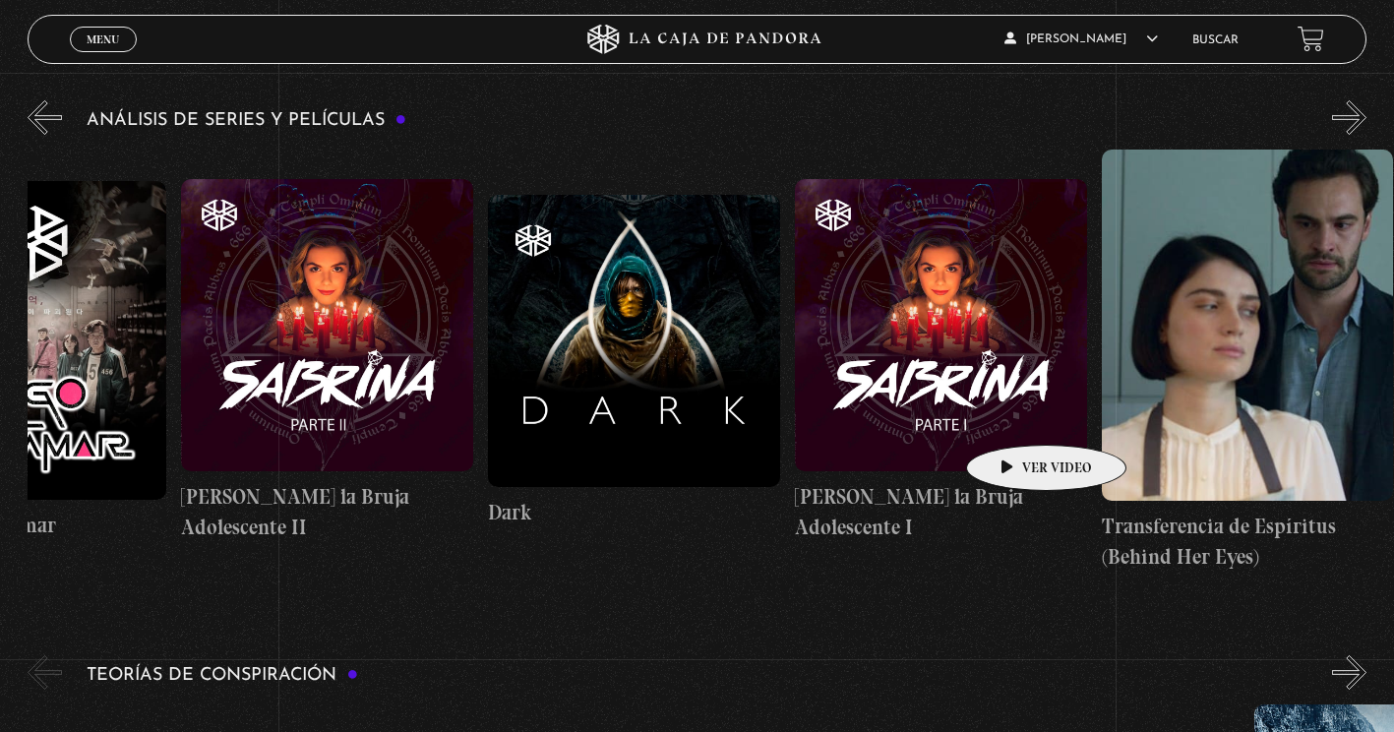
drag, startPoint x: 1264, startPoint y: 409, endPoint x: 647, endPoint y: 436, distance: 617.6
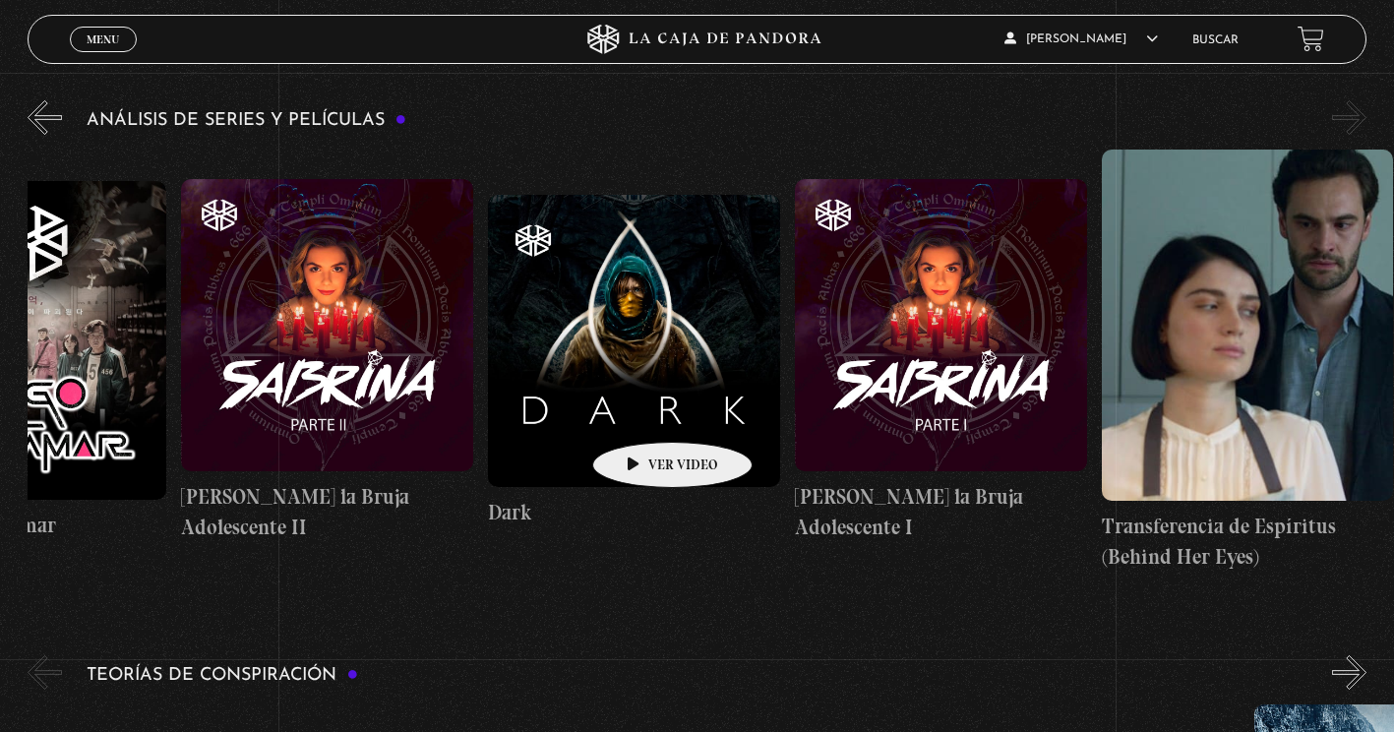
drag, startPoint x: 1131, startPoint y: 408, endPoint x: 495, endPoint y: 419, distance: 635.8
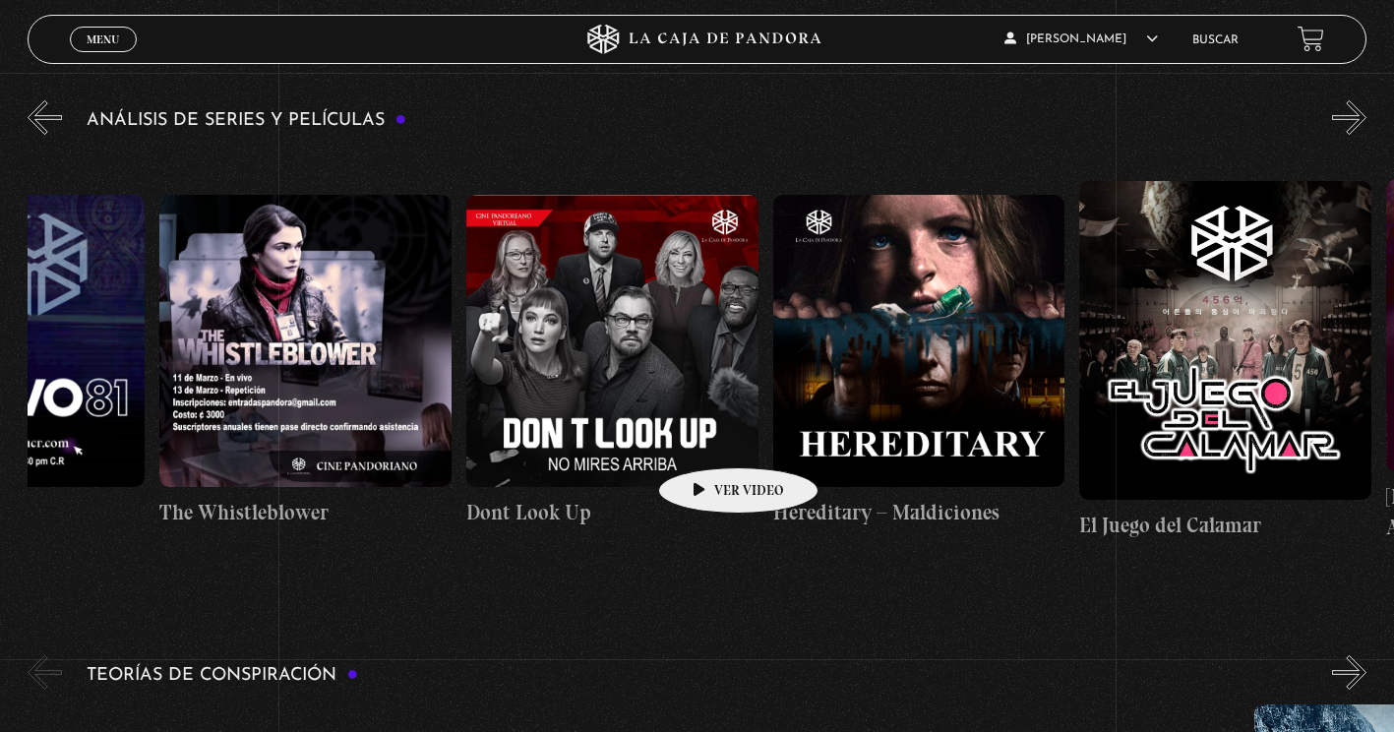
drag, startPoint x: 466, startPoint y: 417, endPoint x: 709, endPoint y: 438, distance: 243.0
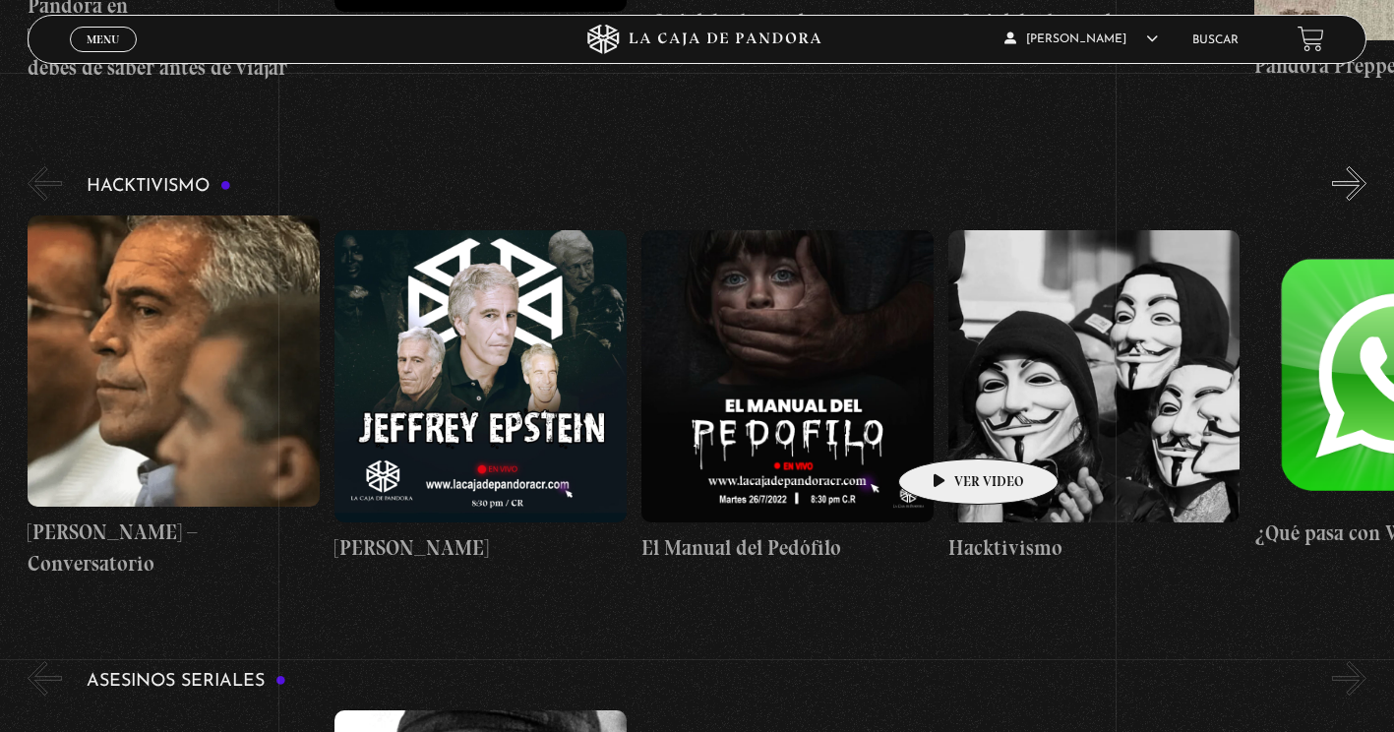
scroll to position [0, 154]
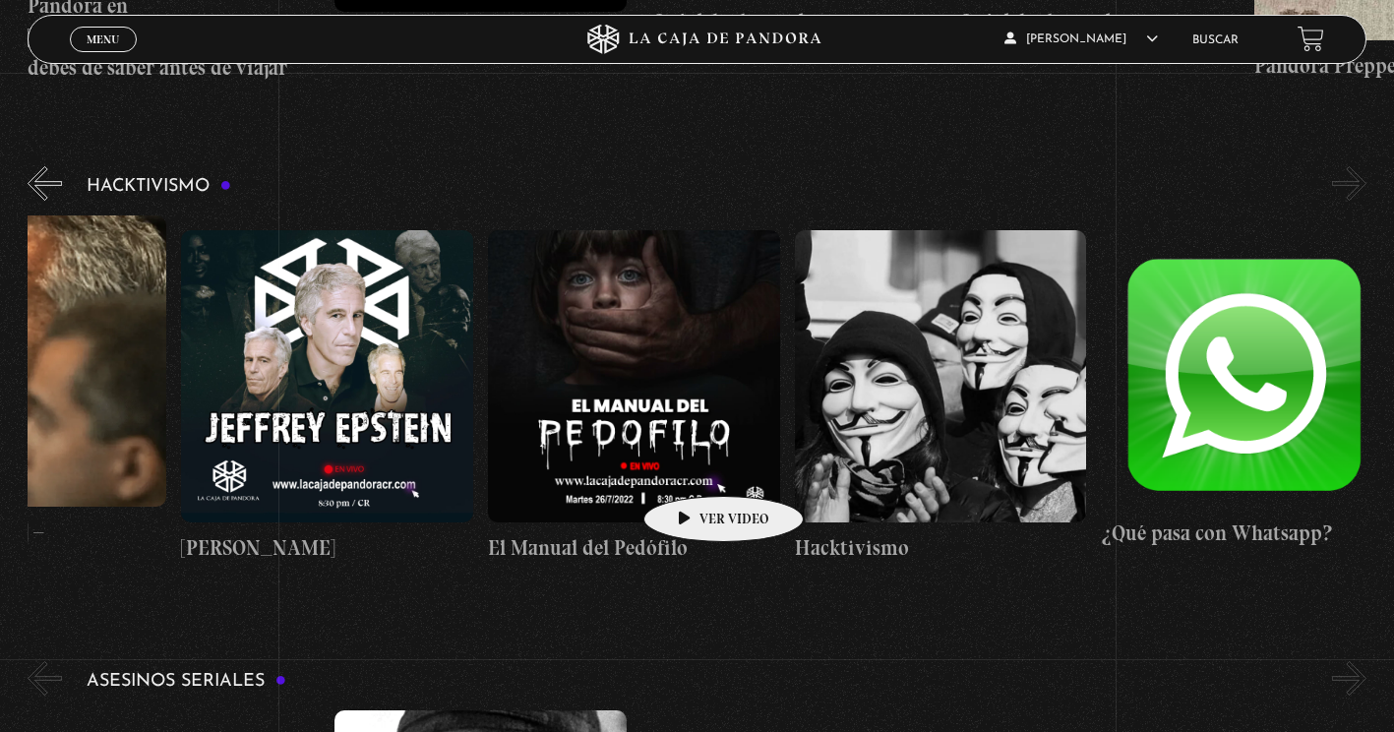
drag, startPoint x: 948, startPoint y: 429, endPoint x: 693, endPoint y: 466, distance: 257.6
click at [693, 466] on div "Jeffrey Epstein – Conversatorio Jeffrey Epstein El Manual del Pedófilo Hacktivi…" at bounding box center [641, 398] width 1534 height 364
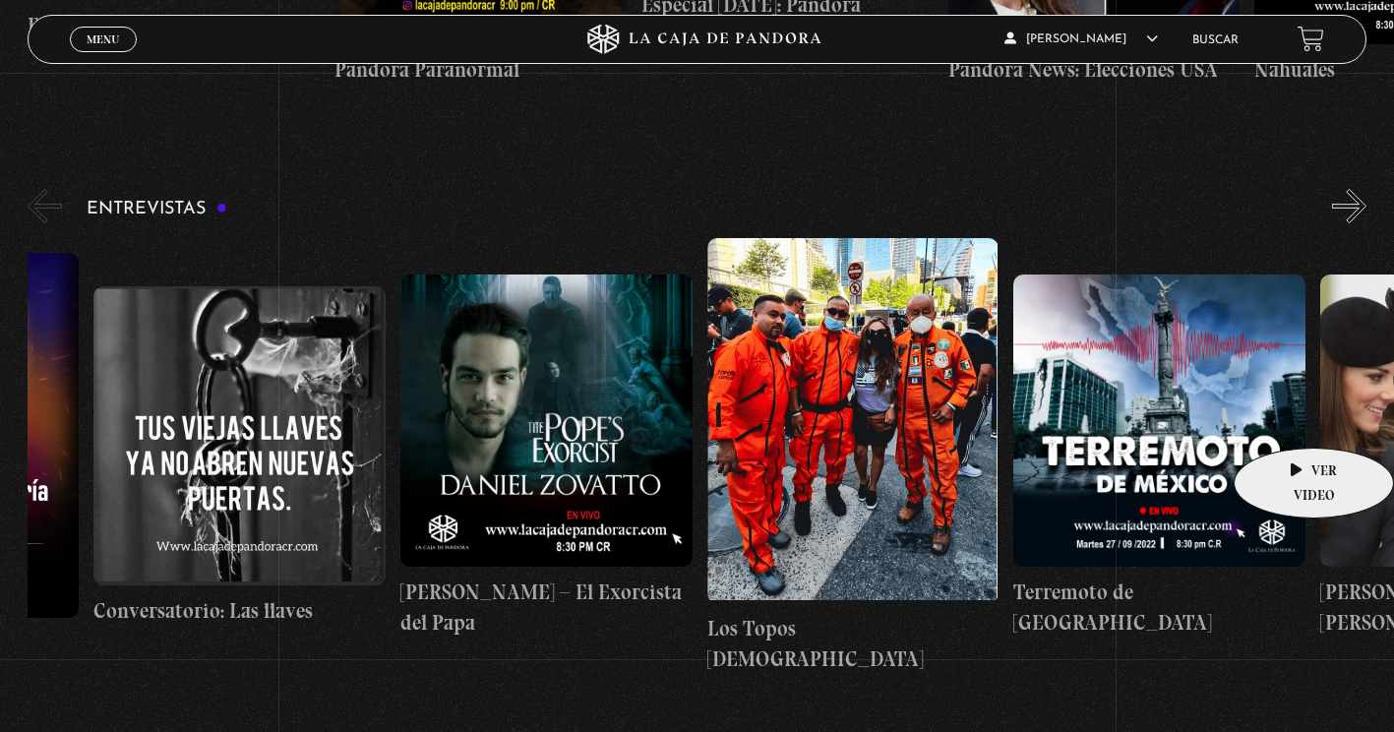
scroll to position [0, 1074]
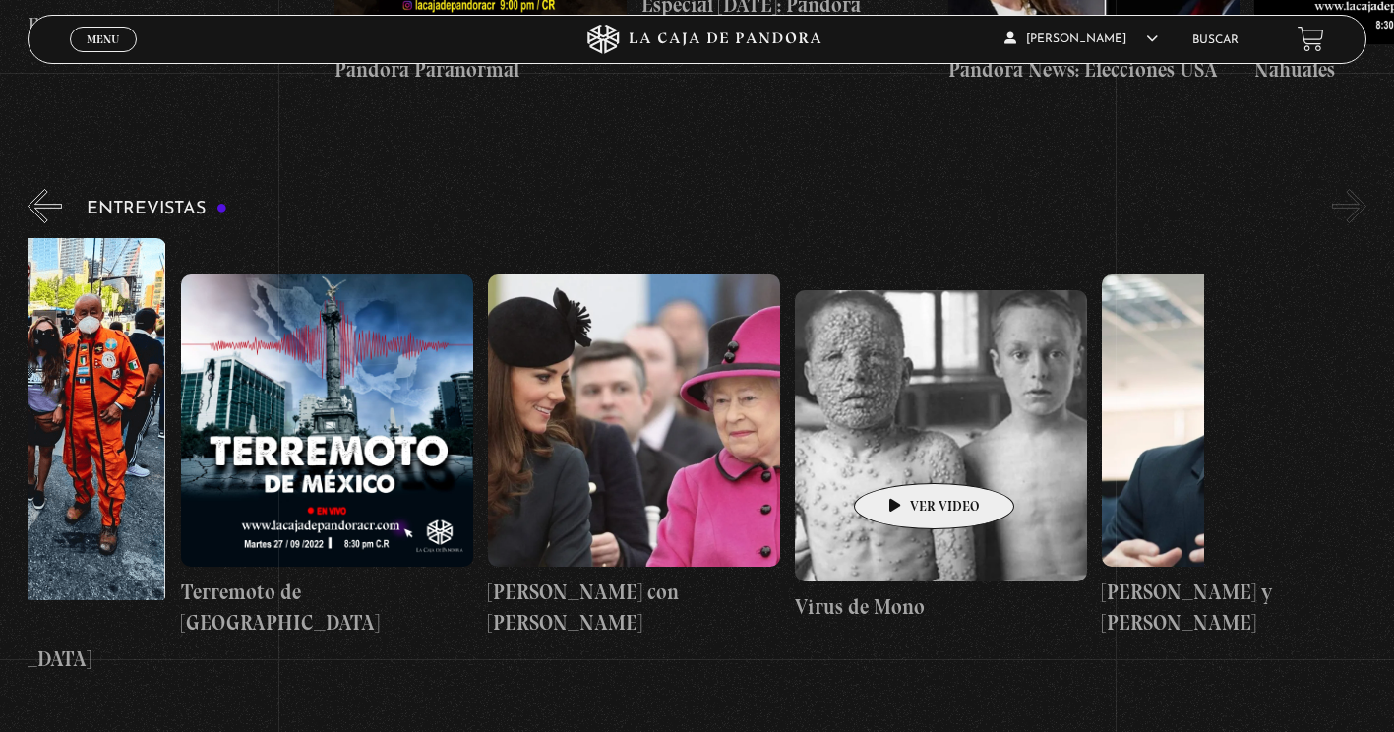
drag, startPoint x: 1283, startPoint y: 418, endPoint x: 879, endPoint y: 459, distance: 406.5
click at [879, 459] on div "Maria Gabriela de Faria Conversatorio: Las llaves Daniel Zovatto – El Exorcista…" at bounding box center [181, 456] width 2454 height 437
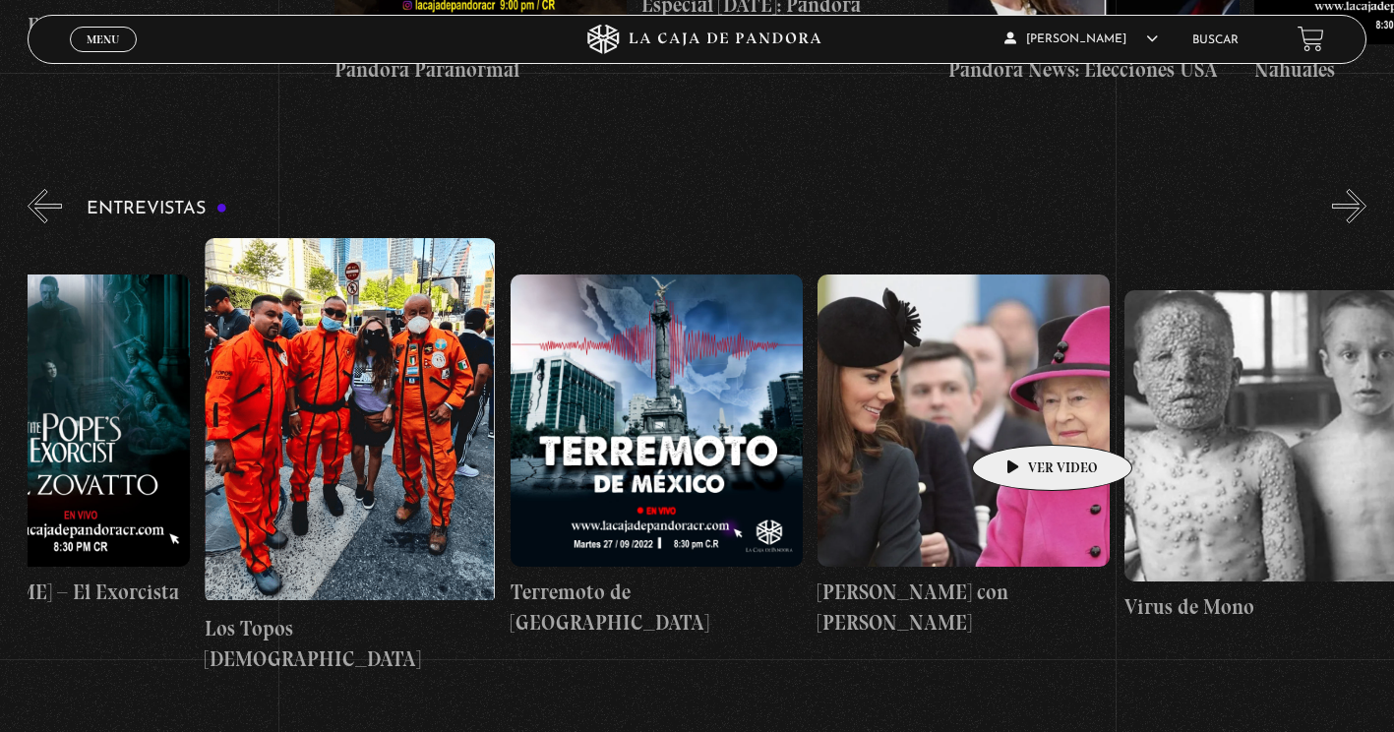
scroll to position [0, 272]
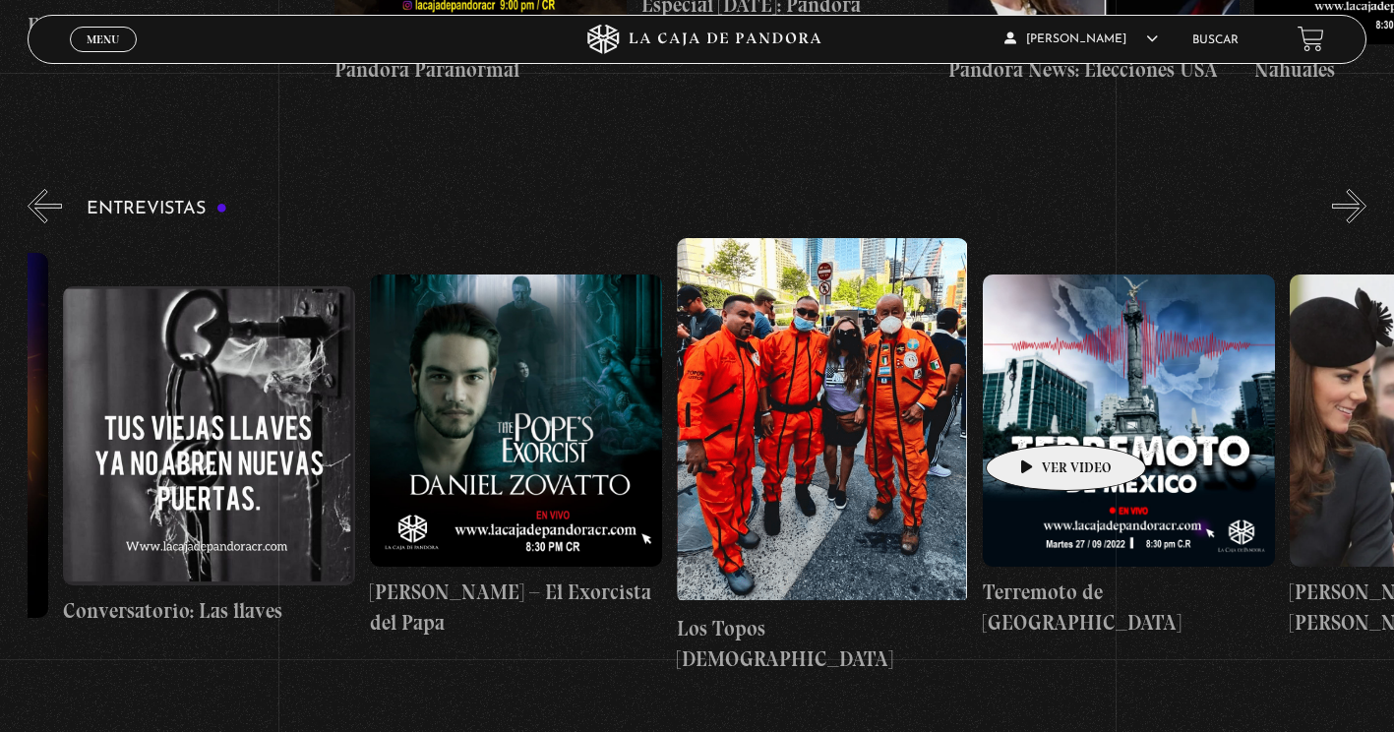
drag, startPoint x: 903, startPoint y: 411, endPoint x: 1035, endPoint y: 415, distance: 131.9
click at [1035, 415] on div "Maria Gabriela de Faria Conversatorio: Las llaves Daniel Zovatto – El Exorcista…" at bounding box center [983, 456] width 2454 height 437
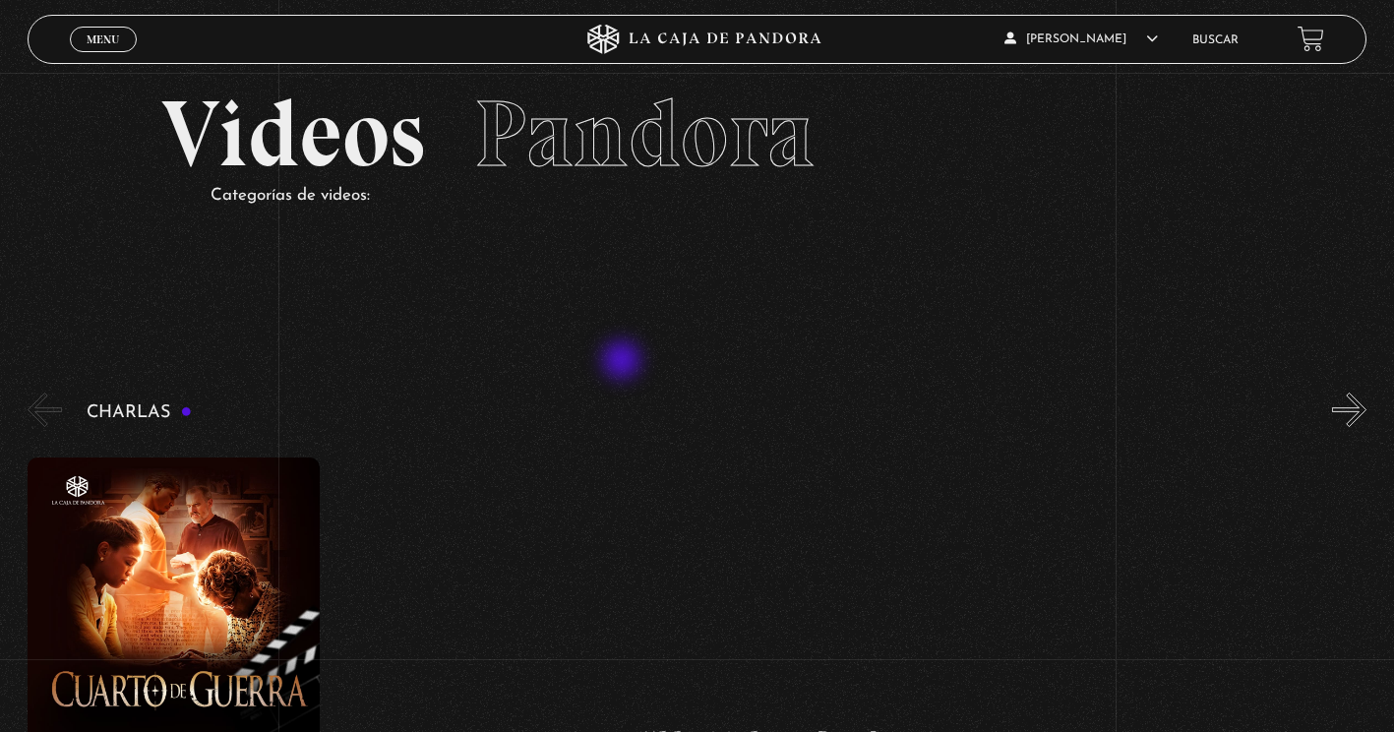
scroll to position [0, 0]
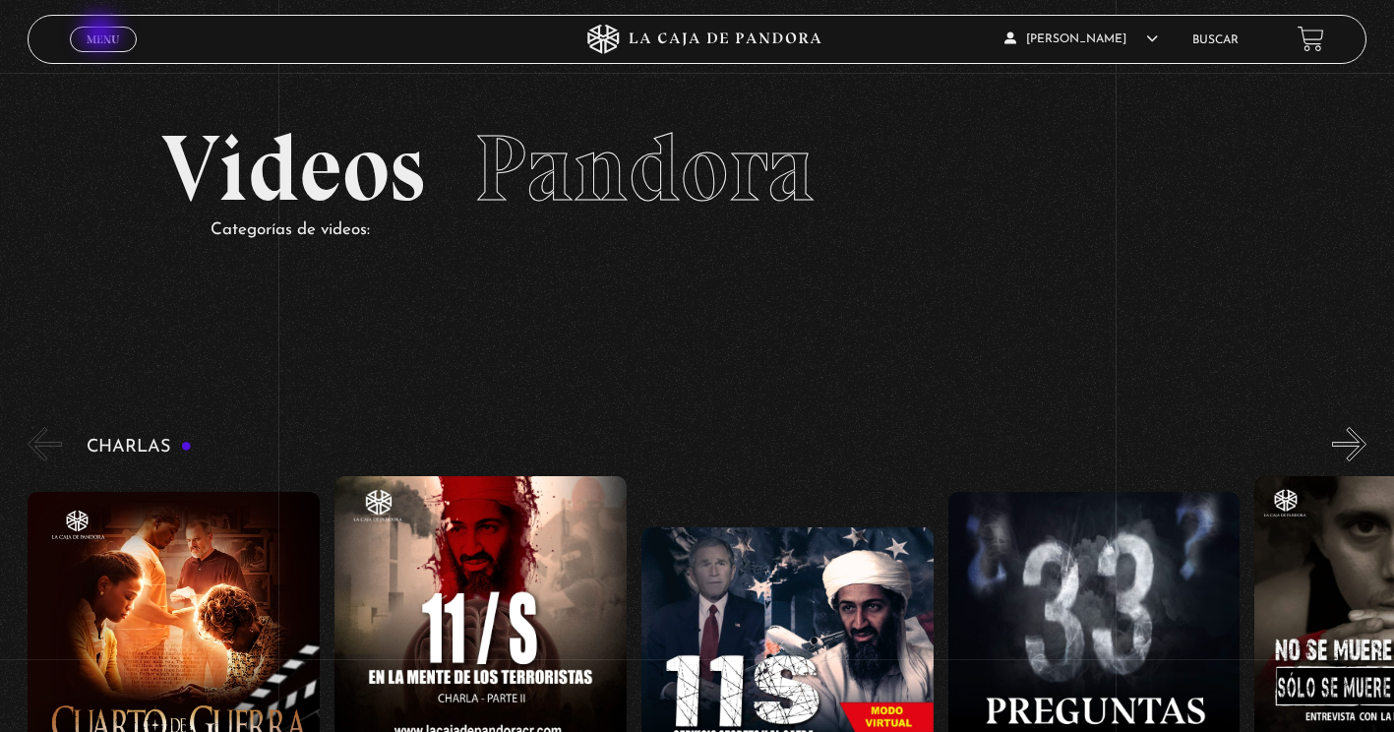
click at [102, 34] on span "Menu" at bounding box center [103, 39] width 32 height 12
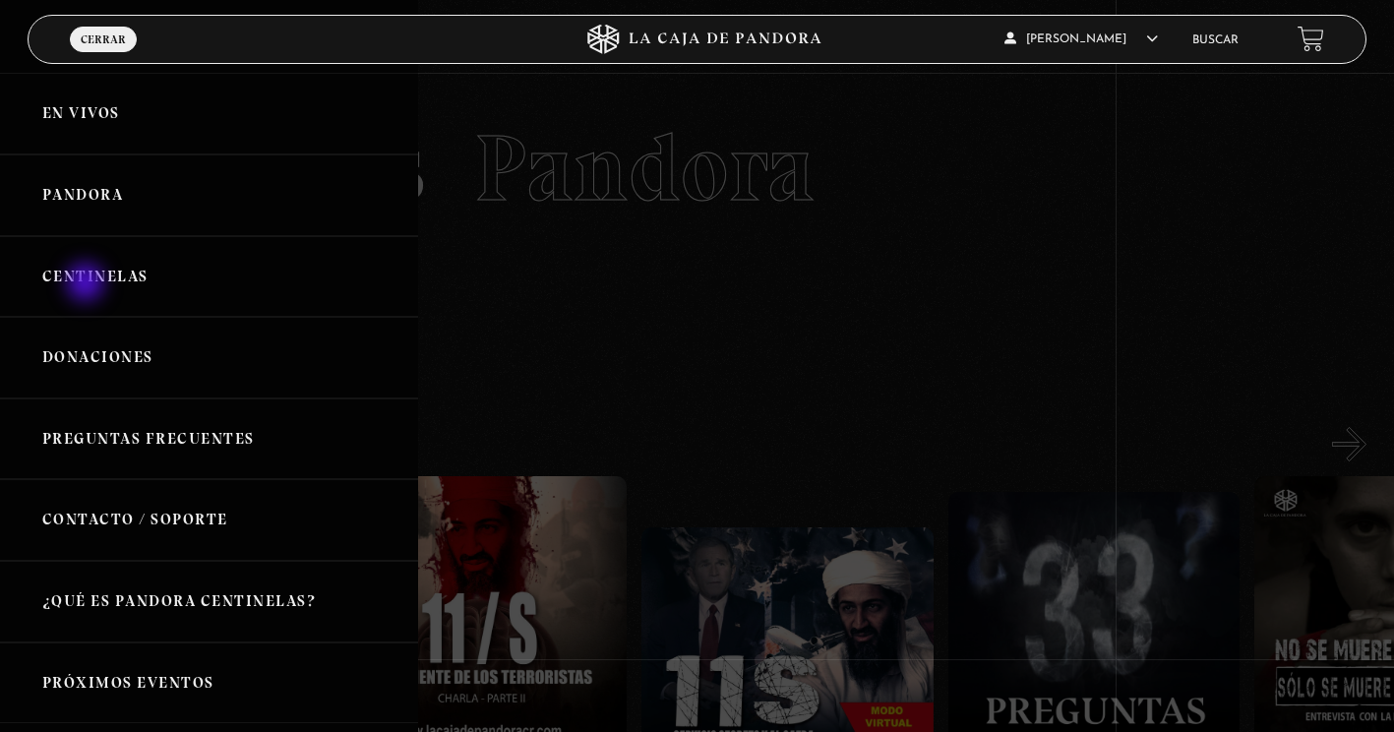
click at [88, 284] on link "Centinelas" at bounding box center [209, 277] width 418 height 82
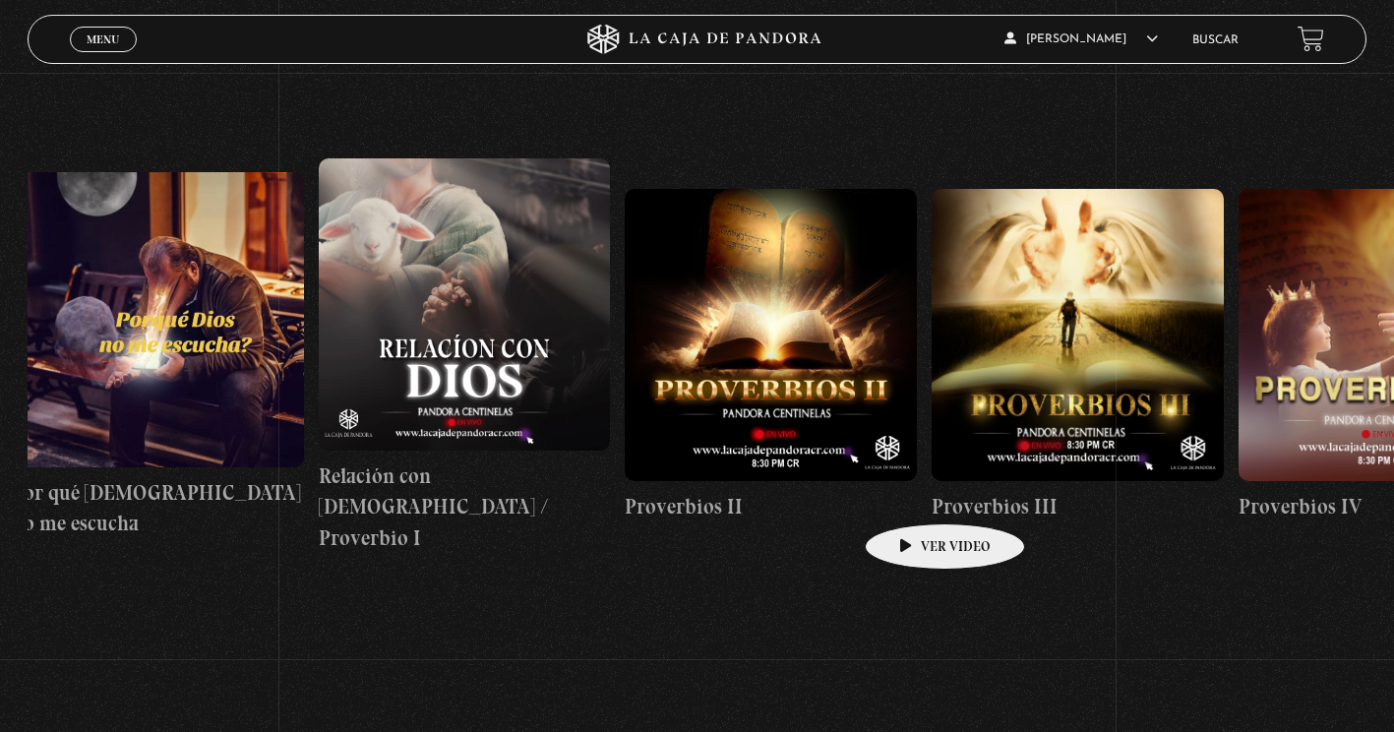
scroll to position [0, 635]
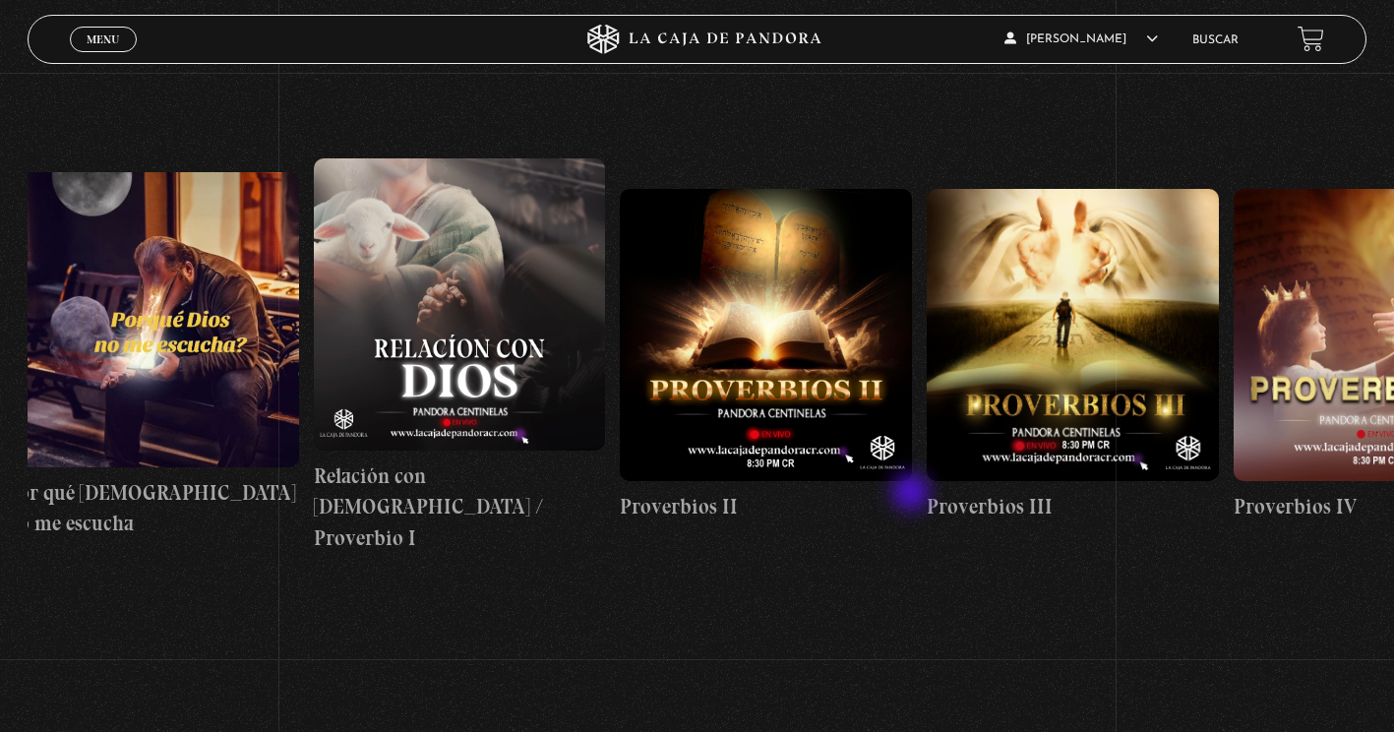
drag, startPoint x: 1033, startPoint y: 478, endPoint x: 913, endPoint y: 495, distance: 121.2
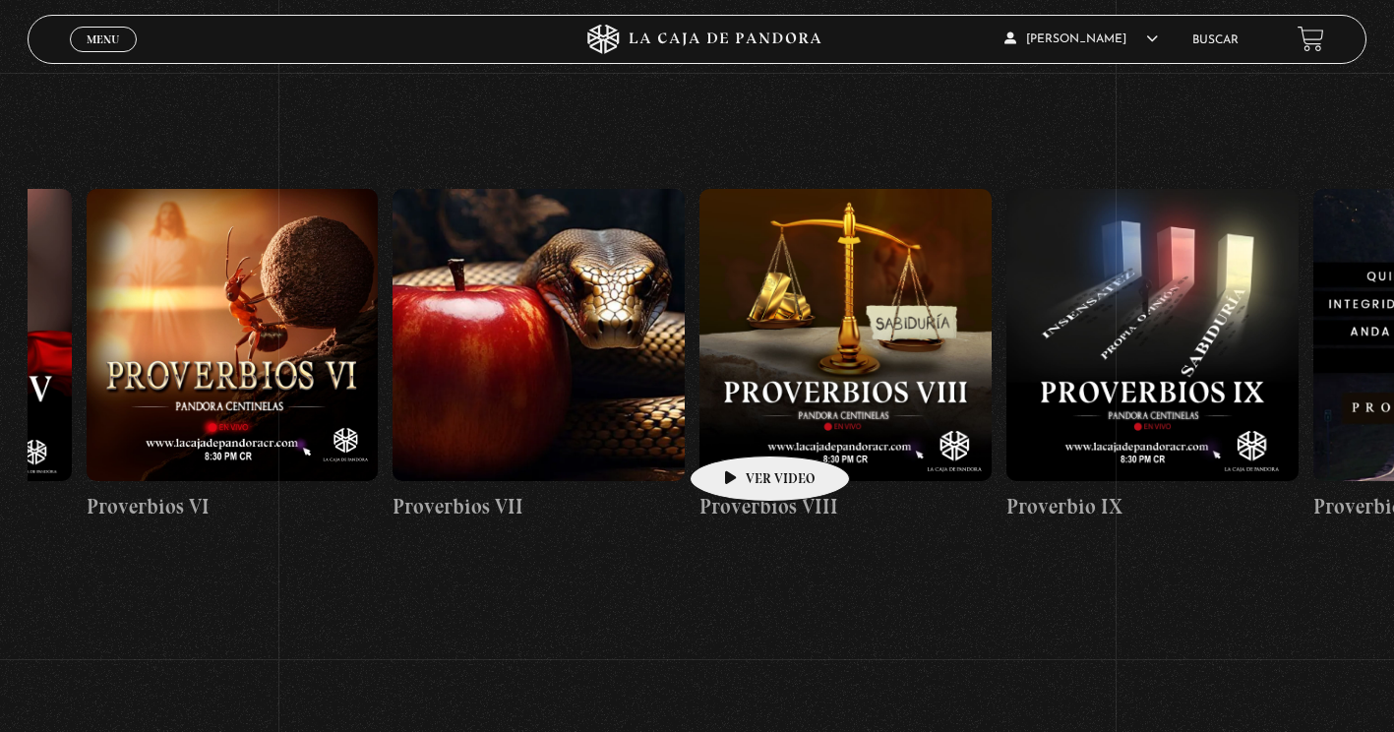
drag, startPoint x: 998, startPoint y: 404, endPoint x: 715, endPoint y: 431, distance: 283.7
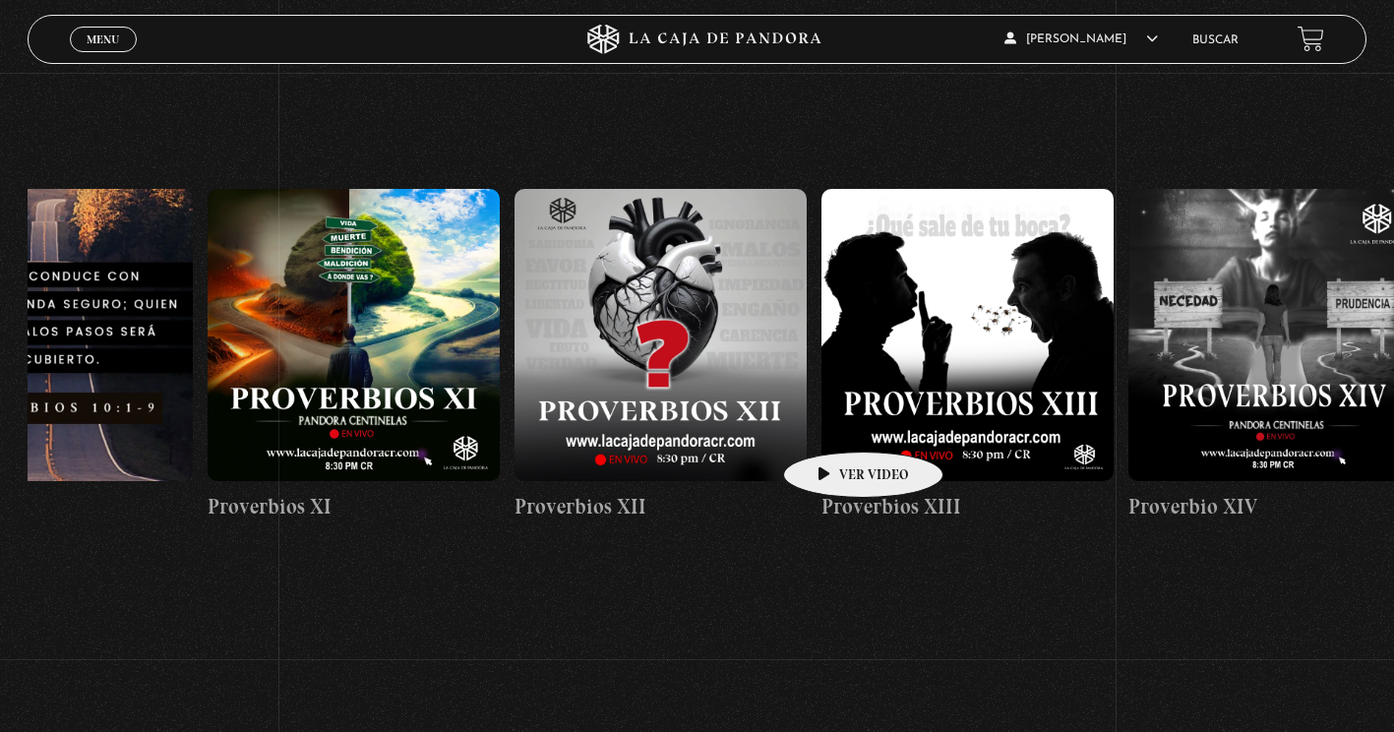
drag, startPoint x: 1039, startPoint y: 418, endPoint x: 766, endPoint y: 425, distance: 273.7
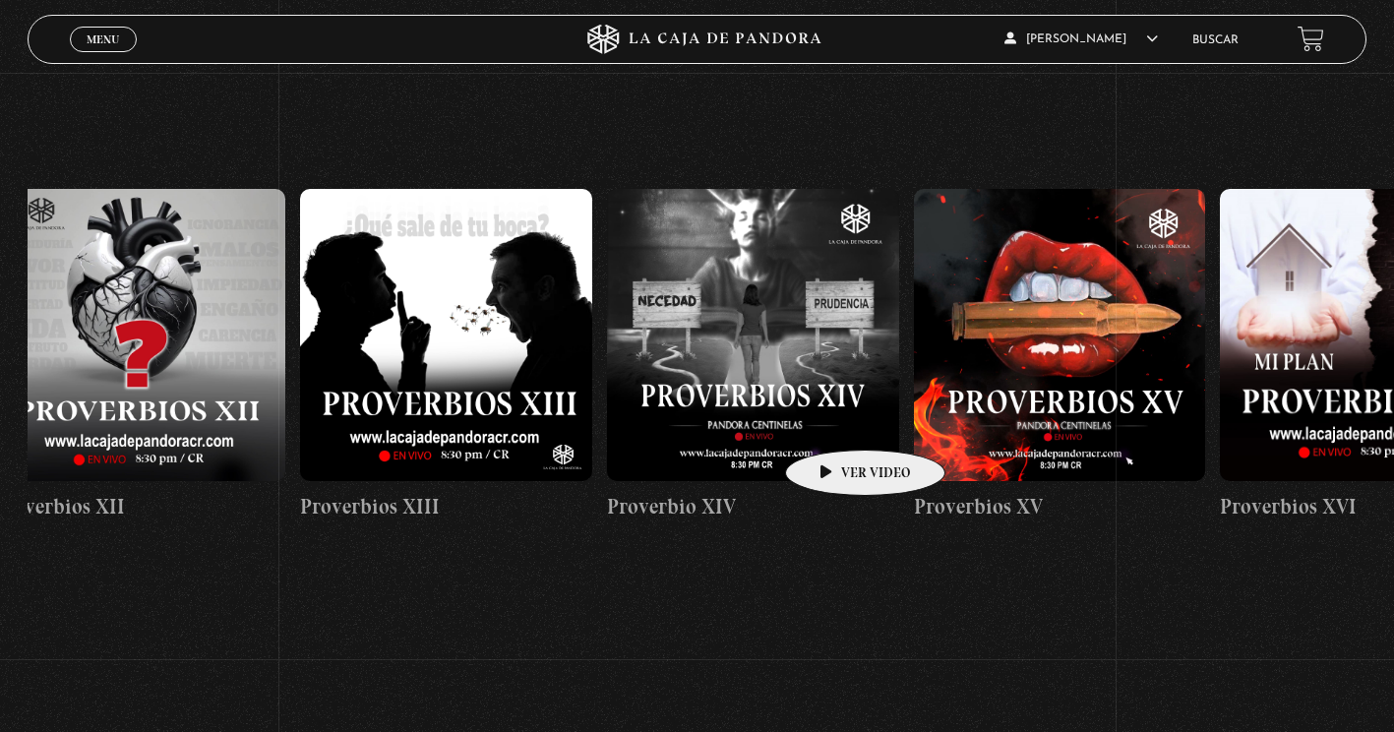
drag, startPoint x: 890, startPoint y: 416, endPoint x: 898, endPoint y: 421, distance: 10.1
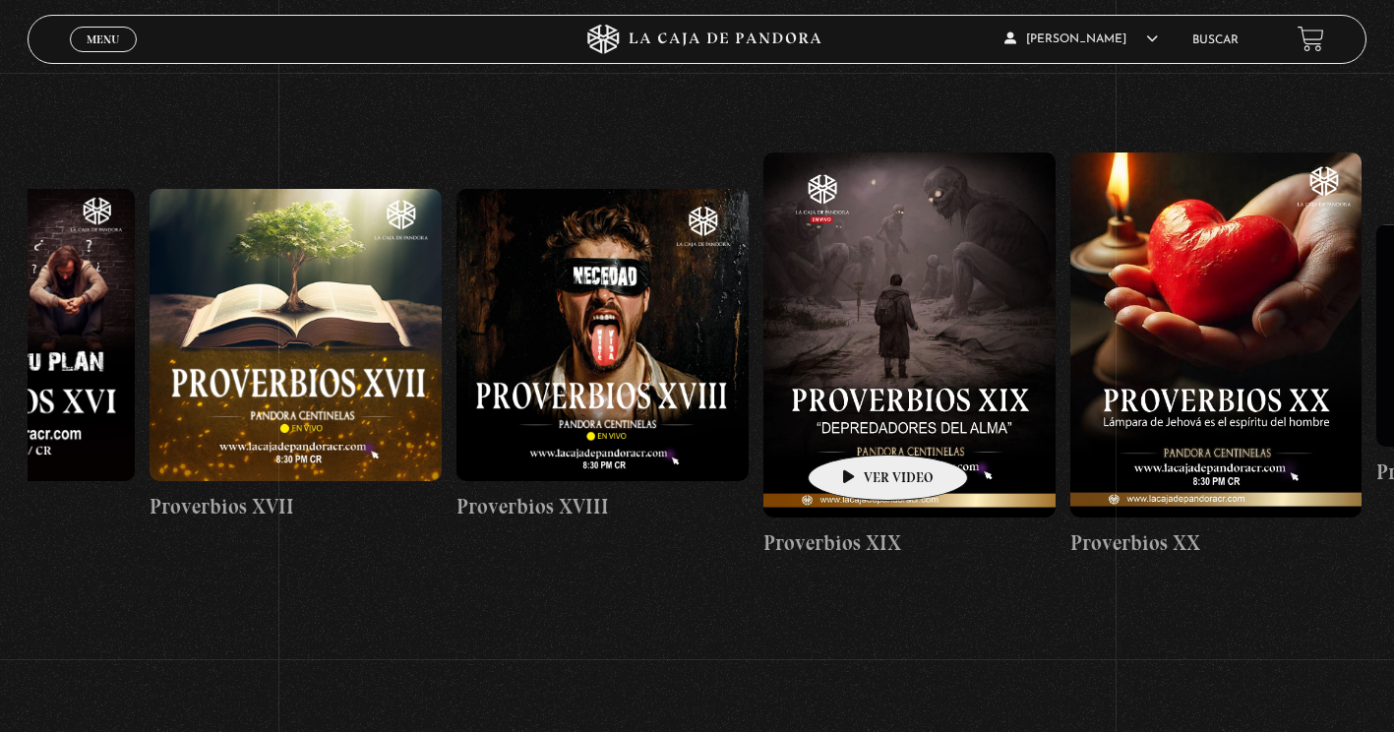
drag, startPoint x: 1021, startPoint y: 406, endPoint x: 751, endPoint y: 432, distance: 271.8
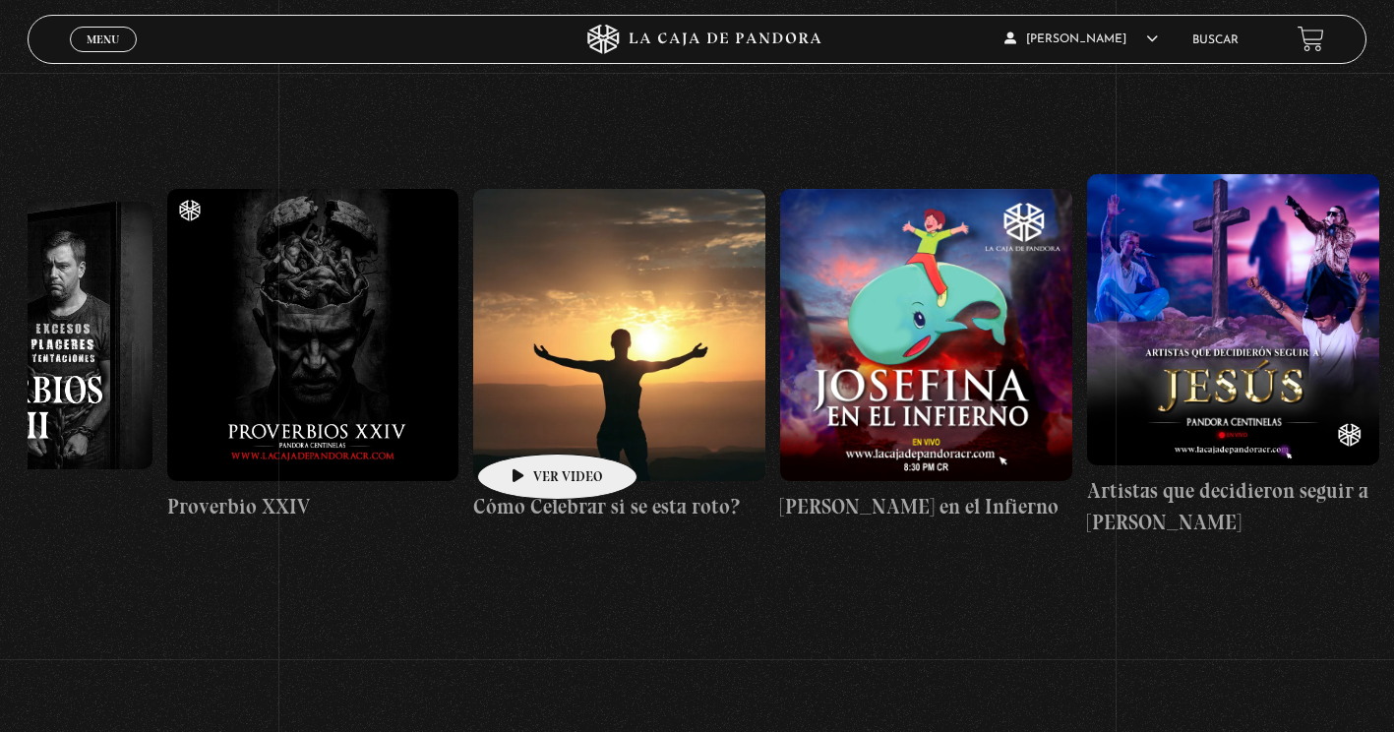
drag, startPoint x: 949, startPoint y: 420, endPoint x: 586, endPoint y: 434, distance: 363.4
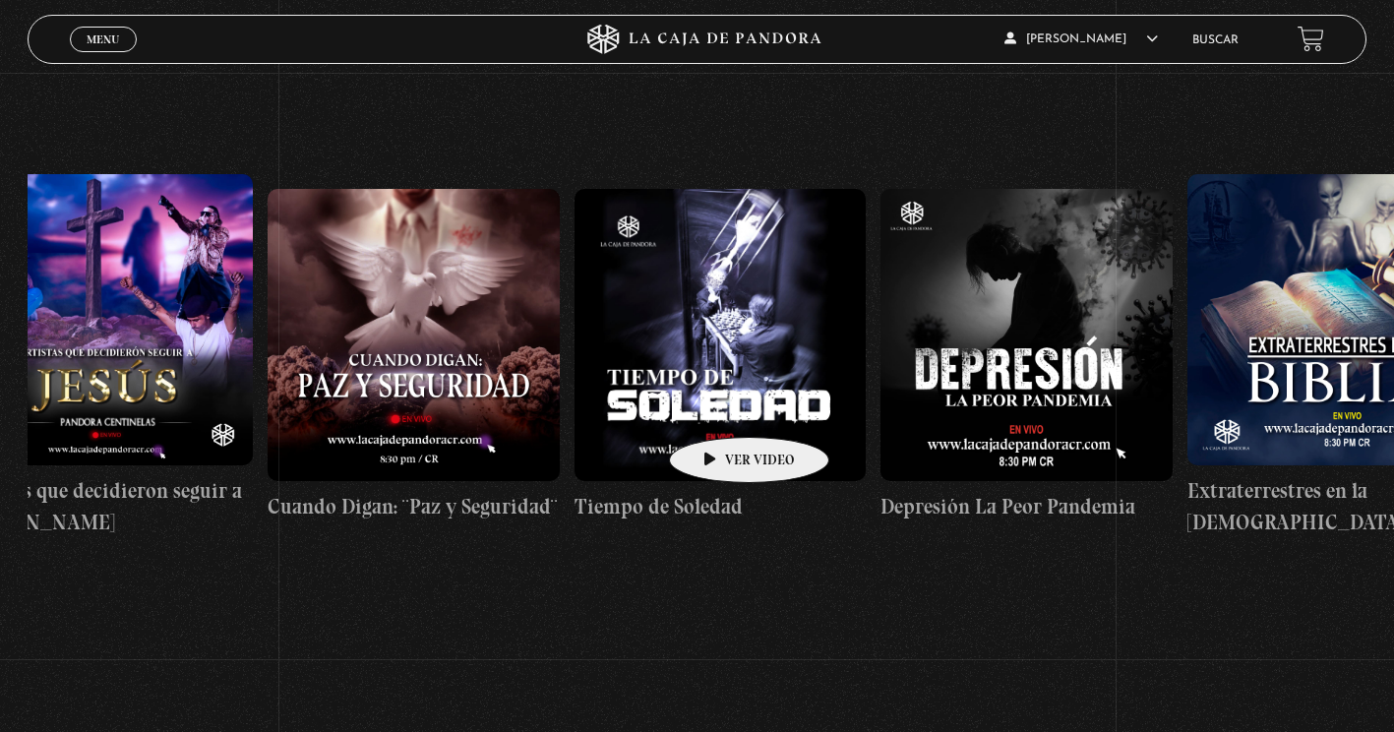
scroll to position [0, 8960]
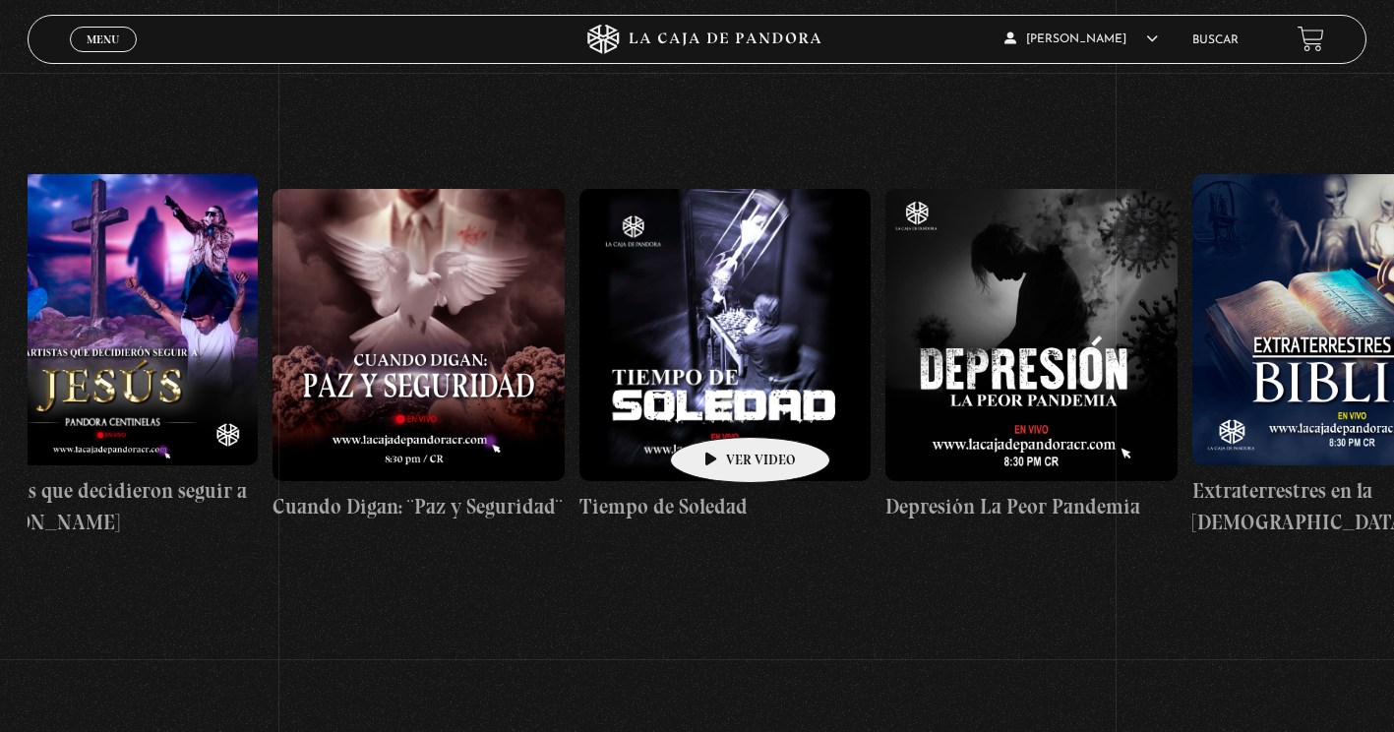
drag, startPoint x: 841, startPoint y: 404, endPoint x: 719, endPoint y: 407, distance: 122.1
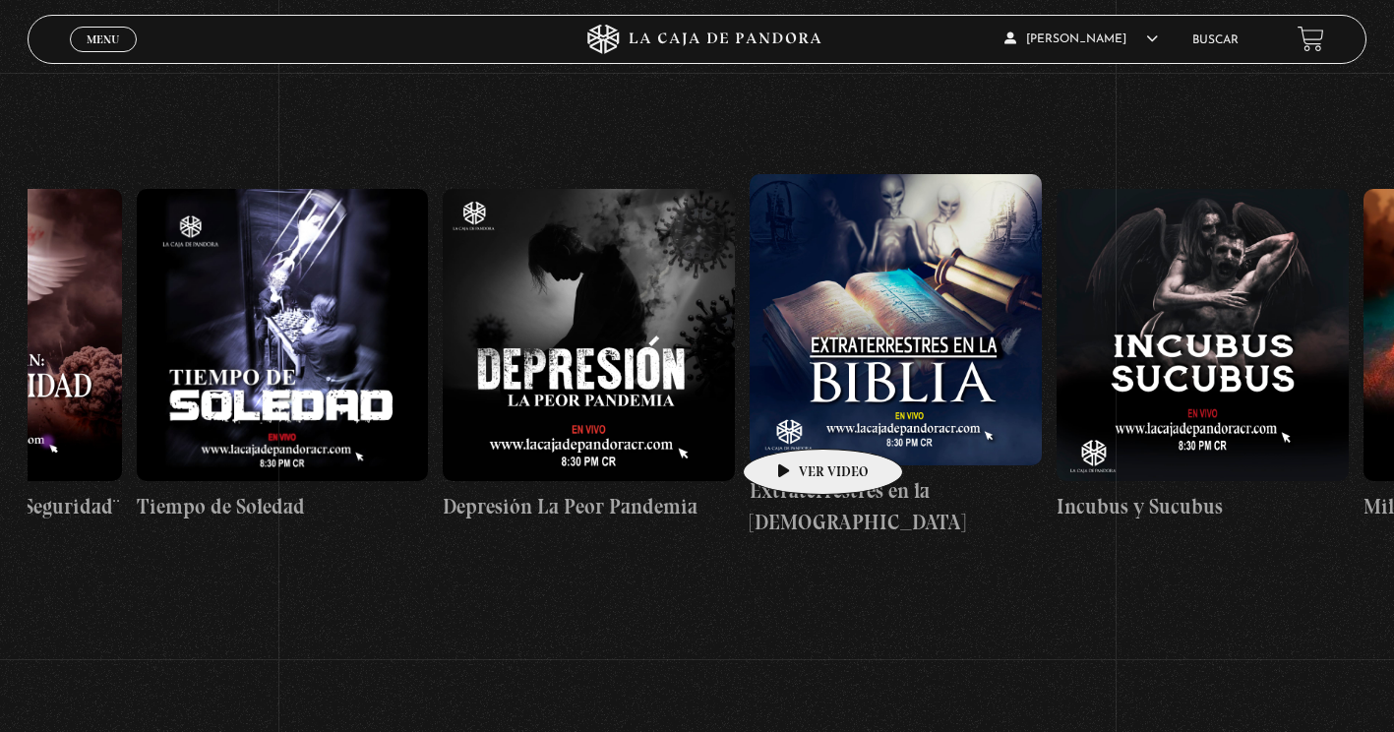
scroll to position [0, 9482]
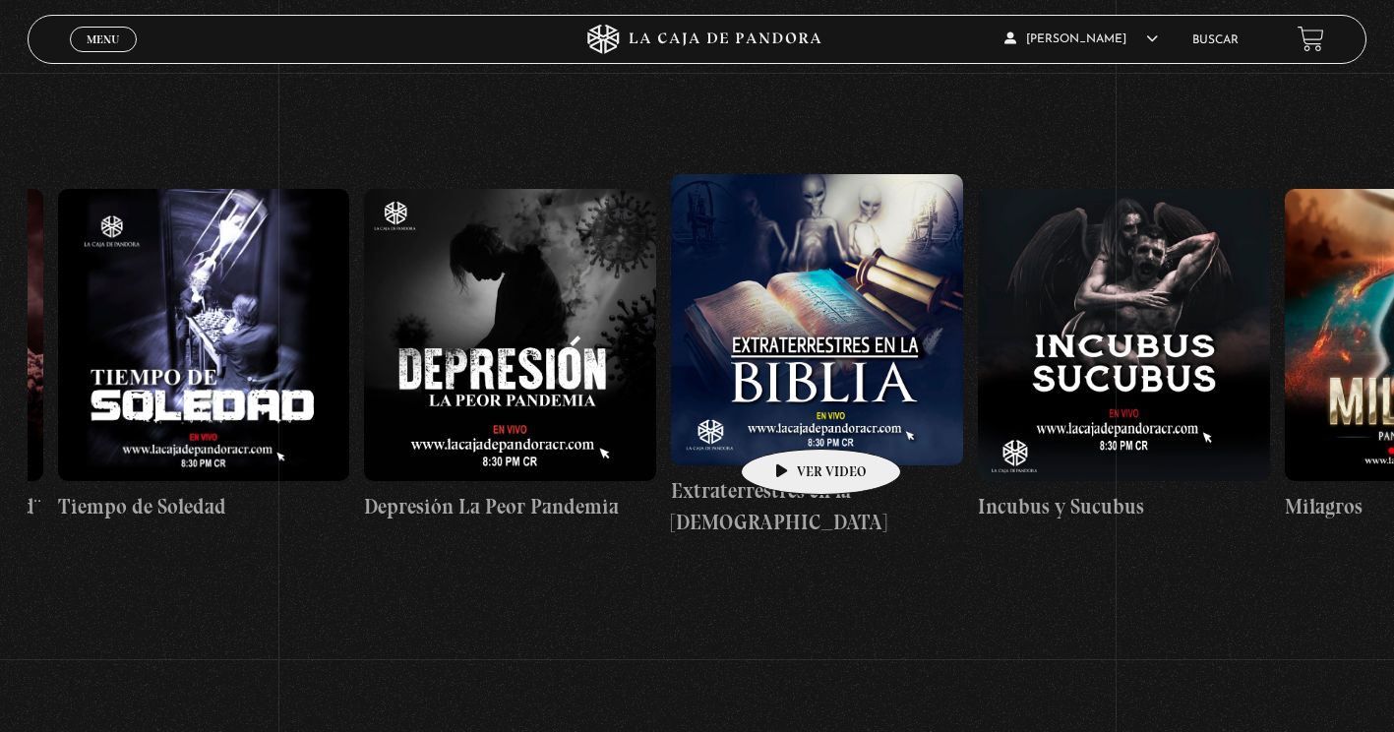
drag, startPoint x: 895, startPoint y: 405, endPoint x: 790, endPoint y: 419, distance: 105.2
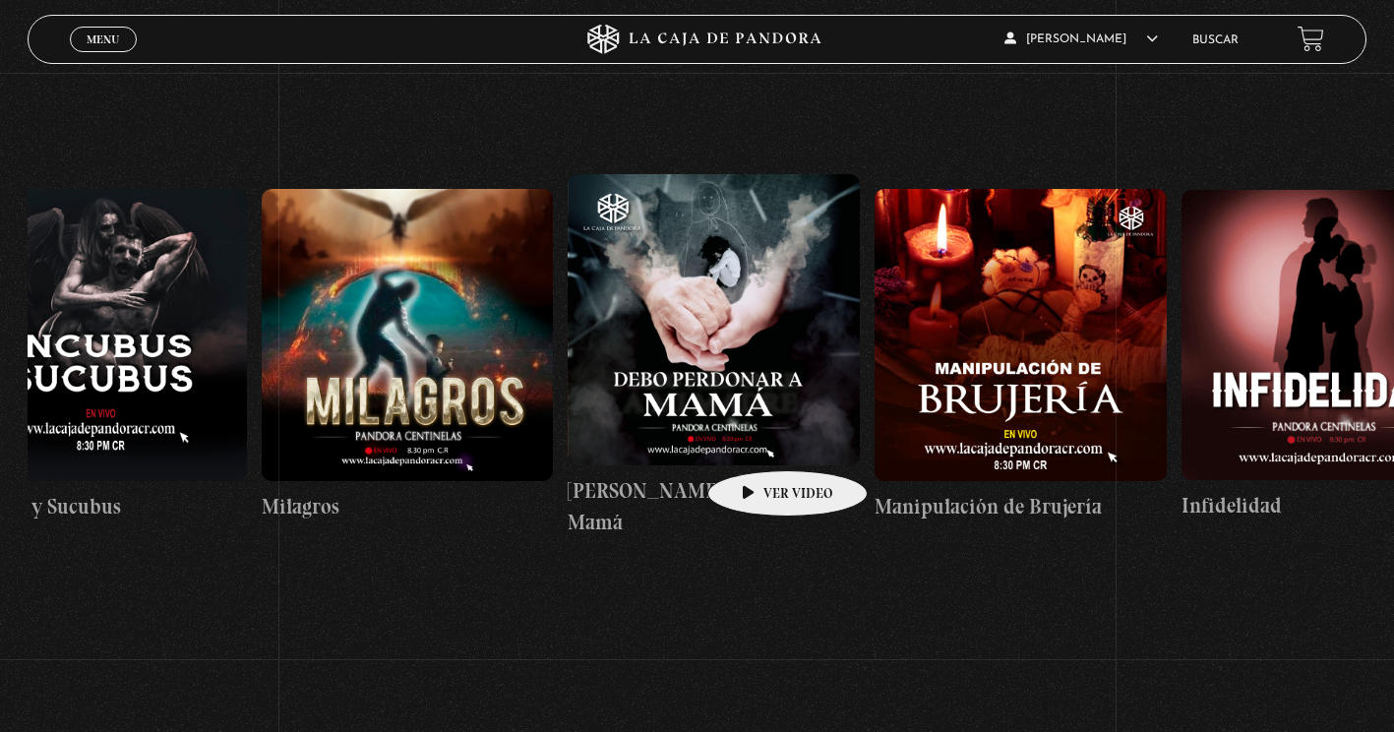
scroll to position [0, 10510]
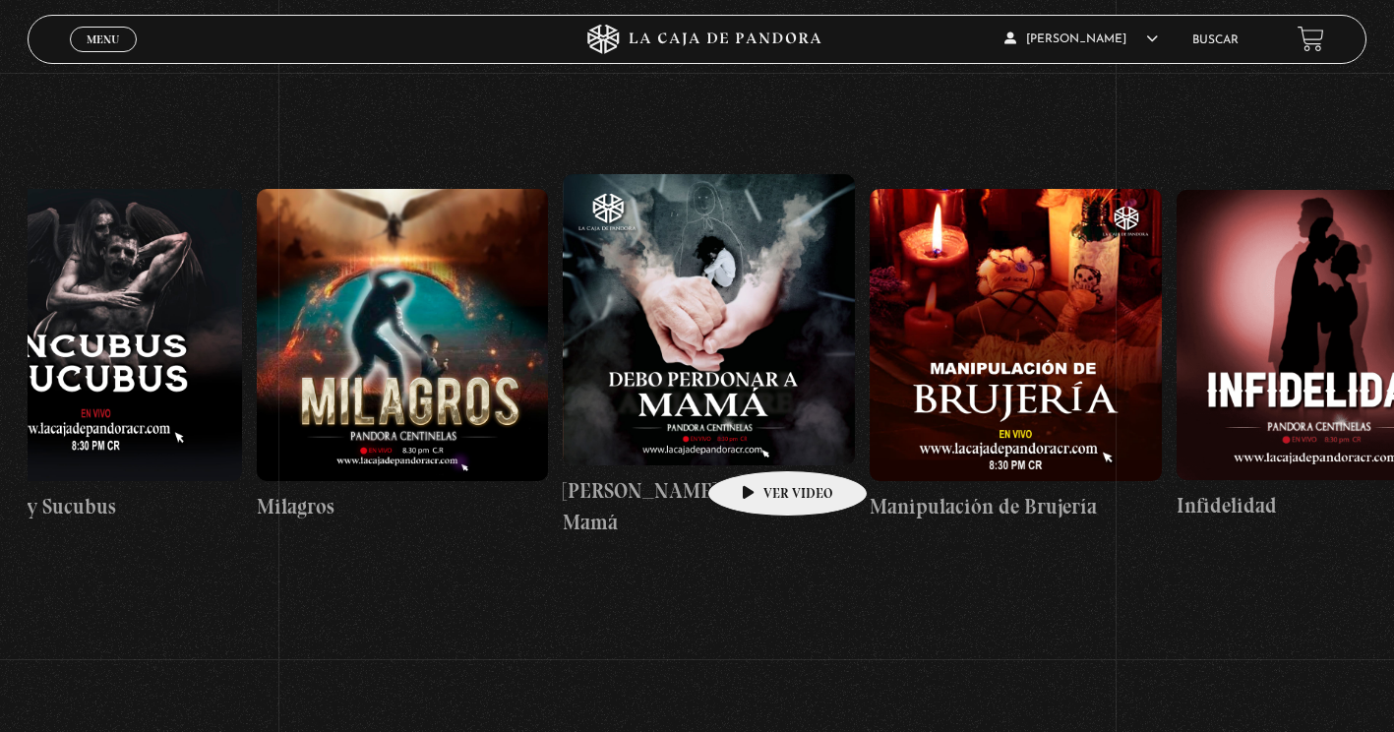
drag, startPoint x: 962, startPoint y: 404, endPoint x: 757, endPoint y: 441, distance: 208.9
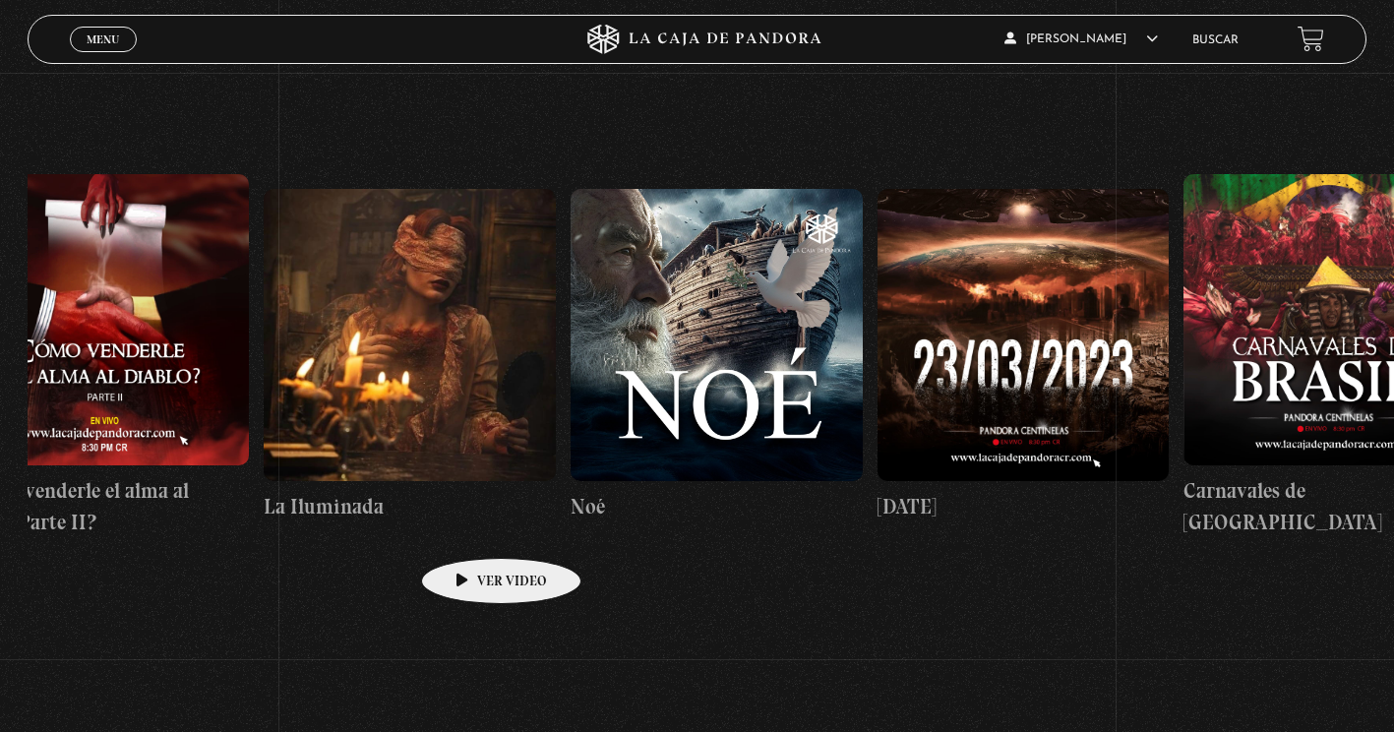
drag, startPoint x: 898, startPoint y: 433, endPoint x: 470, endPoint y: 528, distance: 438.6
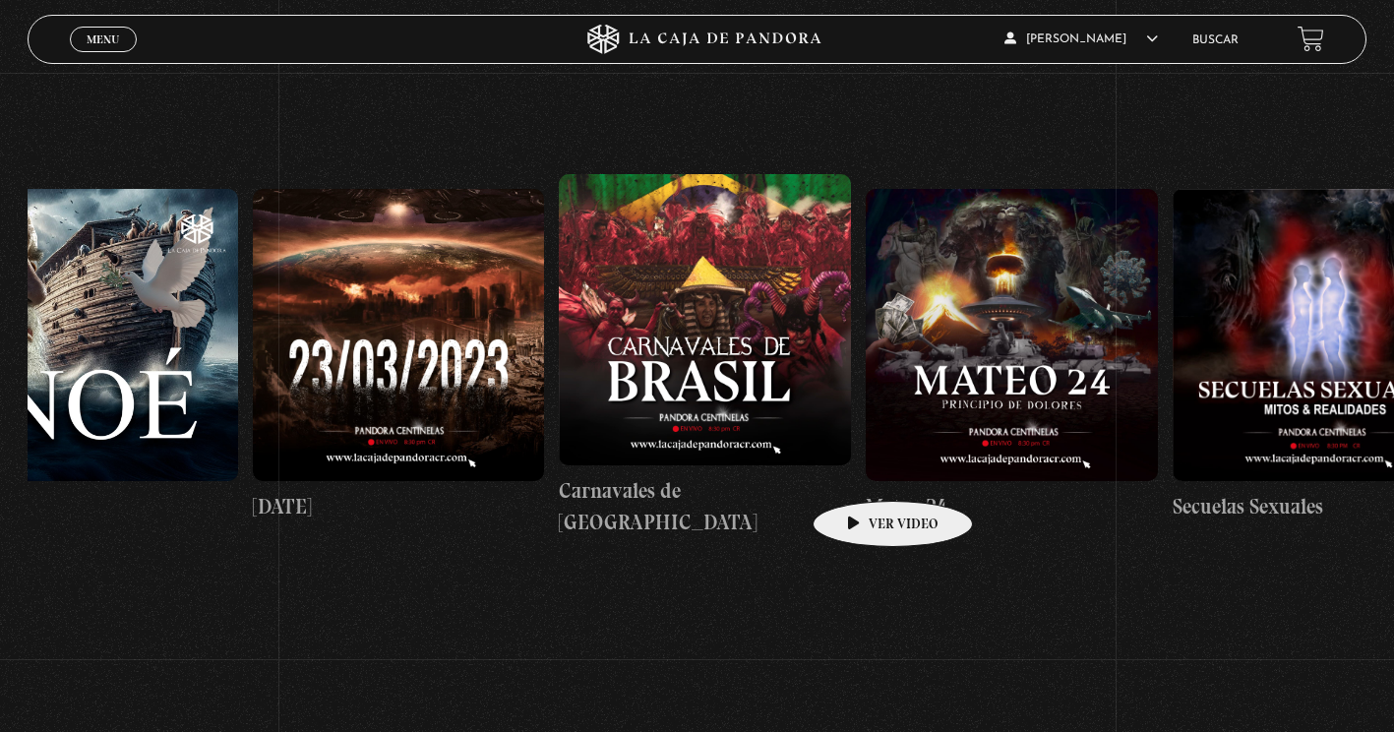
scroll to position [0, 13915]
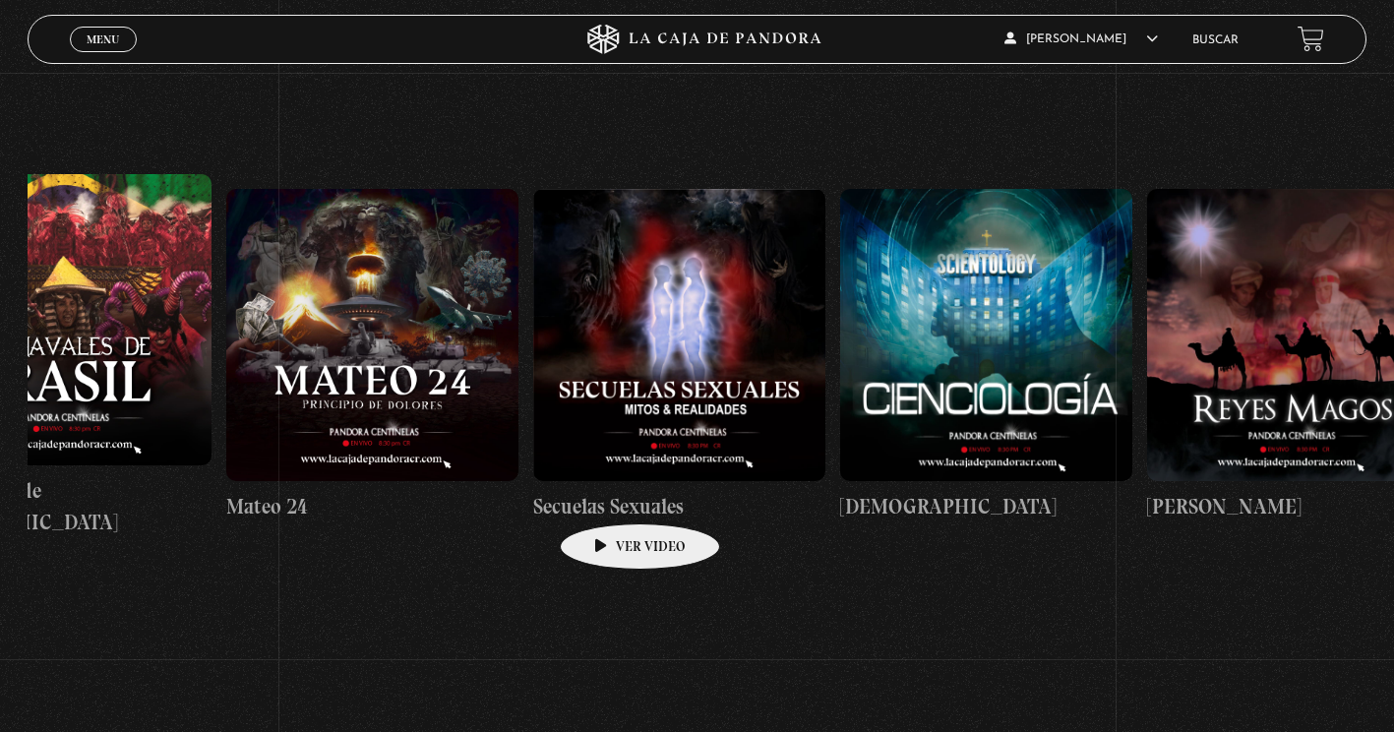
drag, startPoint x: 862, startPoint y: 471, endPoint x: 609, endPoint y: 494, distance: 253.9
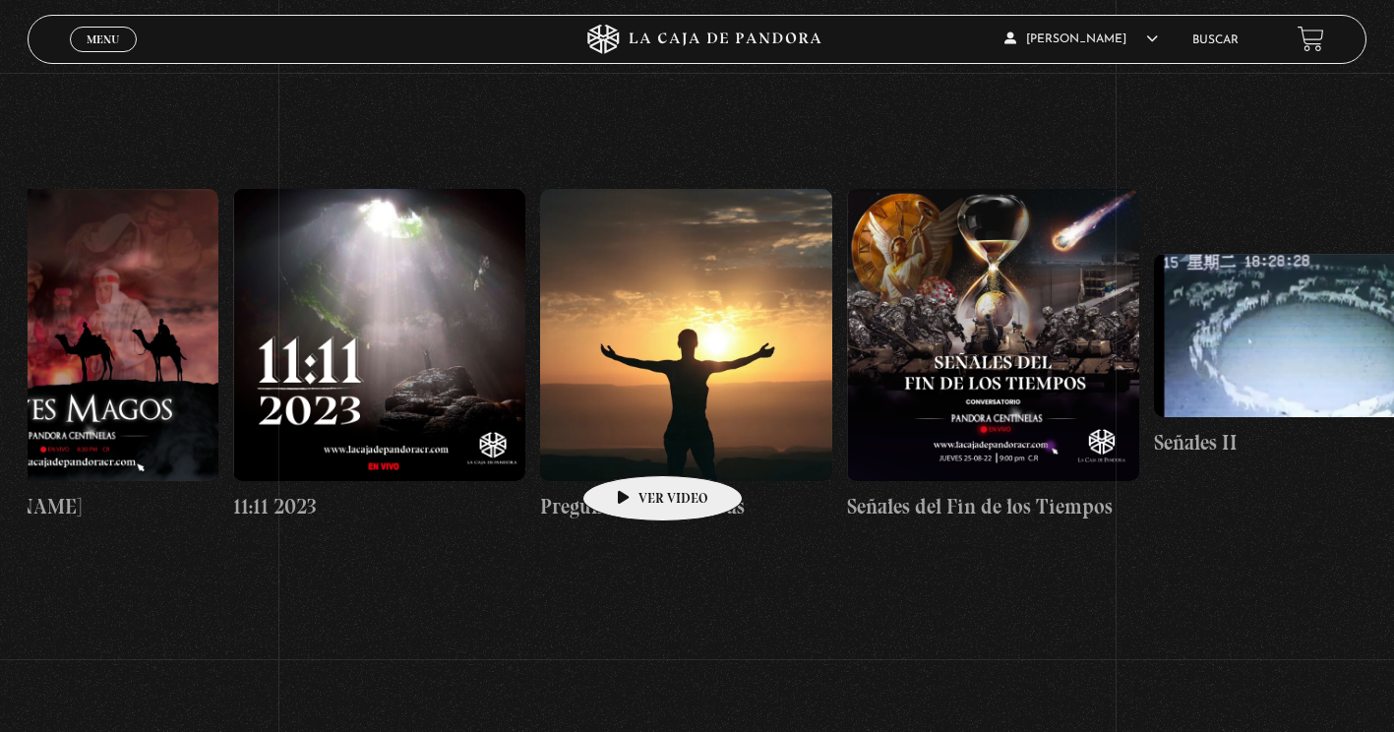
scroll to position [0, 15209]
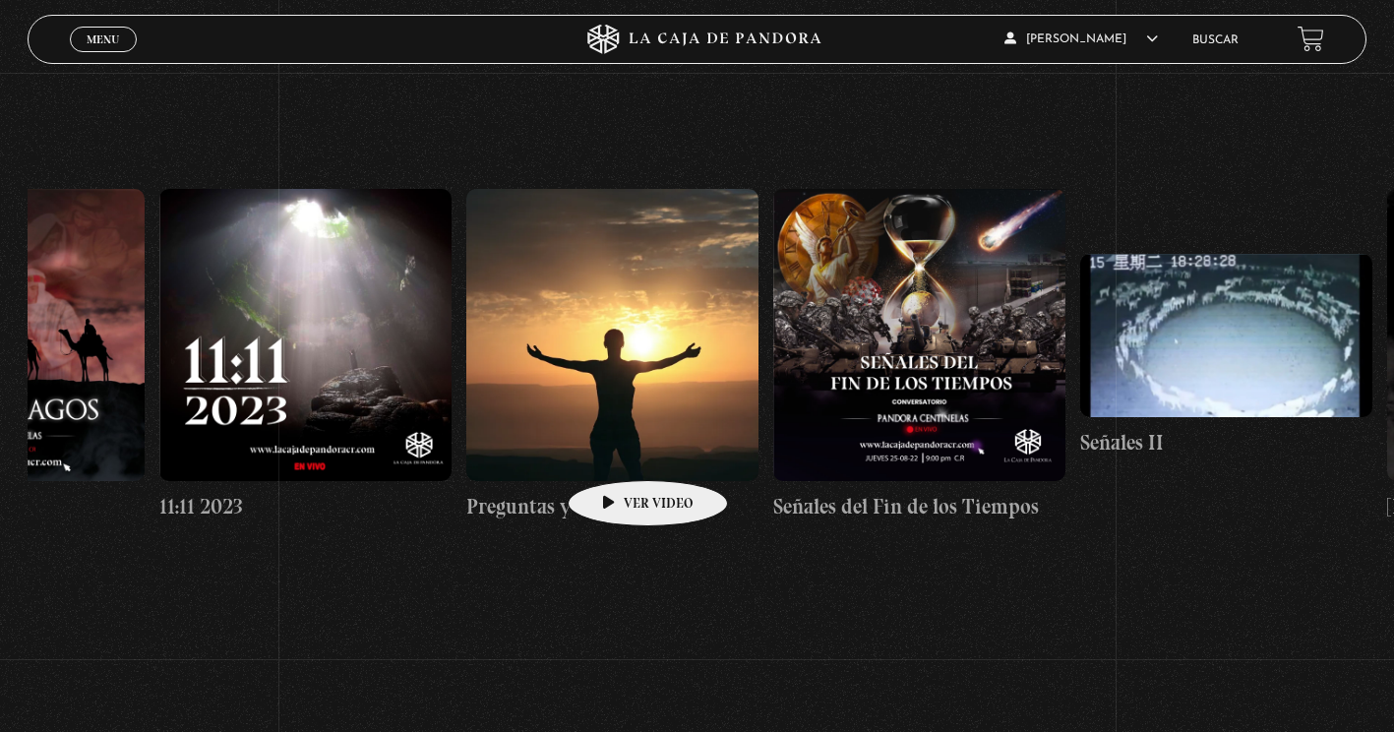
drag, startPoint x: 864, startPoint y: 411, endPoint x: 617, endPoint y: 451, distance: 250.1
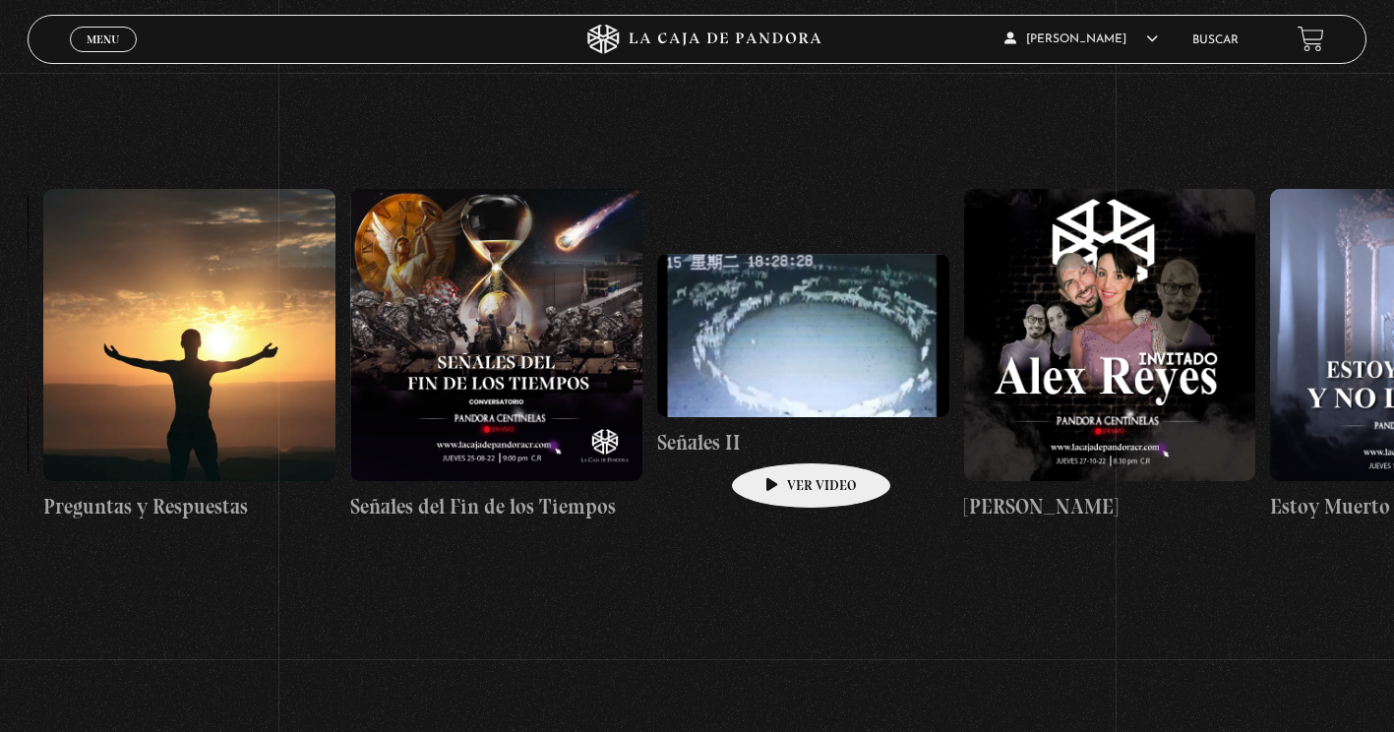
scroll to position [0, 15657]
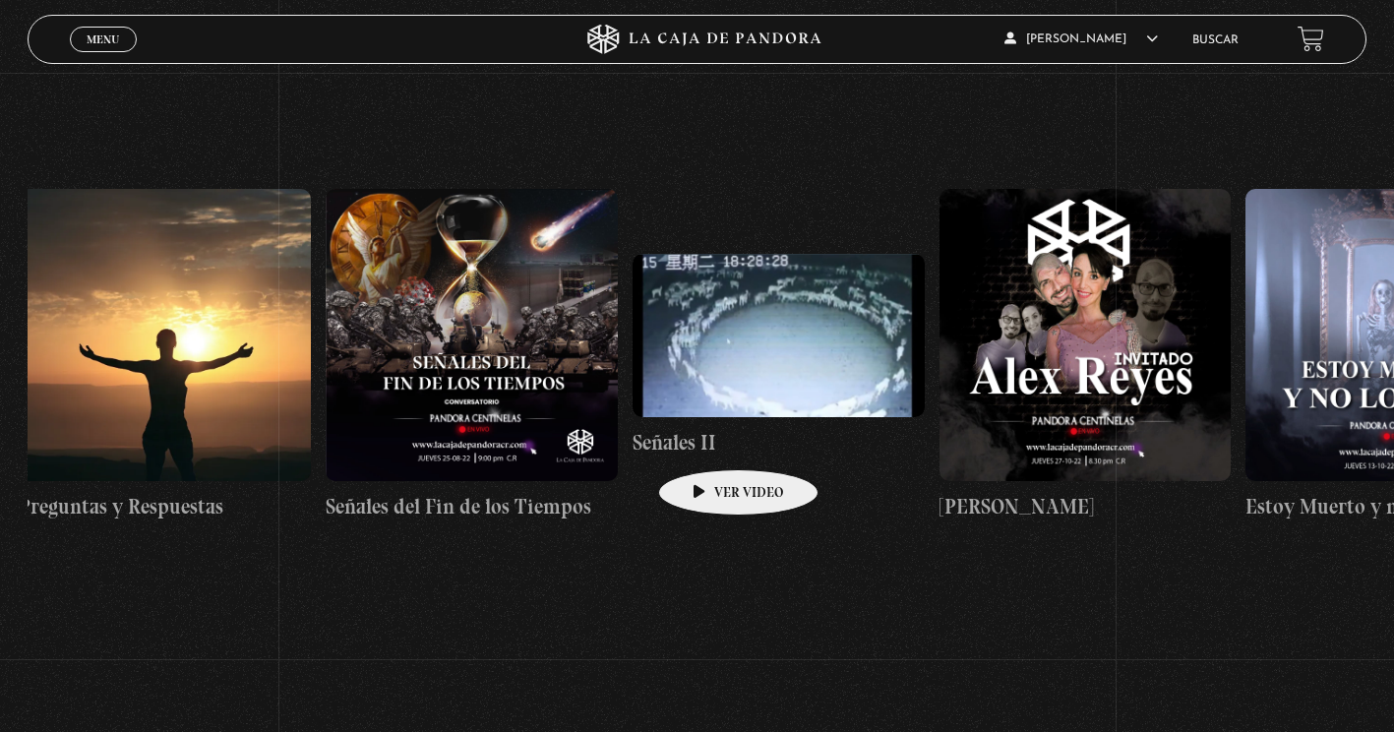
drag, startPoint x: 797, startPoint y: 430, endPoint x: 708, endPoint y: 440, distance: 90.1
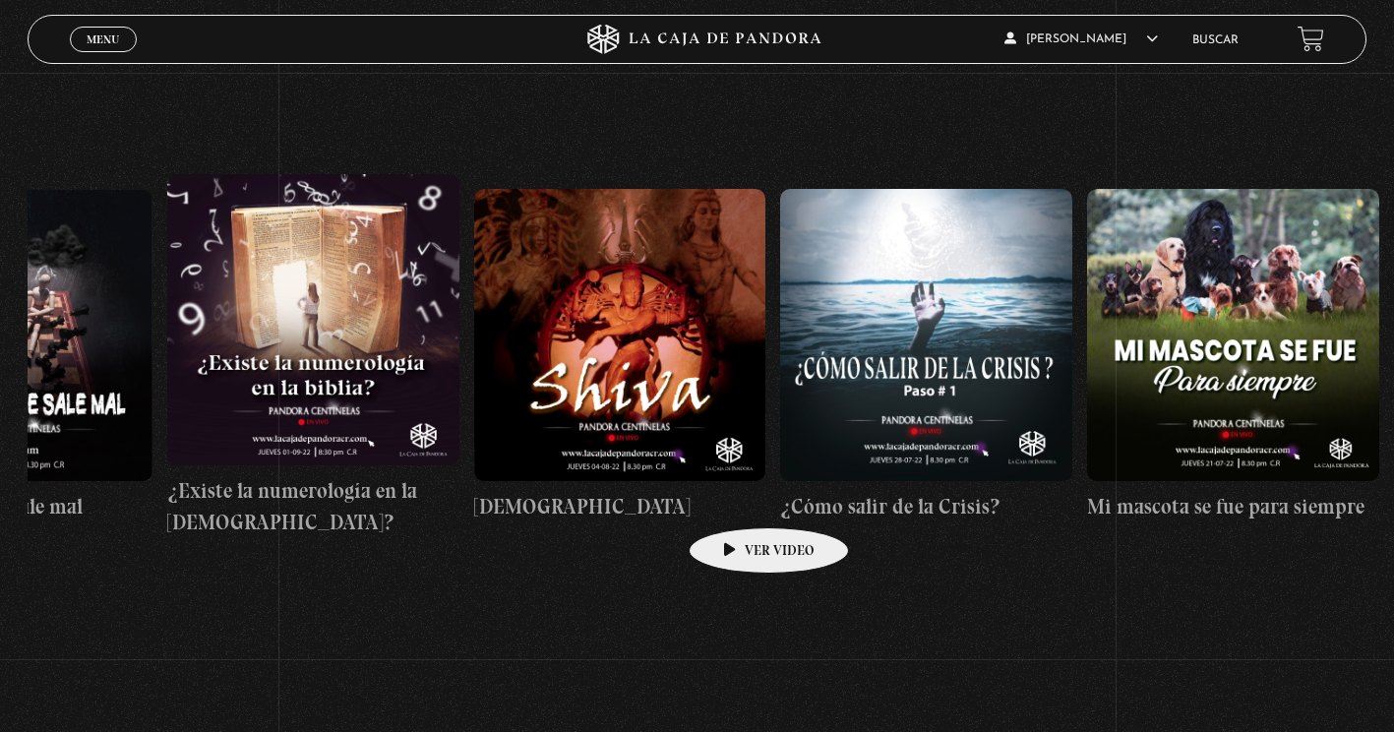
scroll to position [0, 17640]
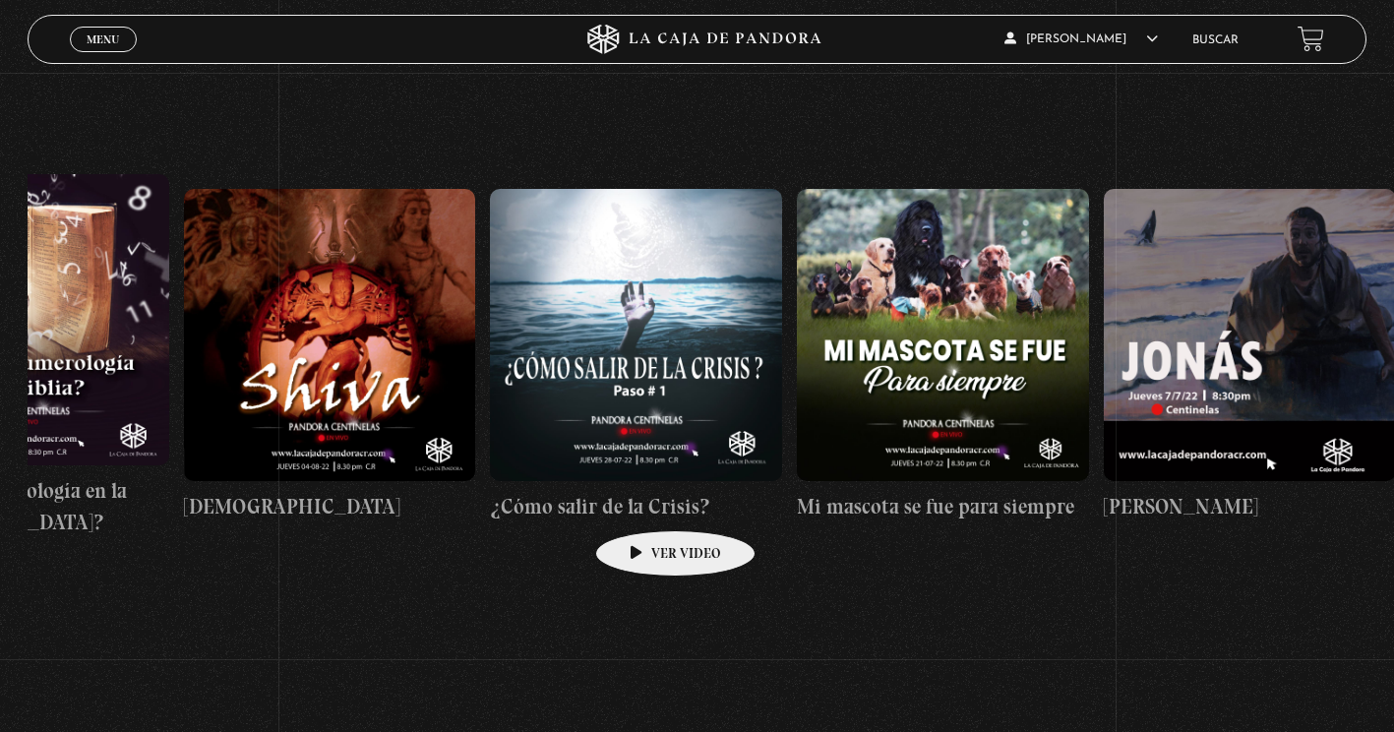
drag, startPoint x: 1041, startPoint y: 450, endPoint x: 645, endPoint y: 501, distance: 399.9
click at [645, 501] on div "Como manejar las malas noticias? Centinelas 2025 Por qué Dios no me escucha Rel…" at bounding box center [337, 355] width 35898 height 567
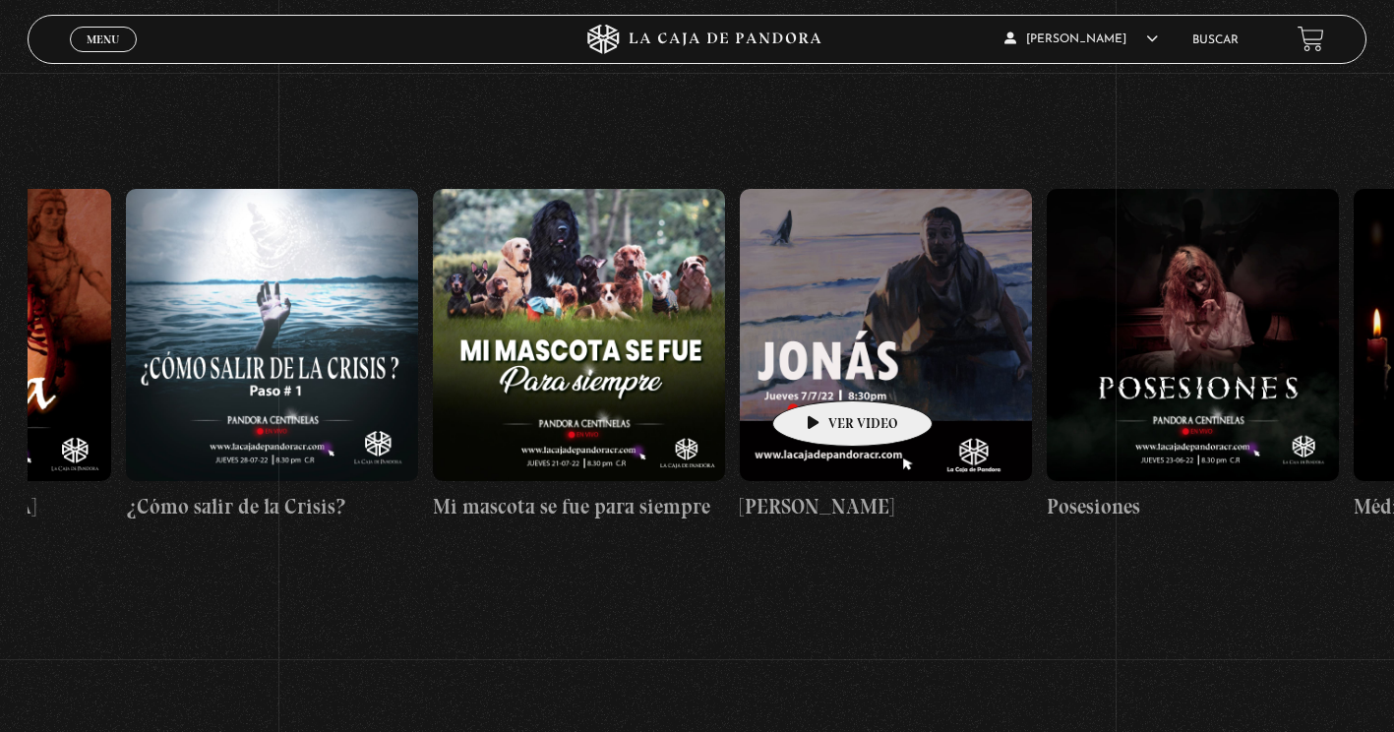
scroll to position [0, 18250]
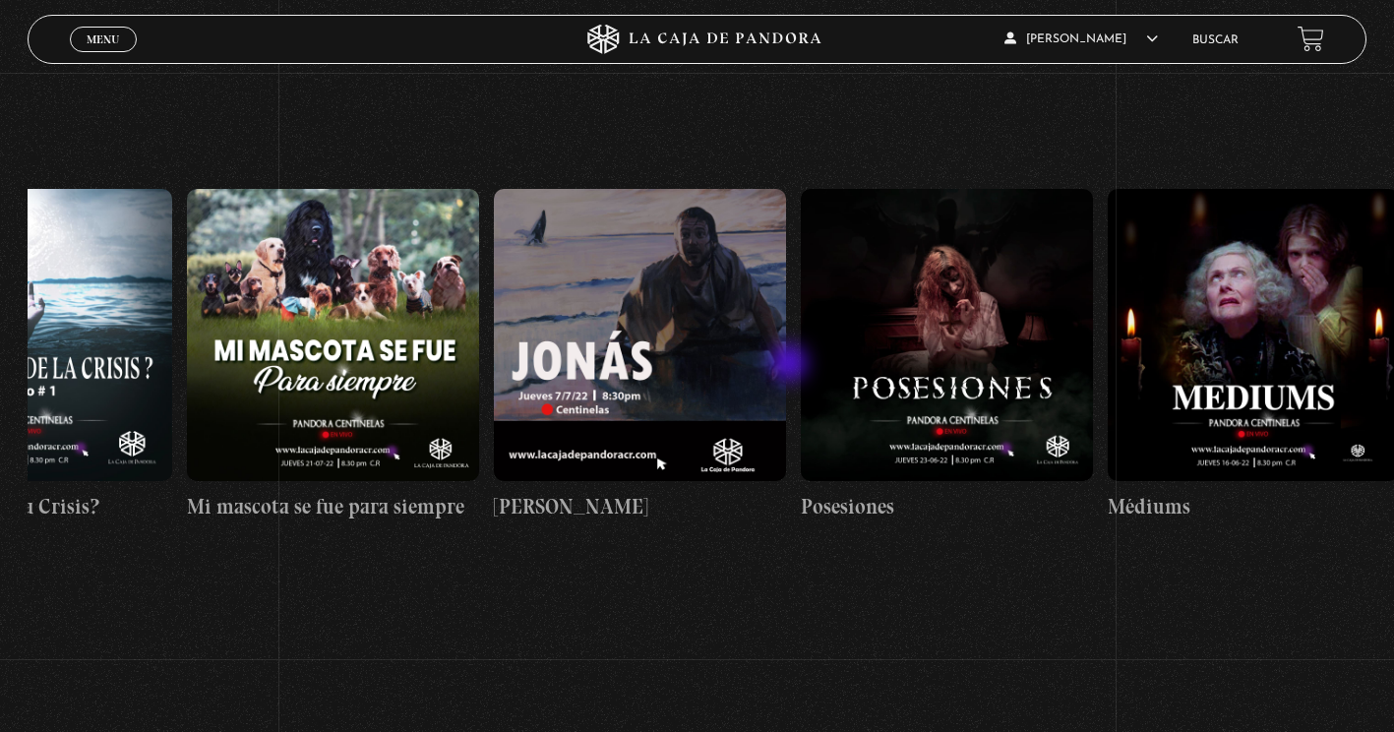
drag, startPoint x: 909, startPoint y: 362, endPoint x: 791, endPoint y: 365, distance: 118.1
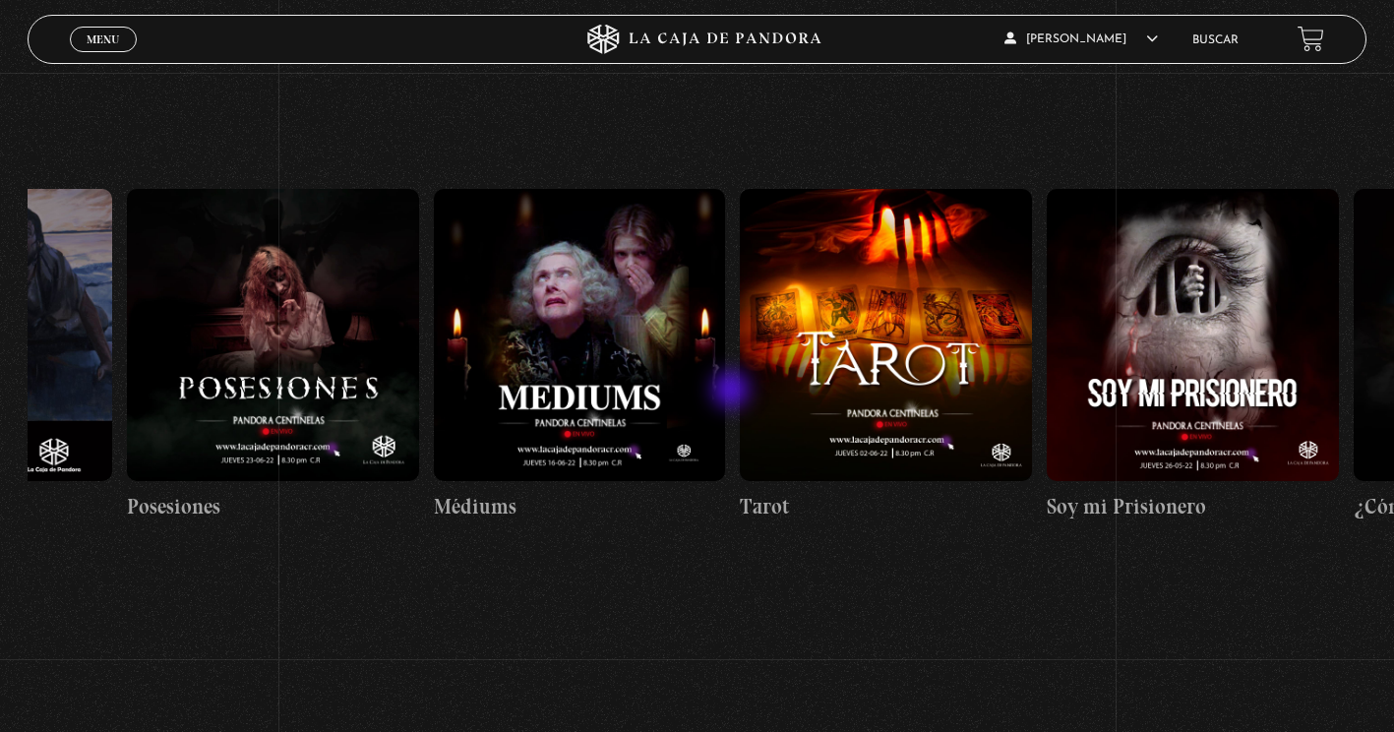
drag, startPoint x: 869, startPoint y: 366, endPoint x: 732, endPoint y: 392, distance: 139.2
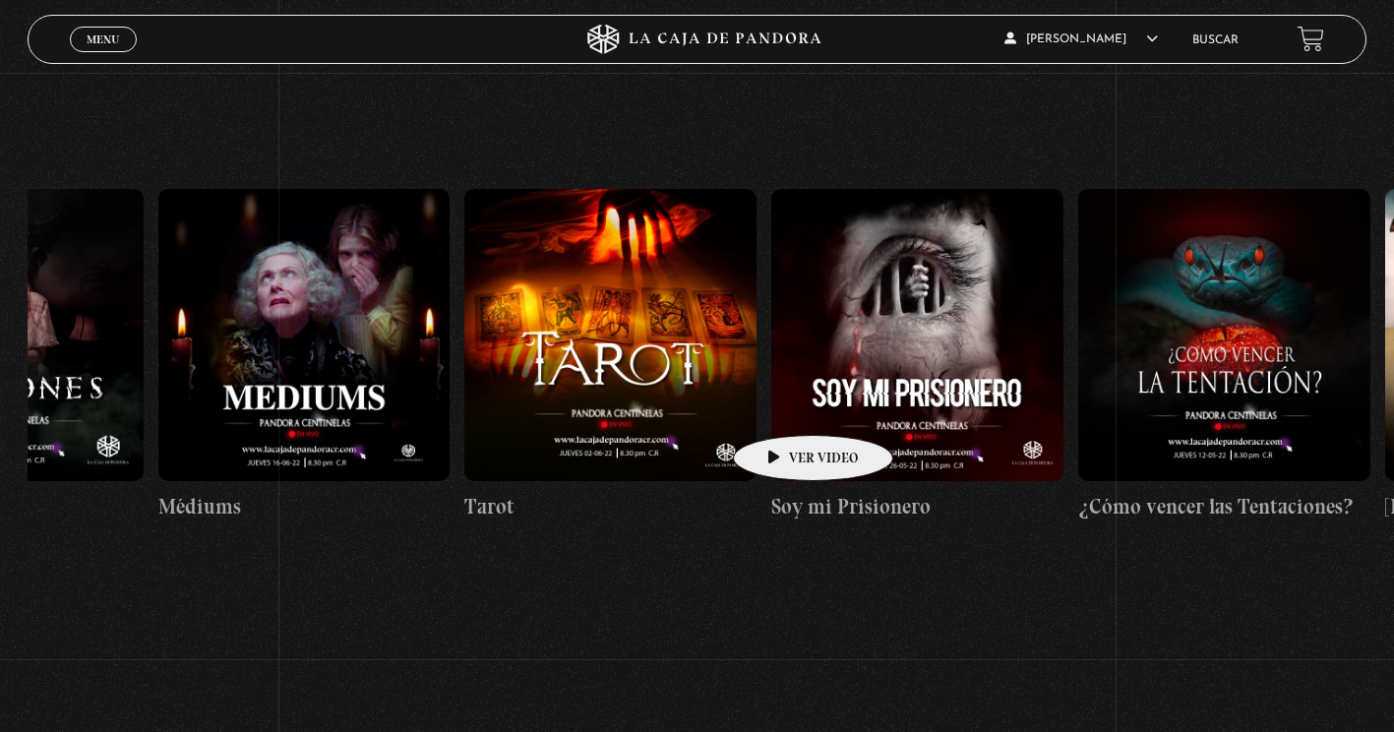
scroll to position [0, 19239]
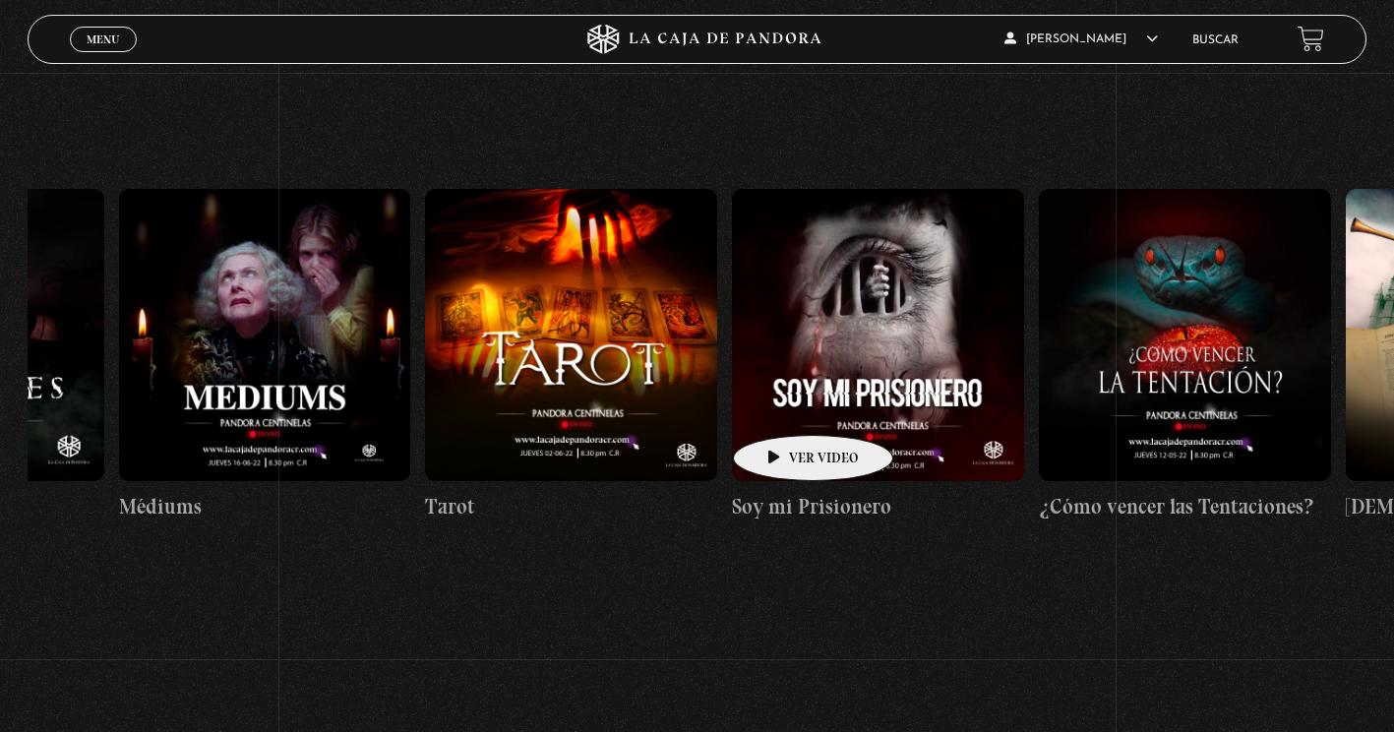
drag, startPoint x: 843, startPoint y: 400, endPoint x: 782, endPoint y: 406, distance: 61.4
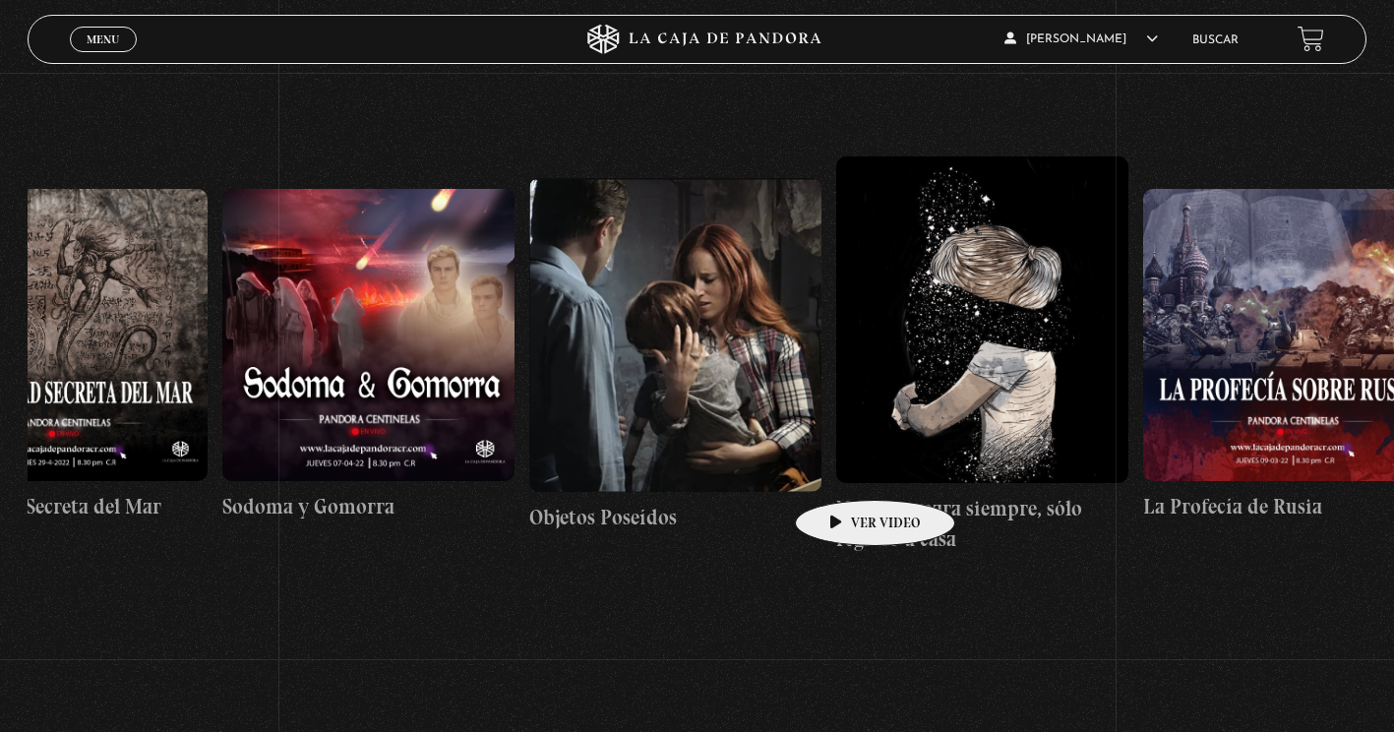
scroll to position [0, 20981]
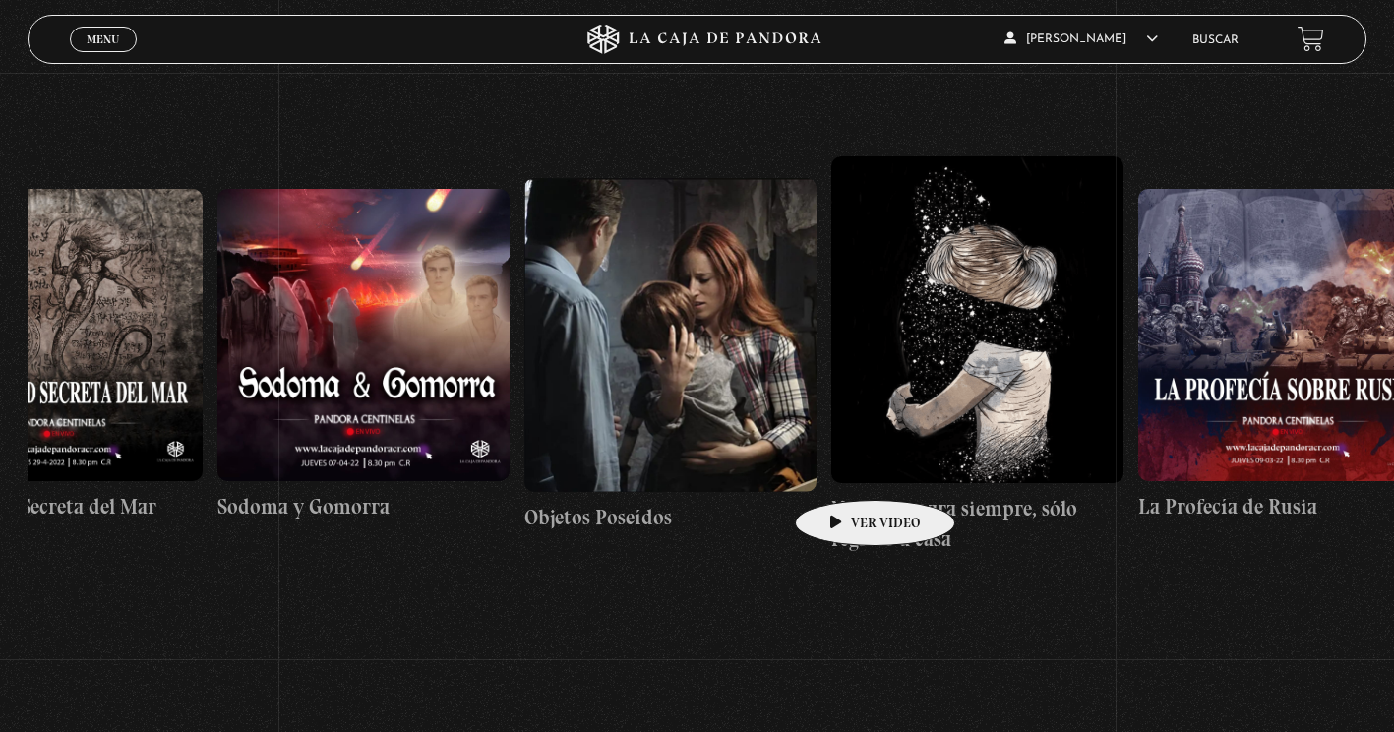
drag, startPoint x: 1193, startPoint y: 443, endPoint x: 847, endPoint y: 469, distance: 346.4
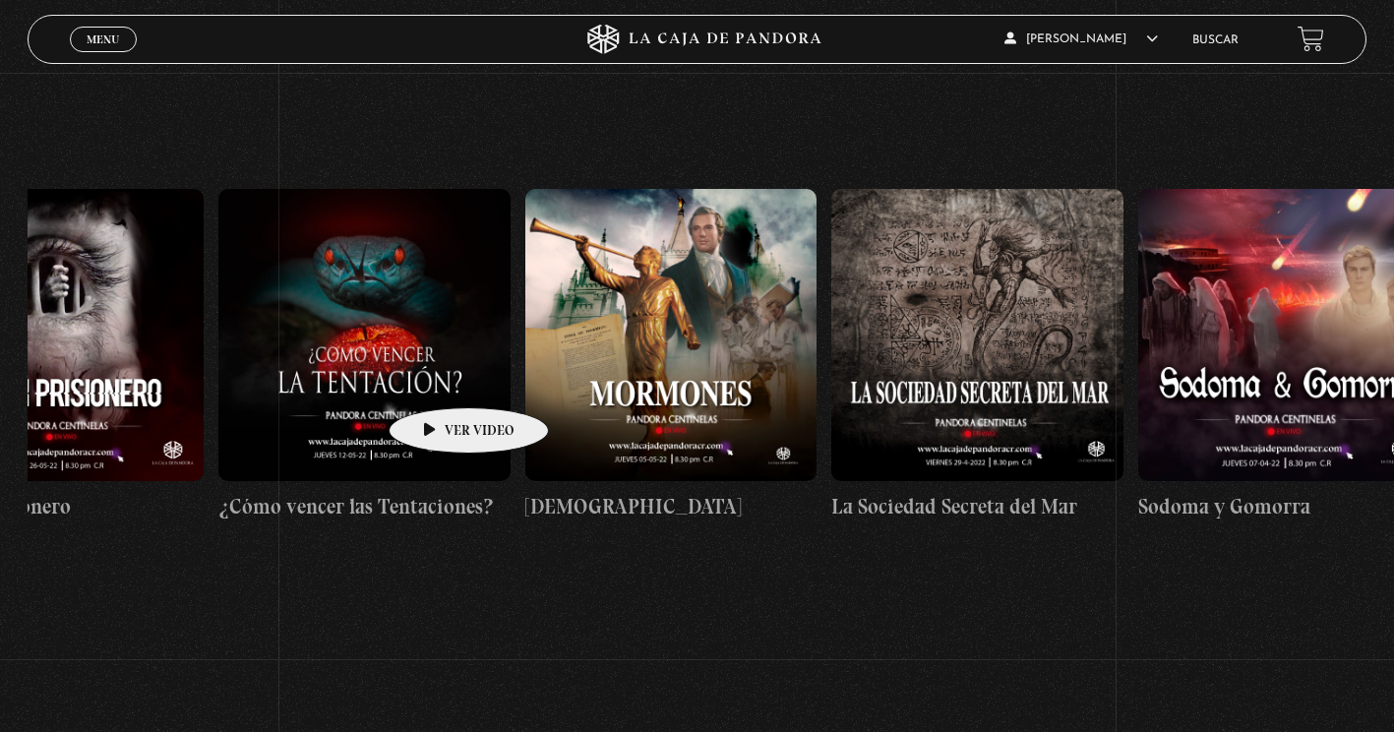
drag, startPoint x: 881, startPoint y: 345, endPoint x: 1457, endPoint y: 344, distance: 576.7
click at [1393, 344] on html "ingresar al sitio Ver Video Más Información Solicitar Por favor coloque su disp…" at bounding box center [697, 421] width 1394 height 1433
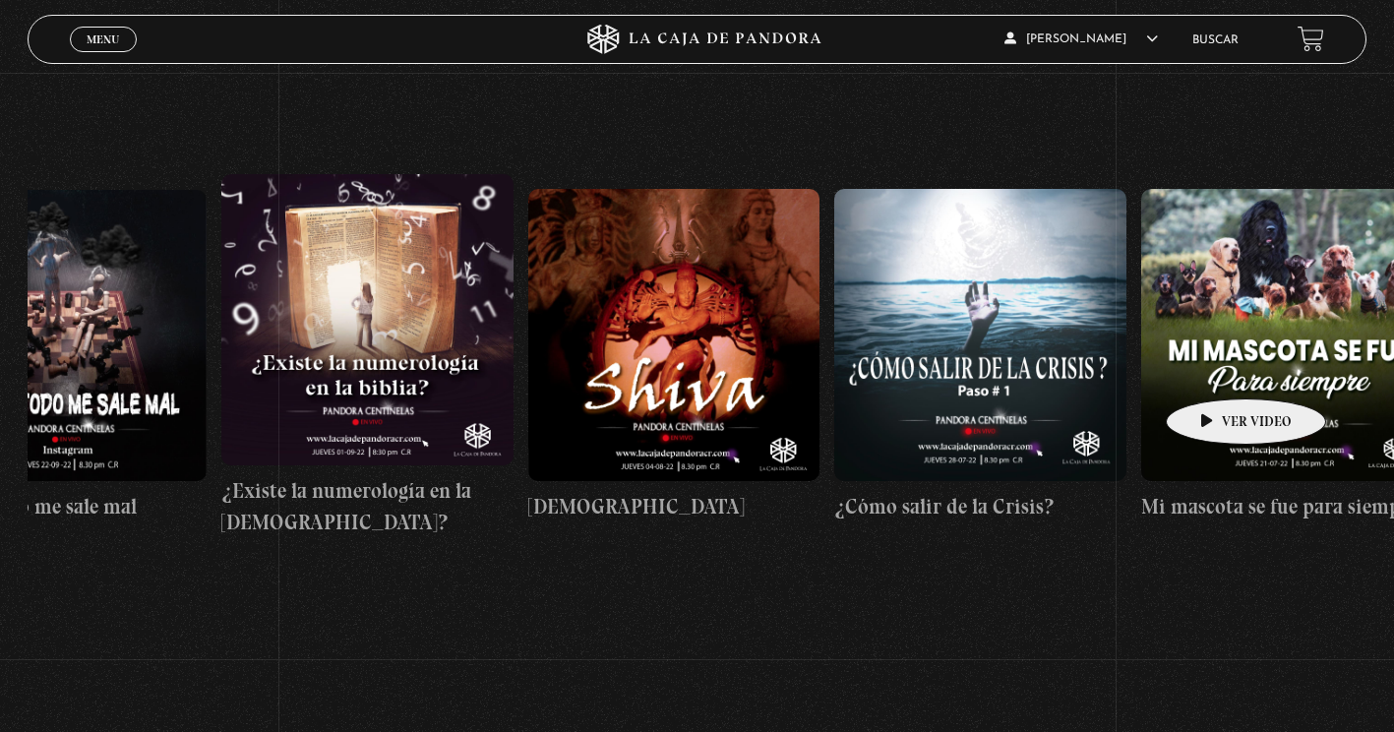
drag, startPoint x: 694, startPoint y: 385, endPoint x: 599, endPoint y: 441, distance: 109.9
click at [1233, 364] on div "Como manejar las malas noticias? Centinelas 2025 Por qué Dios no me escucha Rel…" at bounding box center [681, 355] width 35898 height 567
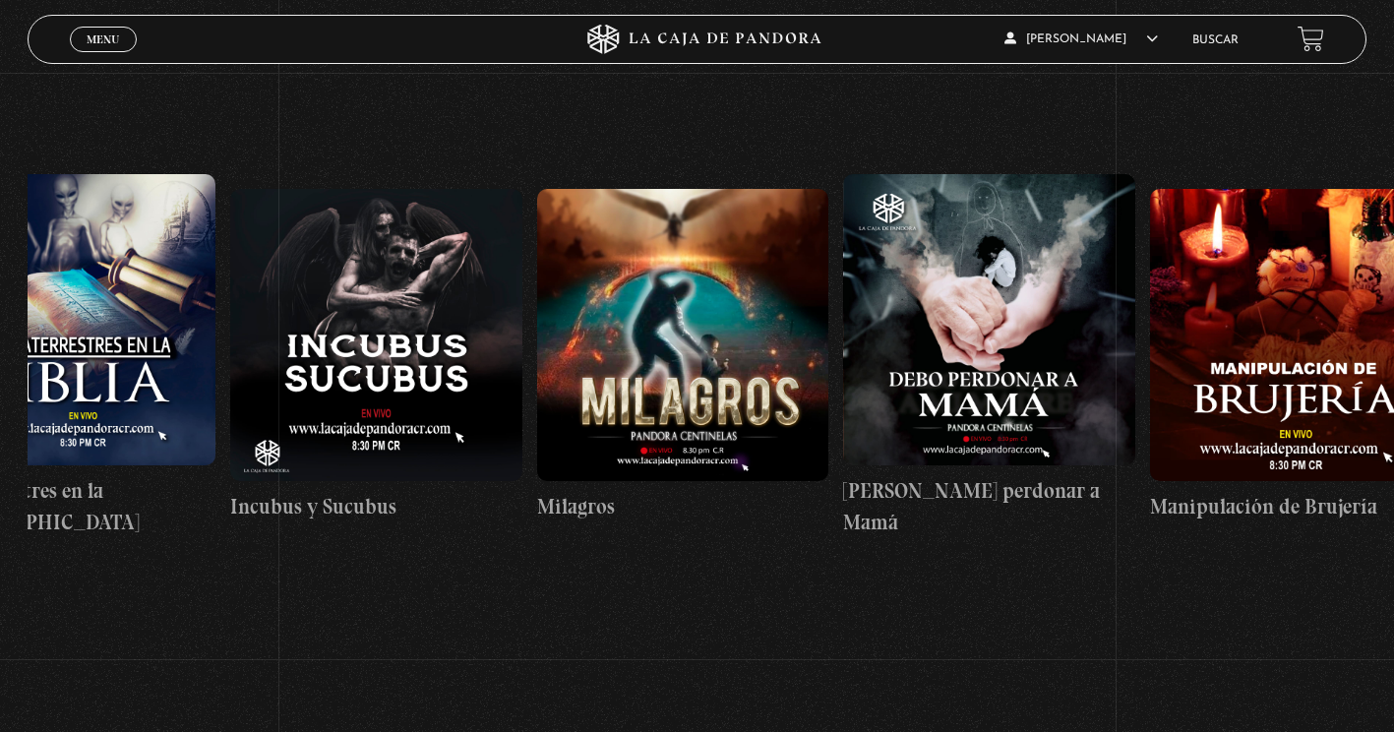
drag, startPoint x: 267, startPoint y: 340, endPoint x: 1706, endPoint y: 278, distance: 1441.1
click at [1393, 278] on html "ingresar al sitio Ver Video Más Información Solicitar Por favor coloque su disp…" at bounding box center [697, 421] width 1394 height 1433
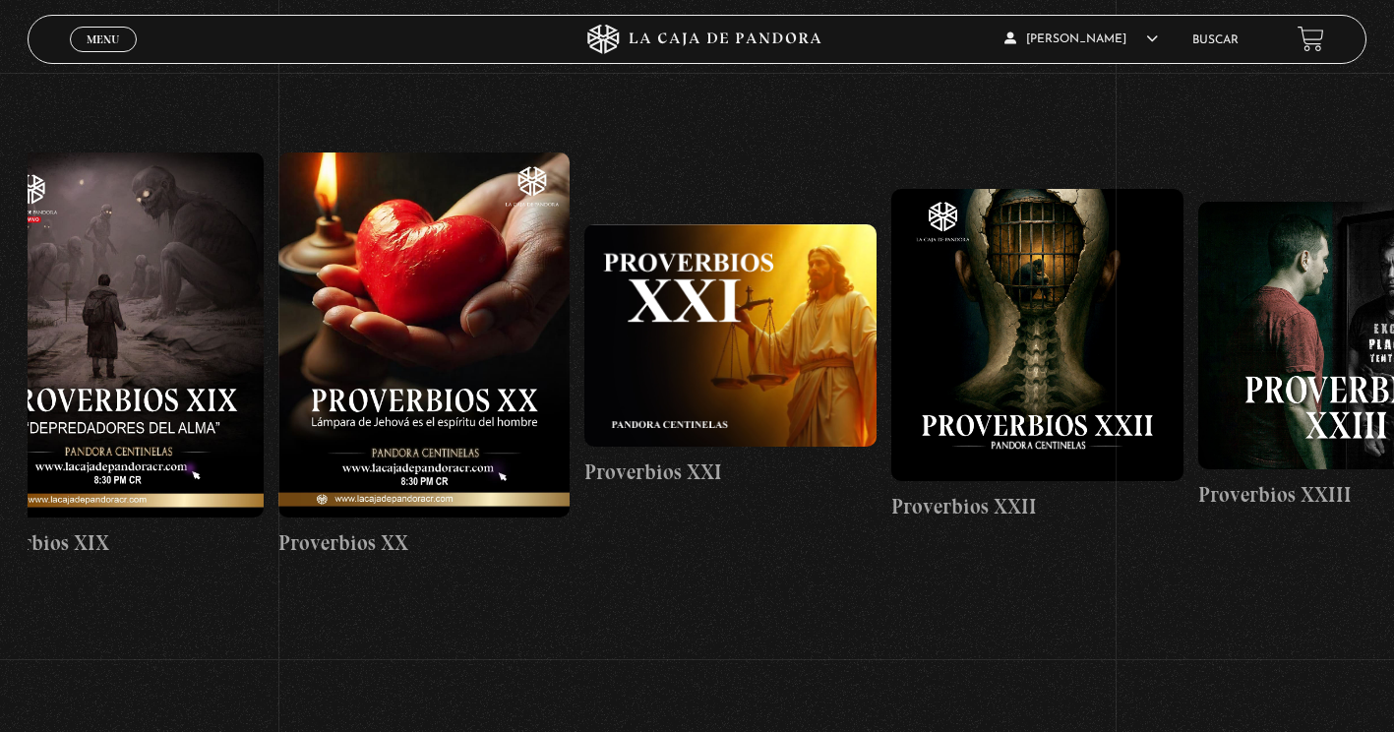
drag, startPoint x: 720, startPoint y: 391, endPoint x: 1778, endPoint y: 323, distance: 1060.1
click at [1393, 323] on html "ingresar al sitio Ver Video Más Información Solicitar Por favor coloque su disp…" at bounding box center [697, 421] width 1394 height 1433
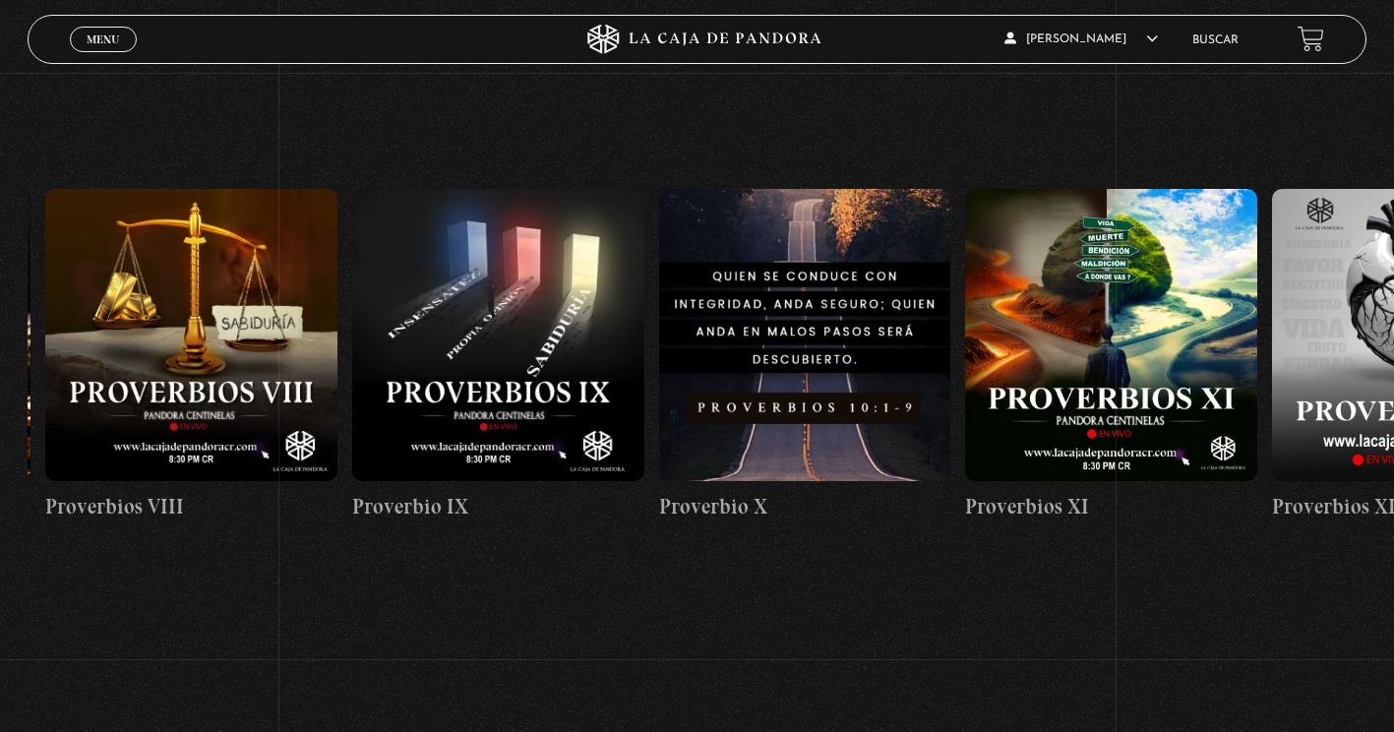
drag, startPoint x: 650, startPoint y: 406, endPoint x: 2109, endPoint y: 333, distance: 1460.3
click at [1393, 333] on html "ingresar al sitio Ver Video Más Información Solicitar Por favor coloque su disp…" at bounding box center [697, 421] width 1394 height 1433
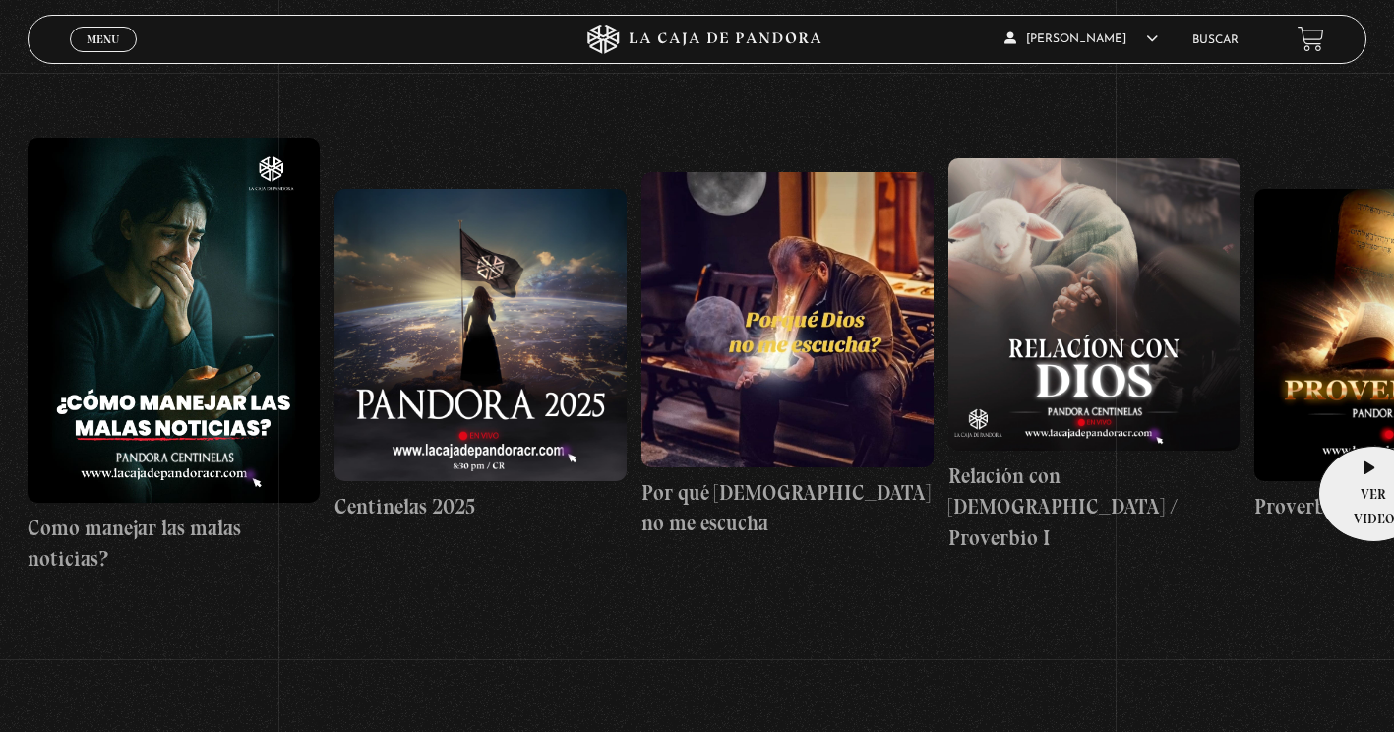
drag, startPoint x: 625, startPoint y: 457, endPoint x: 1350, endPoint y: 427, distance: 725.9
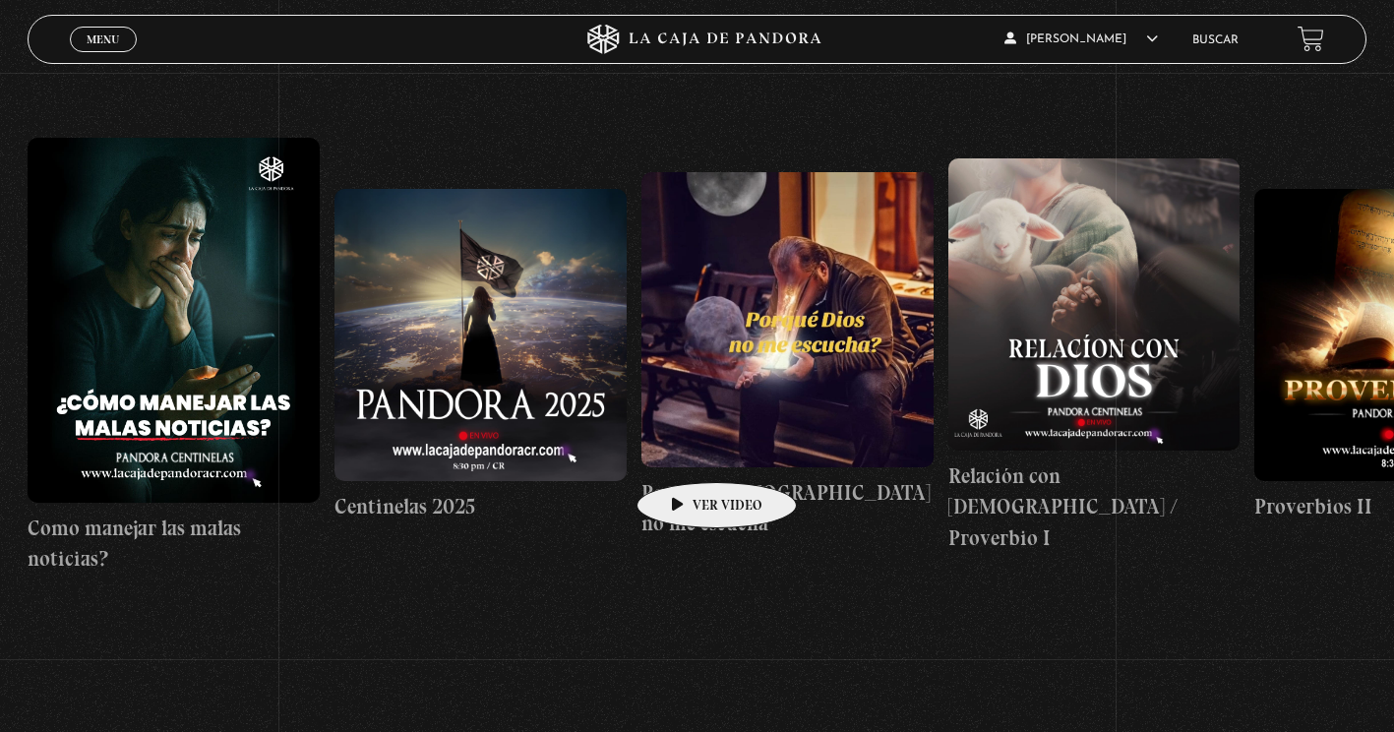
drag, startPoint x: 221, startPoint y: 475, endPoint x: 855, endPoint y: 419, distance: 636.2
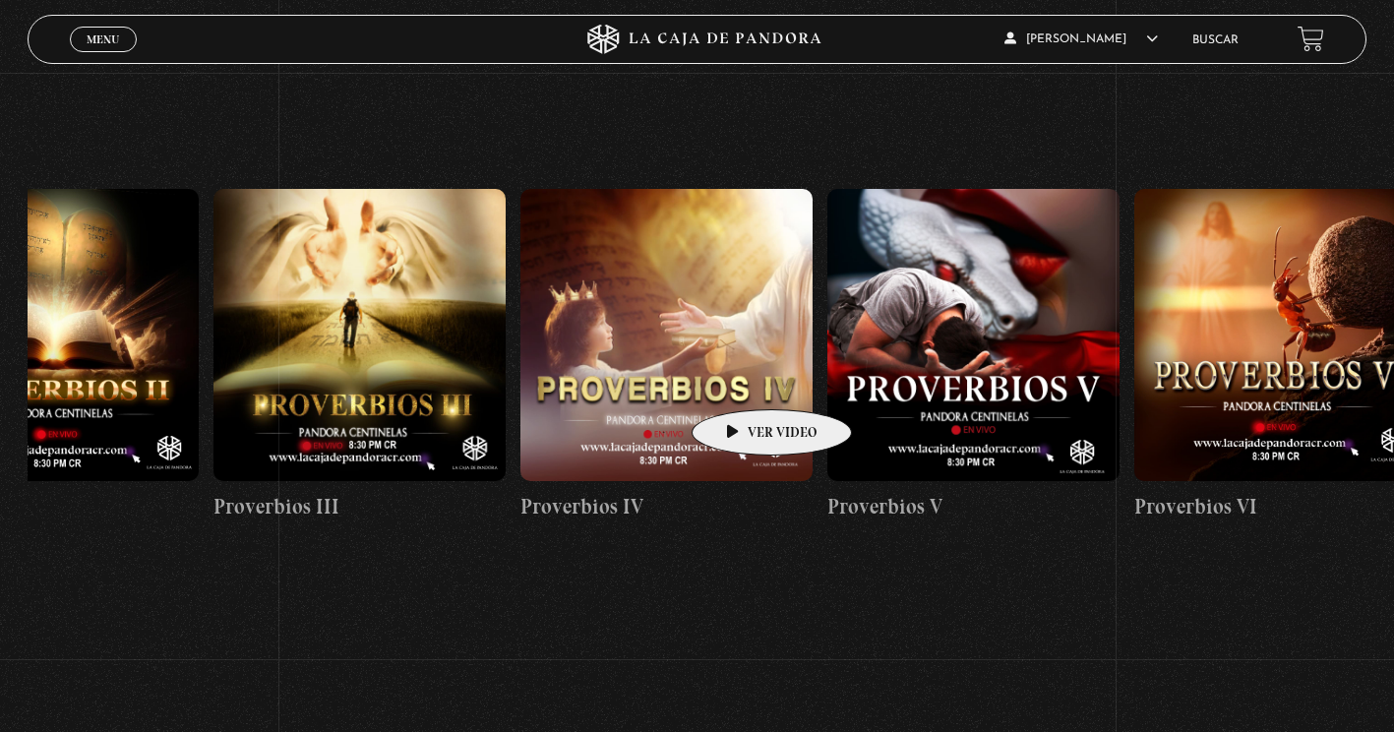
scroll to position [0, 1378]
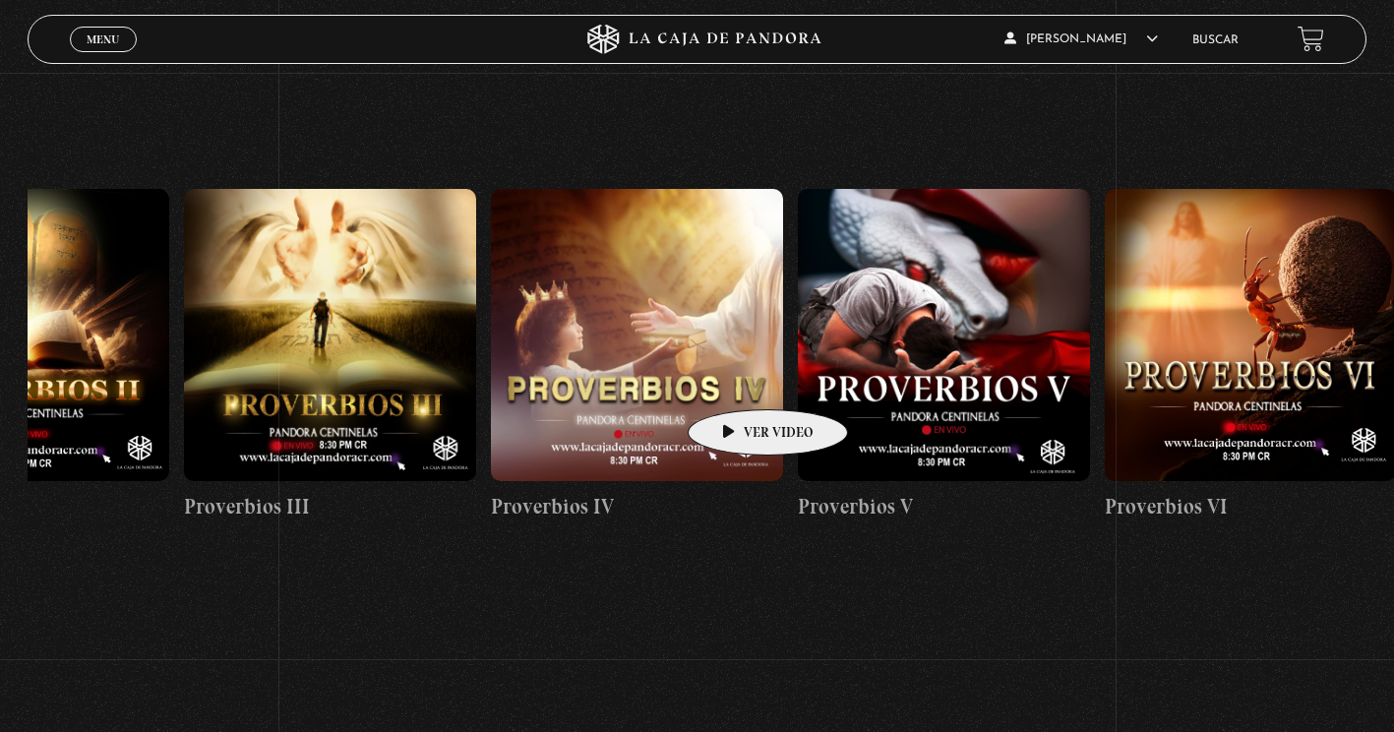
drag, startPoint x: 868, startPoint y: 380, endPoint x: 737, endPoint y: 382, distance: 130.9
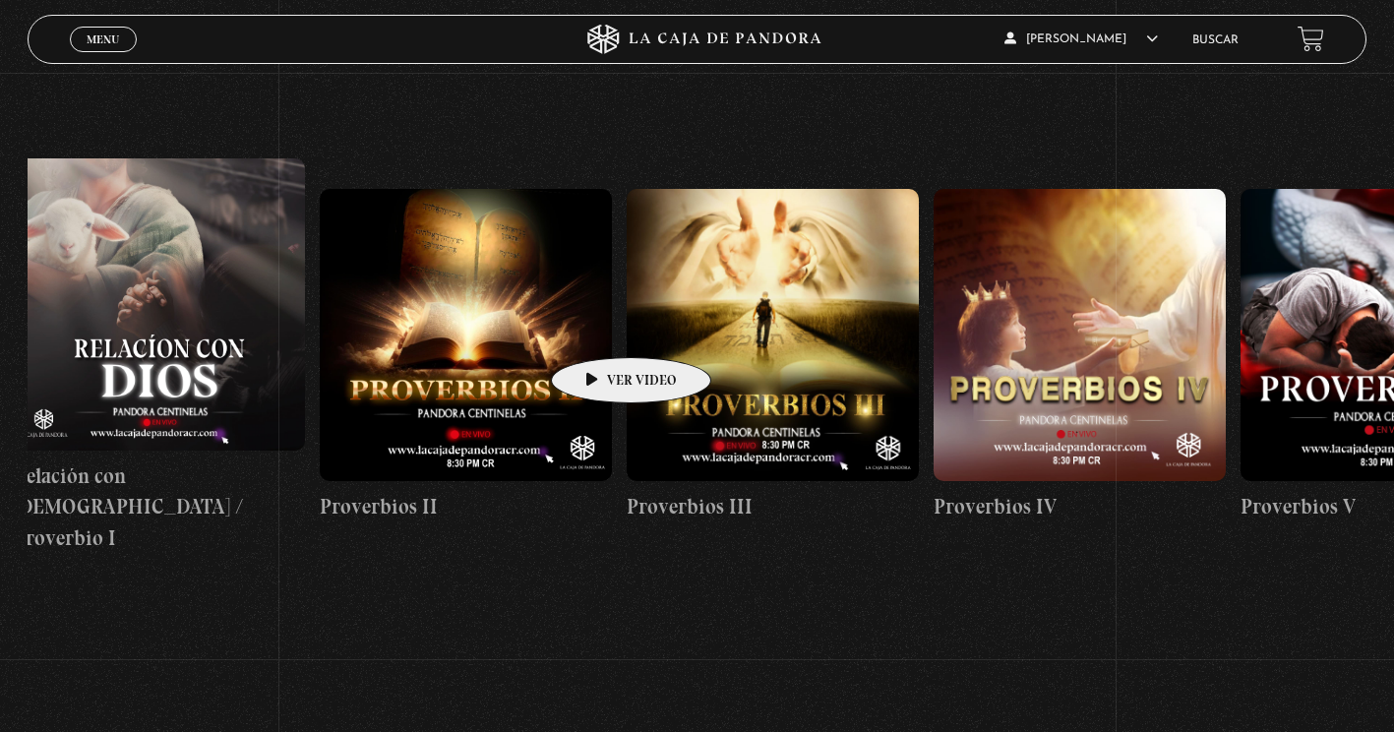
scroll to position [0, 822]
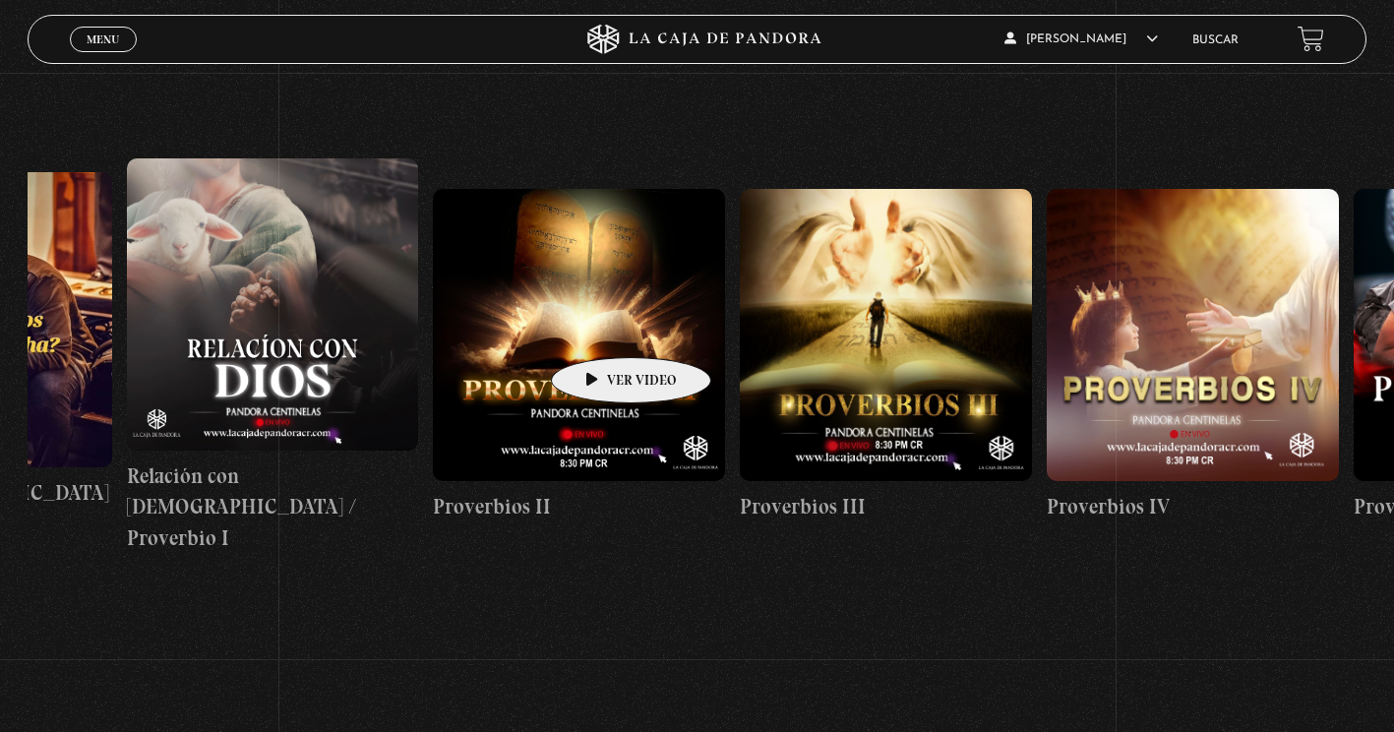
drag, startPoint x: 506, startPoint y: 337, endPoint x: 617, endPoint y: 326, distance: 111.7
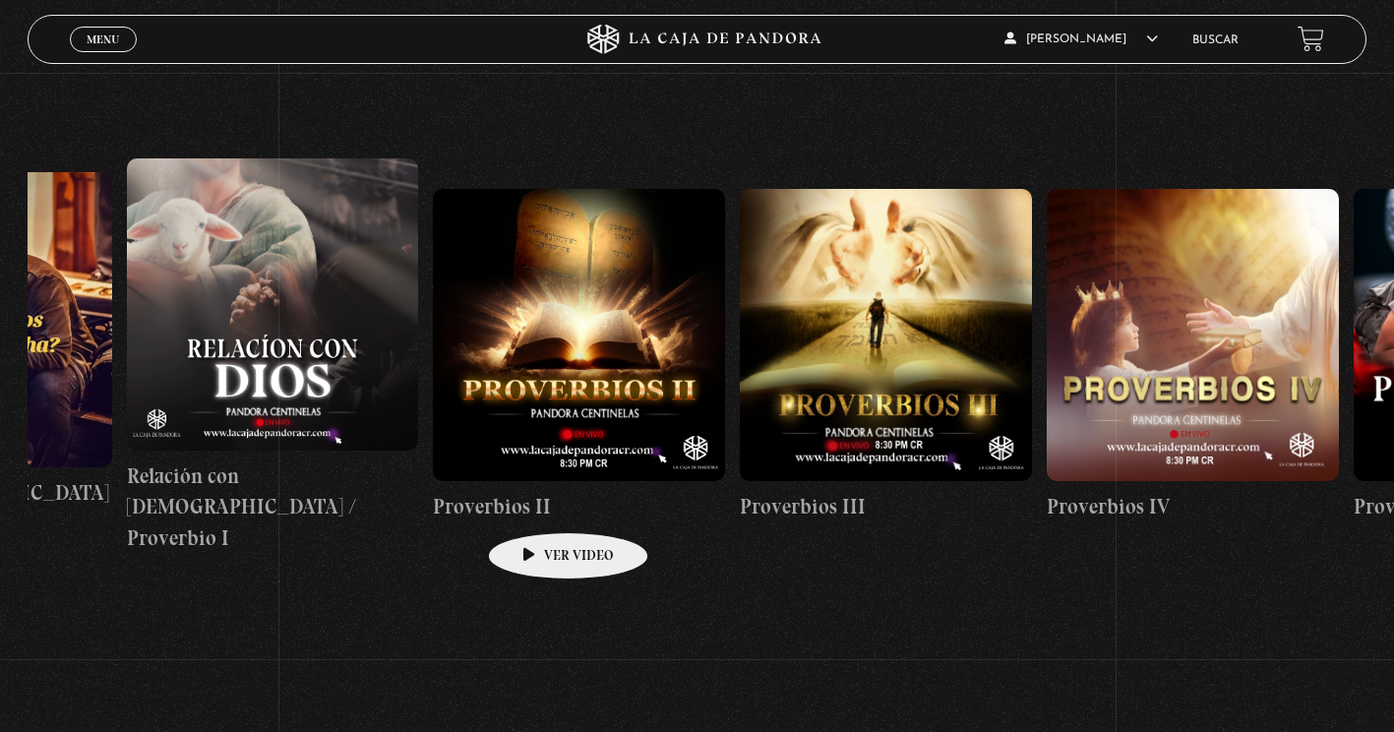
click at [537, 503] on h4 "Proverbios II" at bounding box center [579, 506] width 292 height 31
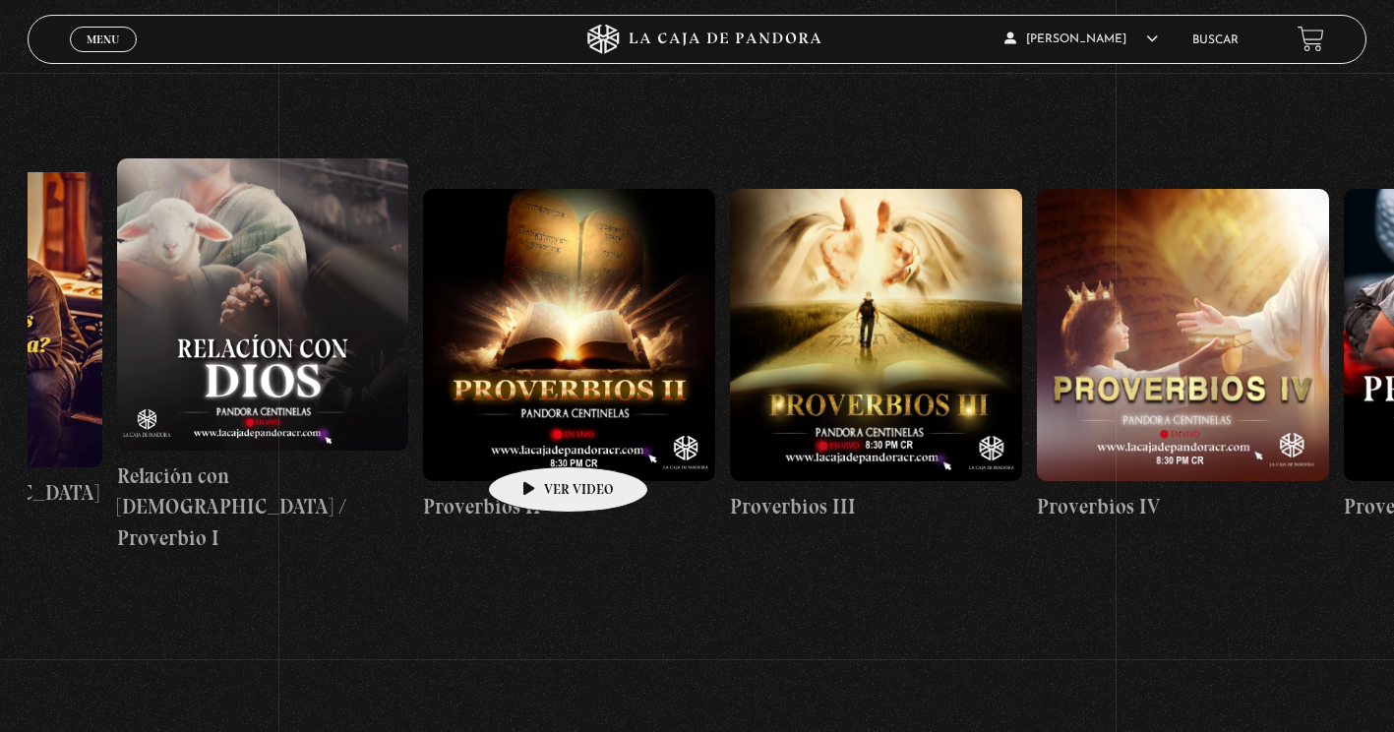
click at [537, 437] on figure at bounding box center [569, 335] width 292 height 292
